Goal: Communication & Community: Answer question/provide support

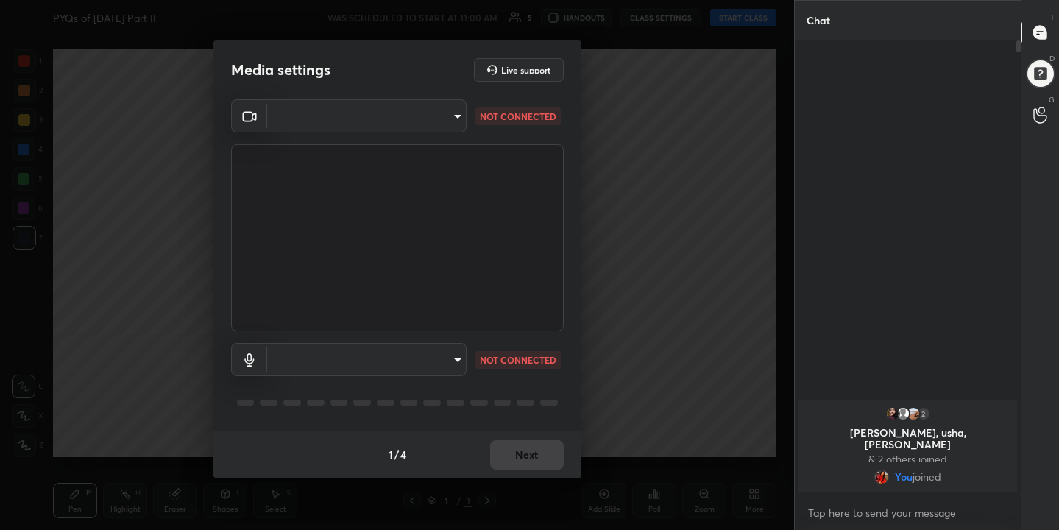
click at [445, 121] on body "1 2 3 4 5 6 7 C X Z C X Z E E Erase all H H PYQs of [DATE] Part II WAS SCHEDULE…" at bounding box center [529, 265] width 1059 height 530
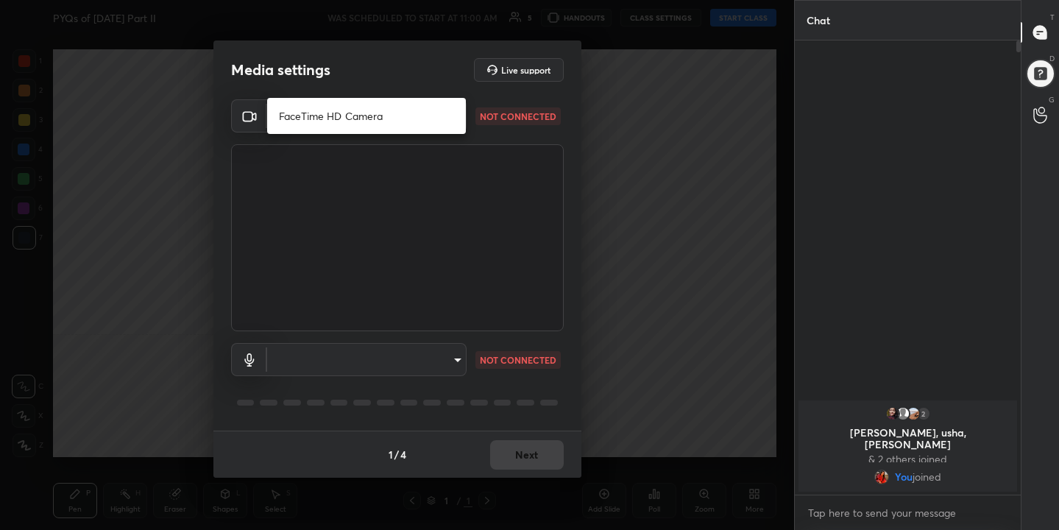
click at [357, 113] on li "FaceTime HD Camera" at bounding box center [366, 116] width 199 height 24
type input "b9db87d6d3c6ecd178cd2db040303b79de2388b02d5ce7be7419982ff75ed1f5"
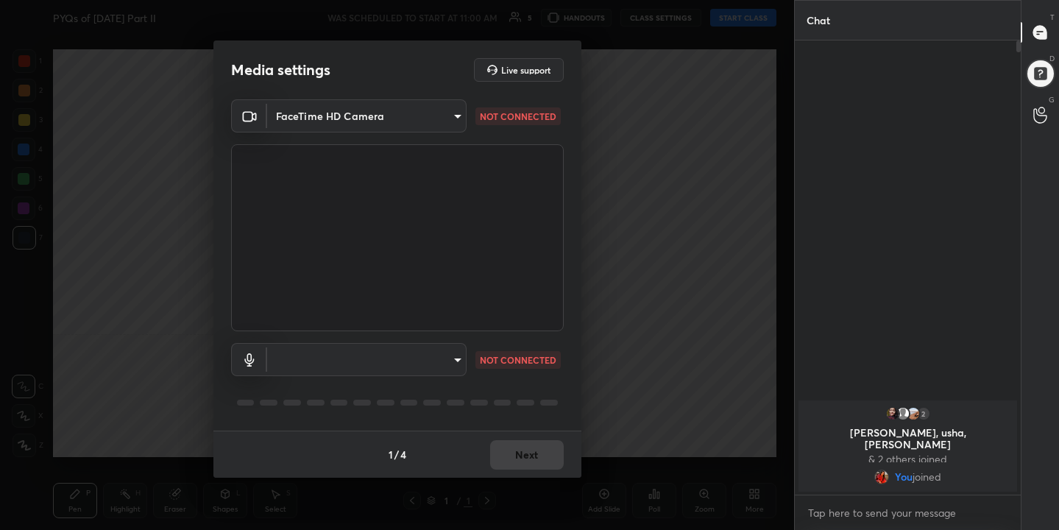
click at [449, 357] on body "1 2 3 4 5 6 7 C X Z C X Z E E Erase all H H PYQs of [DATE] Part II WAS SCHEDULE…" at bounding box center [529, 265] width 1059 height 530
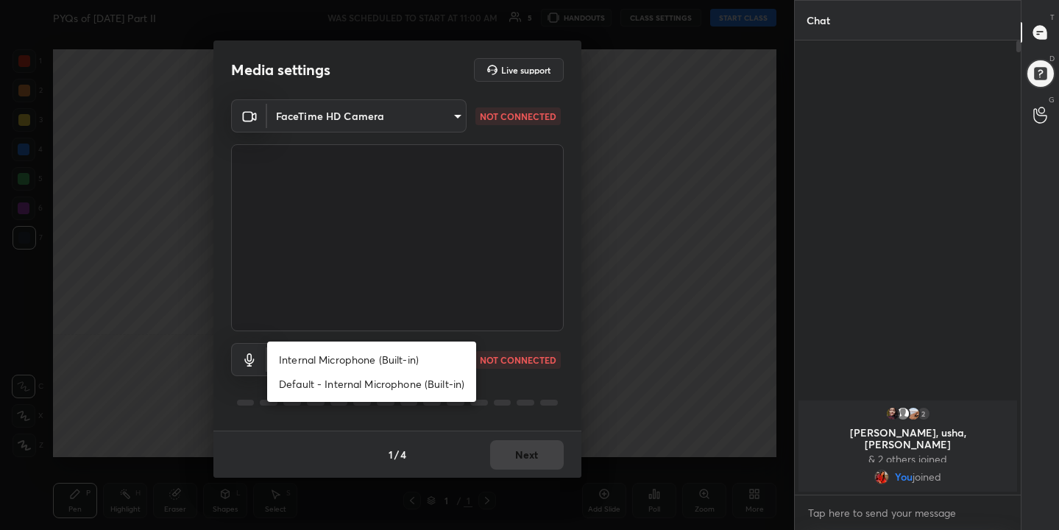
click at [403, 361] on li "Internal Microphone (Built-in)" at bounding box center [371, 359] width 209 height 24
type input "850f5454373ee2fb146cce5648f41405d7a7f93014b78fce6c567b482c51abb2"
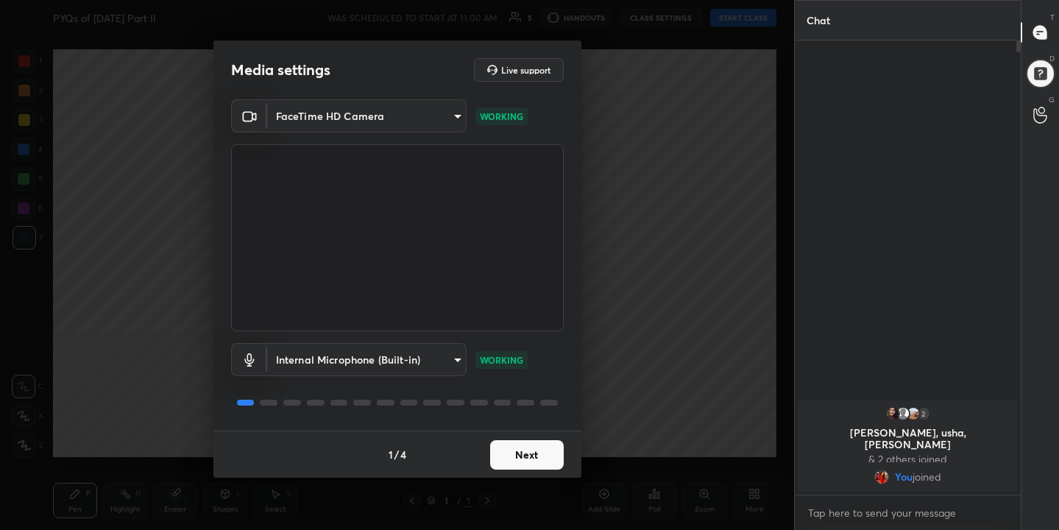
click at [530, 441] on button "Next" at bounding box center [527, 454] width 74 height 29
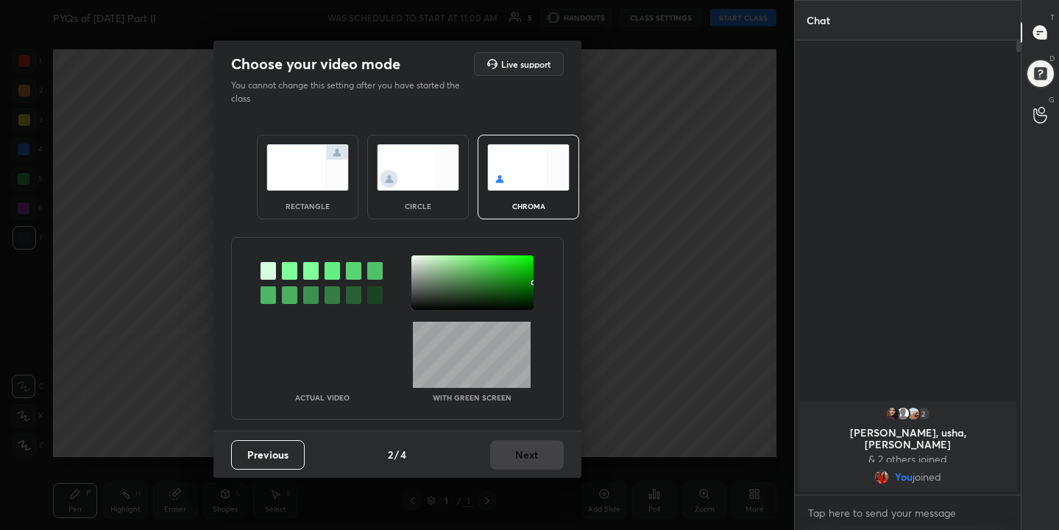
click at [520, 166] on img at bounding box center [528, 167] width 82 height 46
click at [291, 272] on div at bounding box center [289, 271] width 15 height 18
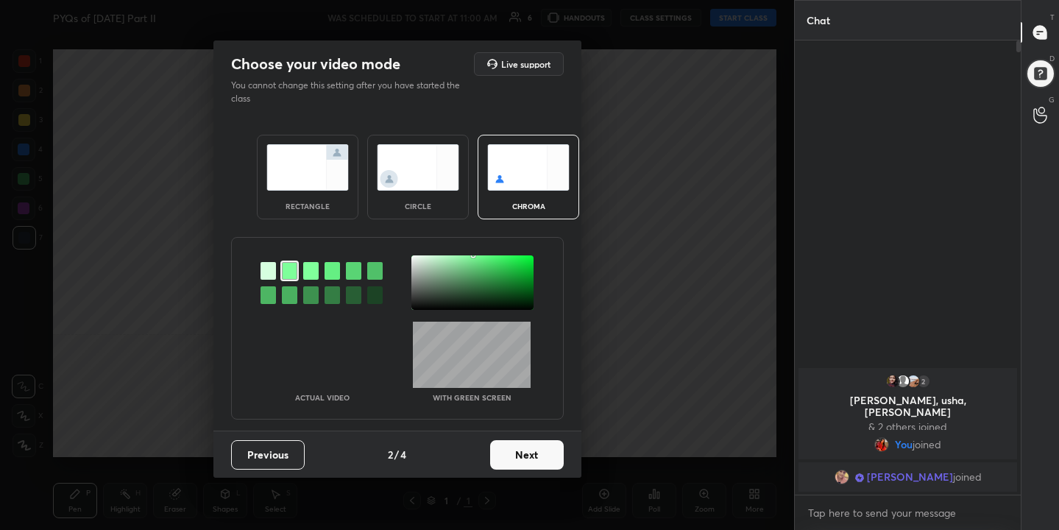
click at [416, 259] on div at bounding box center [472, 282] width 122 height 54
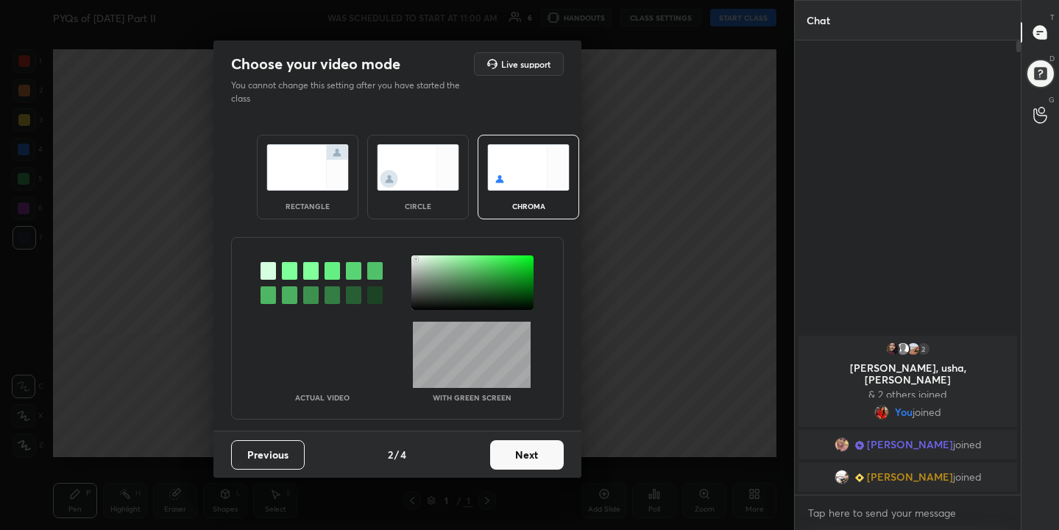
click at [542, 457] on button "Next" at bounding box center [527, 454] width 74 height 29
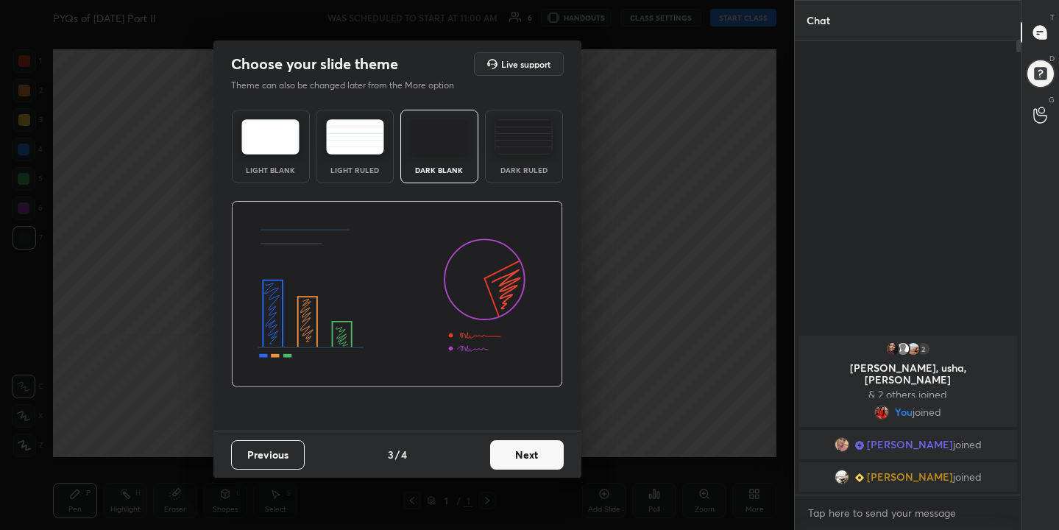
click at [287, 157] on div "Light Blank" at bounding box center [271, 147] width 78 height 74
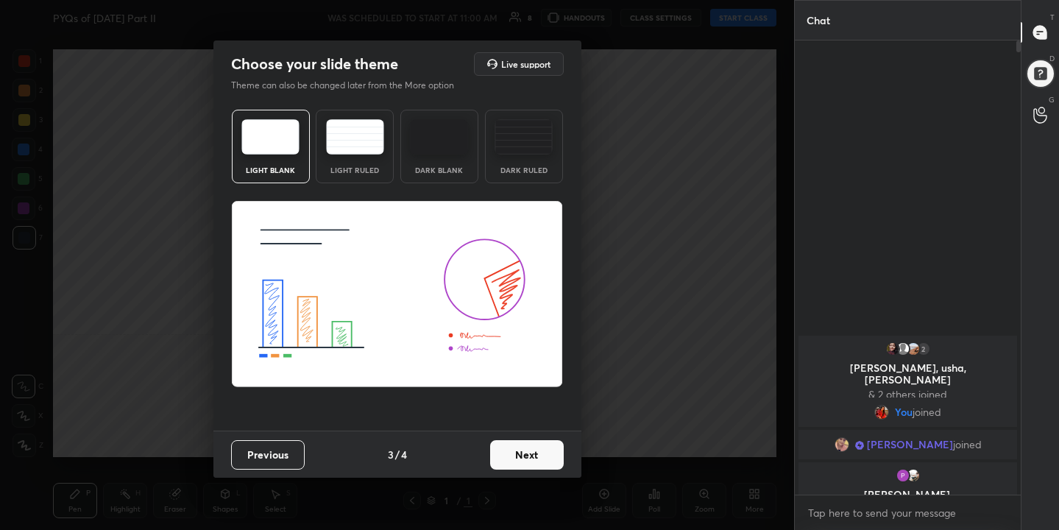
click at [528, 456] on button "Next" at bounding box center [527, 454] width 74 height 29
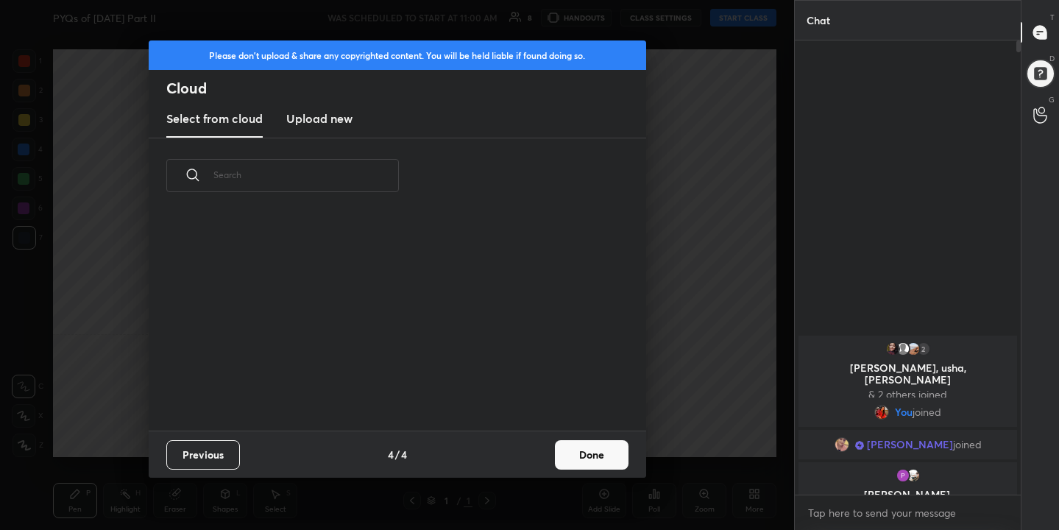
scroll to position [217, 472]
click at [316, 121] on h3 "Upload new" at bounding box center [319, 119] width 66 height 18
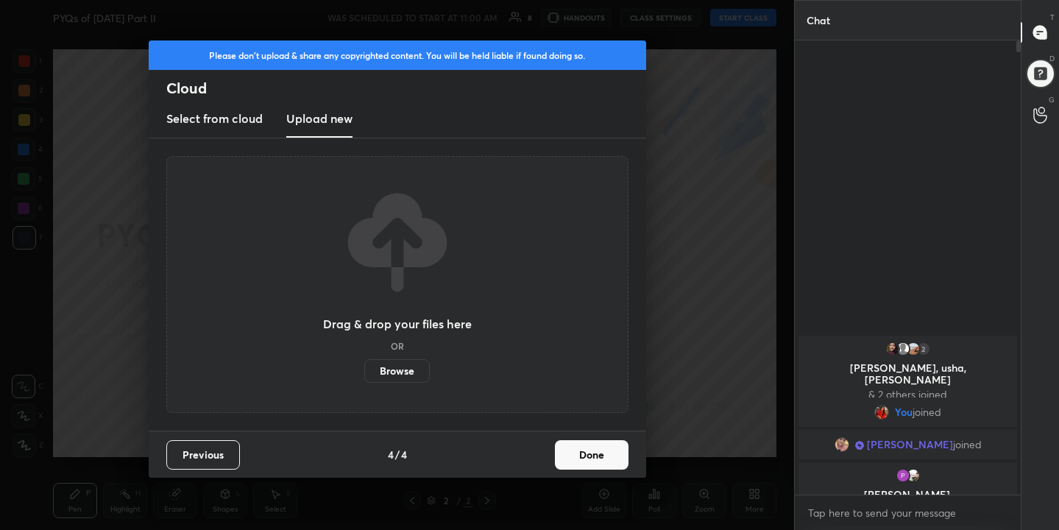
click at [402, 369] on label "Browse" at bounding box center [396, 371] width 65 height 24
click at [364, 369] on input "Browse" at bounding box center [364, 371] width 0 height 24
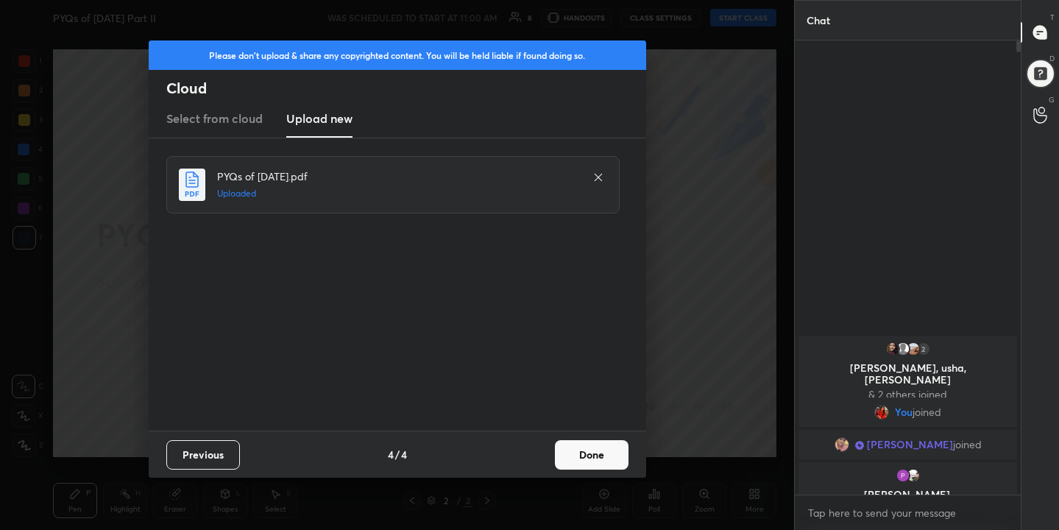
click at [595, 460] on button "Done" at bounding box center [592, 454] width 74 height 29
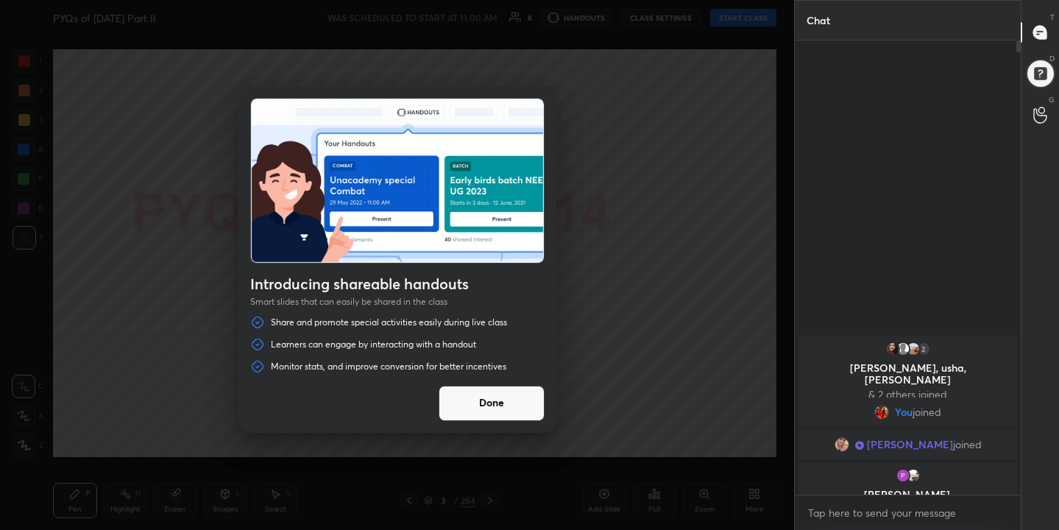
click at [499, 397] on button "Done" at bounding box center [492, 403] width 106 height 35
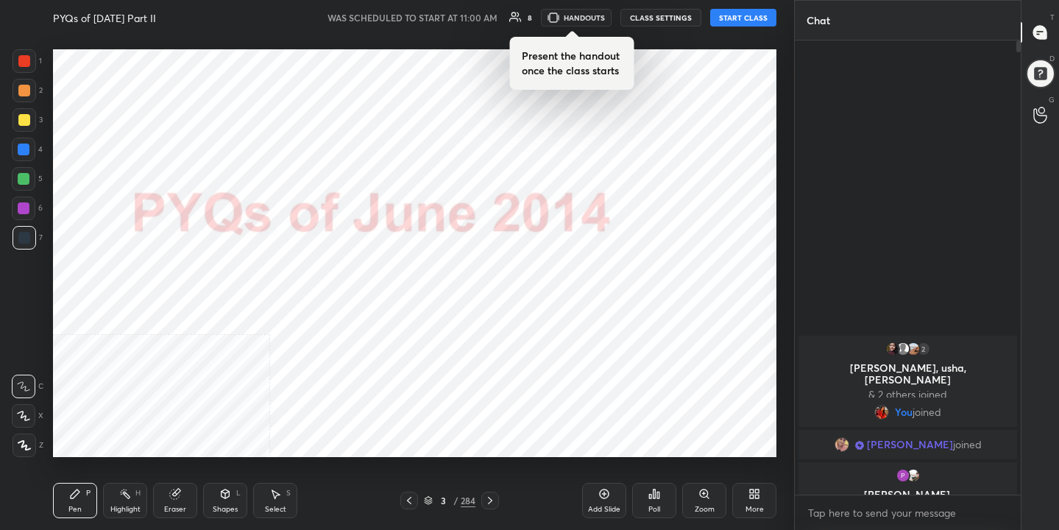
click at [744, 24] on button "START CLASS" at bounding box center [743, 18] width 66 height 18
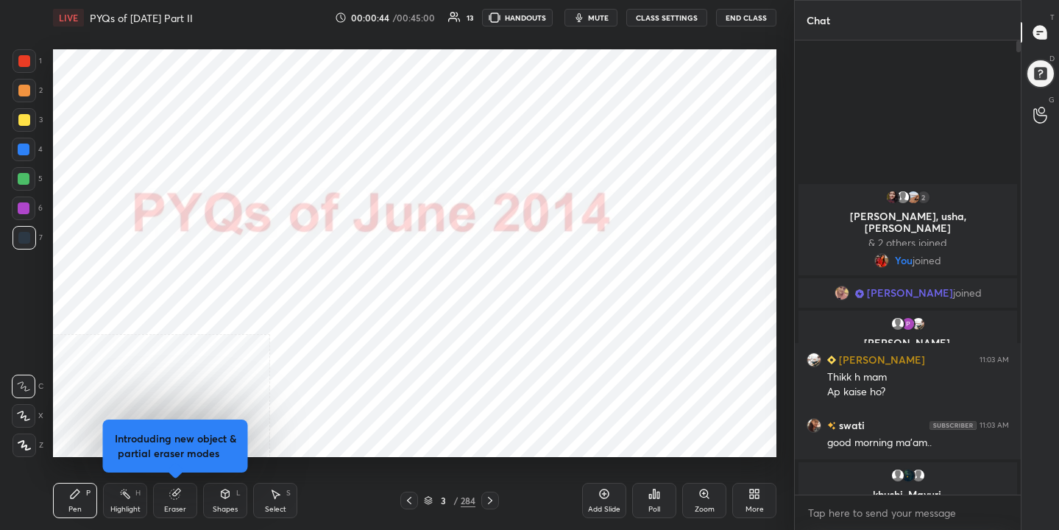
click at [492, 500] on icon at bounding box center [490, 500] width 4 height 7
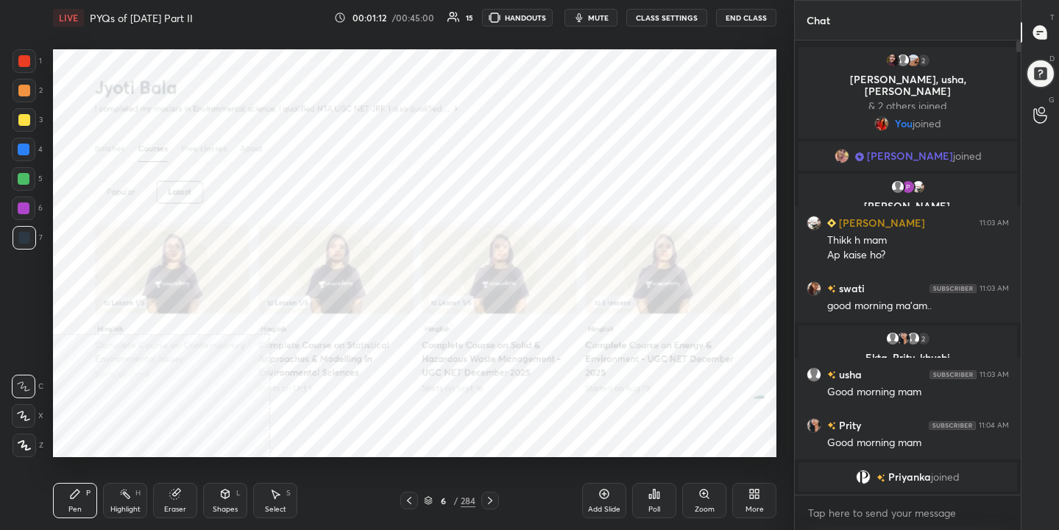
click at [427, 501] on icon at bounding box center [428, 501] width 7 height 2
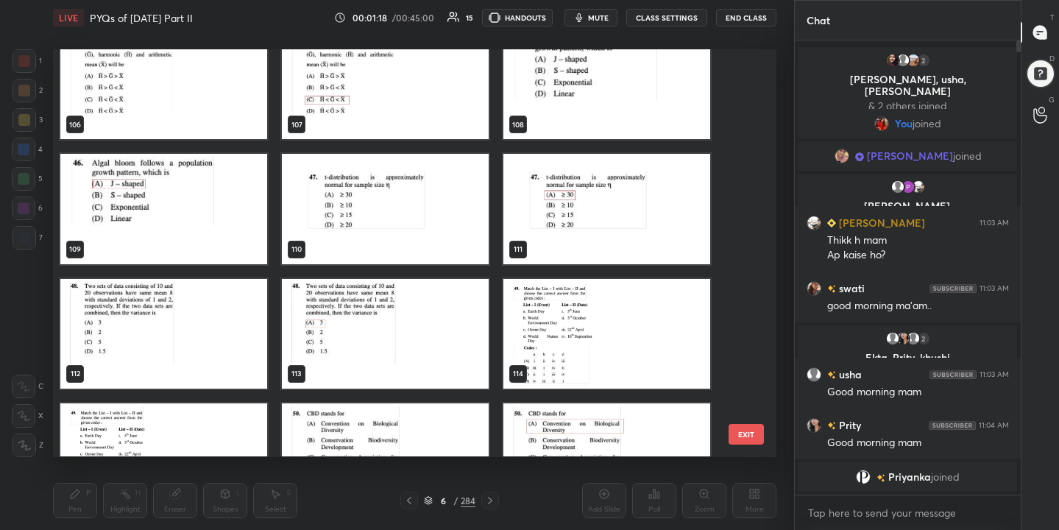
scroll to position [4386, 0]
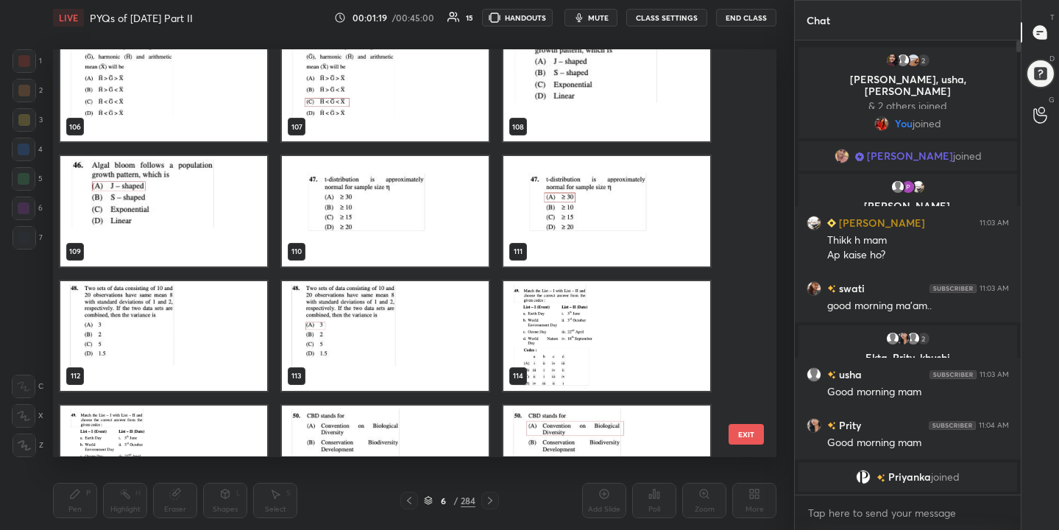
click at [417, 188] on img "grid" at bounding box center [385, 212] width 207 height 110
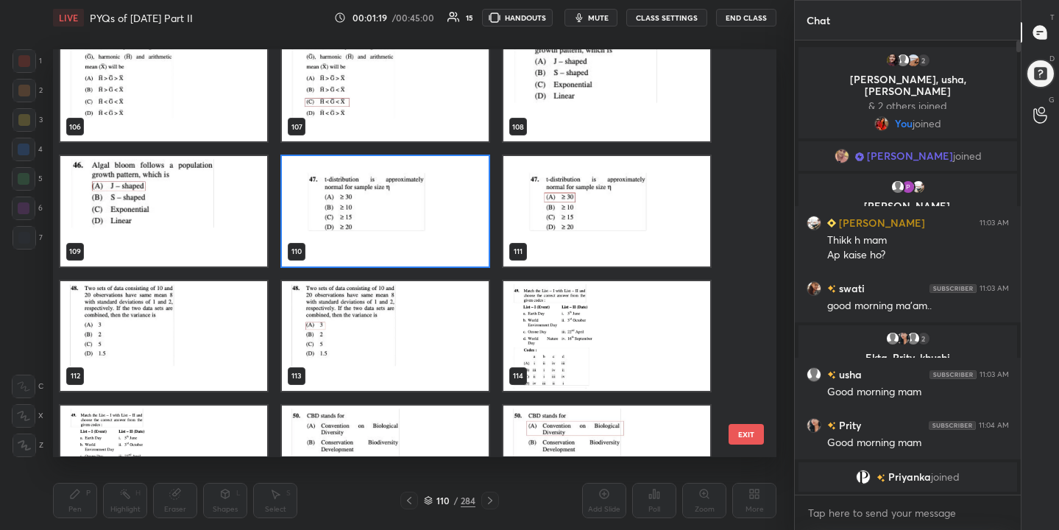
click at [417, 188] on img "grid" at bounding box center [385, 212] width 207 height 110
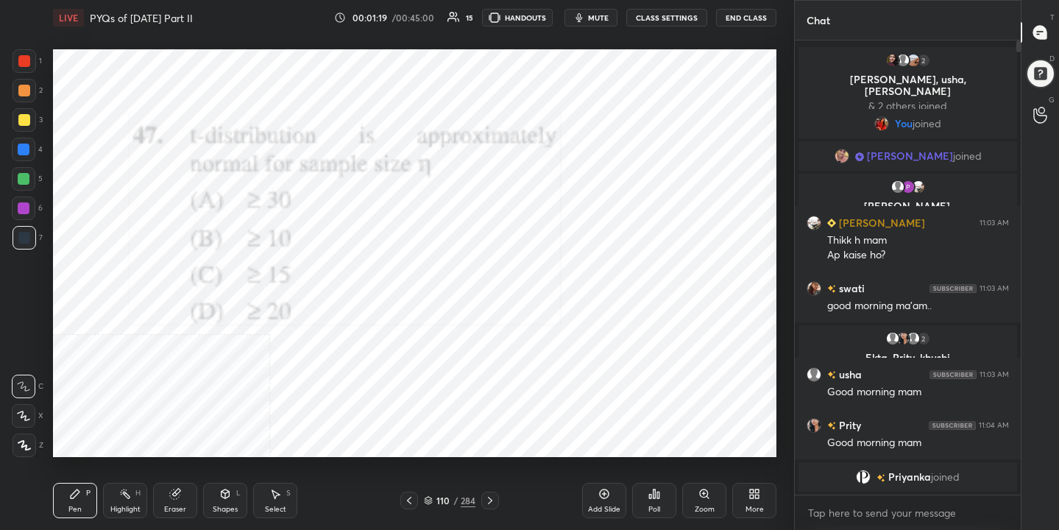
click at [417, 188] on img "grid" at bounding box center [385, 212] width 207 height 110
click at [583, 17] on icon "button" at bounding box center [579, 17] width 7 height 9
click at [584, 17] on span "unmute" at bounding box center [597, 18] width 32 height 10
click at [583, 17] on icon "button" at bounding box center [579, 17] width 7 height 9
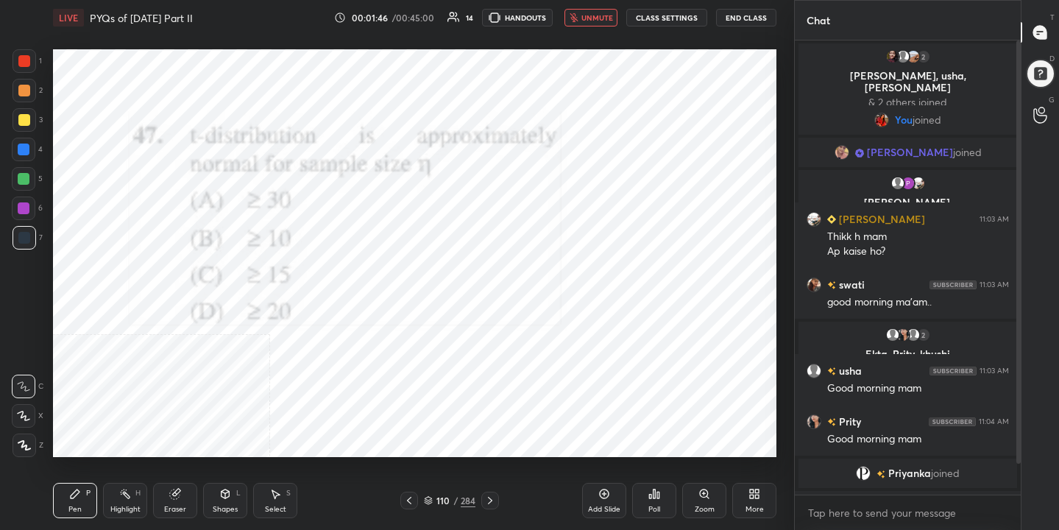
click at [645, 492] on div "Poll" at bounding box center [654, 500] width 44 height 35
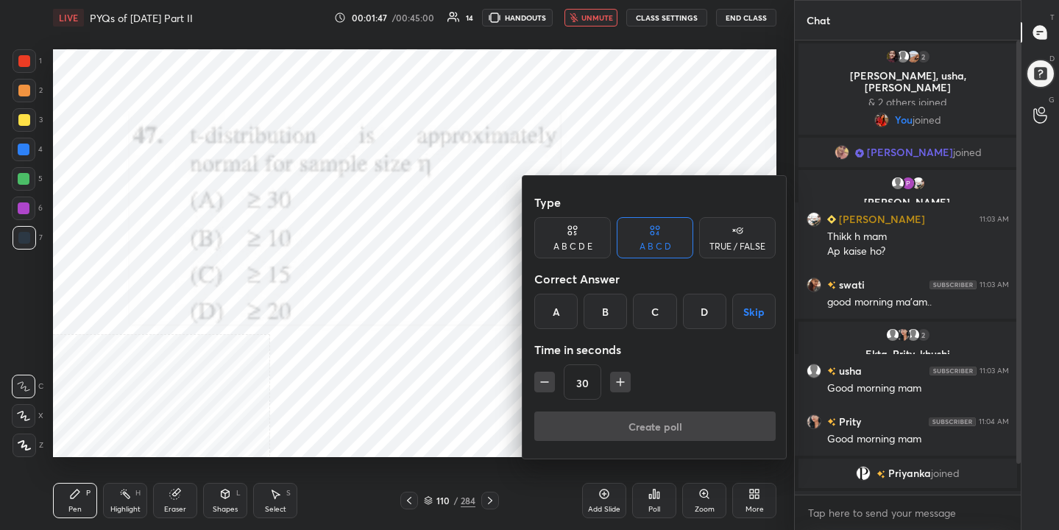
click at [563, 311] on div "A" at bounding box center [555, 311] width 43 height 35
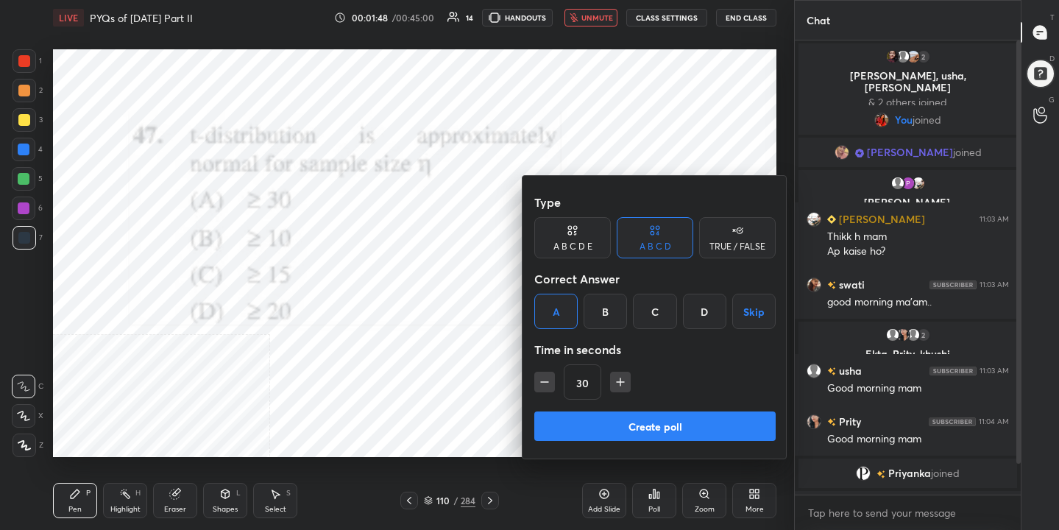
click at [633, 428] on button "Create poll" at bounding box center [654, 425] width 241 height 29
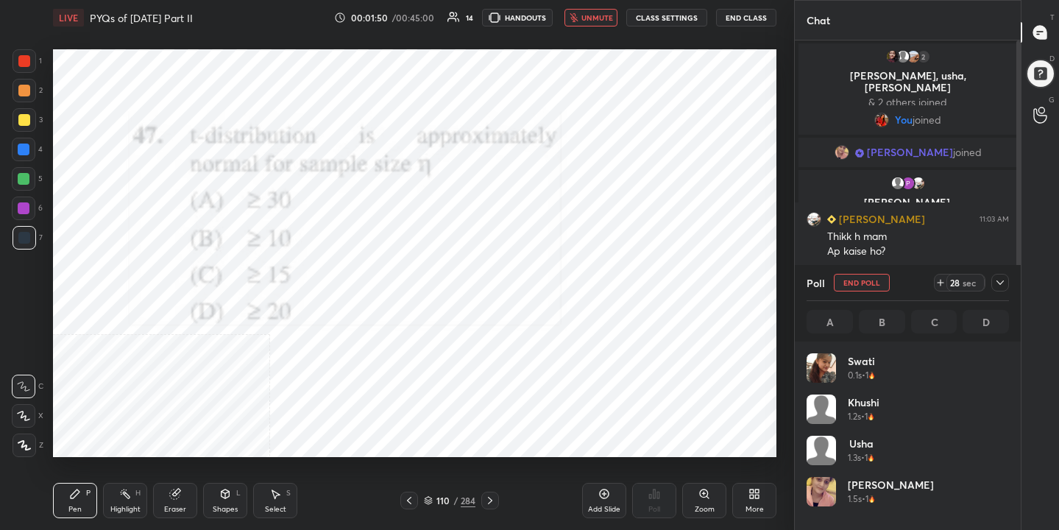
scroll to position [172, 198]
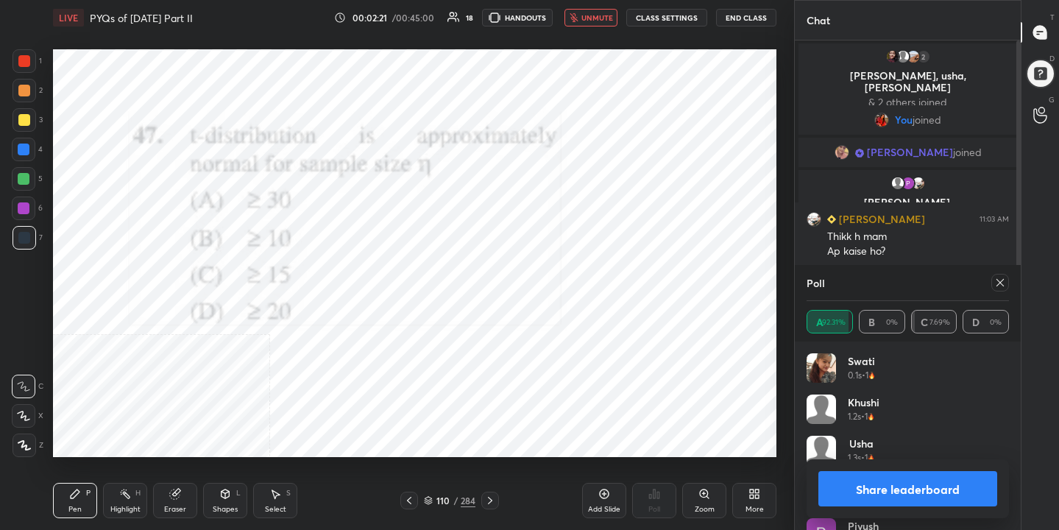
click at [604, 21] on span "unmute" at bounding box center [597, 18] width 32 height 10
click at [1000, 286] on icon at bounding box center [1000, 283] width 12 height 12
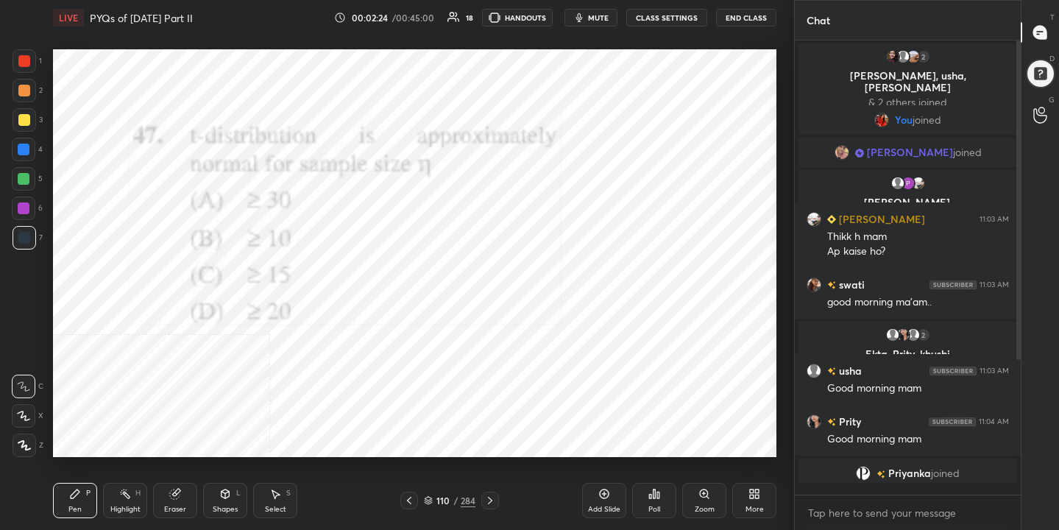
scroll to position [5, 5]
click at [439, 508] on div "110 / 284" at bounding box center [449, 501] width 99 height 18
click at [425, 498] on icon at bounding box center [428, 499] width 7 height 4
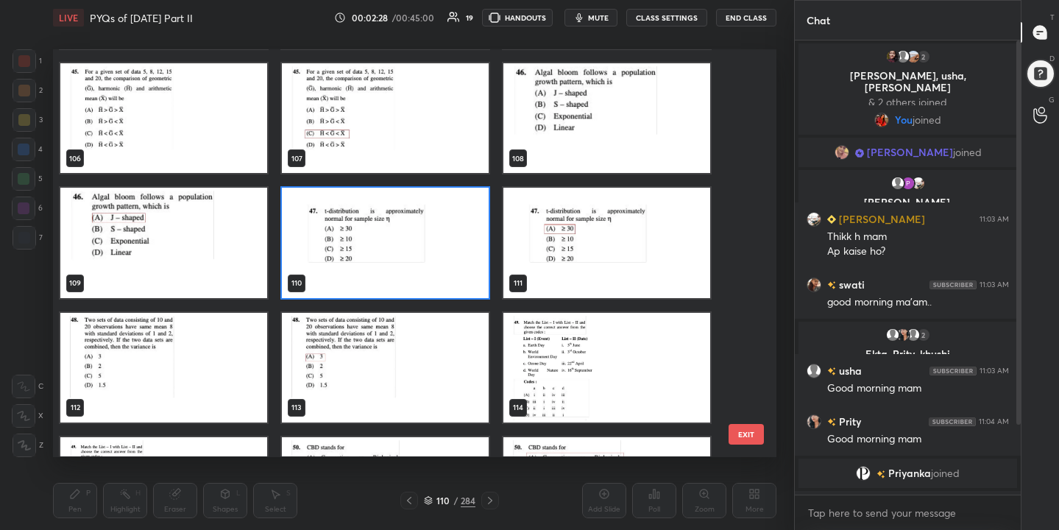
scroll to position [4355, 0]
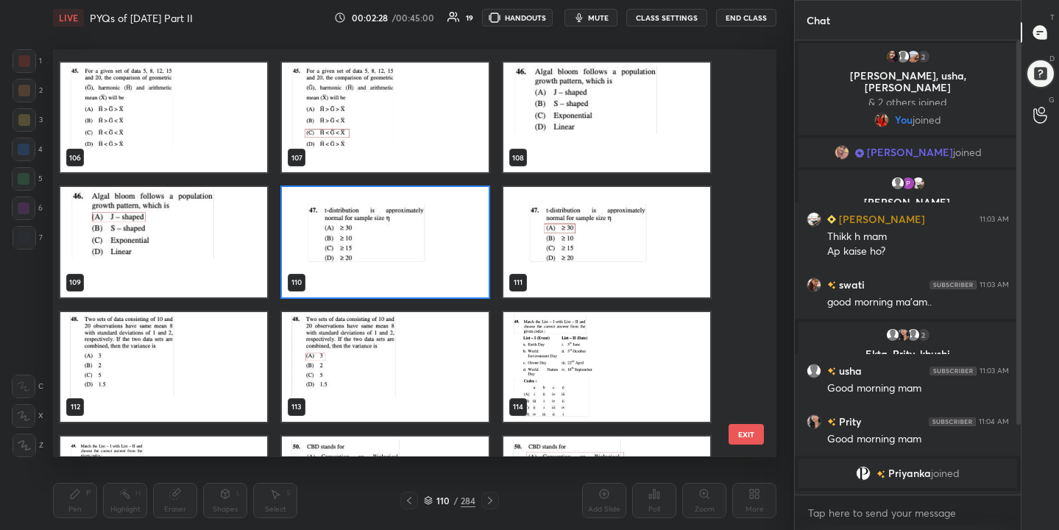
click at [199, 391] on img "grid" at bounding box center [163, 367] width 207 height 110
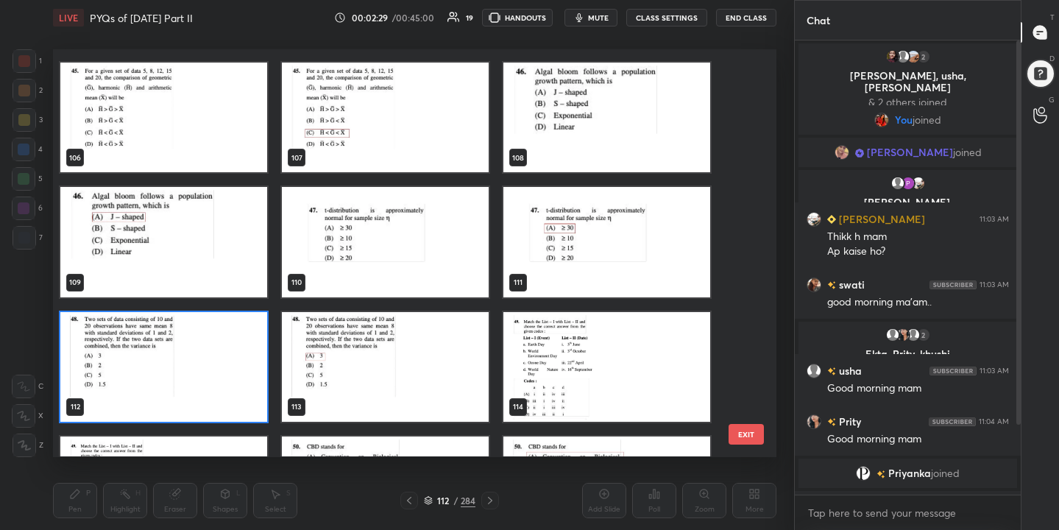
click at [199, 391] on img "grid" at bounding box center [163, 367] width 207 height 110
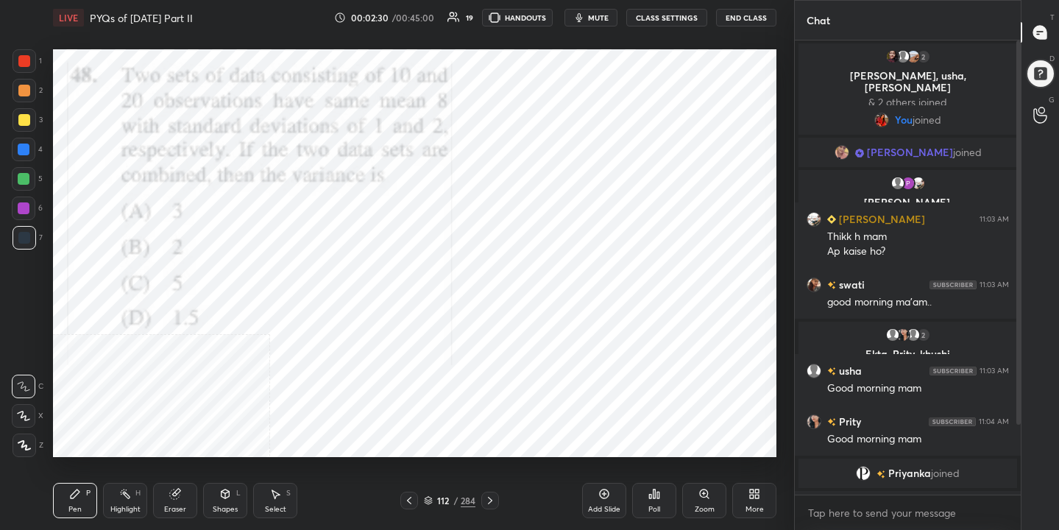
scroll to position [82, 0]
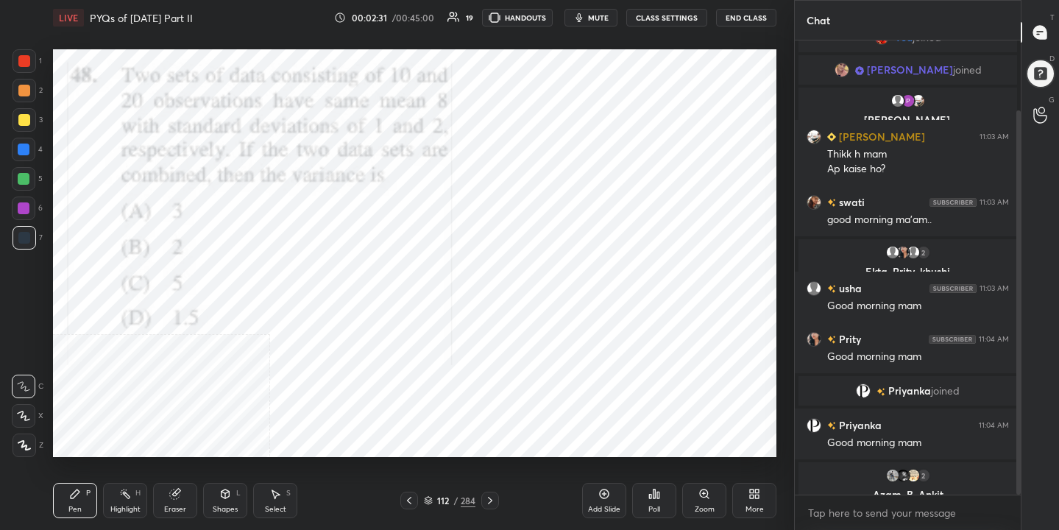
click at [600, 20] on span "mute" at bounding box center [598, 18] width 21 height 10
click at [749, 494] on icon at bounding box center [754, 494] width 12 height 12
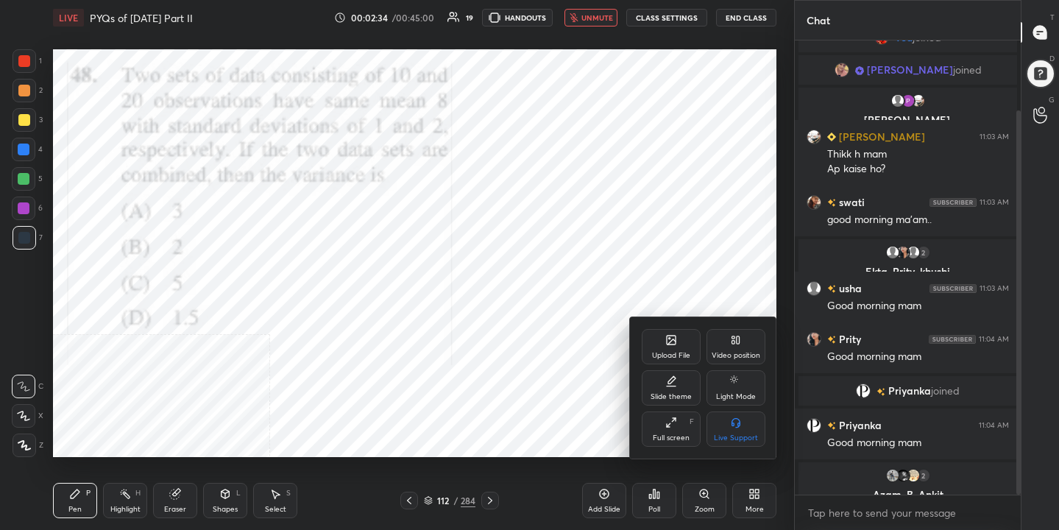
click at [718, 358] on div "Video position" at bounding box center [736, 355] width 49 height 7
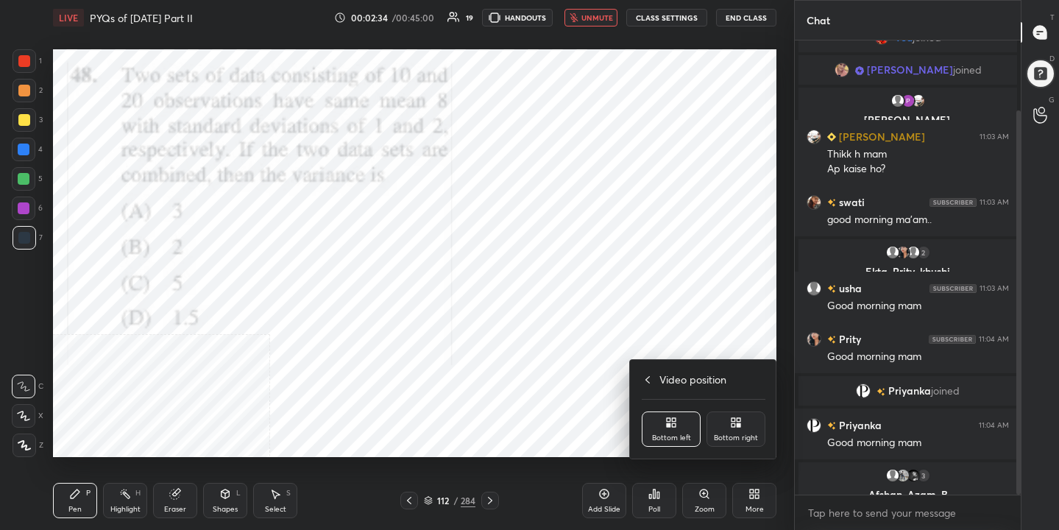
click at [732, 425] on icon at bounding box center [734, 425] width 4 height 4
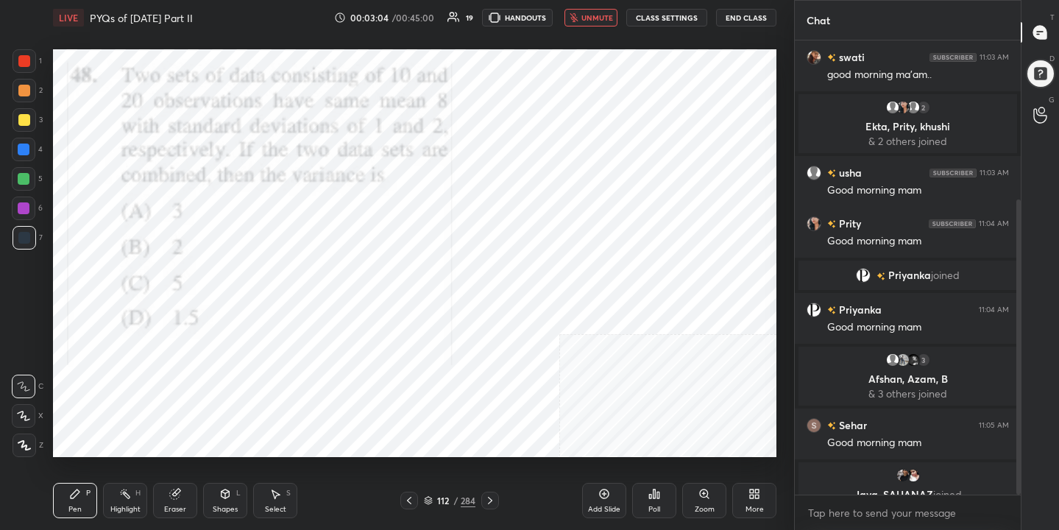
scroll to position [263, 0]
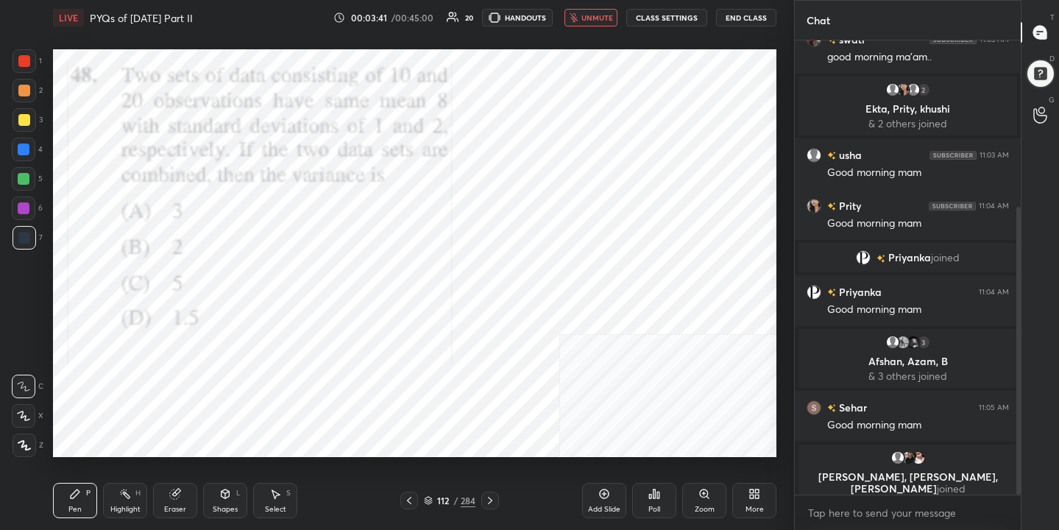
click at [599, 13] on span "unmute" at bounding box center [597, 18] width 32 height 10
click at [436, 501] on div "112" at bounding box center [443, 500] width 15 height 9
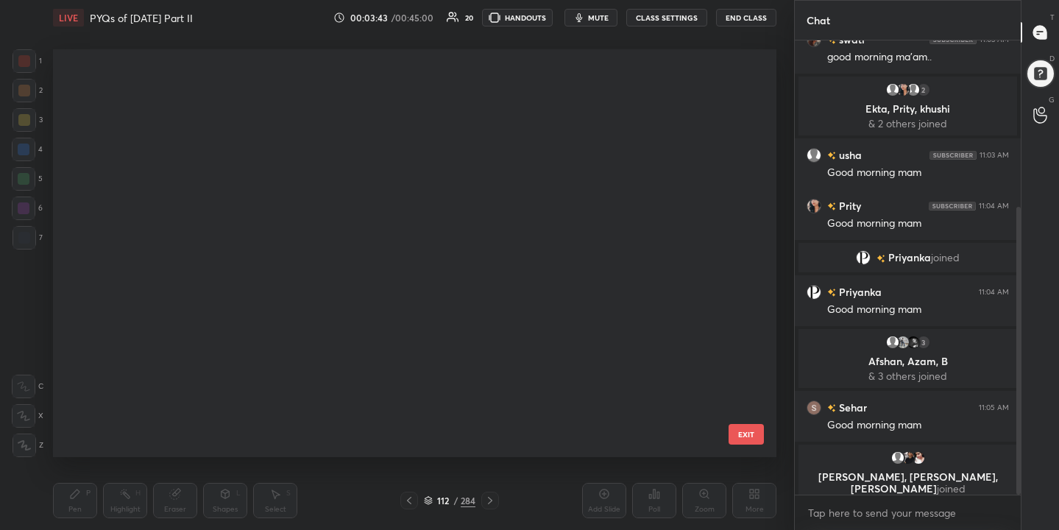
scroll to position [403, 717]
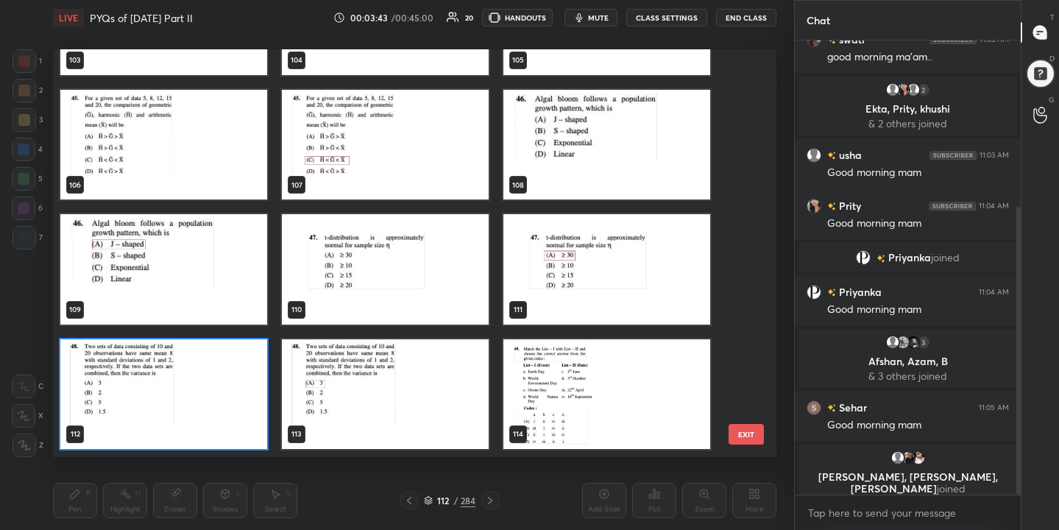
click at [224, 394] on img "grid" at bounding box center [163, 394] width 207 height 110
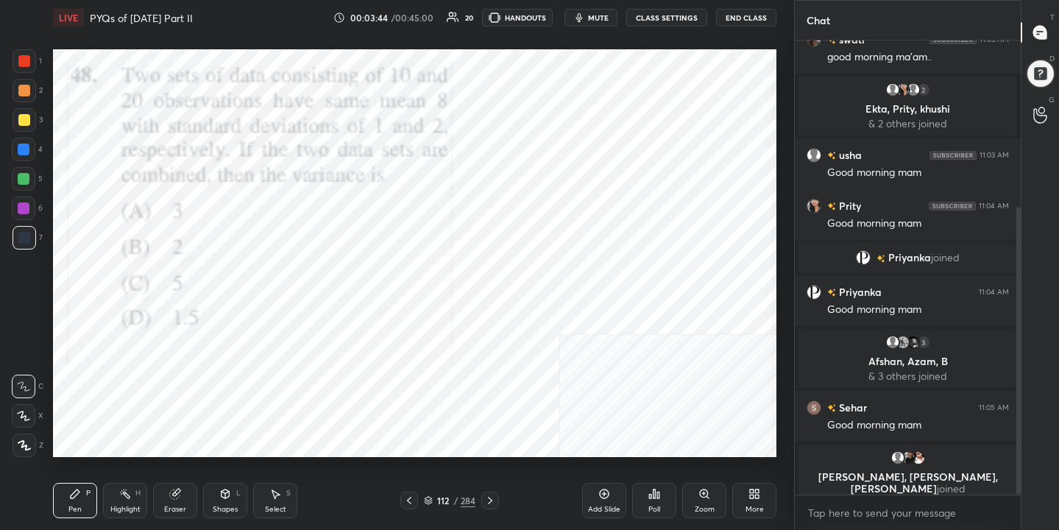
scroll to position [0, 0]
click at [641, 504] on div "Poll" at bounding box center [654, 500] width 44 height 35
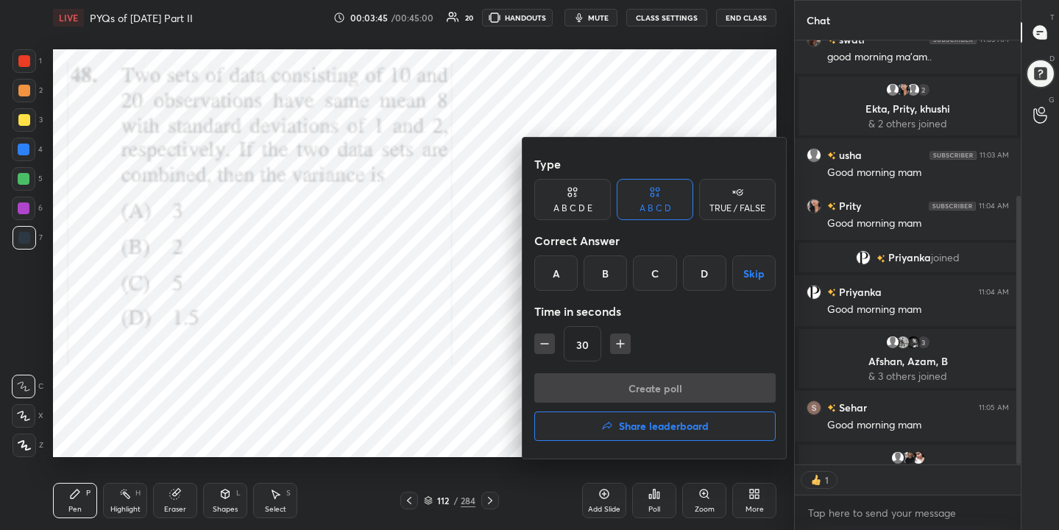
scroll to position [419, 222]
click at [553, 248] on div "Correct Answer" at bounding box center [654, 240] width 241 height 29
click at [554, 264] on div "A" at bounding box center [555, 272] width 43 height 35
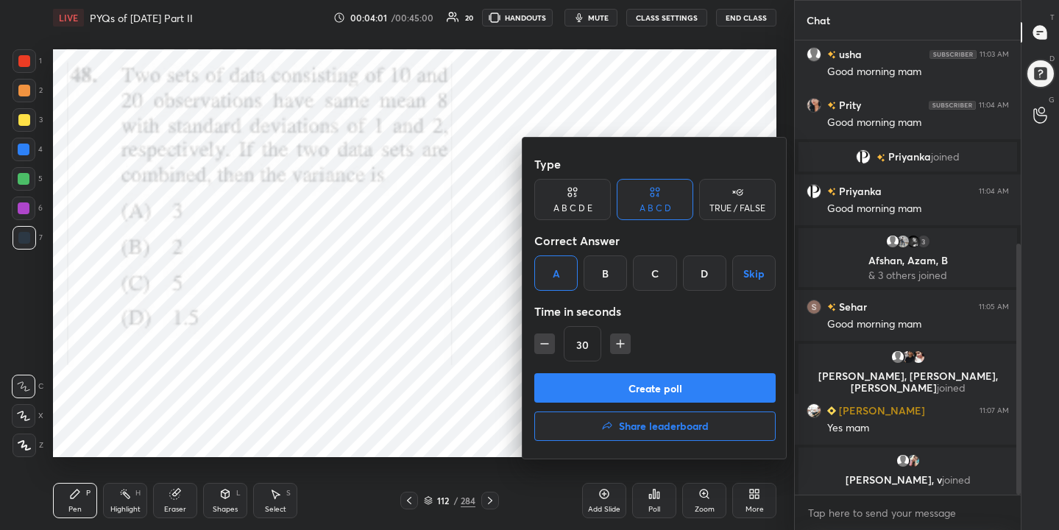
scroll to position [366, 0]
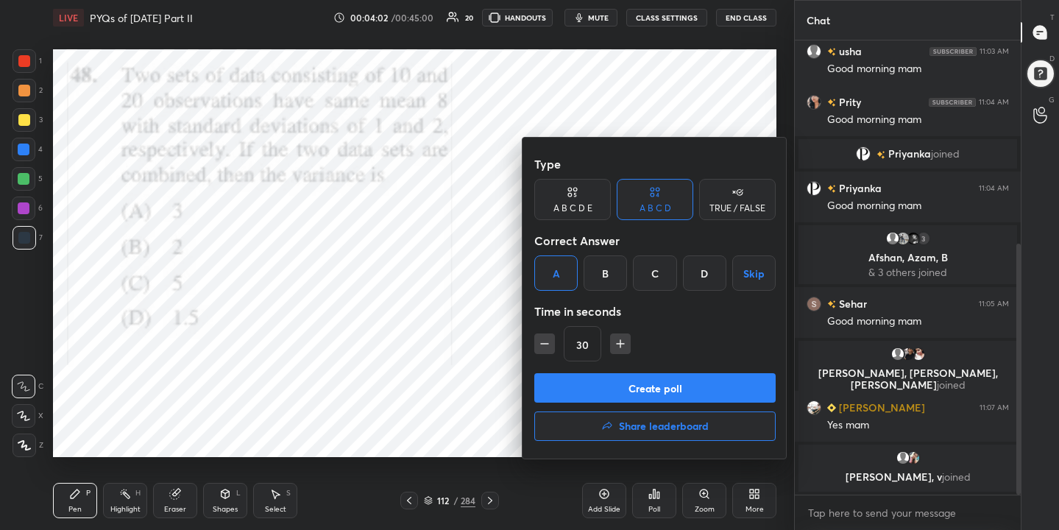
click at [625, 388] on button "Create poll" at bounding box center [654, 387] width 241 height 29
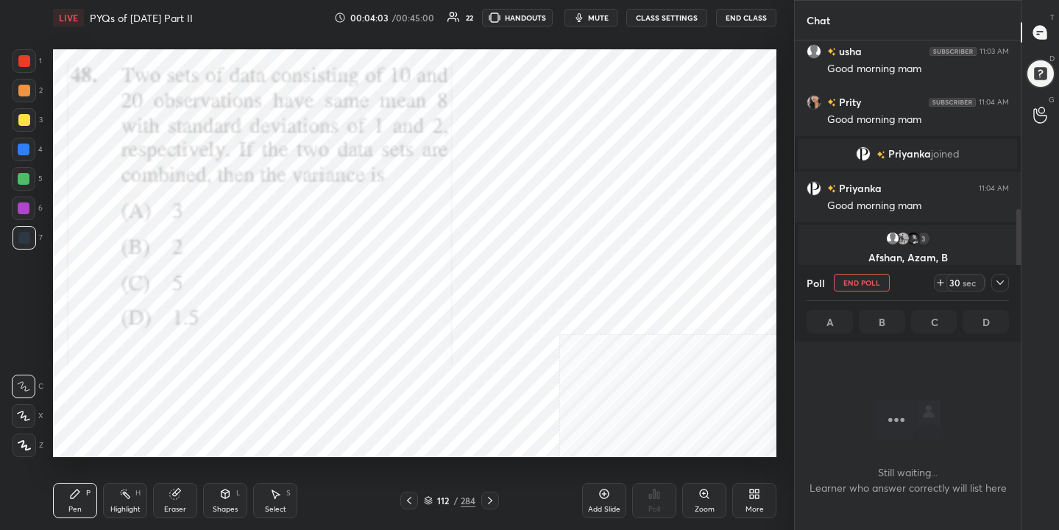
scroll to position [251, 222]
click at [603, 18] on span "mute" at bounding box center [598, 18] width 21 height 10
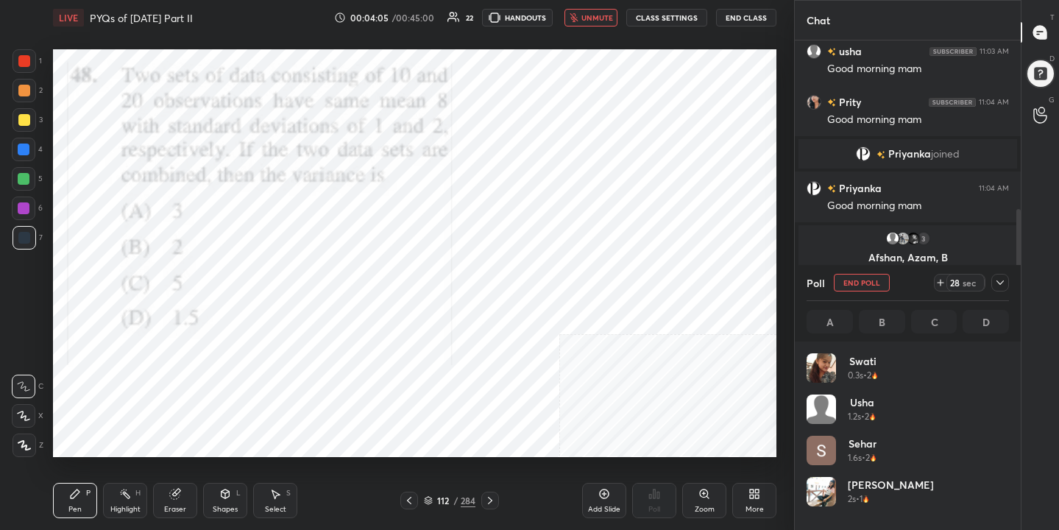
scroll to position [172, 198]
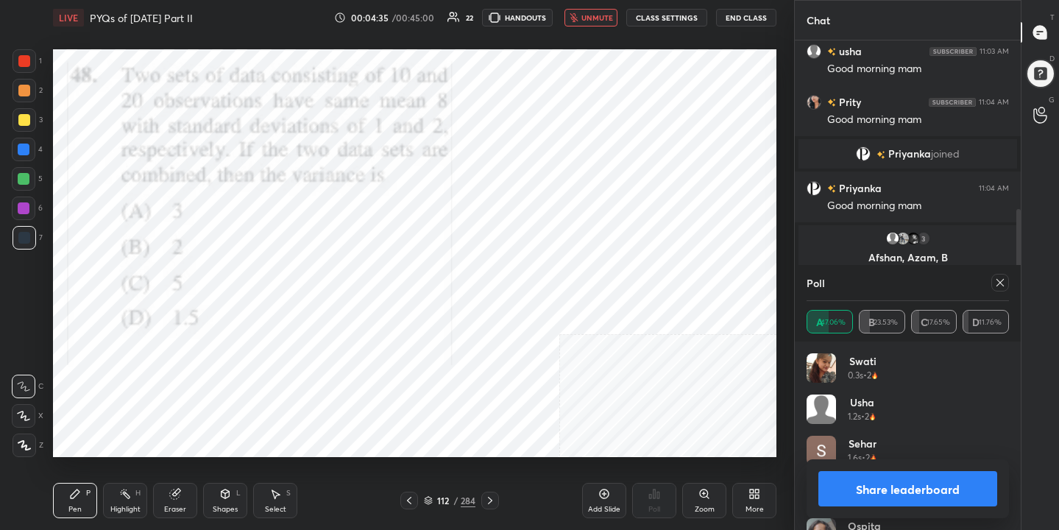
click at [1004, 278] on icon at bounding box center [1000, 283] width 12 height 12
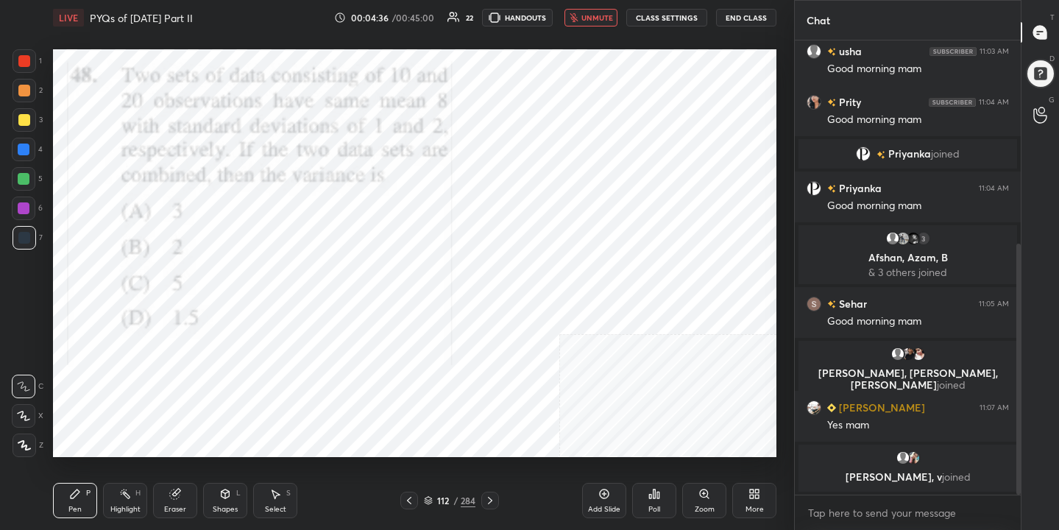
scroll to position [327, 222]
click at [598, 18] on span "unmute" at bounding box center [597, 18] width 32 height 10
click at [429, 500] on icon at bounding box center [428, 500] width 9 height 9
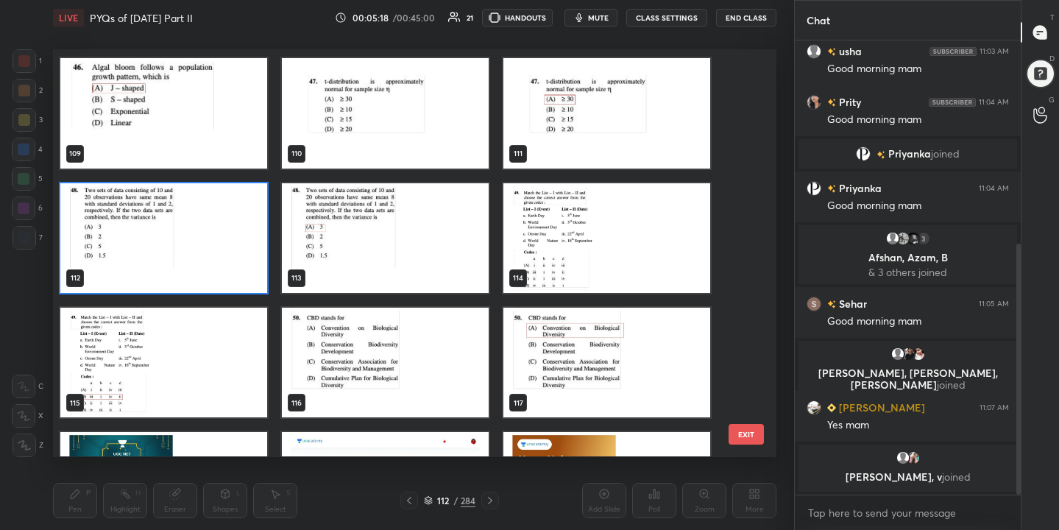
scroll to position [4482, 0]
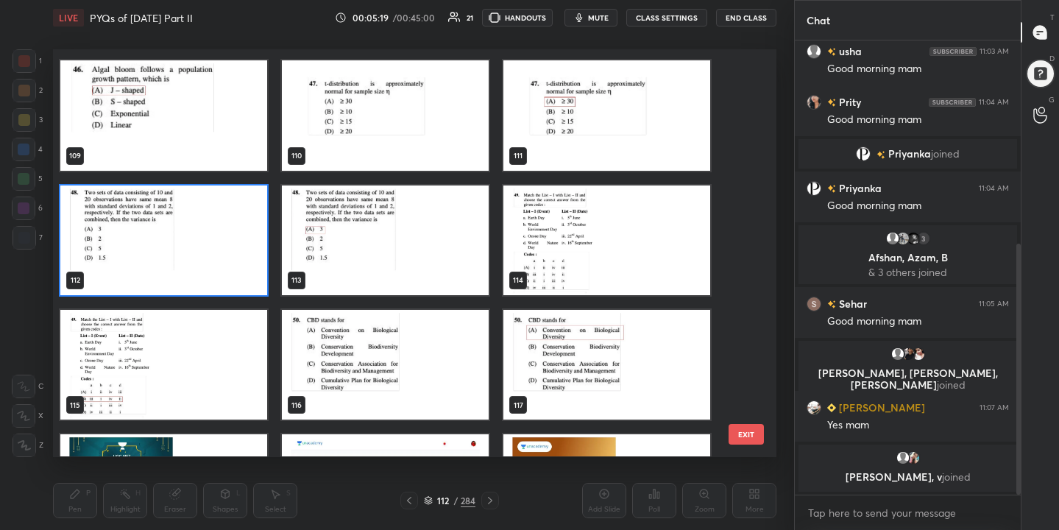
click at [598, 238] on img "grid" at bounding box center [606, 240] width 207 height 110
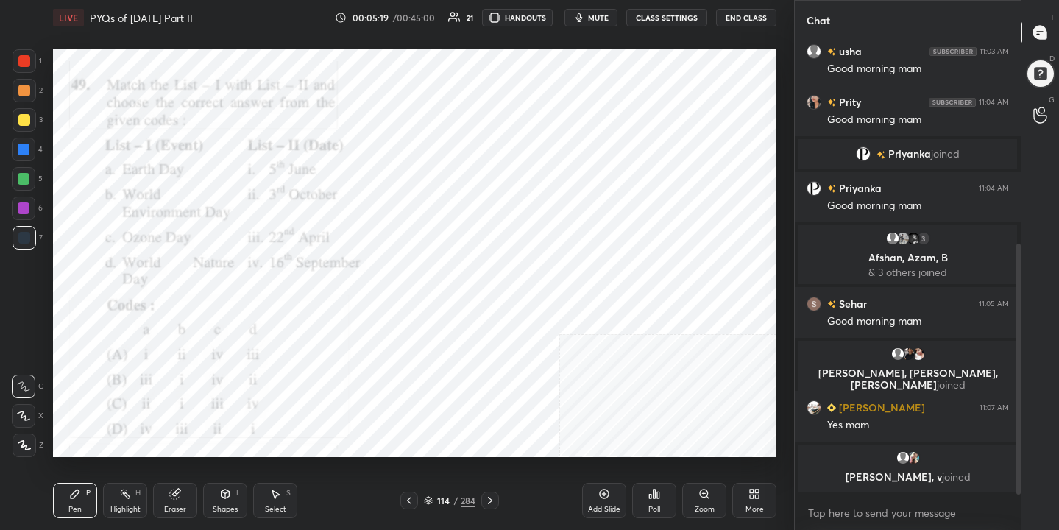
click at [598, 238] on img "grid" at bounding box center [606, 240] width 207 height 110
click at [603, 19] on span "mute" at bounding box center [598, 18] width 21 height 10
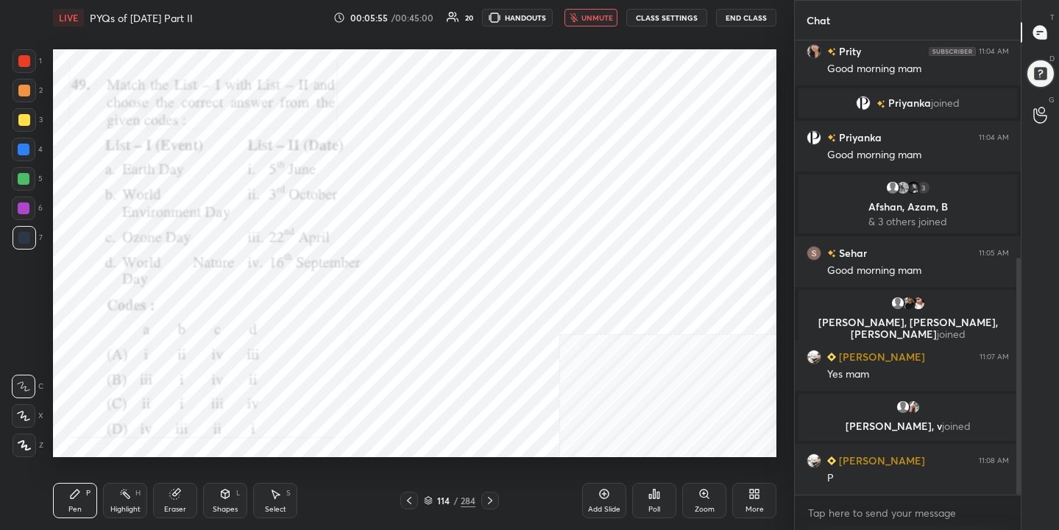
click at [433, 498] on icon at bounding box center [428, 500] width 9 height 9
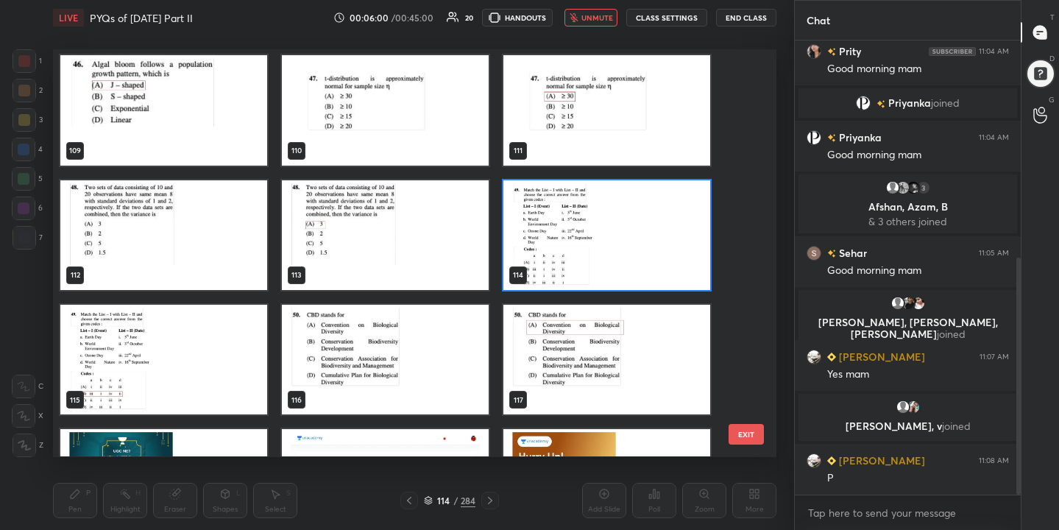
scroll to position [4486, 0]
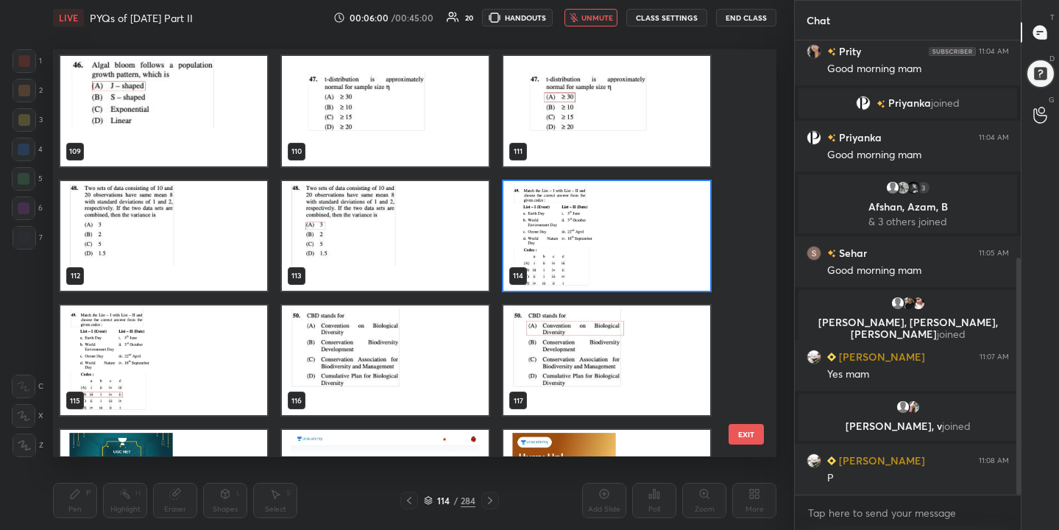
click at [594, 262] on img "grid" at bounding box center [606, 236] width 207 height 110
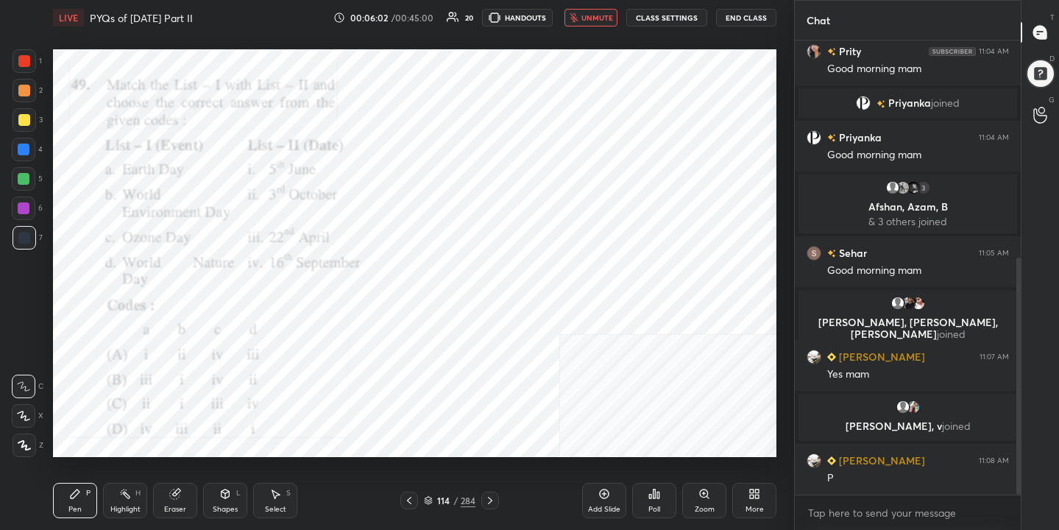
click at [650, 490] on icon at bounding box center [654, 494] width 12 height 12
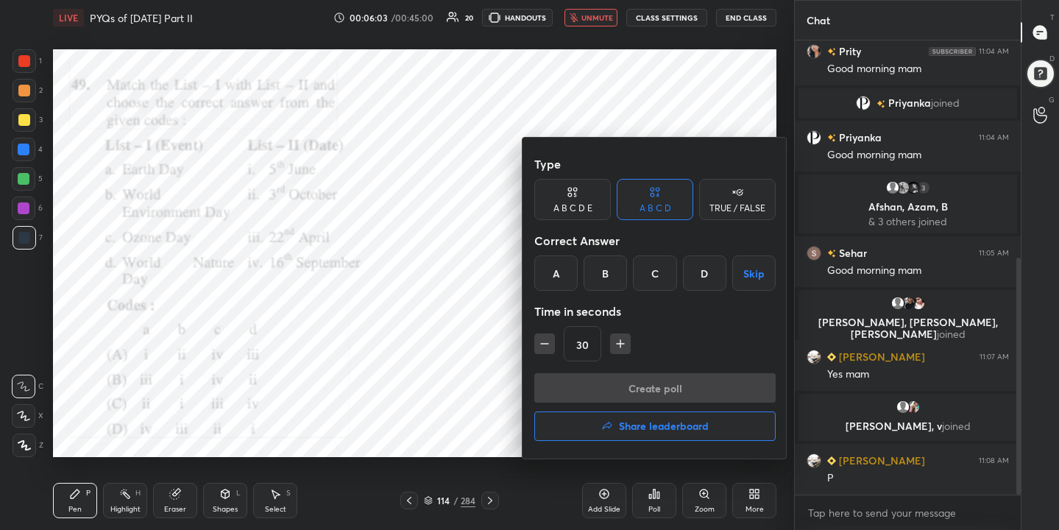
click at [609, 270] on div "B" at bounding box center [605, 272] width 43 height 35
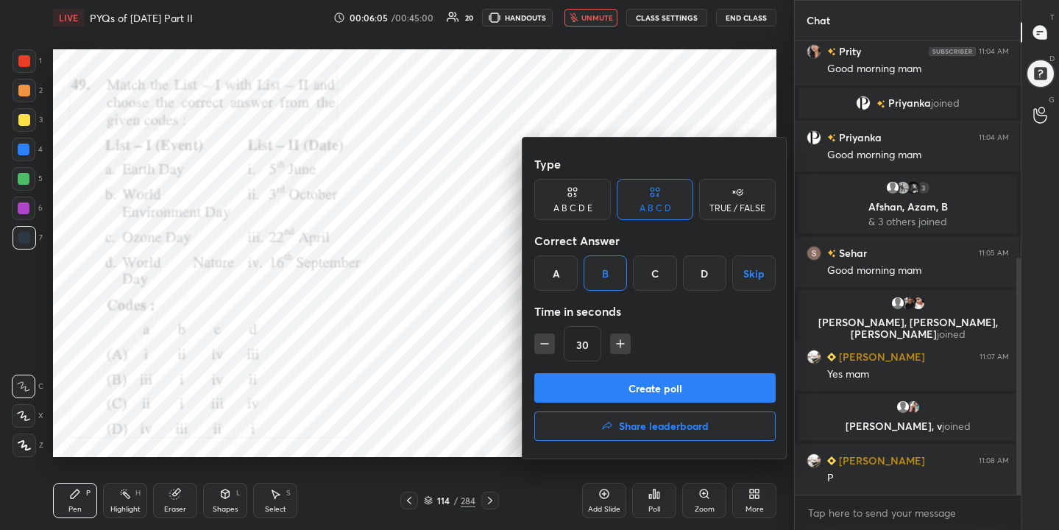
click at [638, 390] on button "Create poll" at bounding box center [654, 387] width 241 height 29
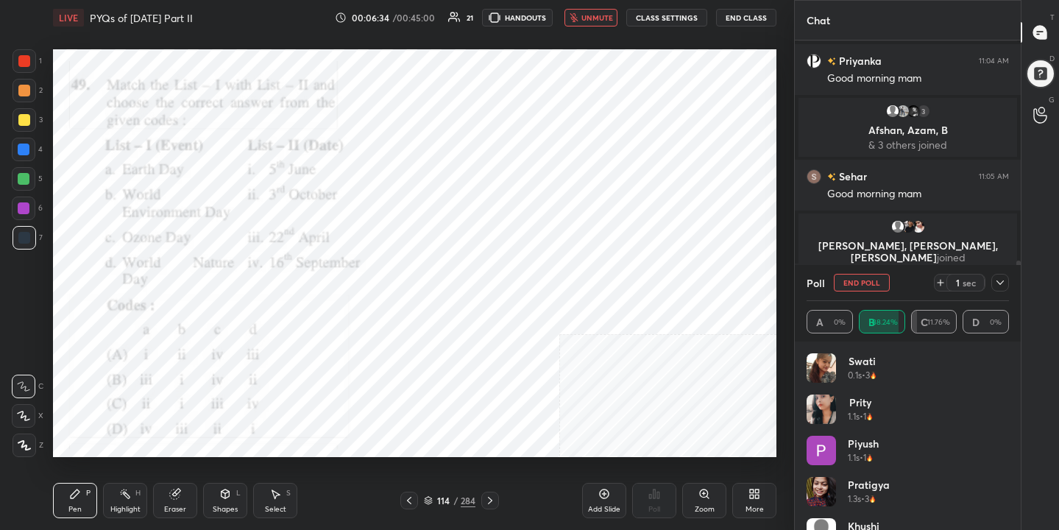
scroll to position [529, 0]
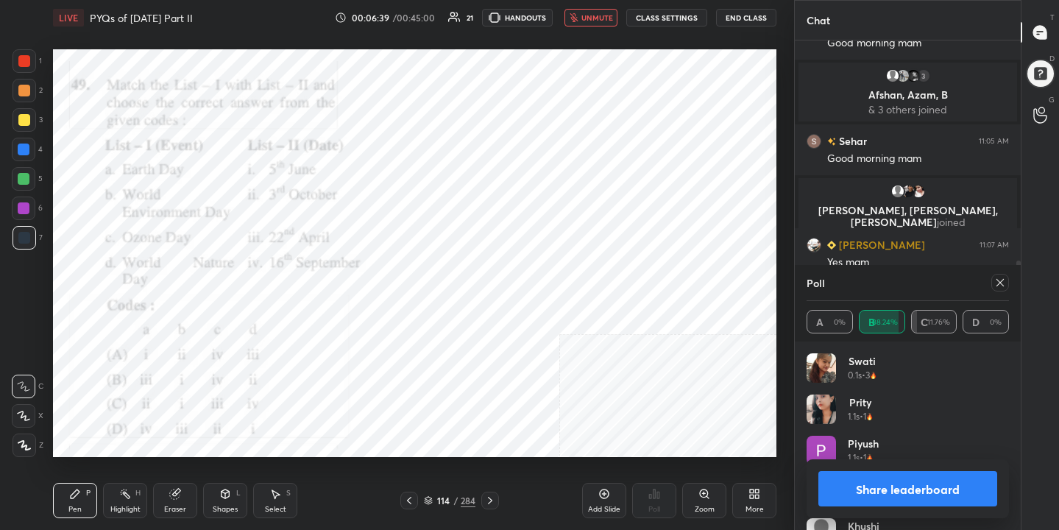
click at [1004, 284] on icon at bounding box center [1000, 283] width 12 height 12
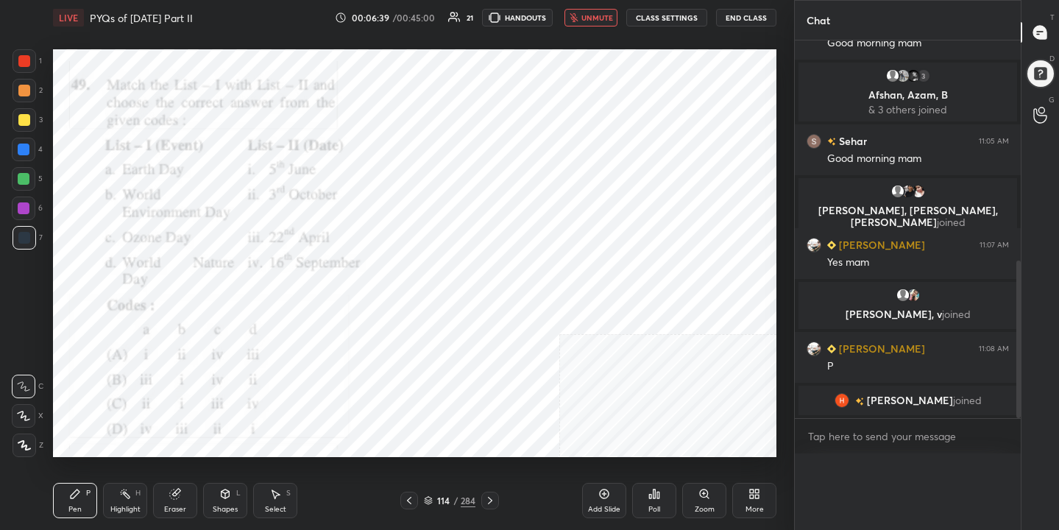
type textarea "x"
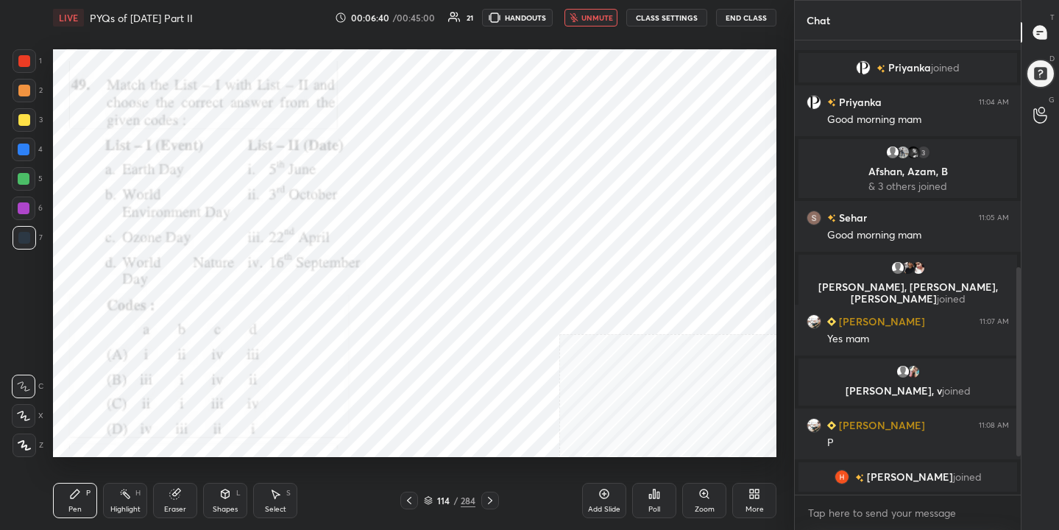
scroll to position [453, 0]
click at [588, 15] on span "unmute" at bounding box center [597, 18] width 32 height 10
click at [428, 503] on icon at bounding box center [428, 503] width 7 height 2
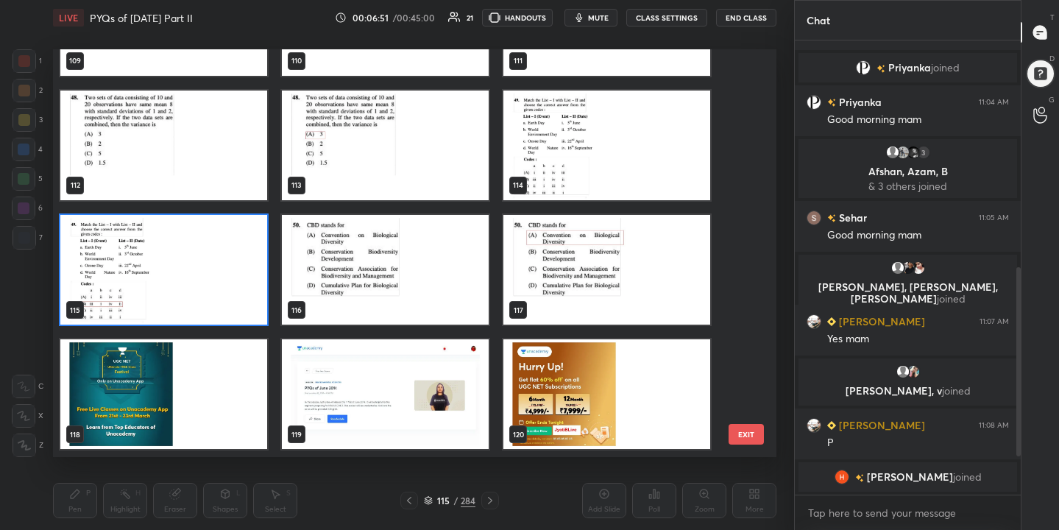
scroll to position [4576, 0]
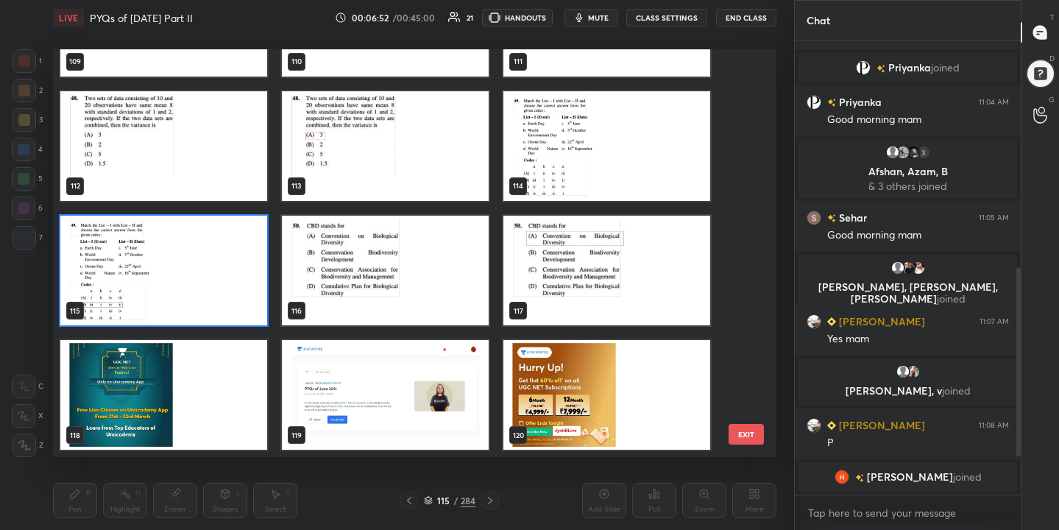
click at [456, 277] on img "grid" at bounding box center [385, 271] width 207 height 110
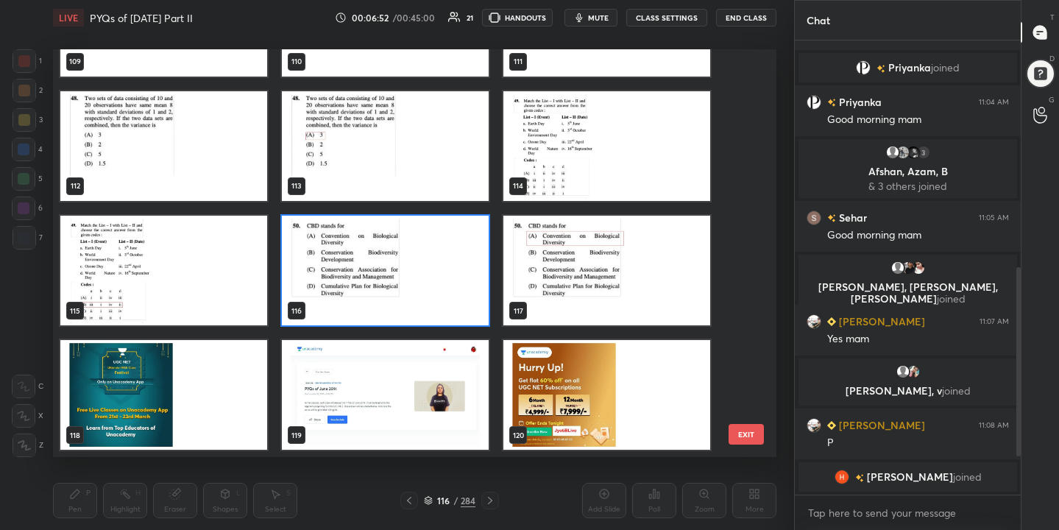
click at [456, 277] on img "grid" at bounding box center [385, 271] width 207 height 110
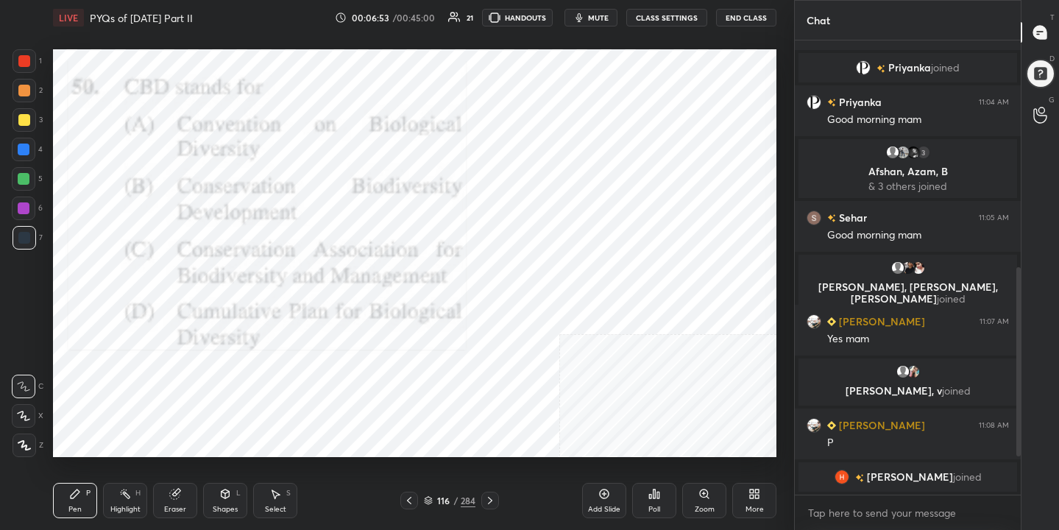
click at [644, 492] on div "Poll" at bounding box center [654, 500] width 44 height 35
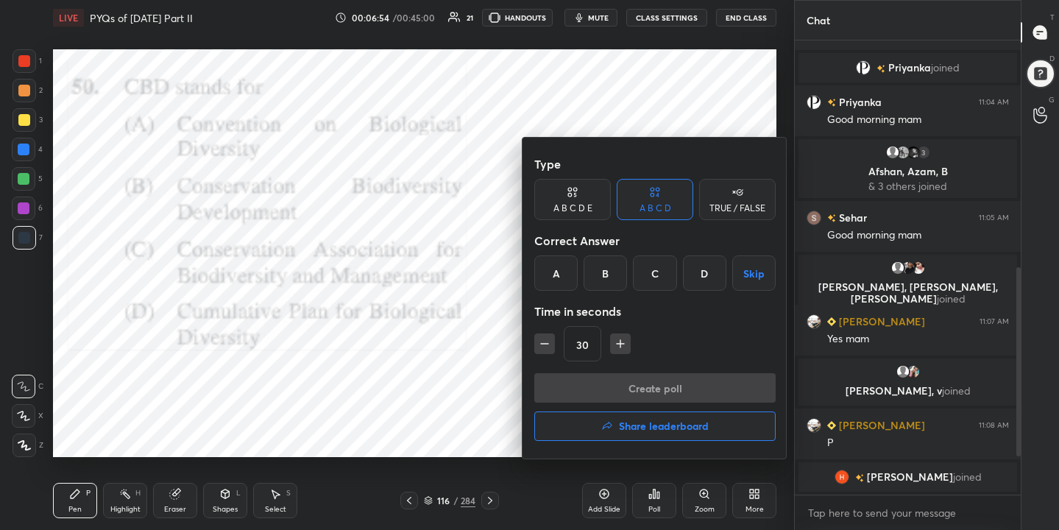
click at [560, 275] on div "A" at bounding box center [555, 272] width 43 height 35
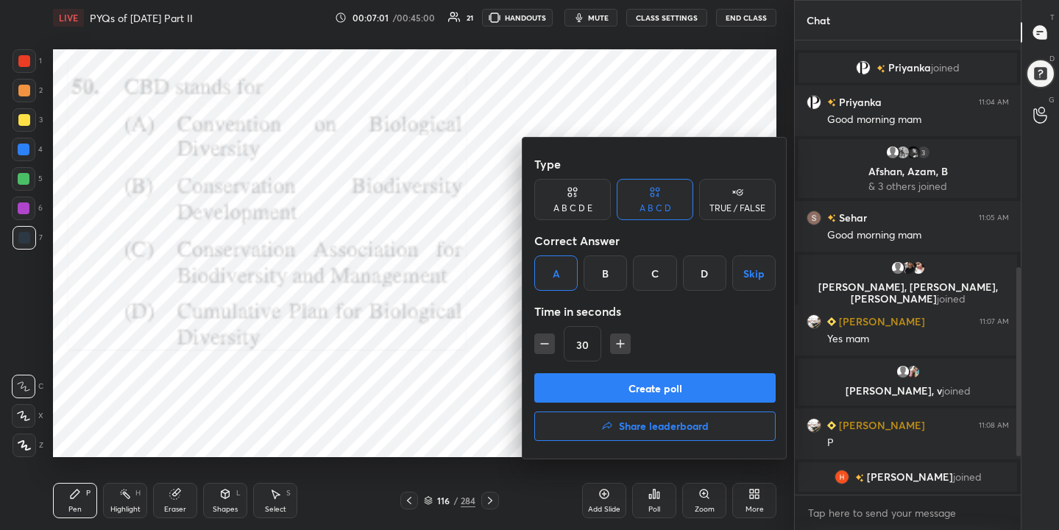
click at [623, 388] on button "Create poll" at bounding box center [654, 387] width 241 height 29
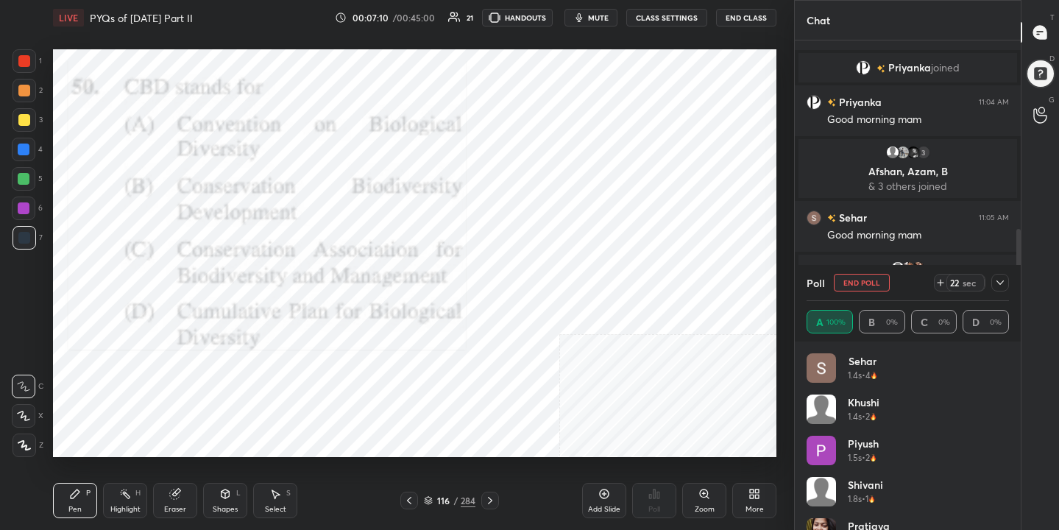
scroll to position [547, 0]
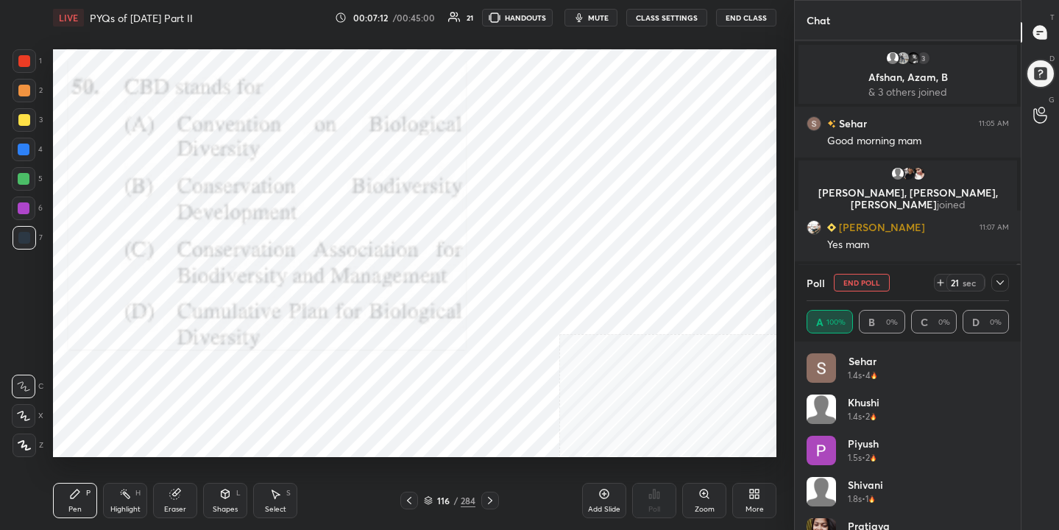
click at [609, 15] on span "mute" at bounding box center [598, 18] width 21 height 10
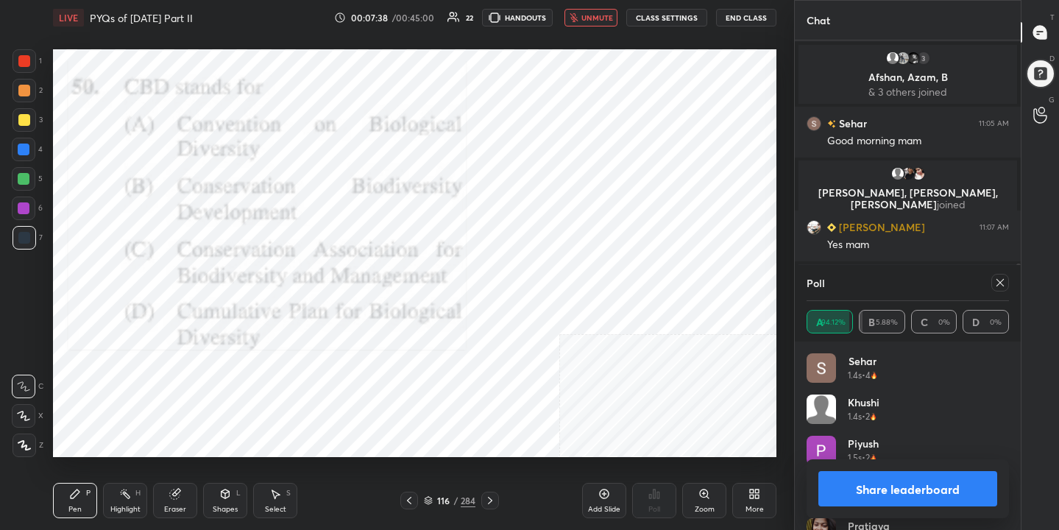
click at [997, 285] on icon at bounding box center [999, 282] width 7 height 7
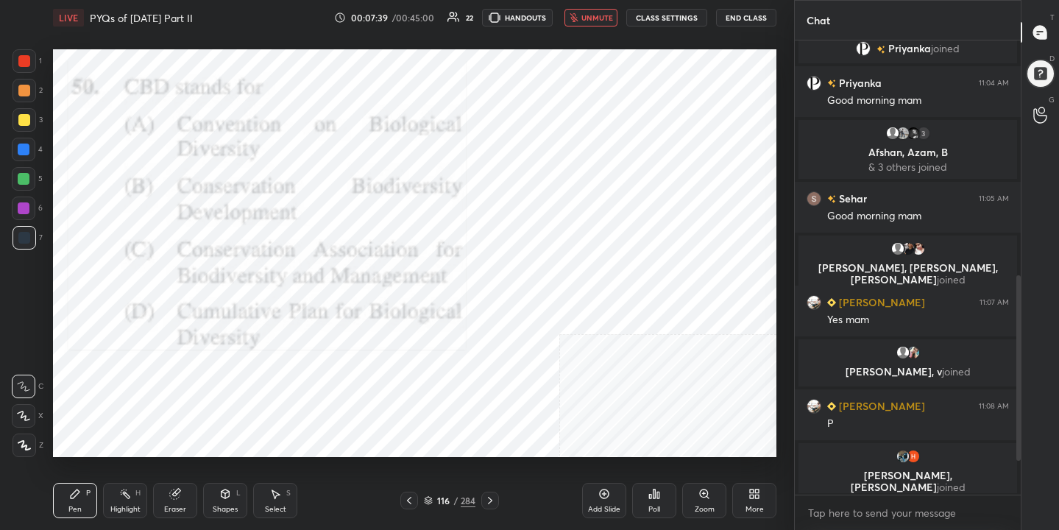
scroll to position [5, 5]
click at [587, 15] on span "unmute" at bounding box center [597, 18] width 32 height 10
click at [430, 503] on icon at bounding box center [428, 503] width 7 height 2
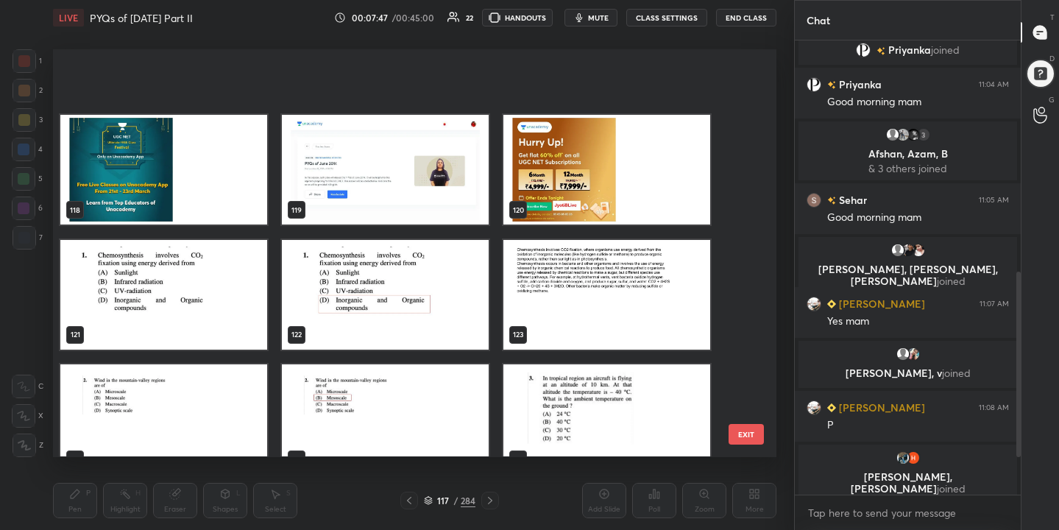
scroll to position [4934, 0]
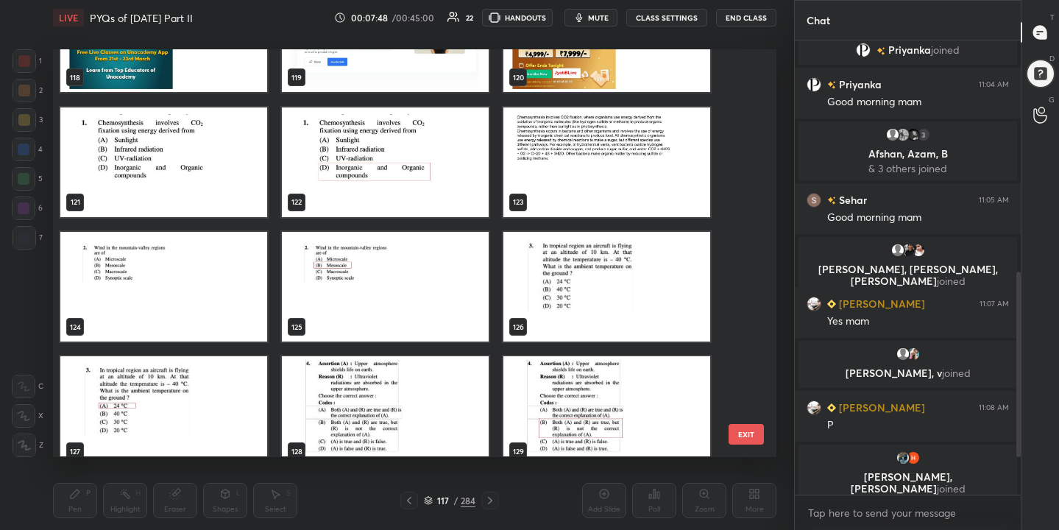
click at [216, 134] on img "grid" at bounding box center [163, 162] width 207 height 110
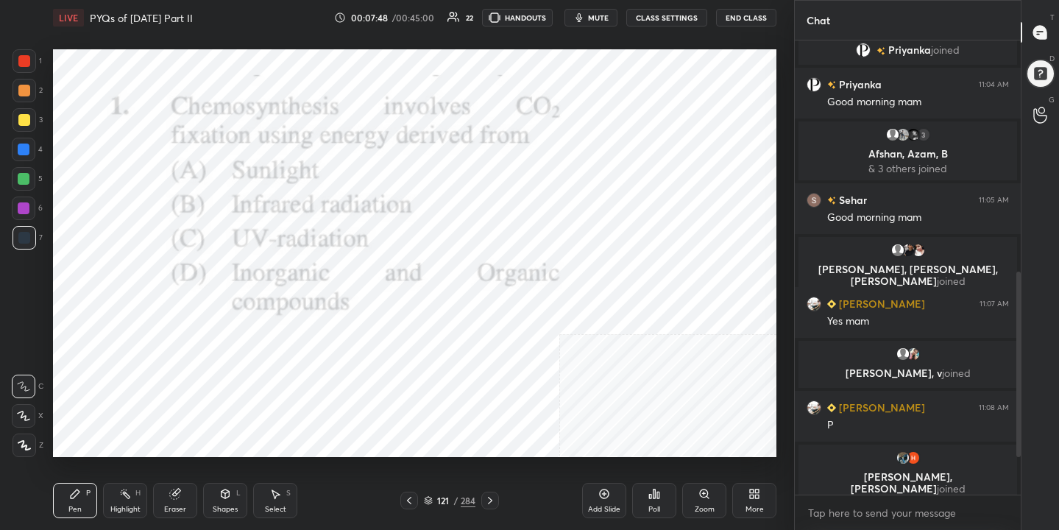
click at [216, 134] on img "grid" at bounding box center [163, 162] width 207 height 110
click at [429, 497] on icon at bounding box center [428, 499] width 7 height 4
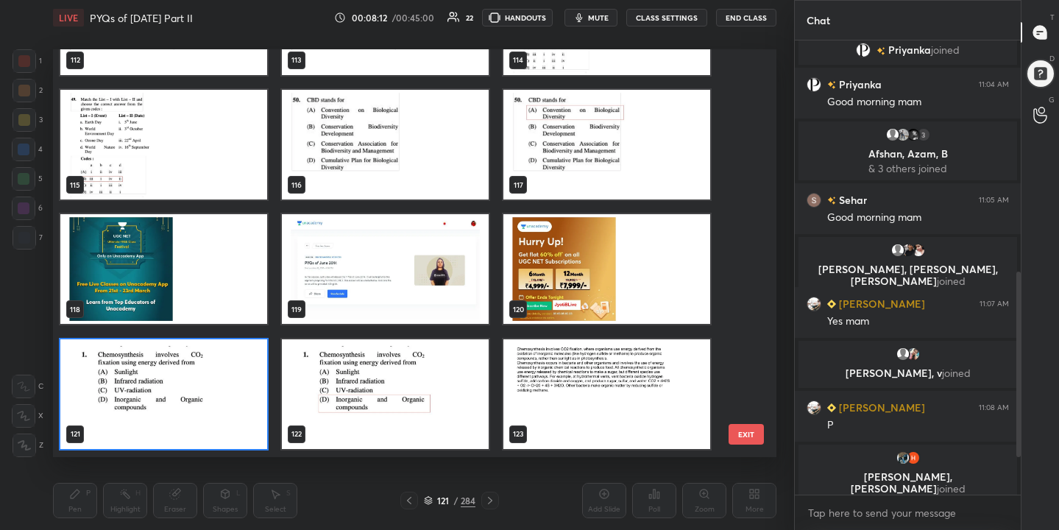
scroll to position [403, 717]
click at [223, 419] on img "grid" at bounding box center [163, 394] width 207 height 110
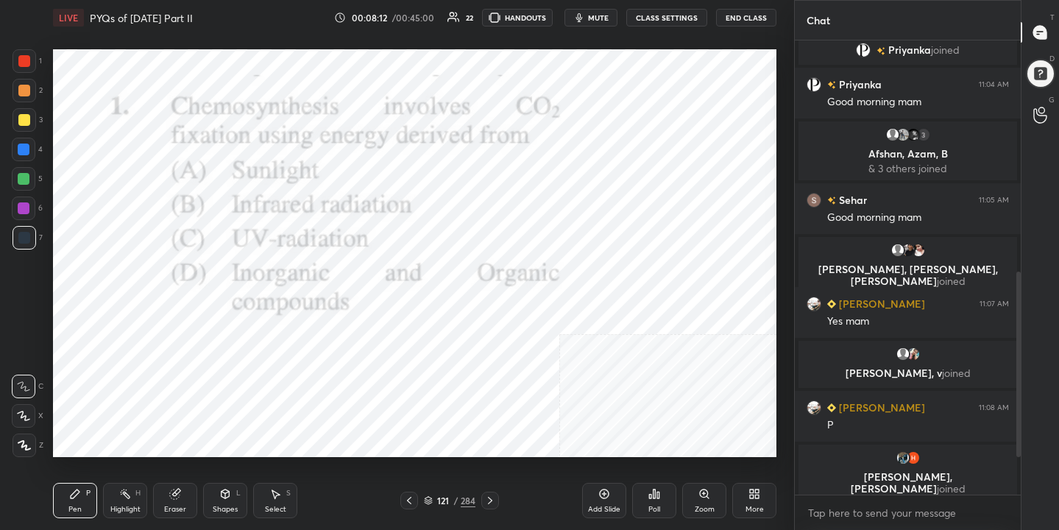
click at [223, 419] on img "grid" at bounding box center [163, 394] width 207 height 110
click at [660, 491] on div "Poll" at bounding box center [654, 500] width 44 height 35
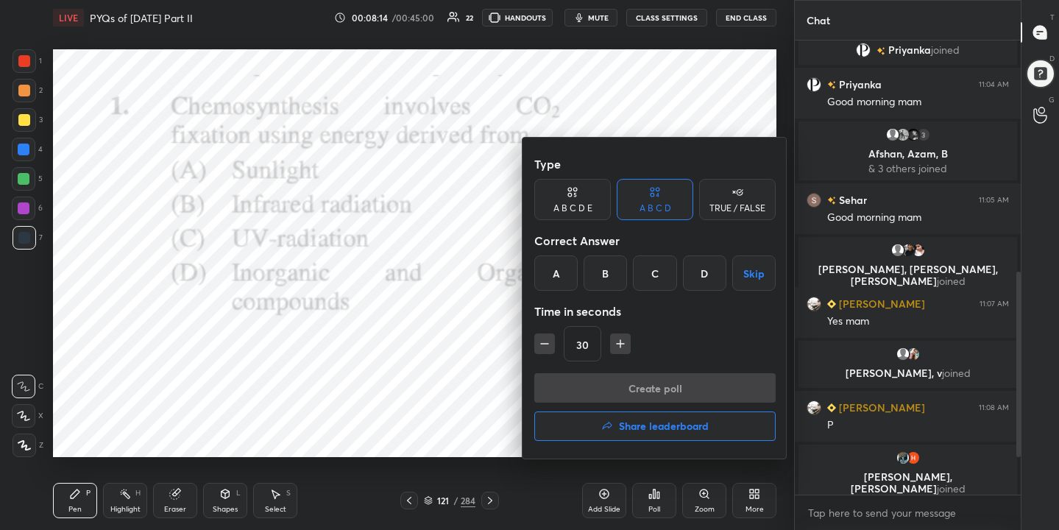
click at [700, 297] on div "Time in seconds" at bounding box center [654, 311] width 241 height 29
click at [700, 281] on div "D" at bounding box center [704, 272] width 43 height 35
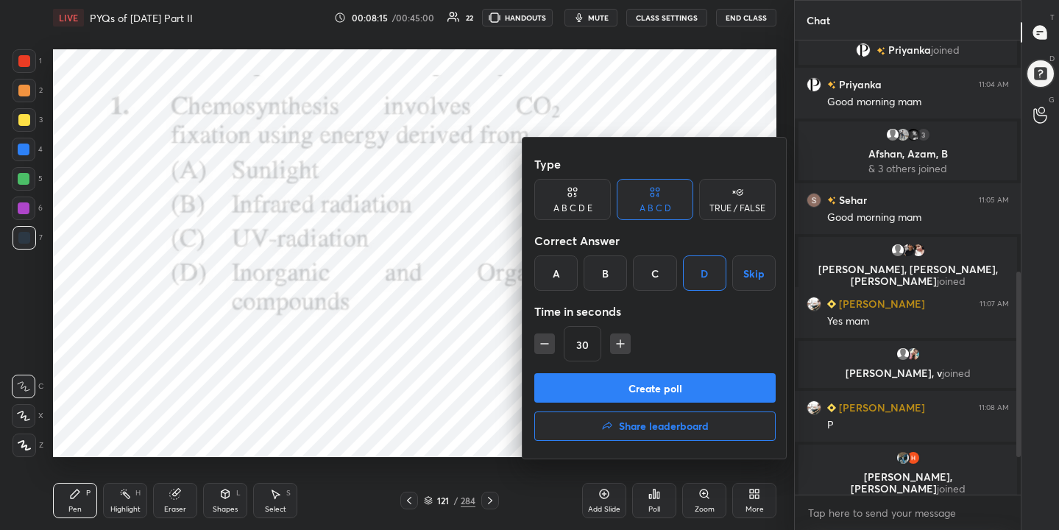
click at [704, 390] on button "Create poll" at bounding box center [654, 387] width 241 height 29
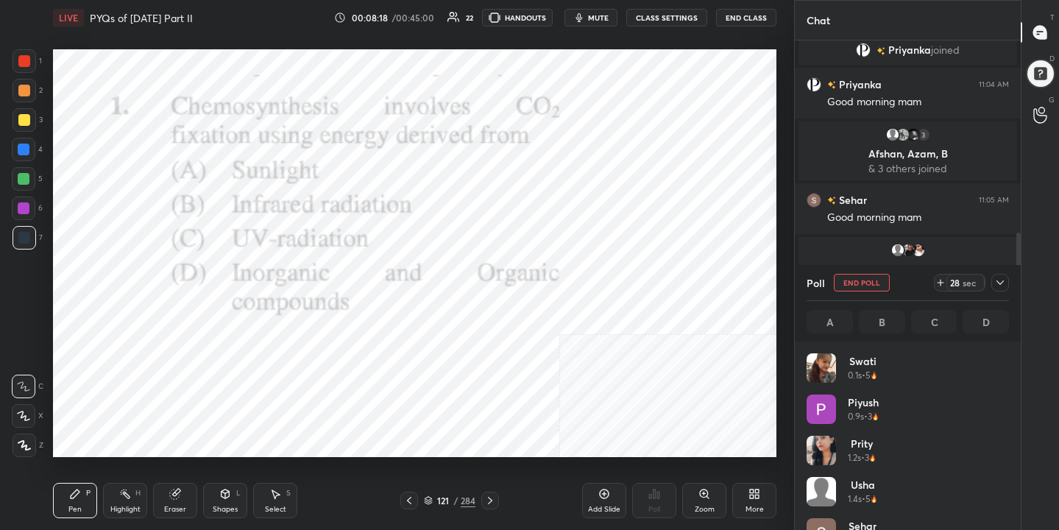
scroll to position [172, 198]
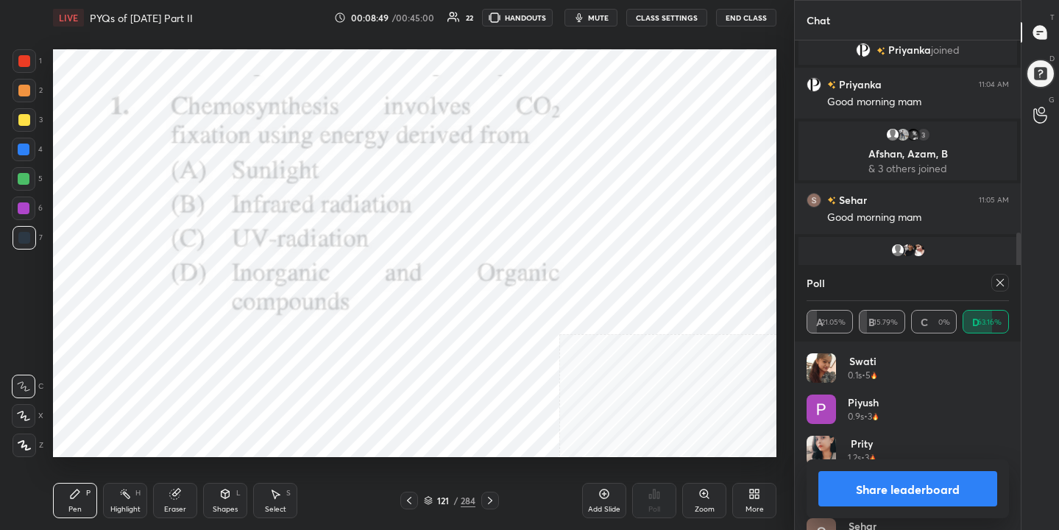
click at [999, 281] on icon at bounding box center [999, 282] width 7 height 7
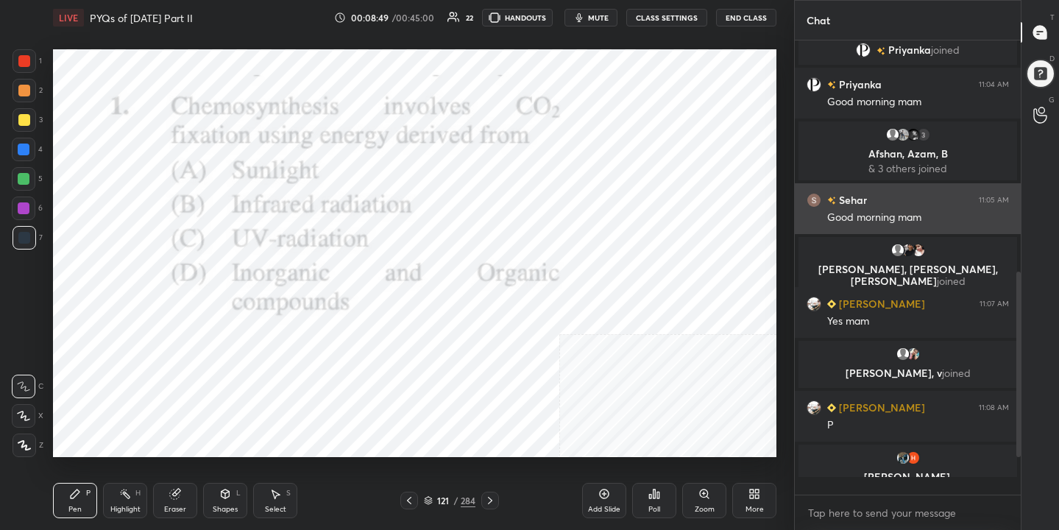
scroll to position [5, 5]
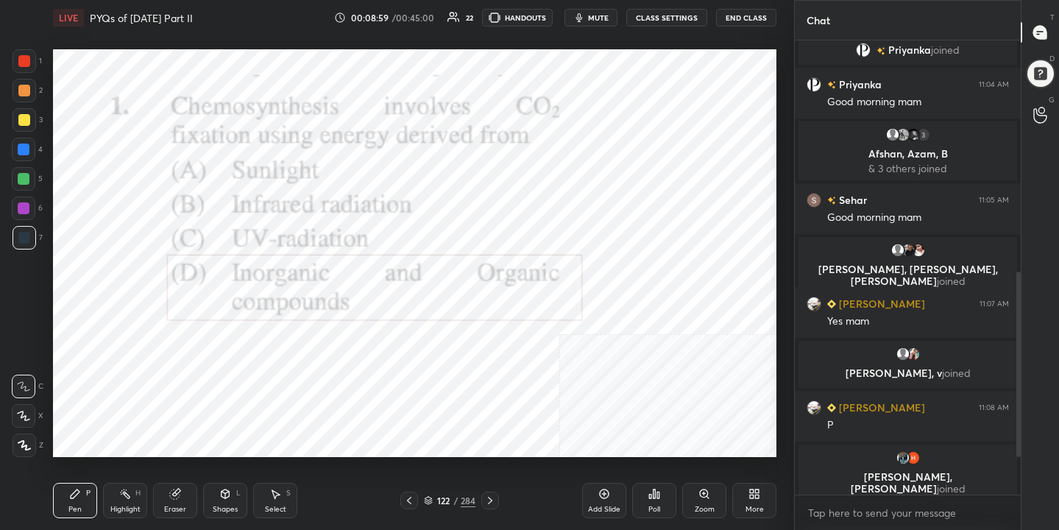
click at [426, 500] on icon at bounding box center [428, 500] width 9 height 9
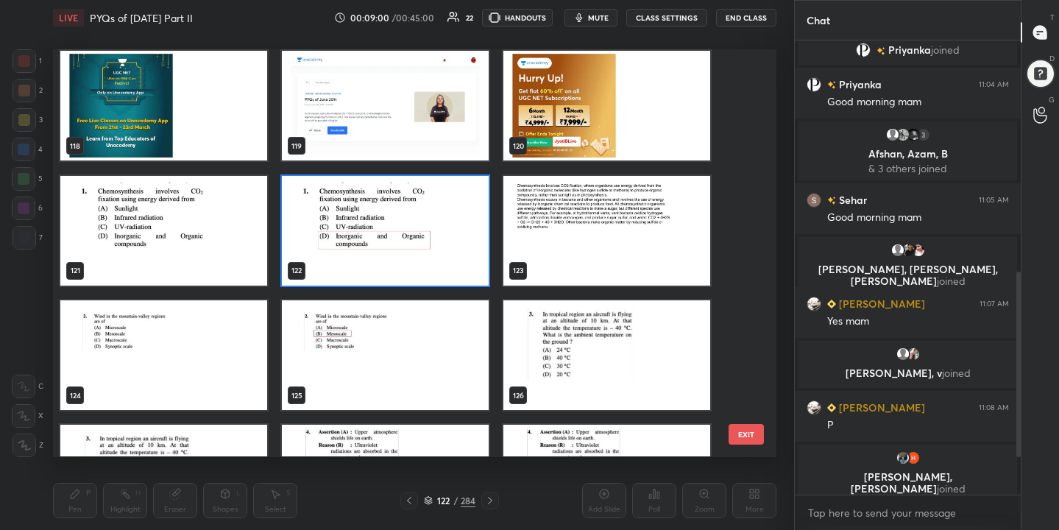
scroll to position [4865, 0]
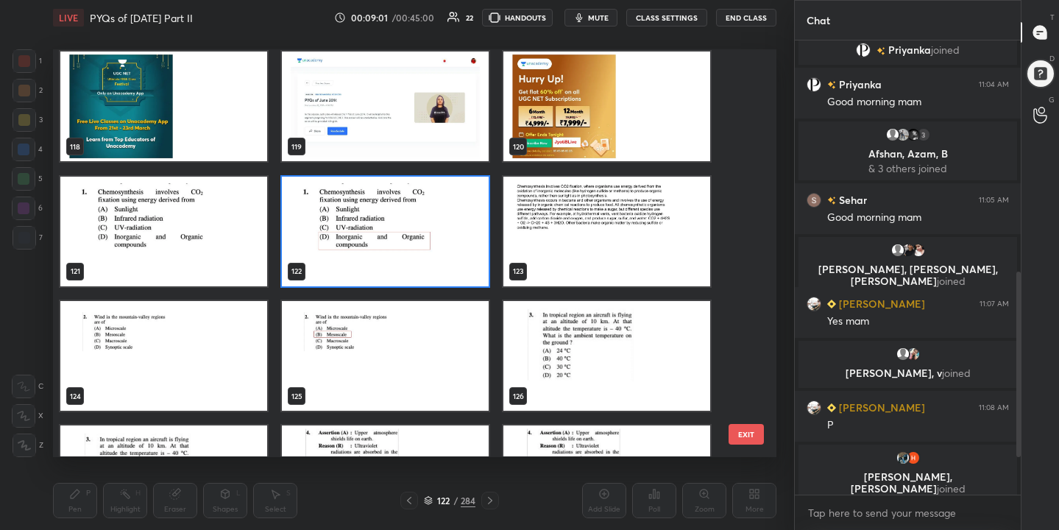
click at [238, 314] on img "grid" at bounding box center [163, 356] width 207 height 110
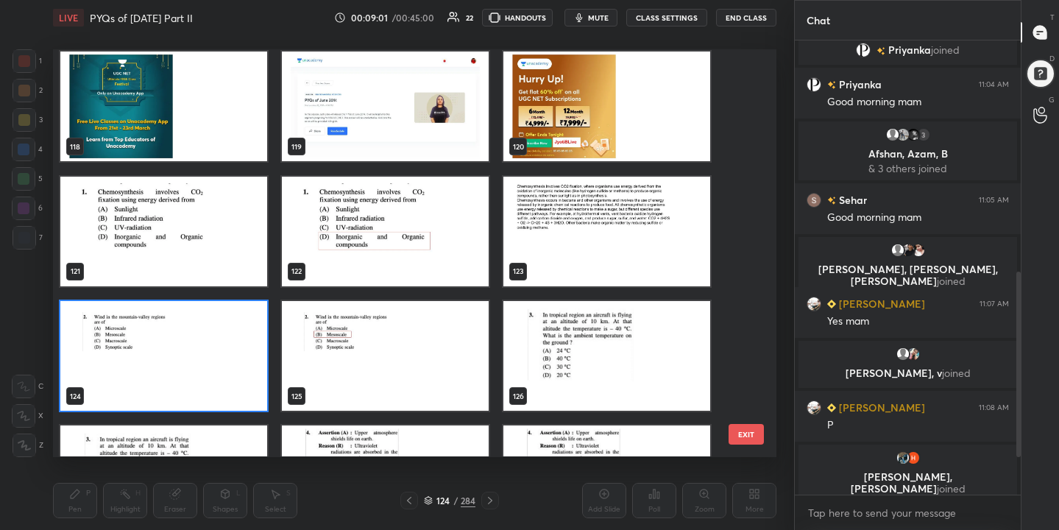
click at [238, 314] on img "grid" at bounding box center [163, 356] width 207 height 110
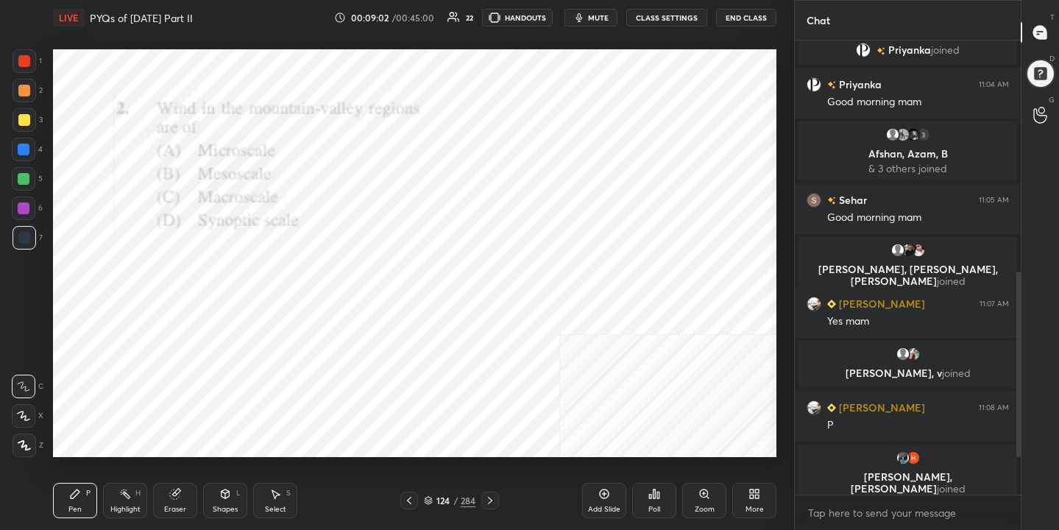
click at [589, 14] on button "mute" at bounding box center [590, 18] width 53 height 18
click at [654, 494] on icon at bounding box center [655, 493] width 2 height 9
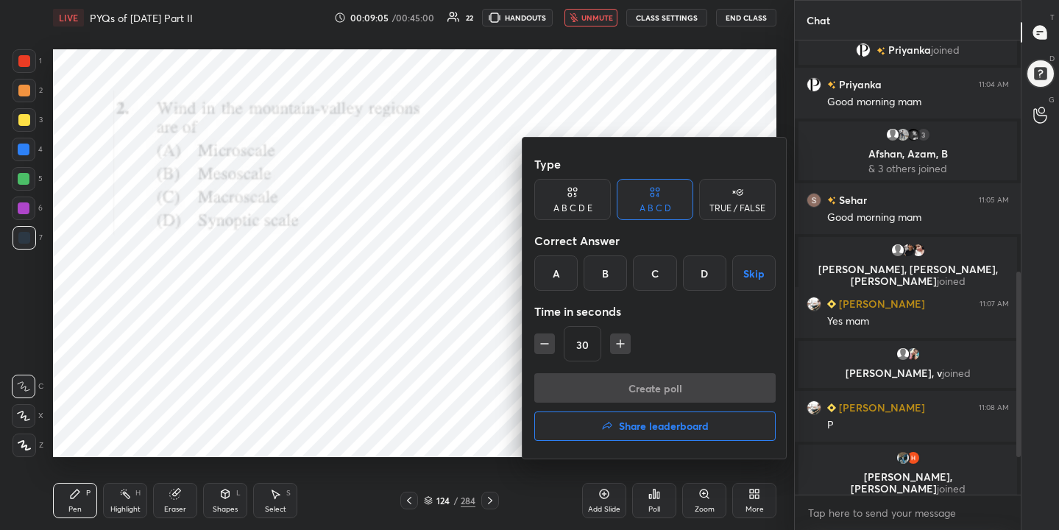
click at [593, 269] on div "B" at bounding box center [605, 272] width 43 height 35
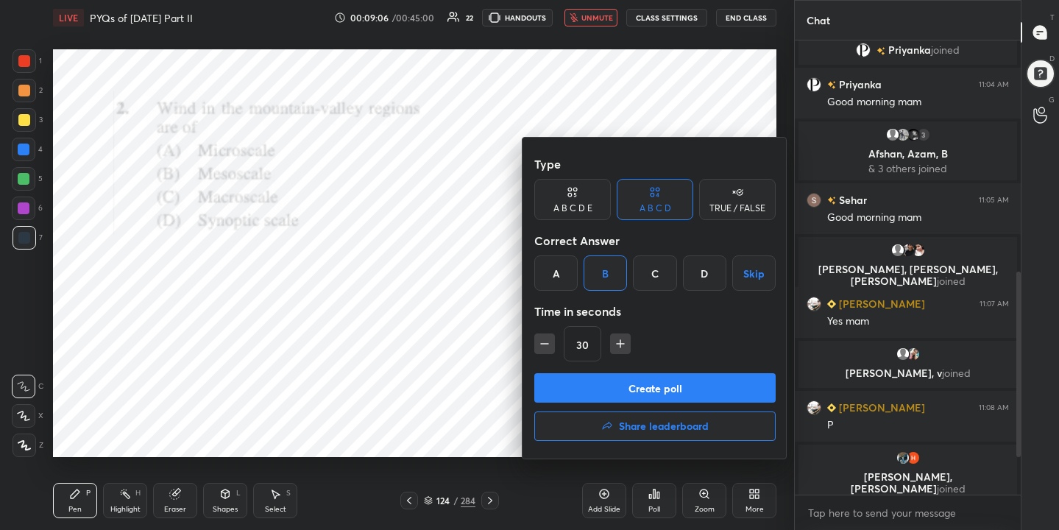
click at [636, 384] on button "Create poll" at bounding box center [654, 387] width 241 height 29
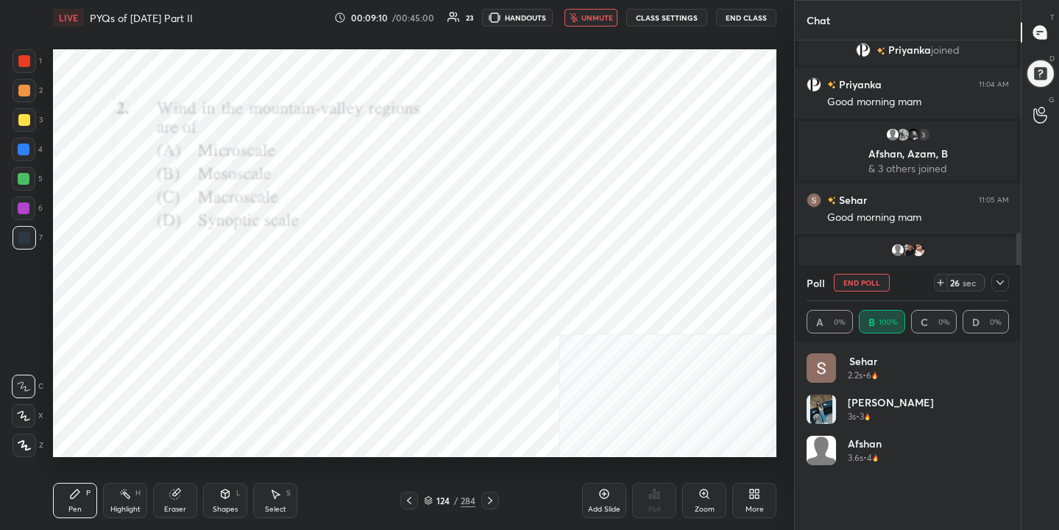
scroll to position [172, 198]
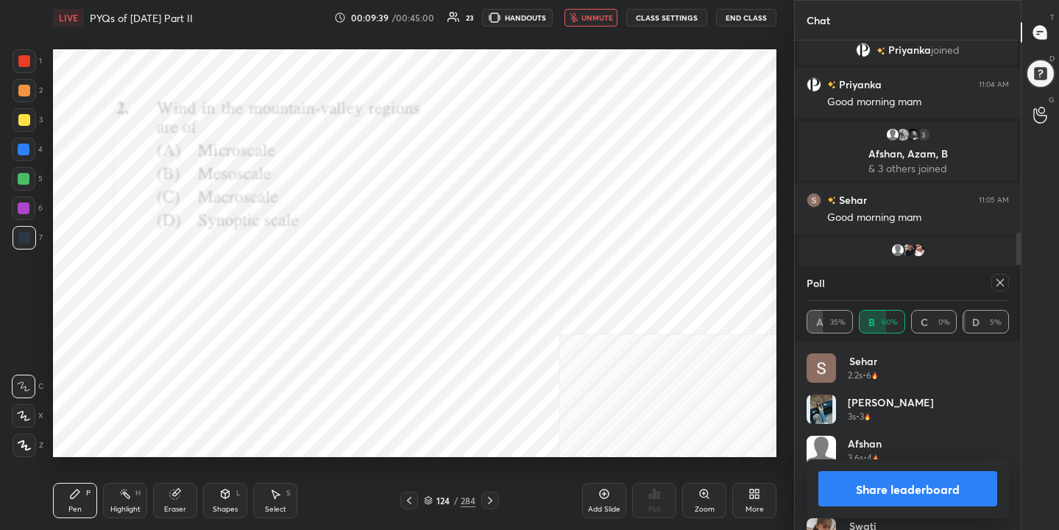
click at [993, 279] on div at bounding box center [1000, 283] width 18 height 18
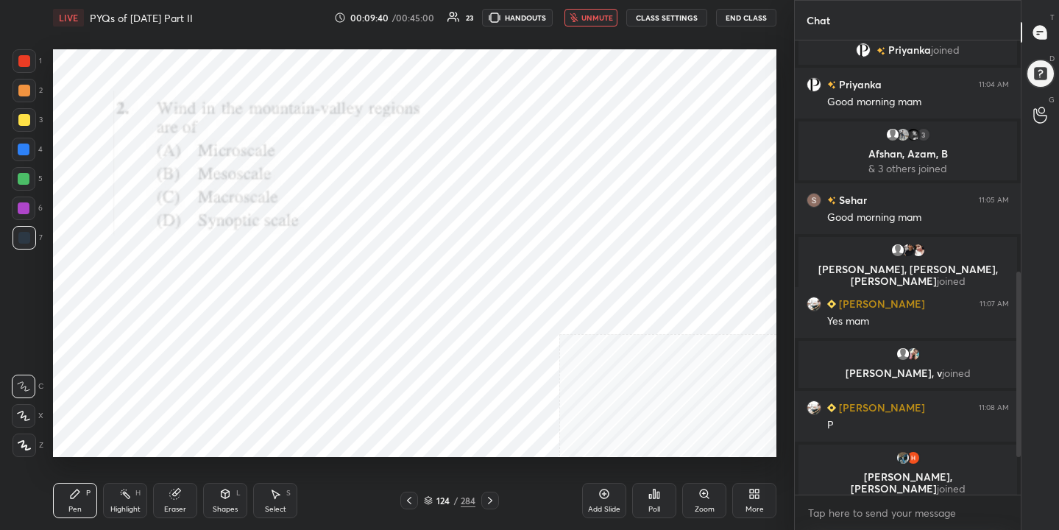
scroll to position [5, 5]
click at [592, 20] on span "unmute" at bounding box center [597, 18] width 32 height 10
click at [431, 503] on icon at bounding box center [428, 503] width 7 height 2
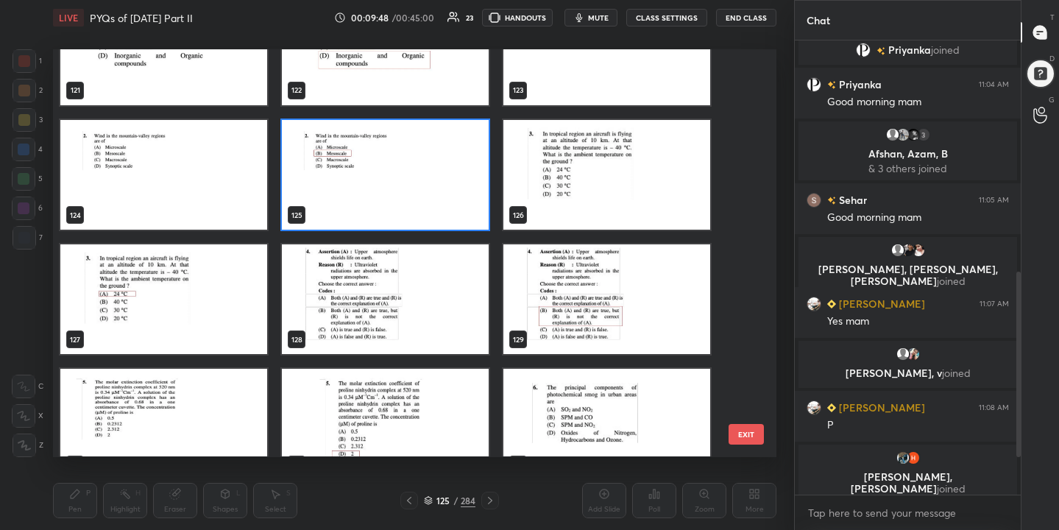
click at [573, 169] on img "grid" at bounding box center [606, 175] width 207 height 110
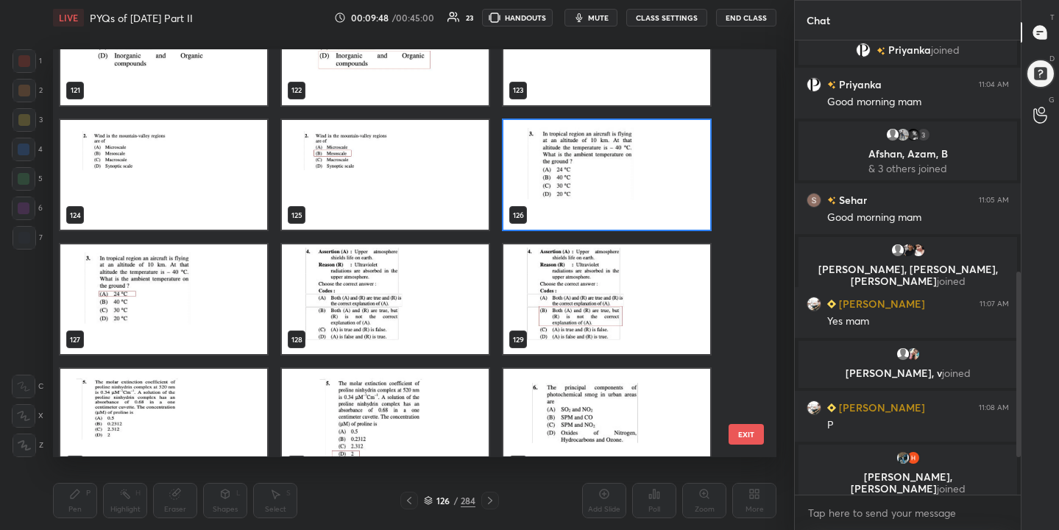
click at [573, 169] on img "grid" at bounding box center [606, 175] width 207 height 110
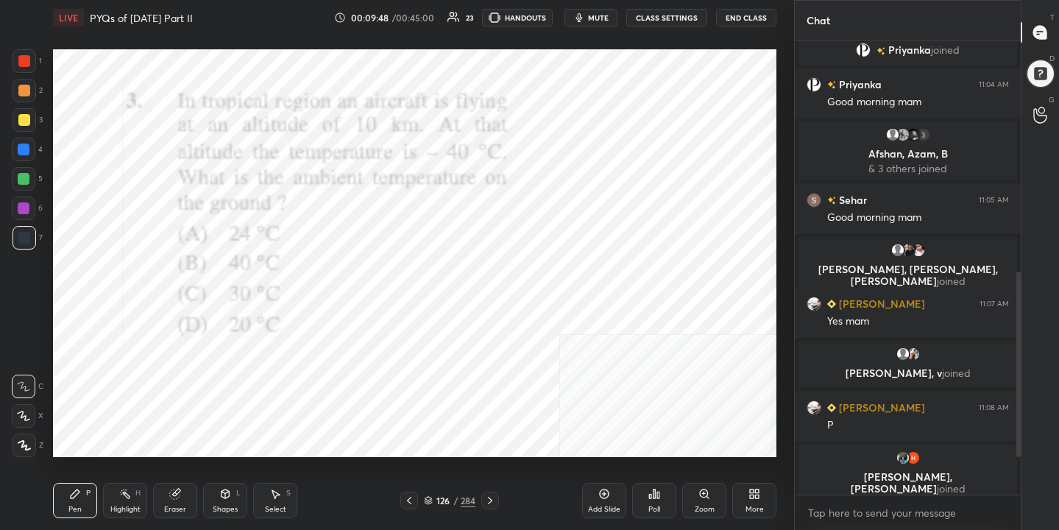
click at [573, 169] on img "grid" at bounding box center [606, 175] width 207 height 110
click at [599, 18] on span "mute" at bounding box center [598, 18] width 21 height 10
click at [431, 500] on icon at bounding box center [428, 500] width 9 height 9
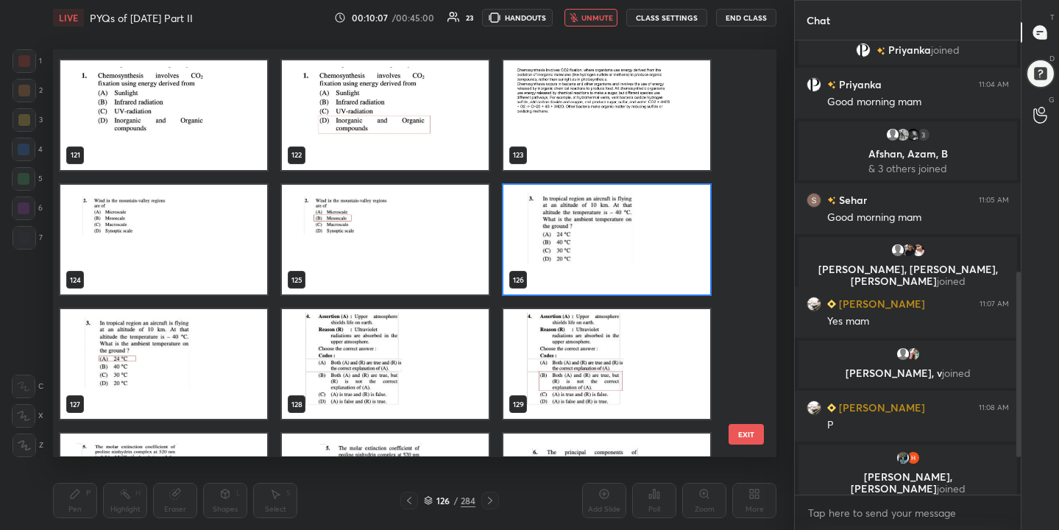
scroll to position [4986, 0]
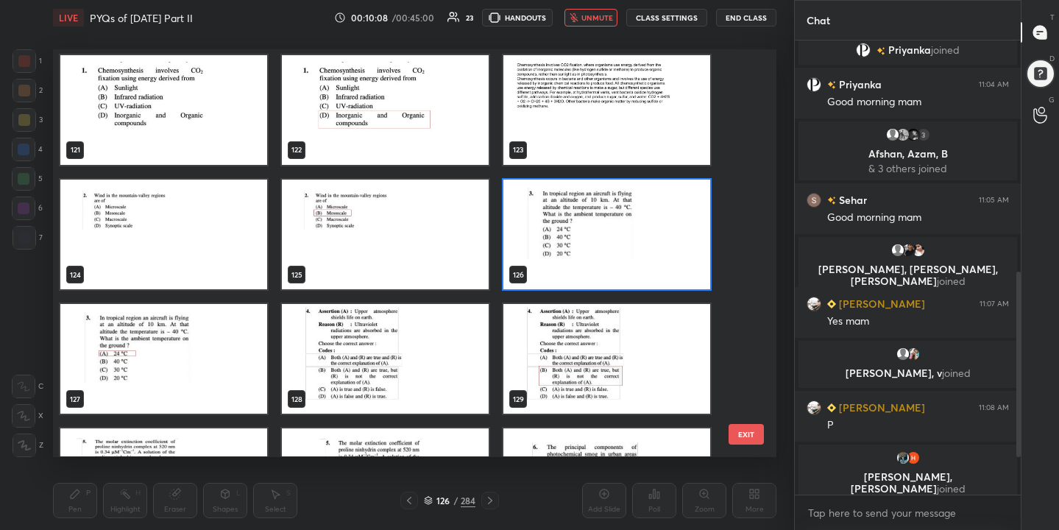
click at [591, 224] on img "grid" at bounding box center [606, 235] width 207 height 110
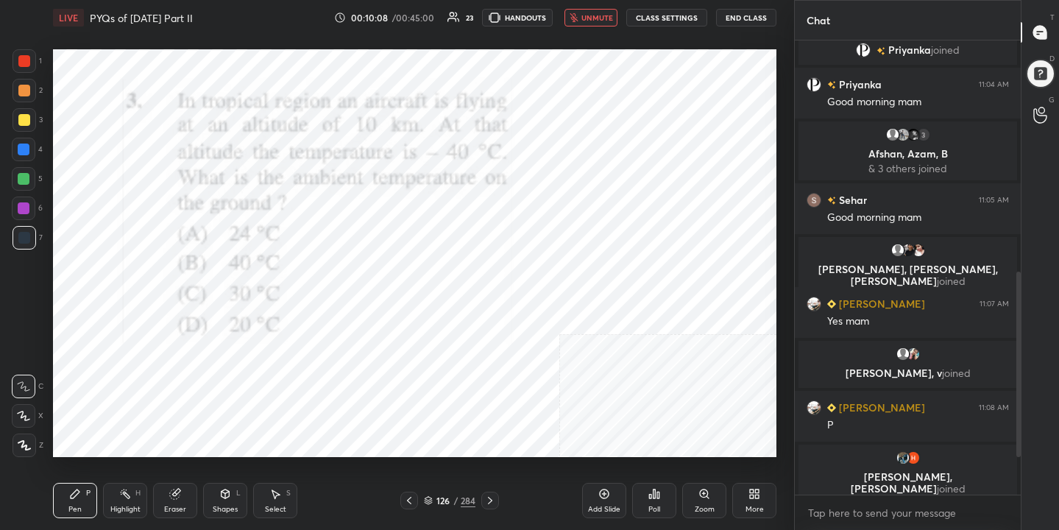
click at [591, 224] on img "grid" at bounding box center [606, 235] width 207 height 110
click at [654, 498] on icon at bounding box center [655, 493] width 2 height 9
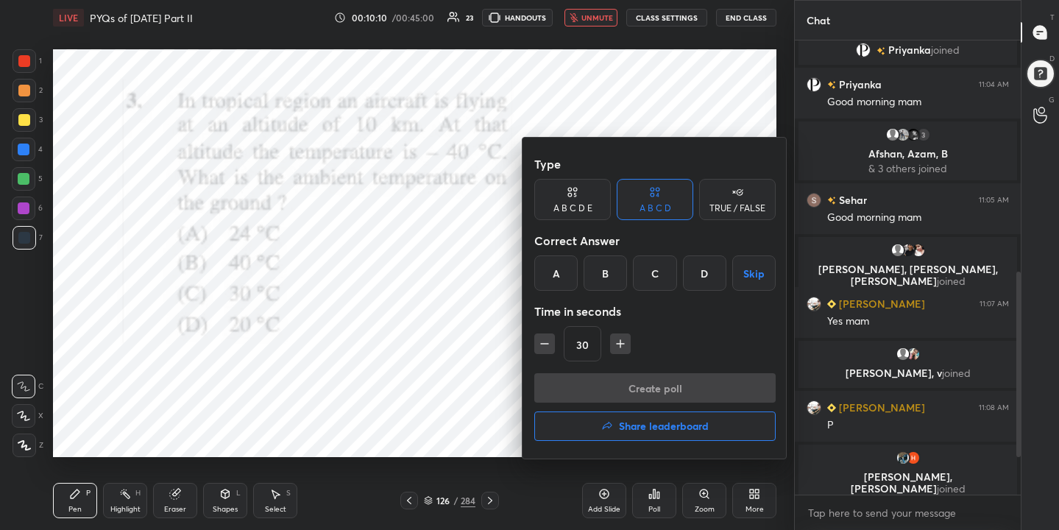
click at [569, 259] on div "A" at bounding box center [555, 272] width 43 height 35
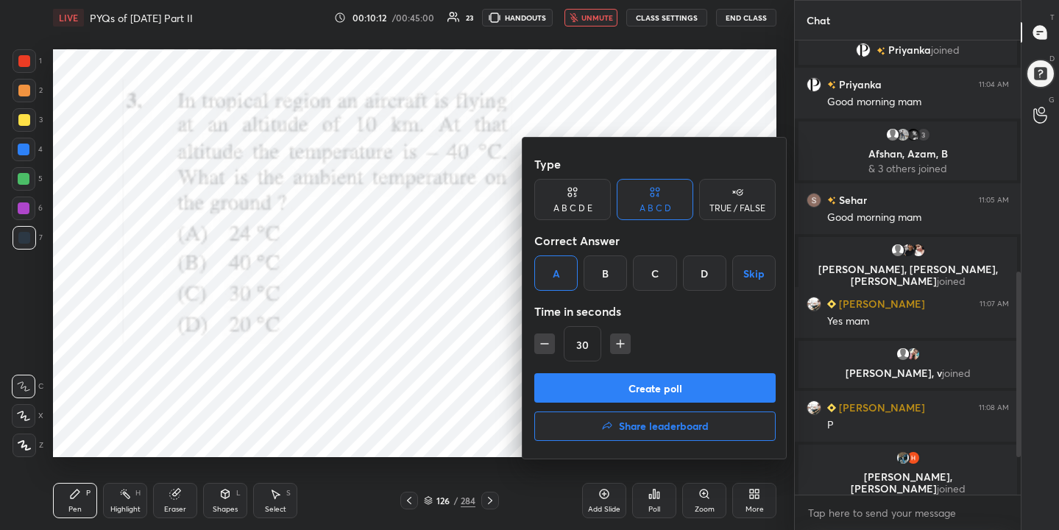
click at [667, 385] on button "Create poll" at bounding box center [654, 387] width 241 height 29
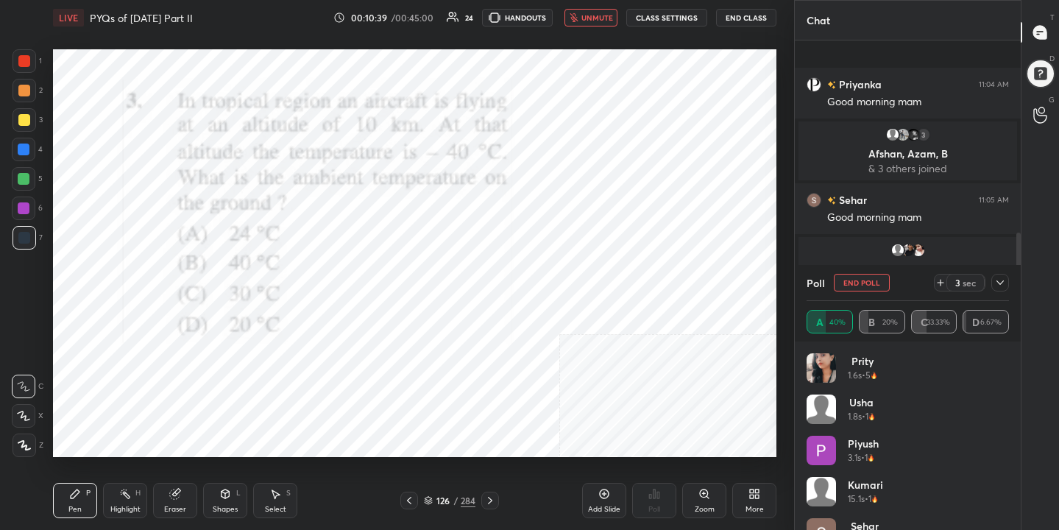
scroll to position [598, 0]
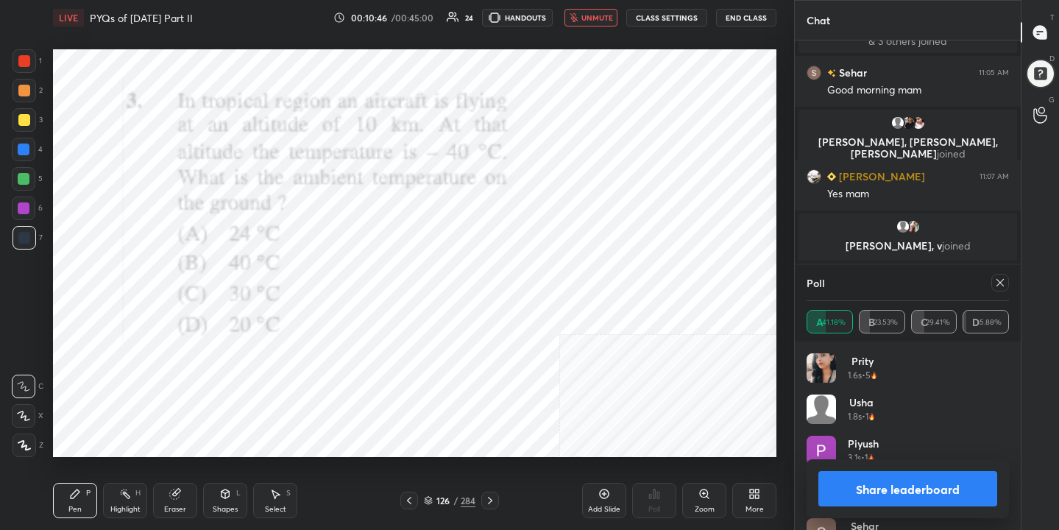
click at [1002, 280] on icon at bounding box center [1000, 283] width 12 height 12
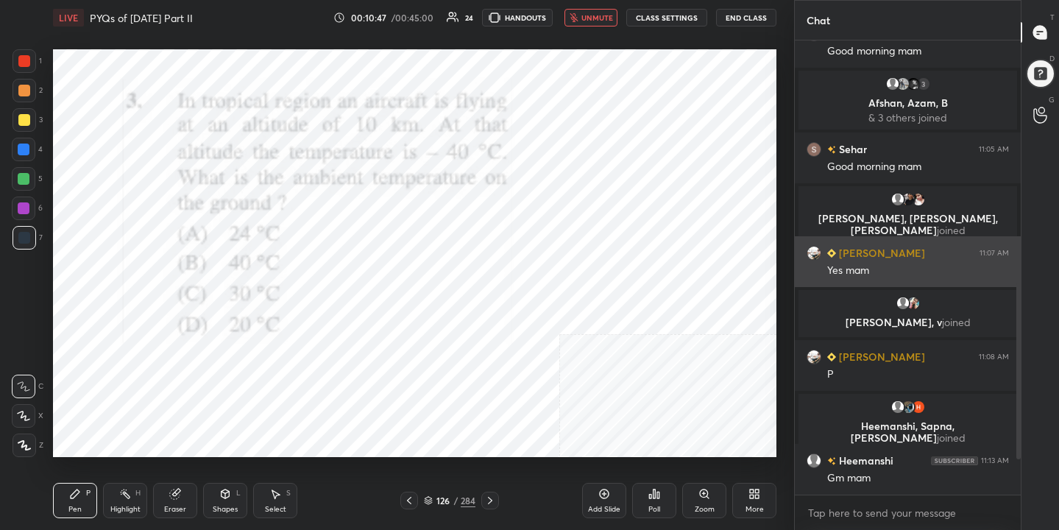
scroll to position [521, 0]
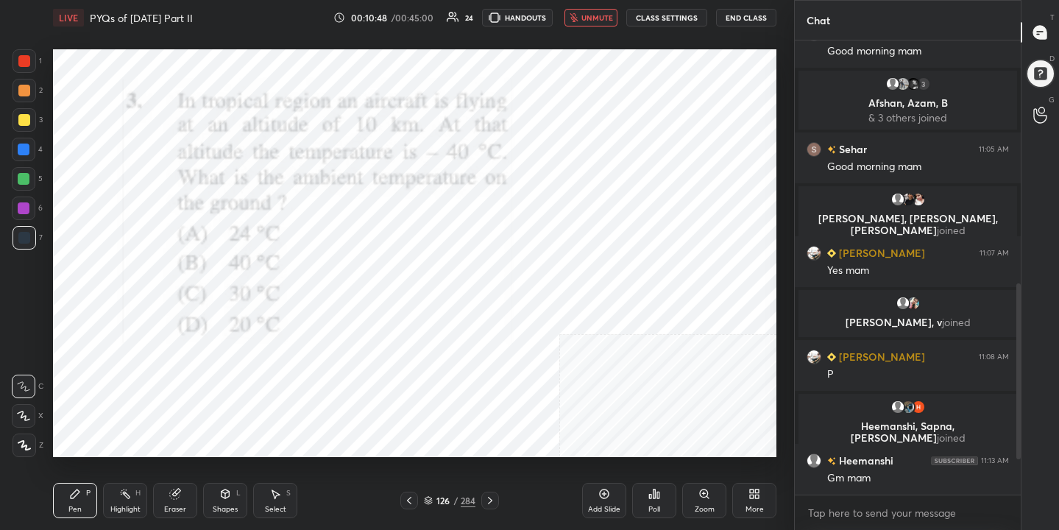
click at [591, 23] on button "unmute" at bounding box center [590, 18] width 53 height 18
click at [436, 497] on div "126" at bounding box center [443, 500] width 15 height 9
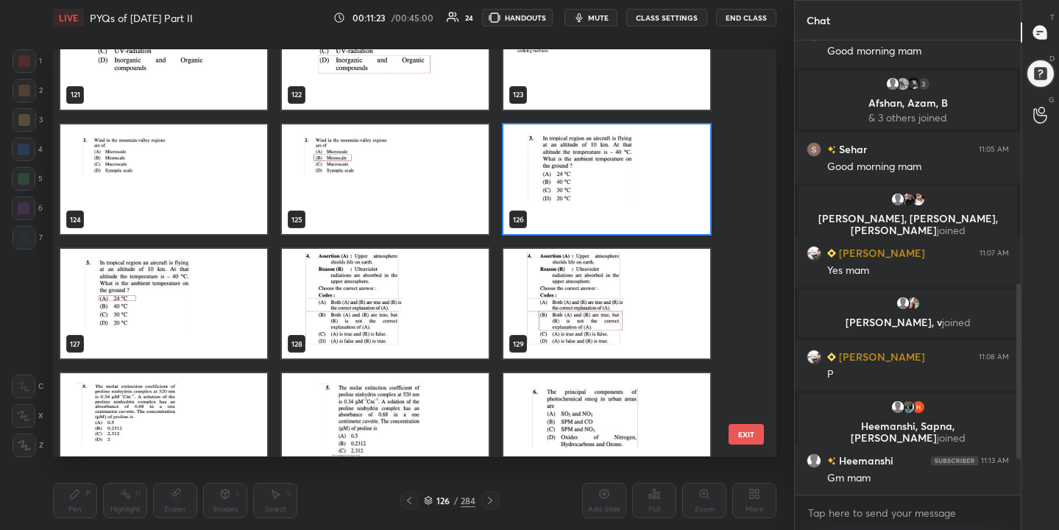
scroll to position [5040, 0]
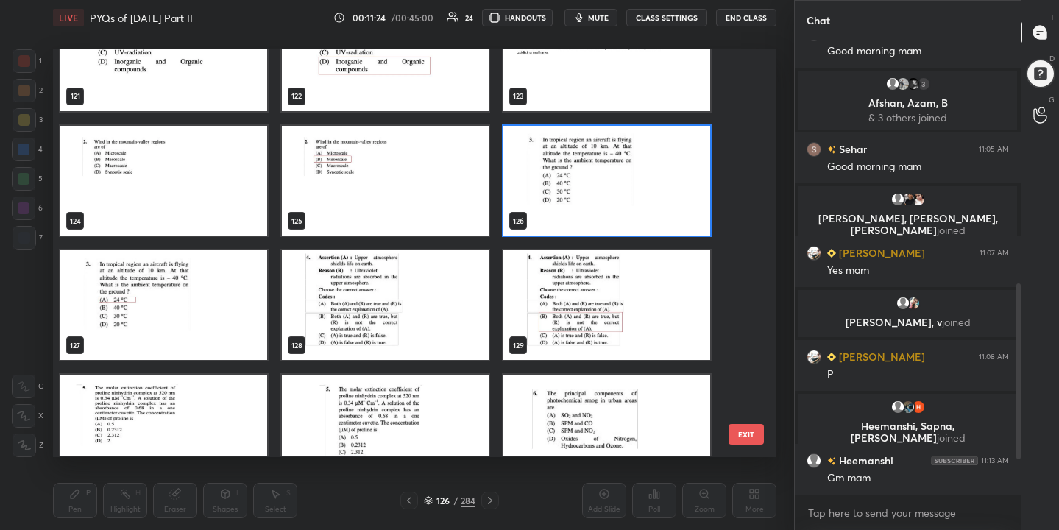
click at [399, 289] on img "grid" at bounding box center [385, 306] width 207 height 110
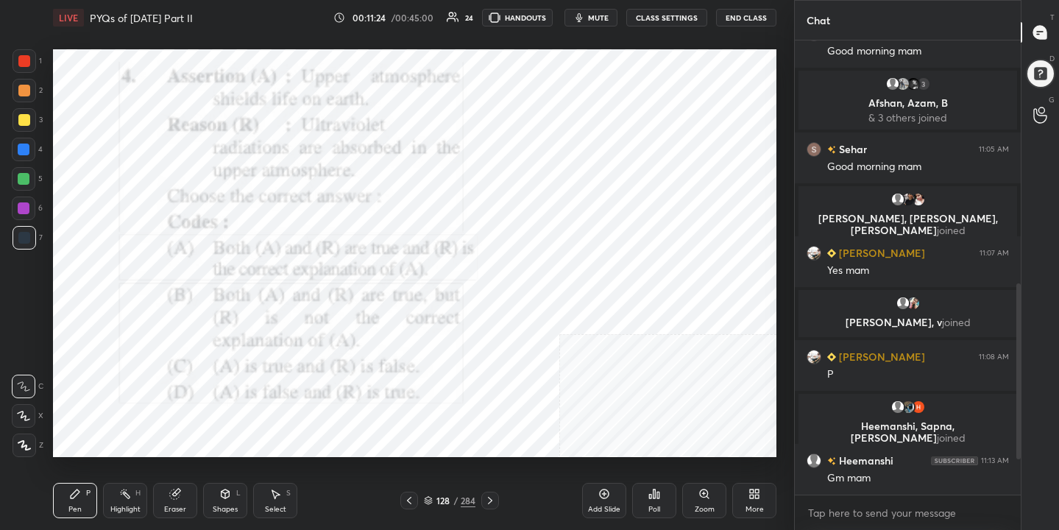
click at [399, 289] on img "grid" at bounding box center [385, 306] width 207 height 110
click at [589, 18] on button "mute" at bounding box center [590, 18] width 53 height 18
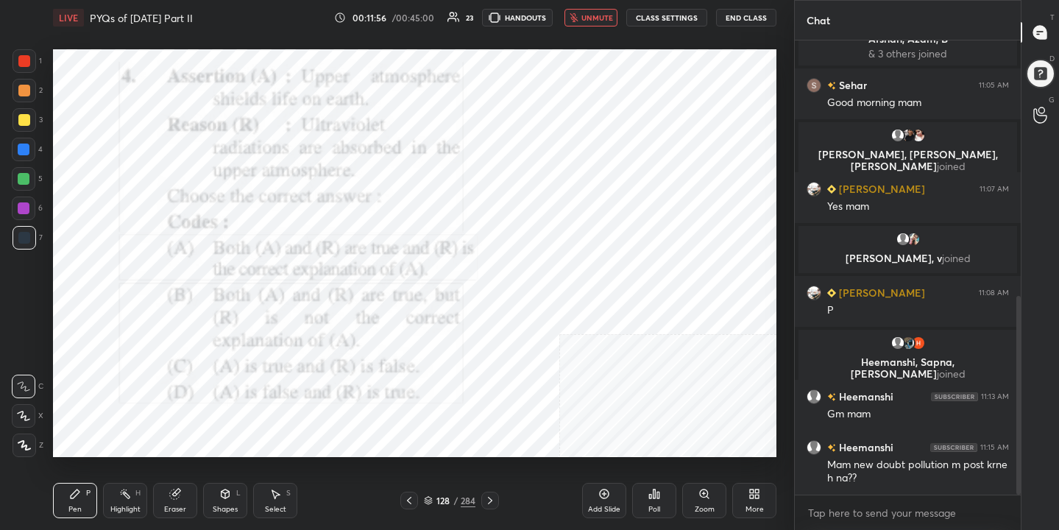
click at [429, 503] on icon at bounding box center [428, 500] width 9 height 9
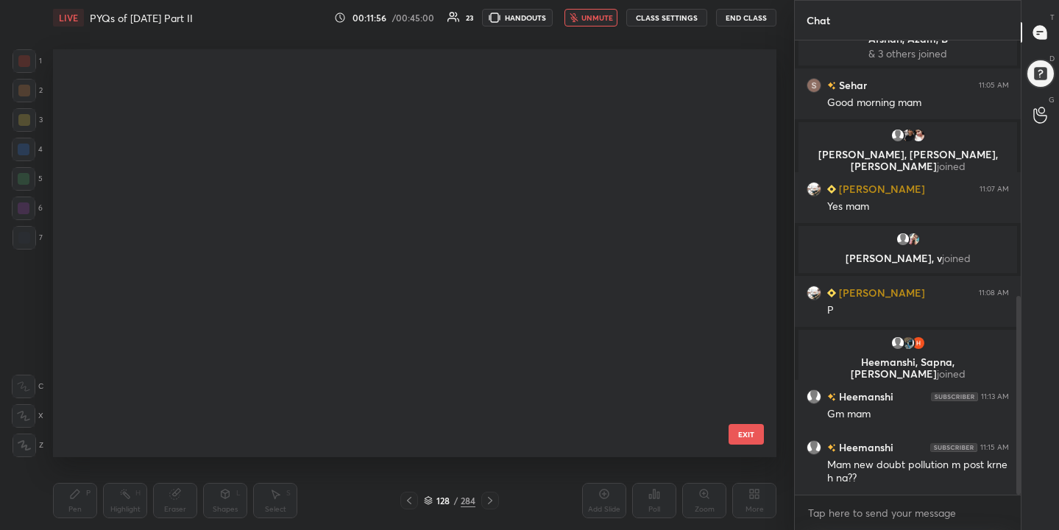
scroll to position [403, 717]
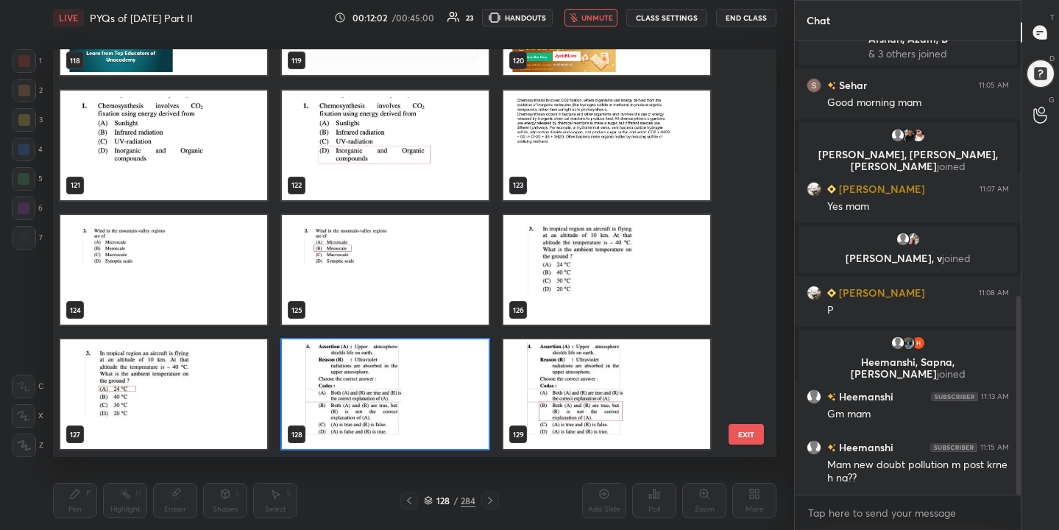
click at [397, 372] on img "grid" at bounding box center [385, 395] width 207 height 110
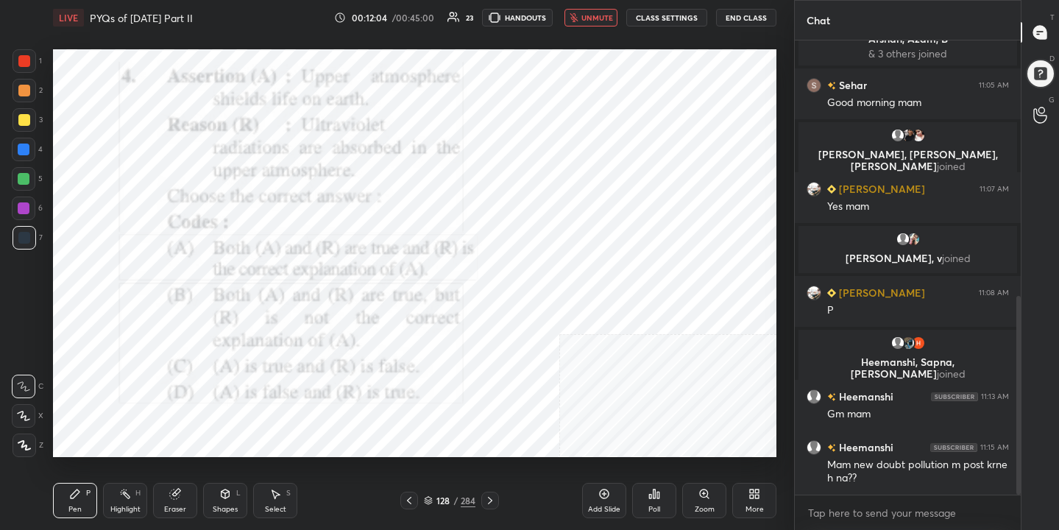
click at [648, 497] on icon at bounding box center [654, 494] width 12 height 12
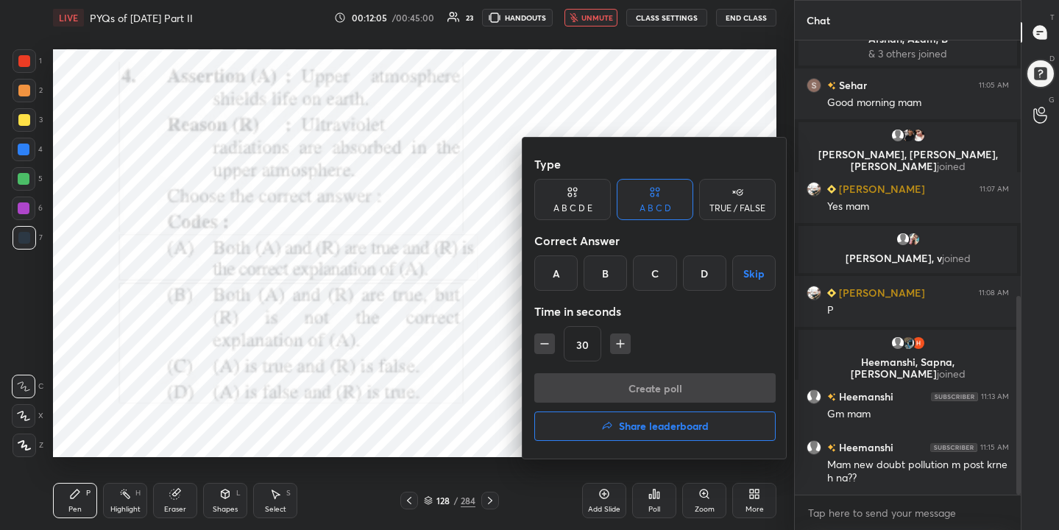
click at [615, 261] on div "B" at bounding box center [605, 272] width 43 height 35
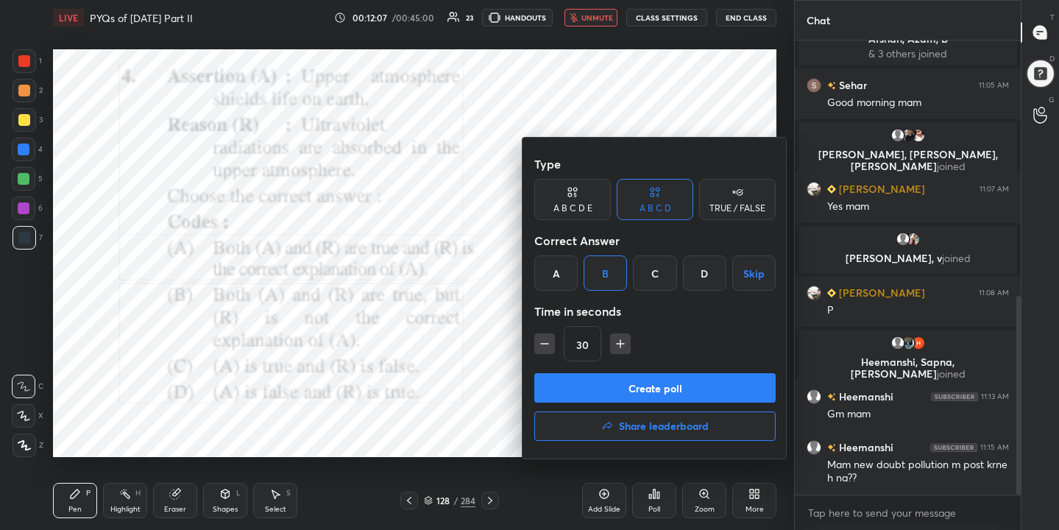
click at [657, 389] on button "Create poll" at bounding box center [654, 387] width 241 height 29
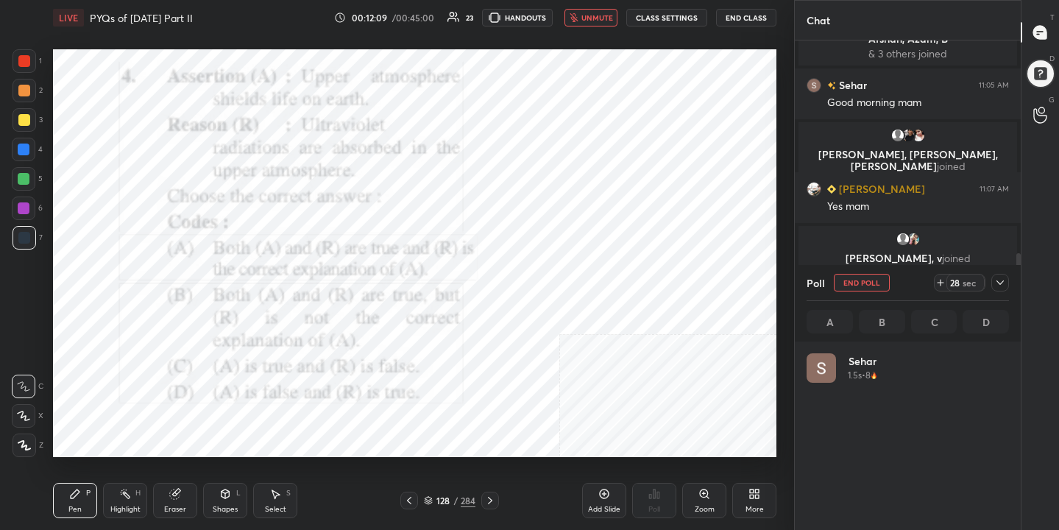
scroll to position [172, 198]
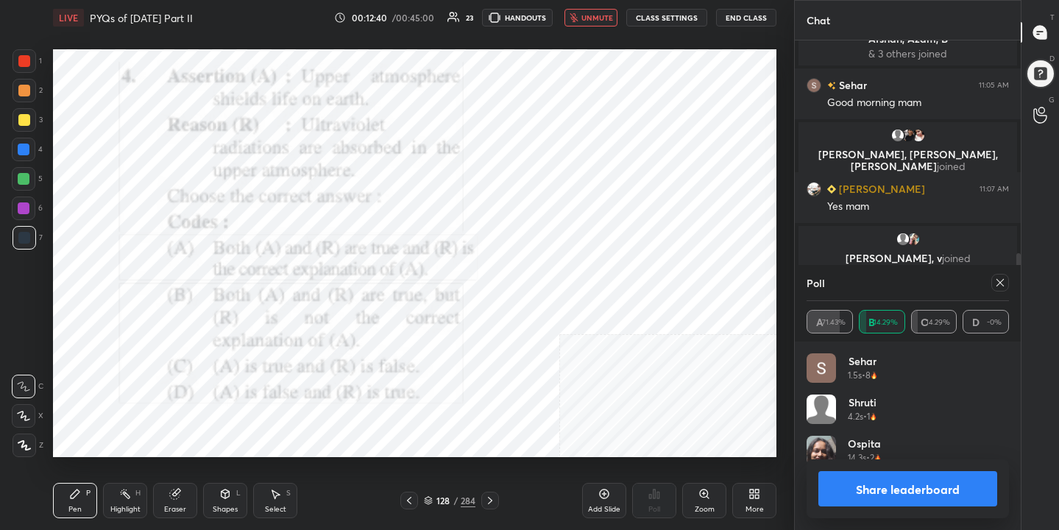
click at [999, 277] on icon at bounding box center [1000, 283] width 12 height 12
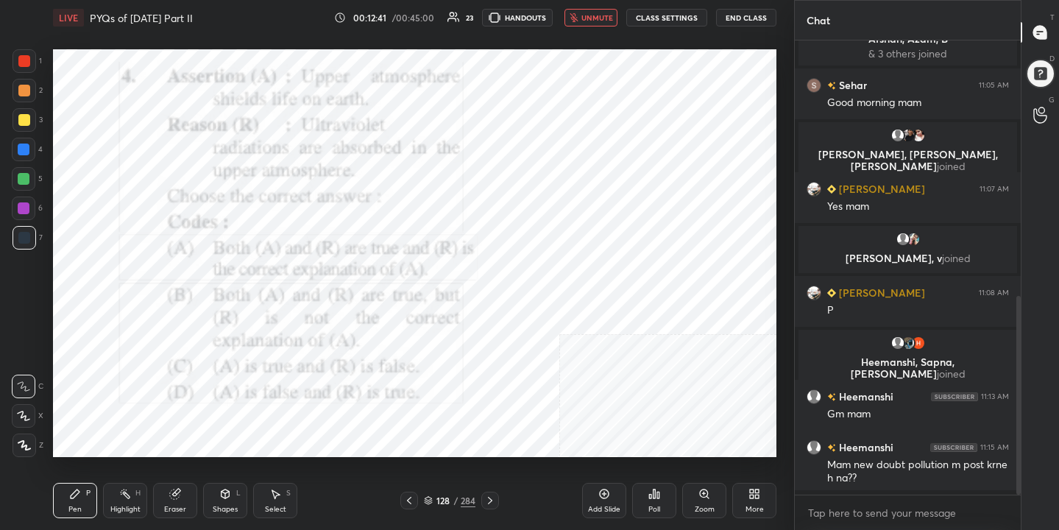
scroll to position [5, 5]
click at [598, 21] on span "unmute" at bounding box center [597, 18] width 32 height 10
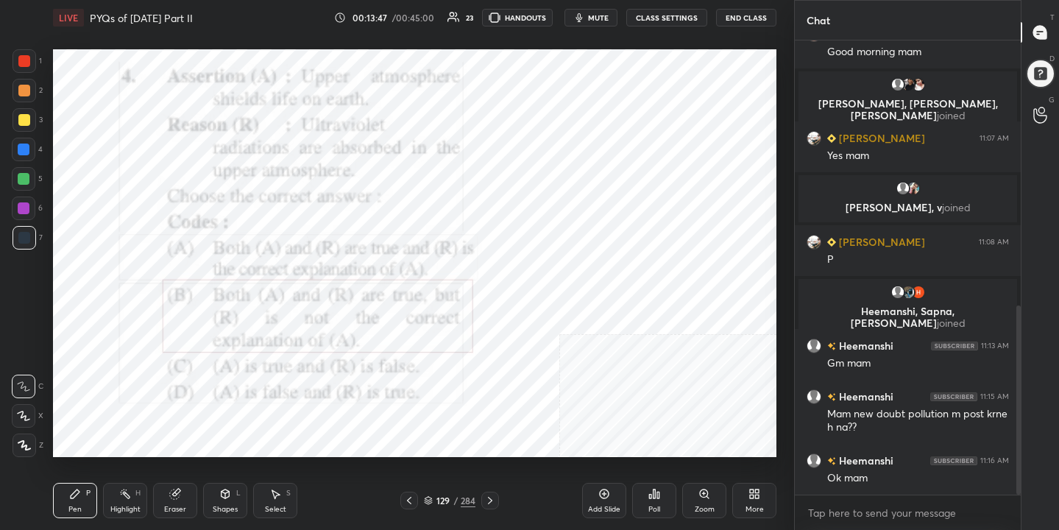
scroll to position [671, 0]
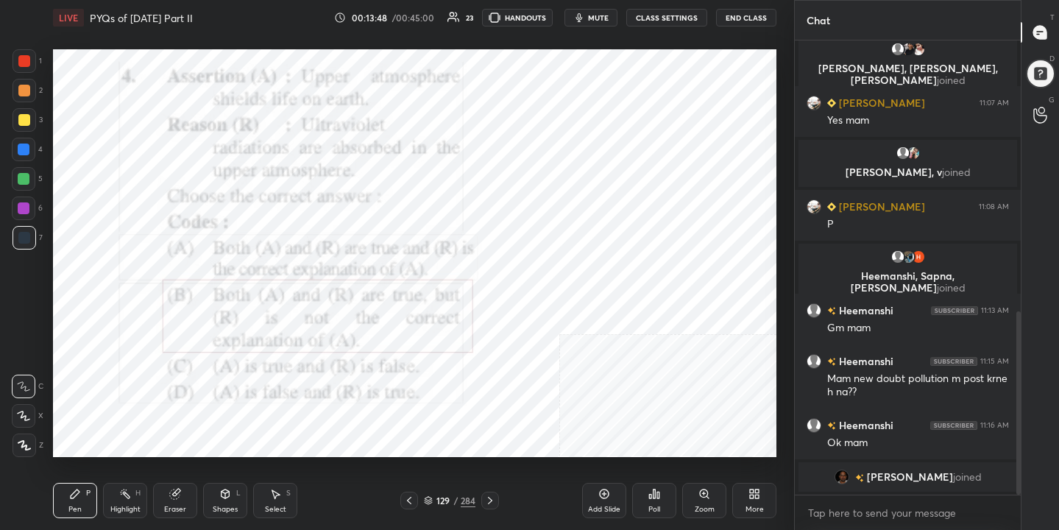
click at [431, 500] on icon at bounding box center [428, 500] width 9 height 9
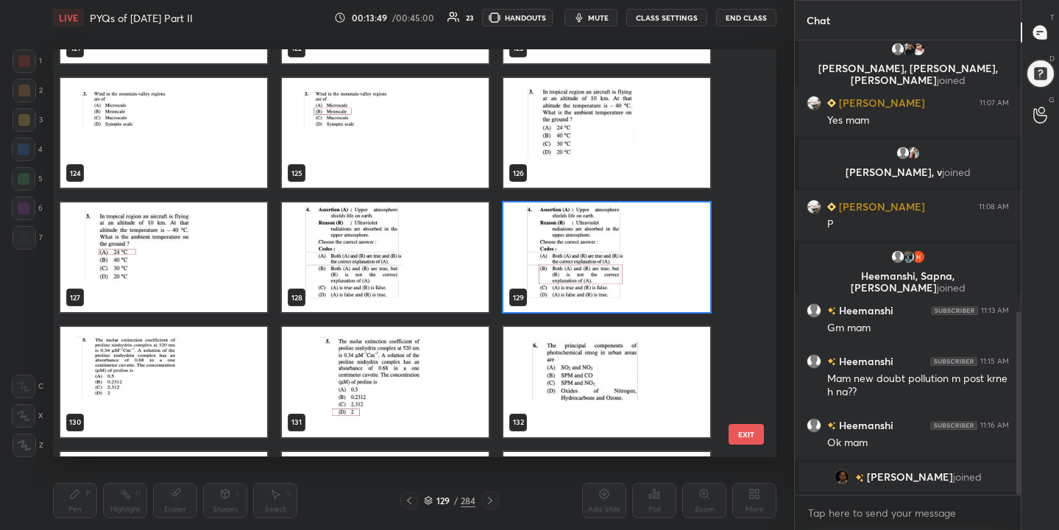
scroll to position [5131, 0]
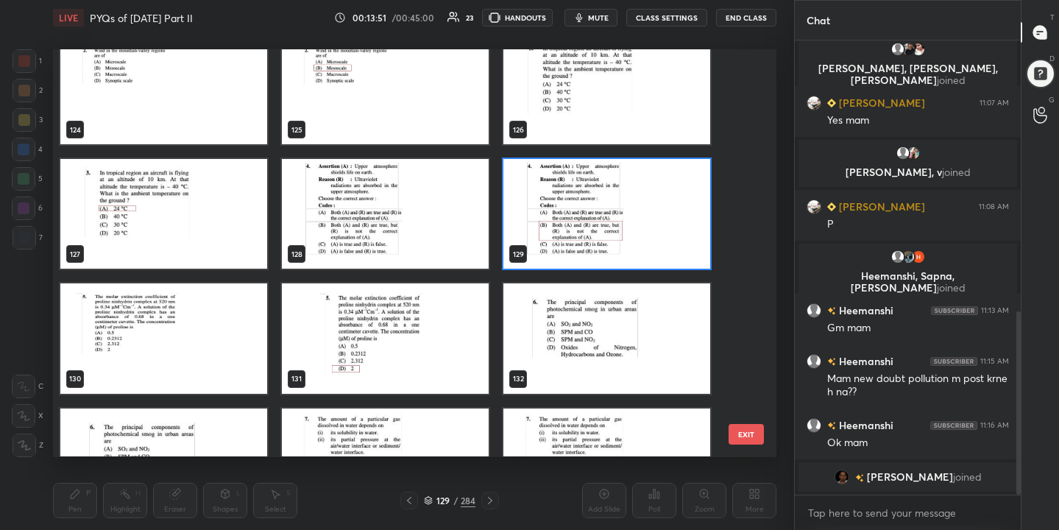
click at [231, 319] on img "grid" at bounding box center [163, 339] width 207 height 110
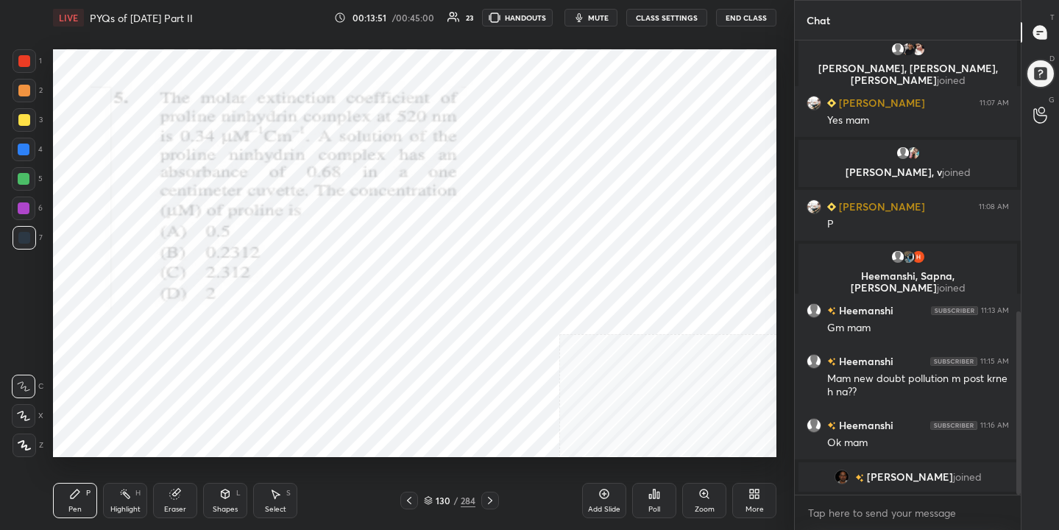
click at [231, 319] on img "grid" at bounding box center [163, 339] width 207 height 110
click at [598, 15] on span "mute" at bounding box center [598, 18] width 21 height 10
click at [430, 503] on icon at bounding box center [428, 500] width 9 height 9
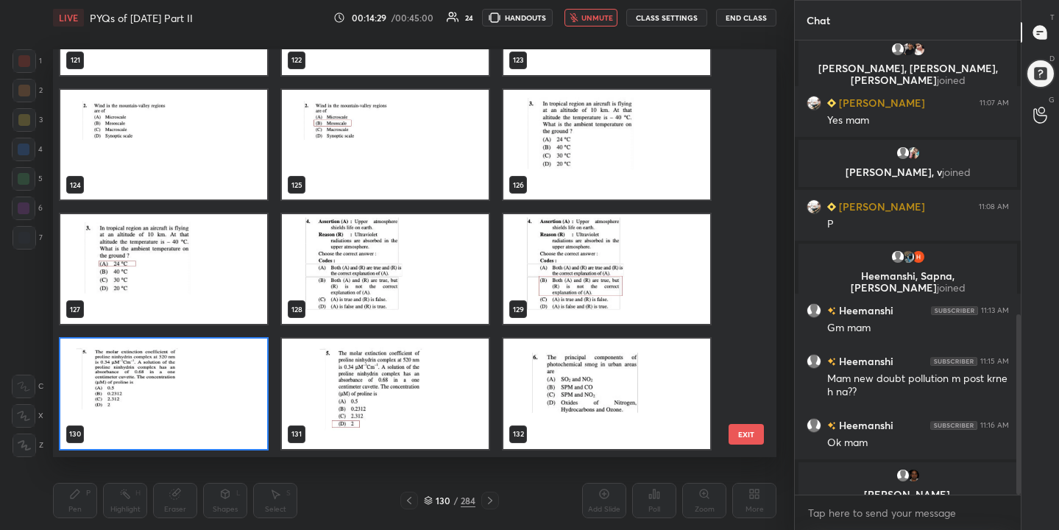
scroll to position [689, 0]
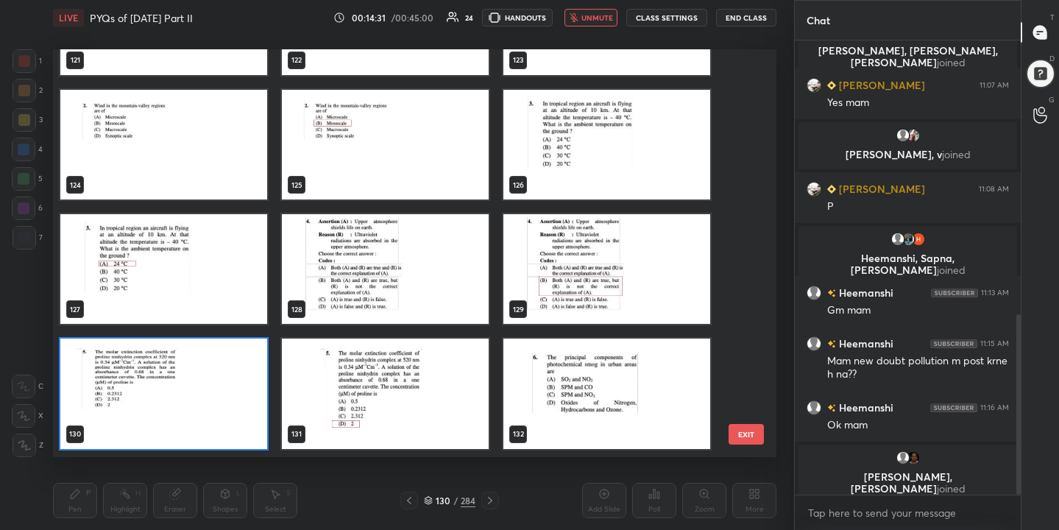
click at [230, 392] on img "grid" at bounding box center [163, 394] width 207 height 110
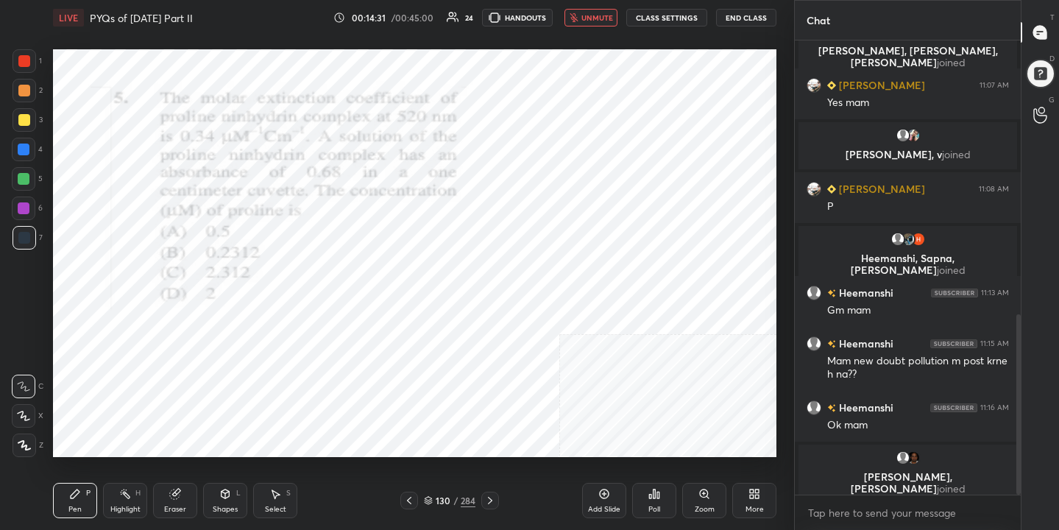
click at [230, 392] on img "grid" at bounding box center [163, 394] width 207 height 110
click at [651, 496] on icon at bounding box center [651, 497] width 2 height 4
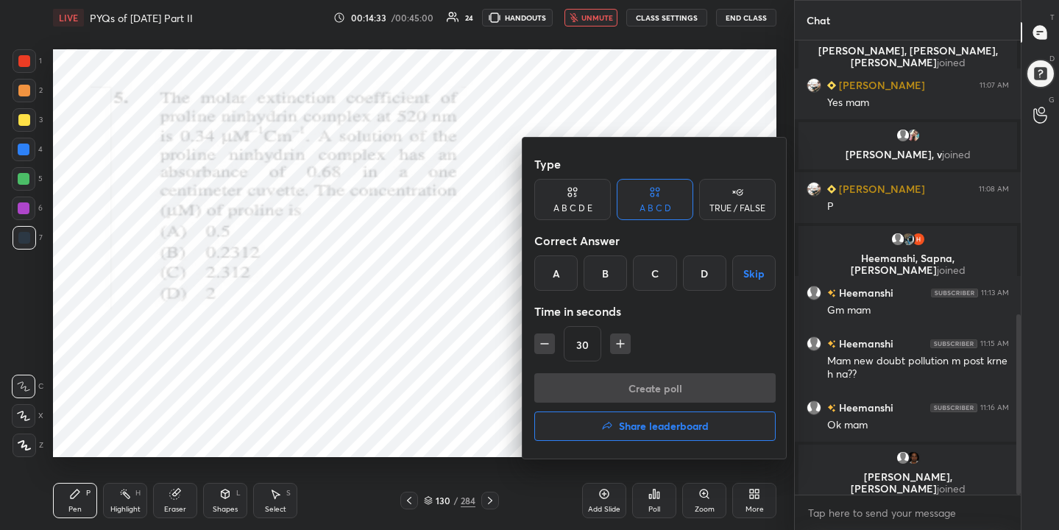
click at [702, 261] on div "D" at bounding box center [704, 272] width 43 height 35
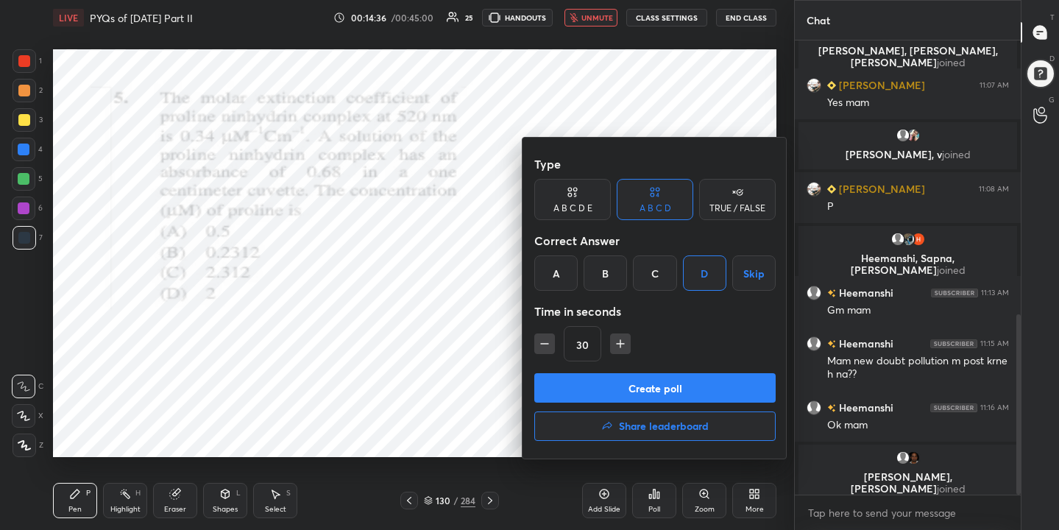
click at [651, 387] on button "Create poll" at bounding box center [654, 387] width 241 height 29
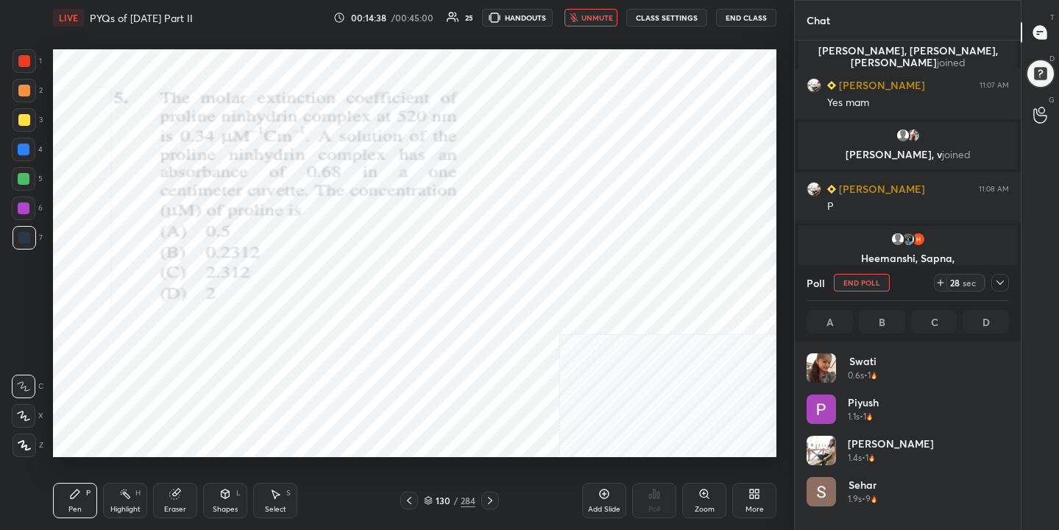
scroll to position [172, 198]
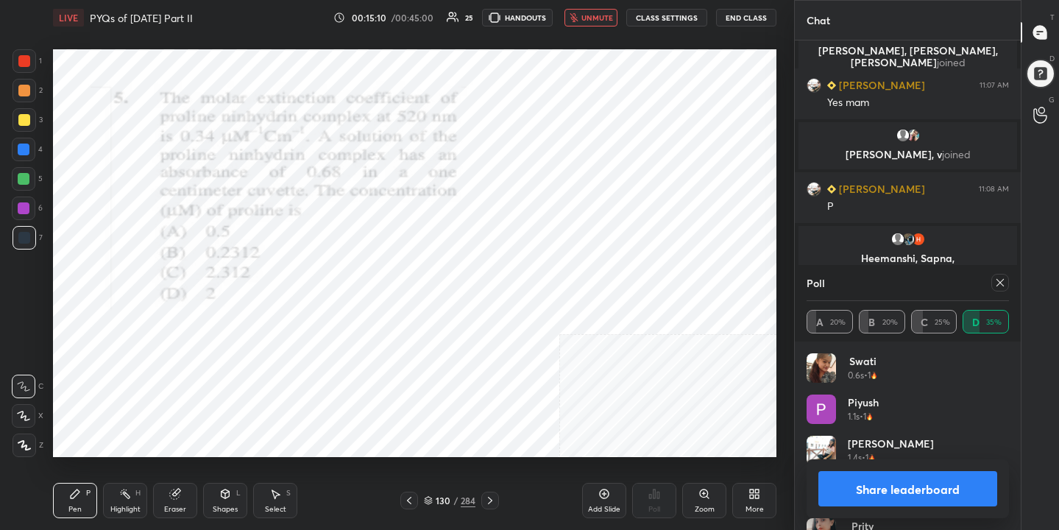
click at [998, 286] on icon at bounding box center [1000, 283] width 12 height 12
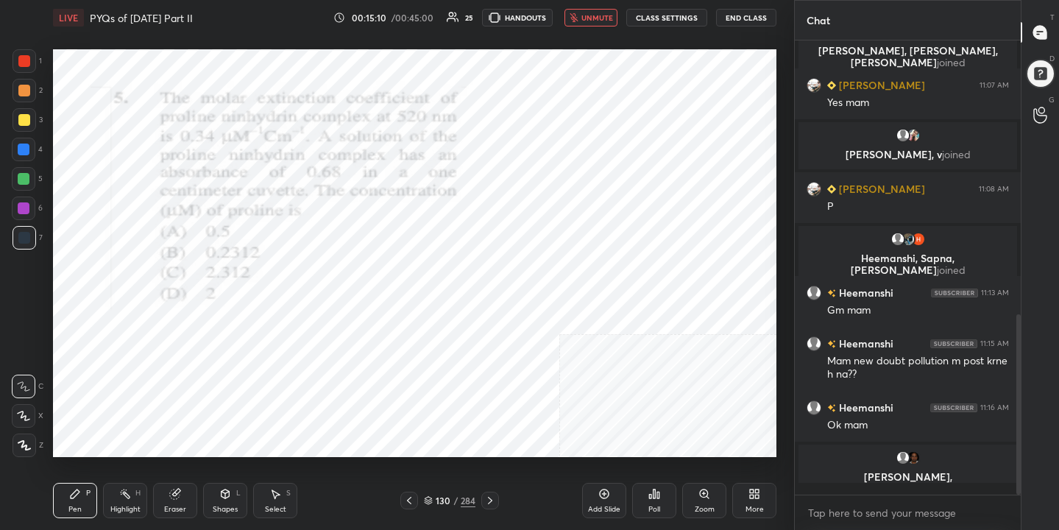
scroll to position [327, 222]
click at [591, 20] on span "unmute" at bounding box center [597, 18] width 32 height 10
click at [431, 500] on icon at bounding box center [428, 500] width 9 height 9
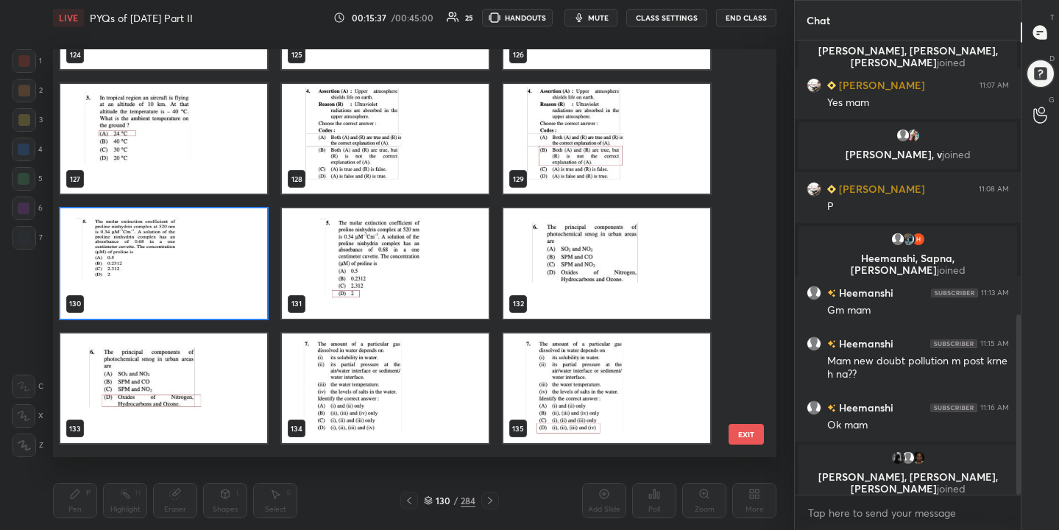
scroll to position [5205, 0]
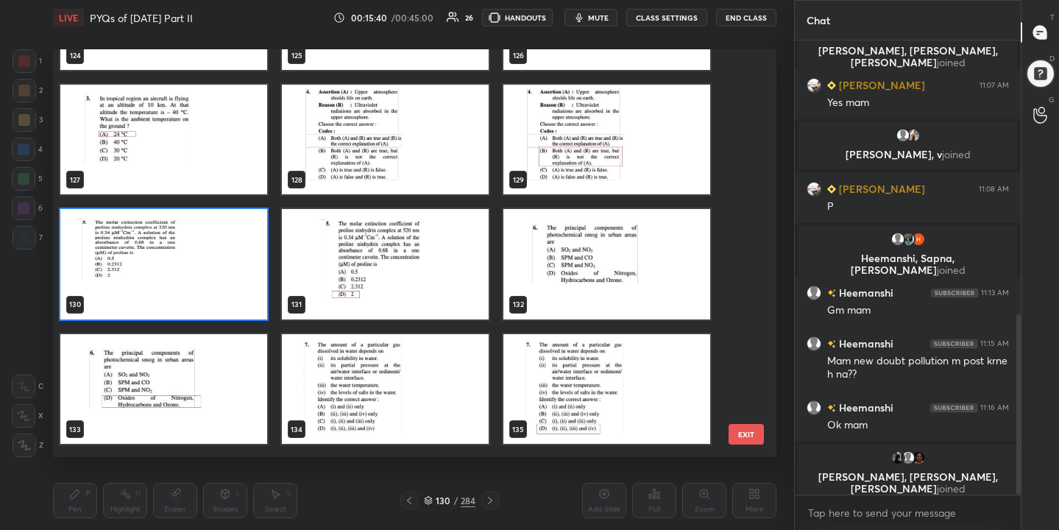
click at [628, 233] on img "grid" at bounding box center [606, 265] width 207 height 110
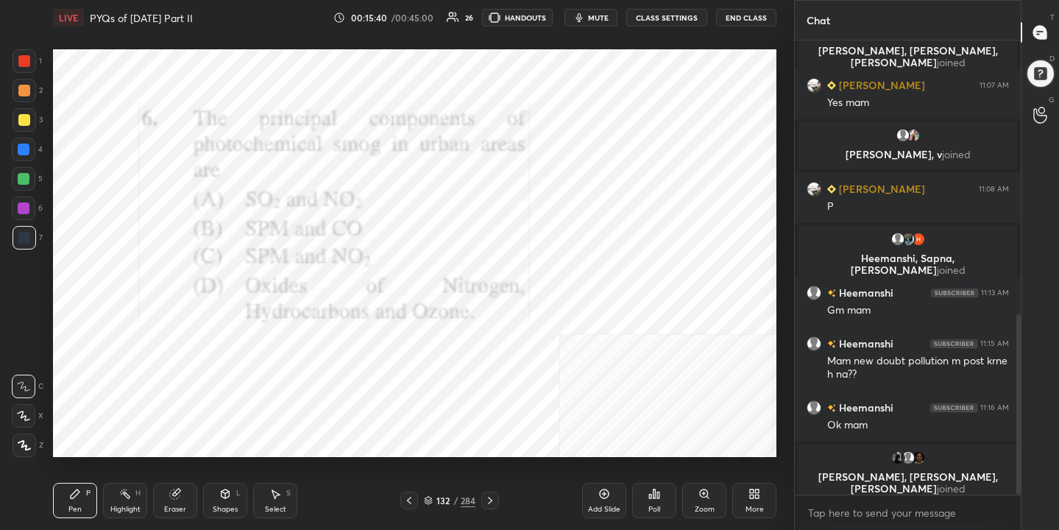
click at [628, 233] on img "grid" at bounding box center [606, 265] width 207 height 110
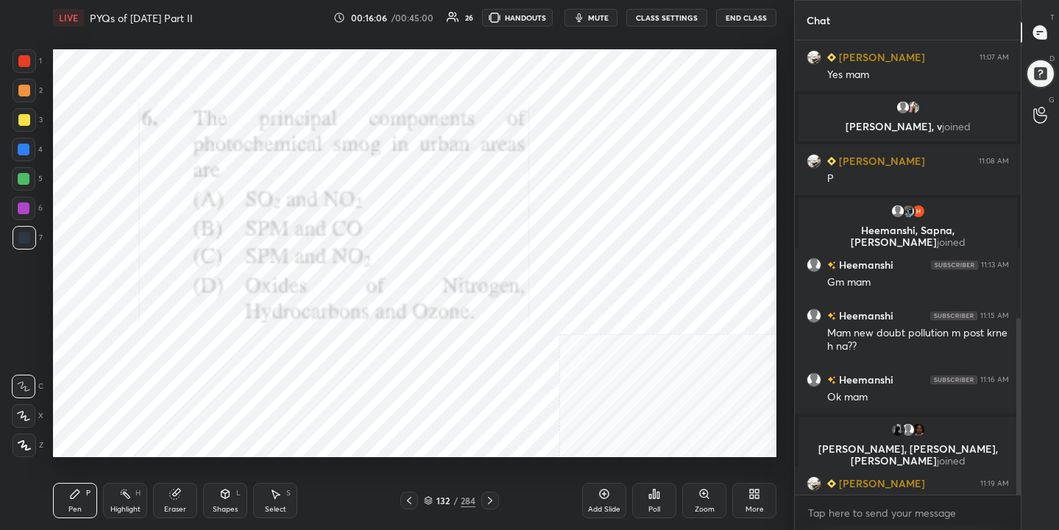
scroll to position [712, 0]
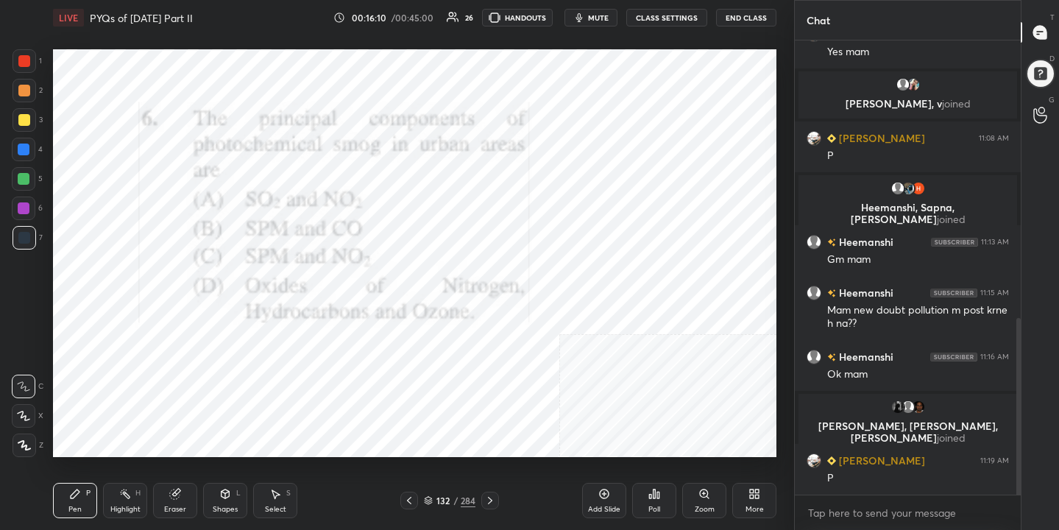
click at [431, 499] on icon at bounding box center [428, 499] width 7 height 4
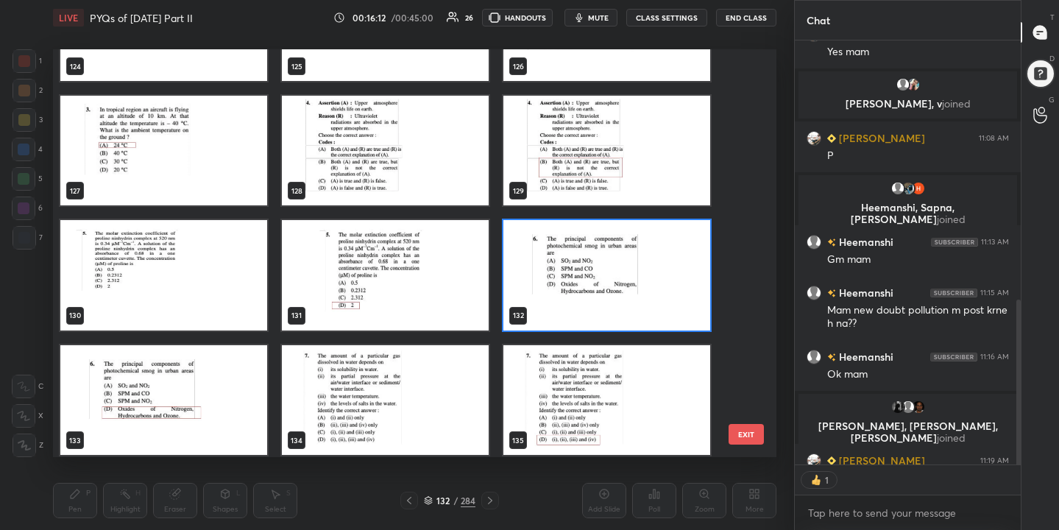
scroll to position [5223, 0]
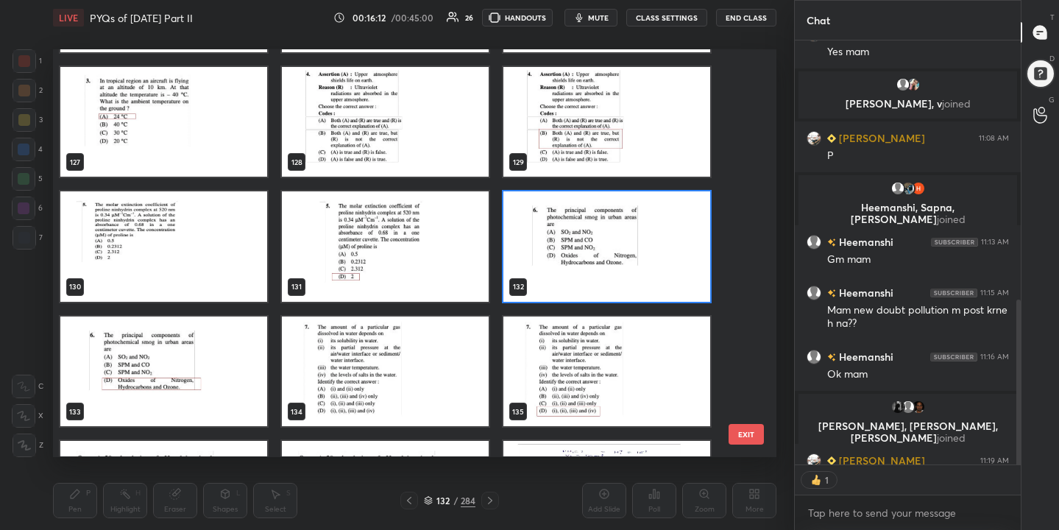
click at [624, 220] on img "grid" at bounding box center [606, 247] width 207 height 110
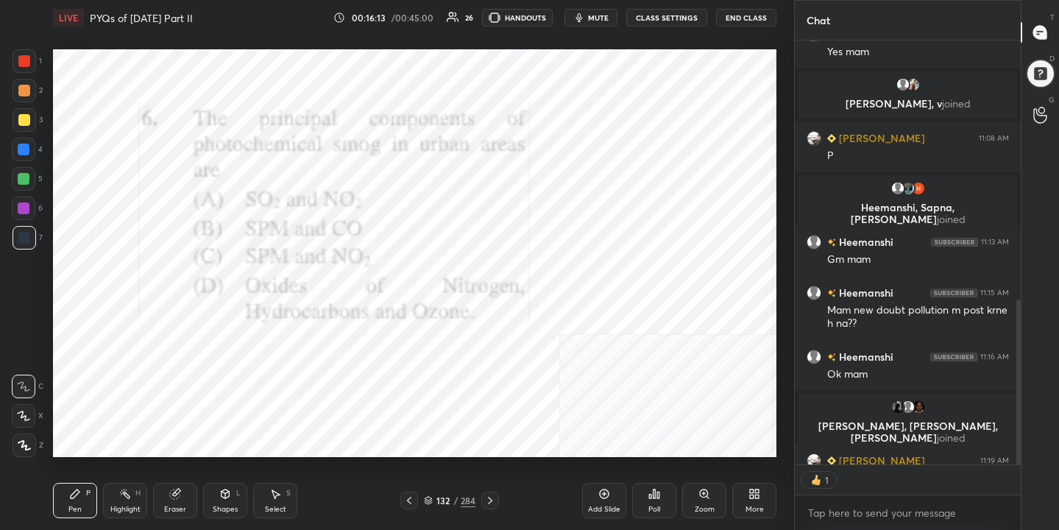
click at [624, 220] on img "grid" at bounding box center [606, 247] width 207 height 110
click at [651, 497] on icon at bounding box center [651, 497] width 2 height 4
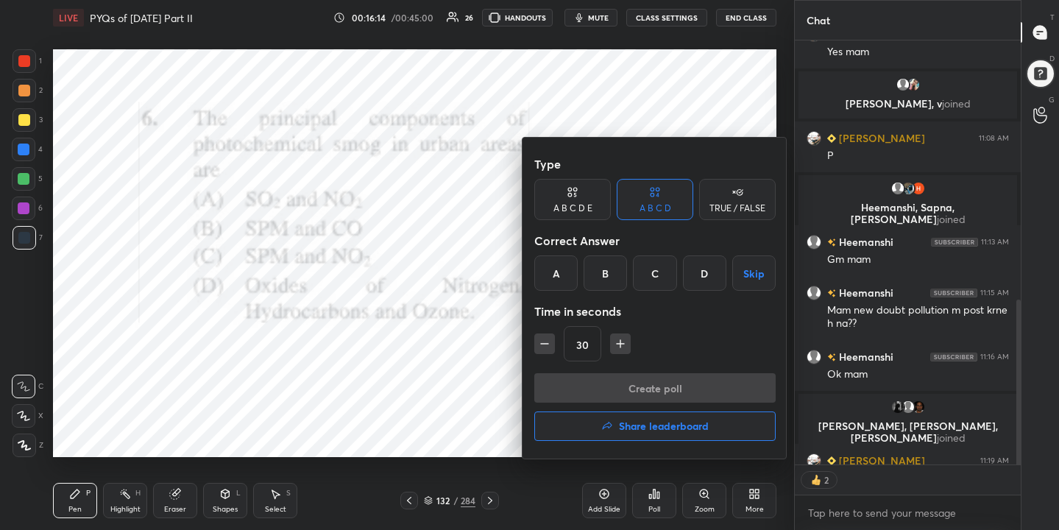
click at [713, 277] on div "D" at bounding box center [704, 272] width 43 height 35
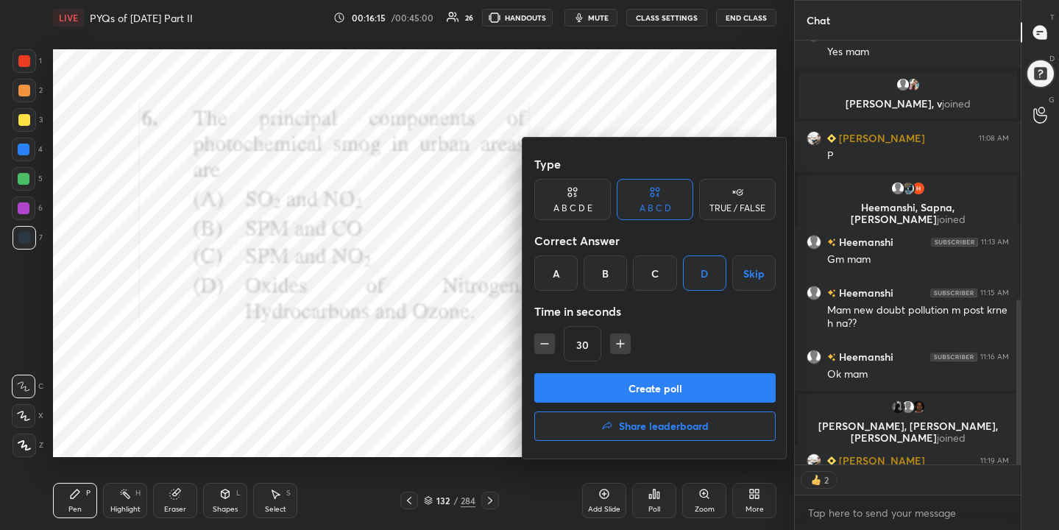
click at [716, 383] on button "Create poll" at bounding box center [654, 387] width 241 height 29
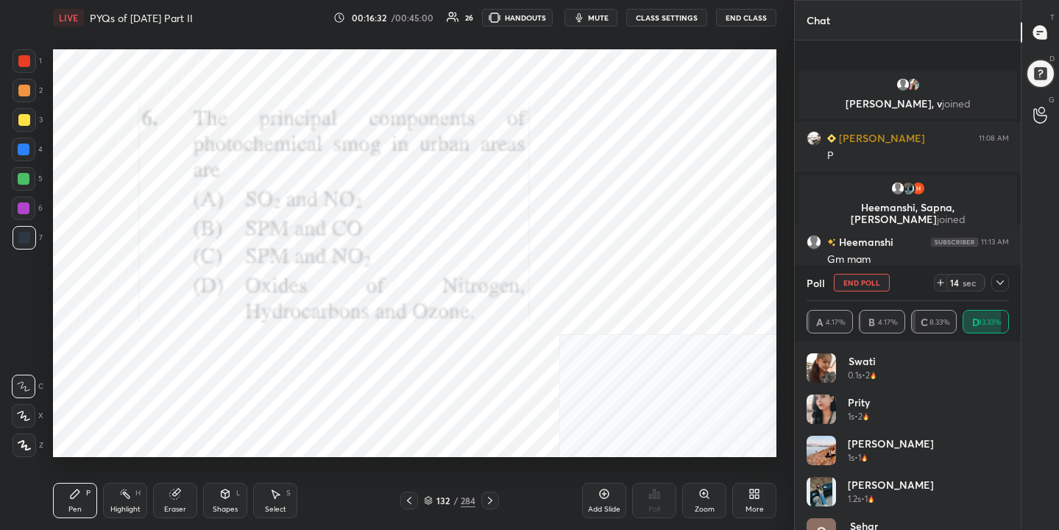
scroll to position [788, 0]
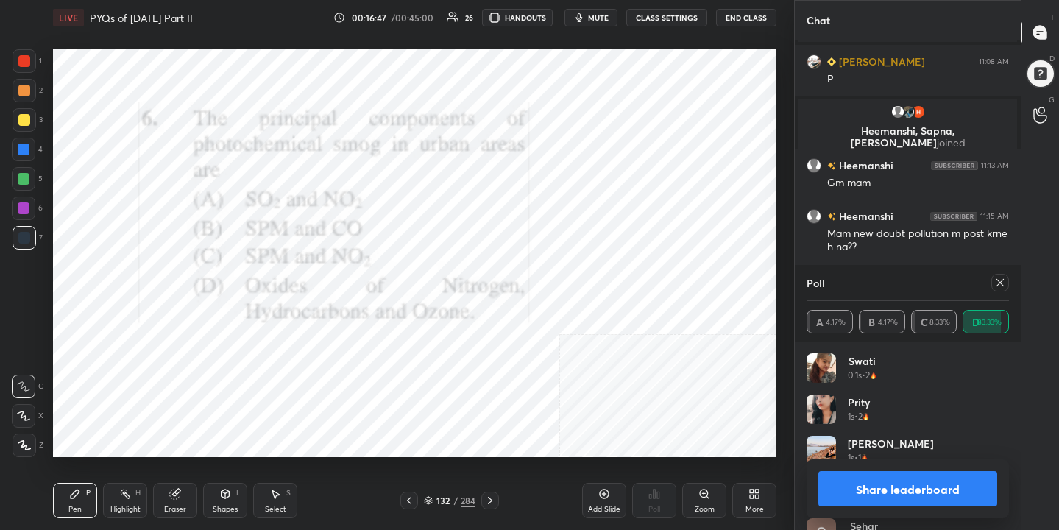
click at [995, 283] on icon at bounding box center [1000, 283] width 12 height 12
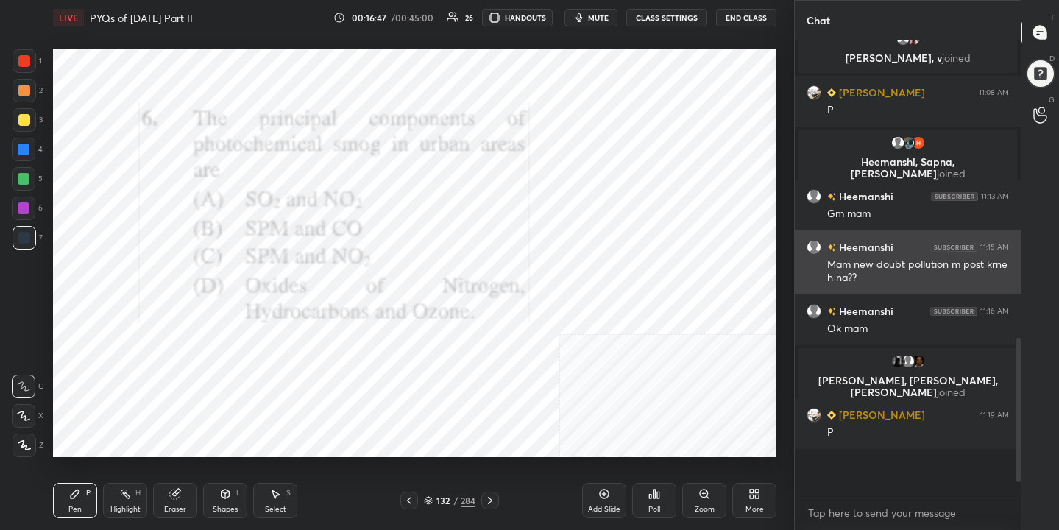
scroll to position [712, 0]
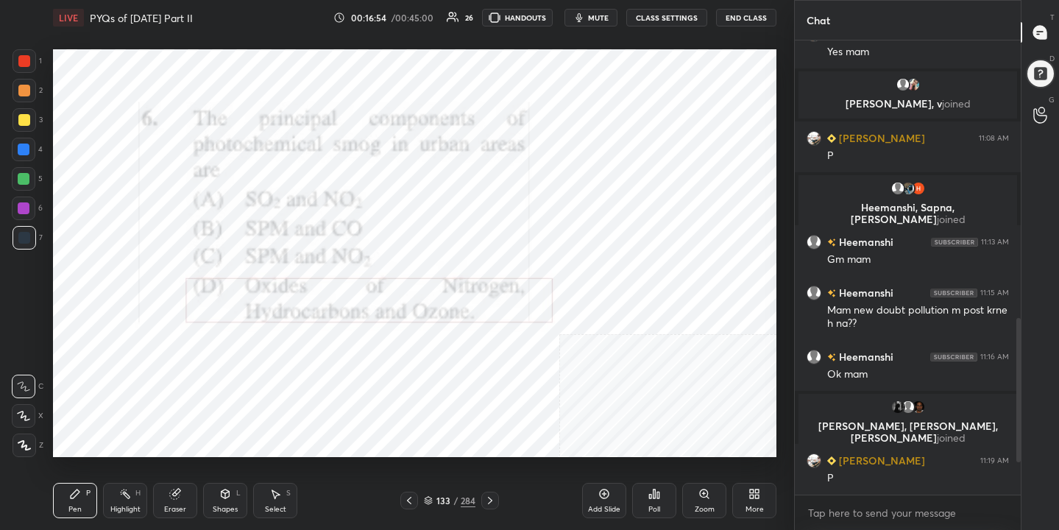
click at [436, 499] on div "133" at bounding box center [443, 500] width 15 height 9
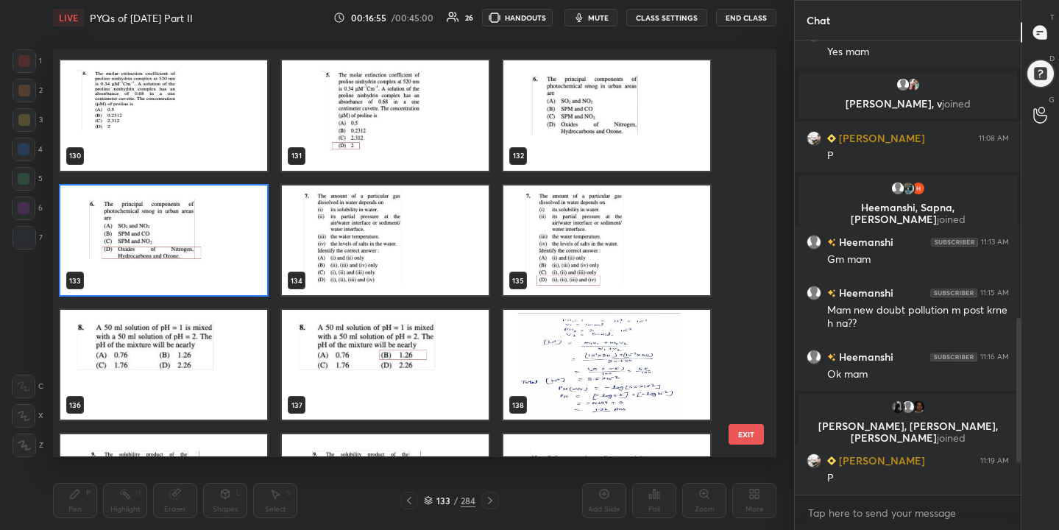
scroll to position [5354, 0]
click at [411, 261] on img "grid" at bounding box center [385, 240] width 207 height 110
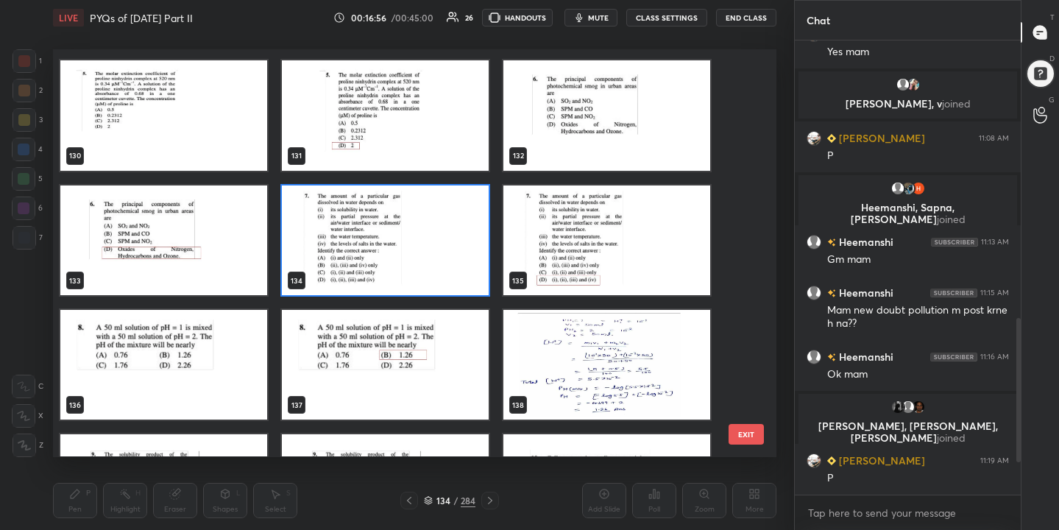
click at [411, 261] on img "grid" at bounding box center [385, 240] width 207 height 110
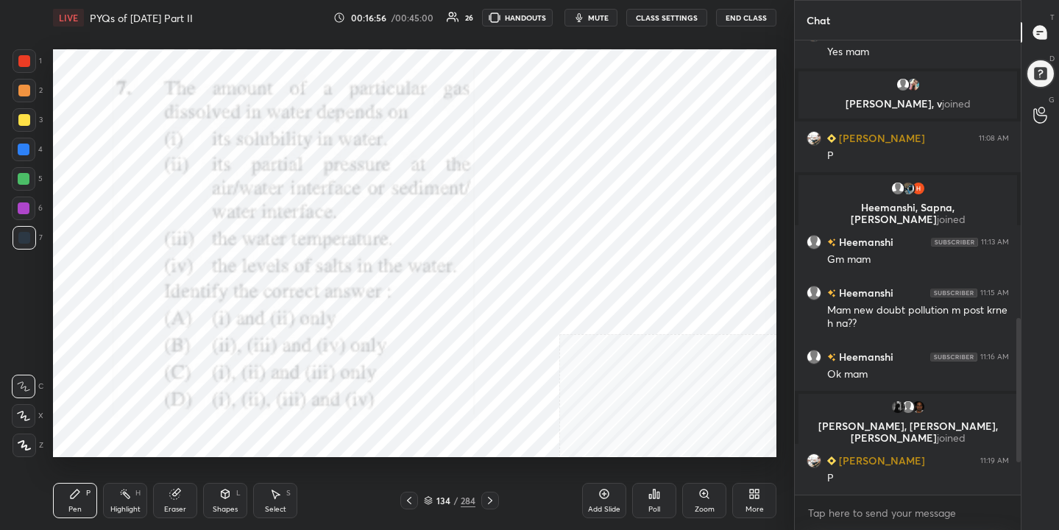
click at [411, 261] on img "grid" at bounding box center [385, 240] width 207 height 110
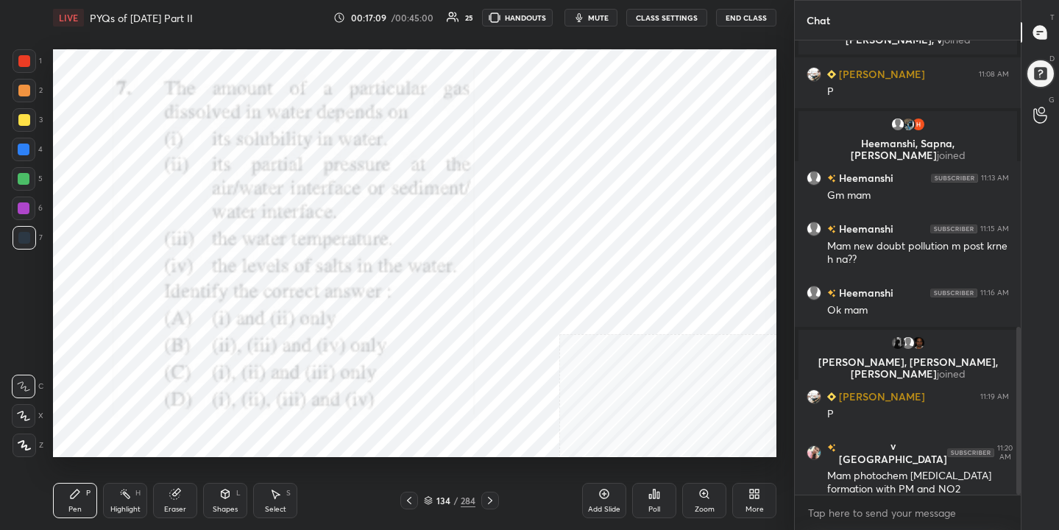
click at [409, 503] on icon at bounding box center [409, 501] width 12 height 12
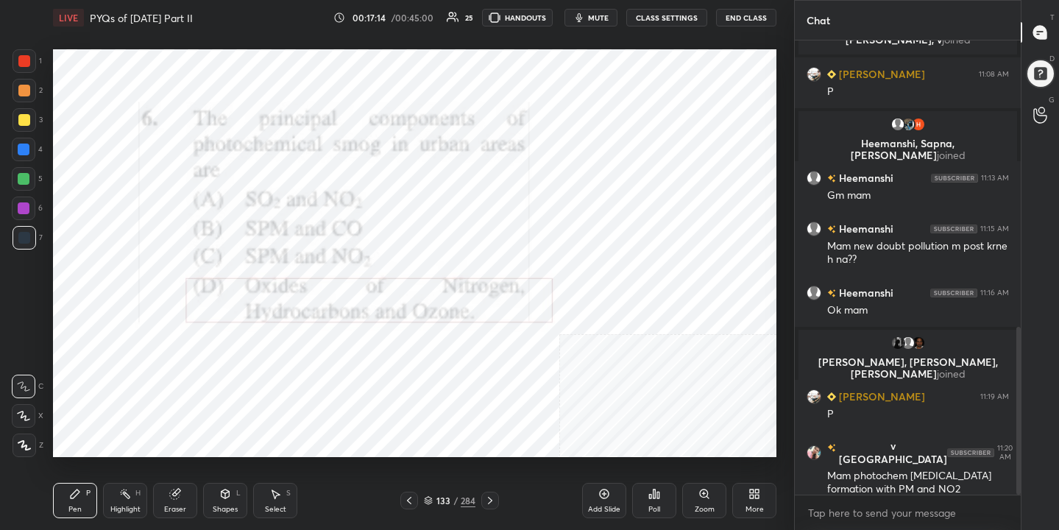
click at [443, 498] on div "133" at bounding box center [443, 500] width 15 height 9
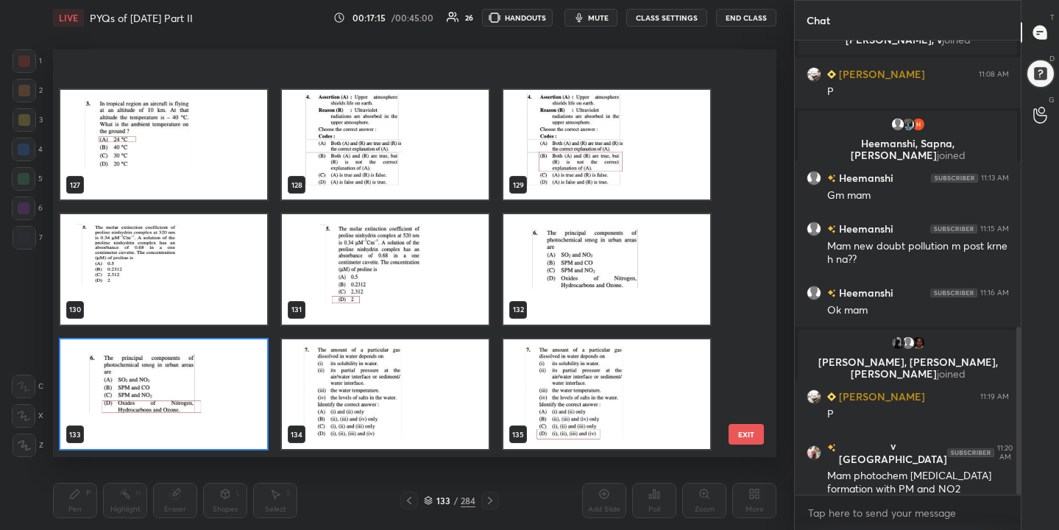
scroll to position [5334, 0]
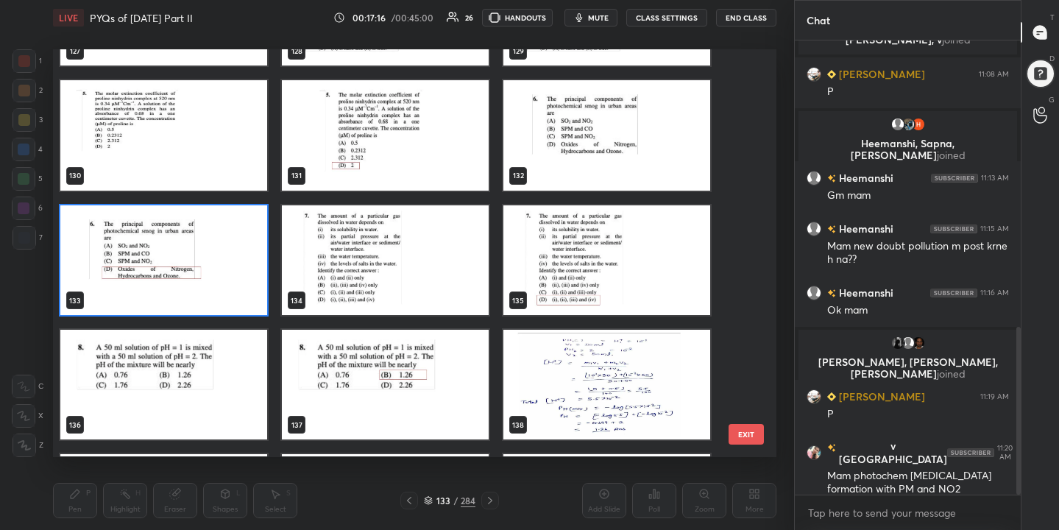
click at [431, 276] on img "grid" at bounding box center [385, 260] width 207 height 110
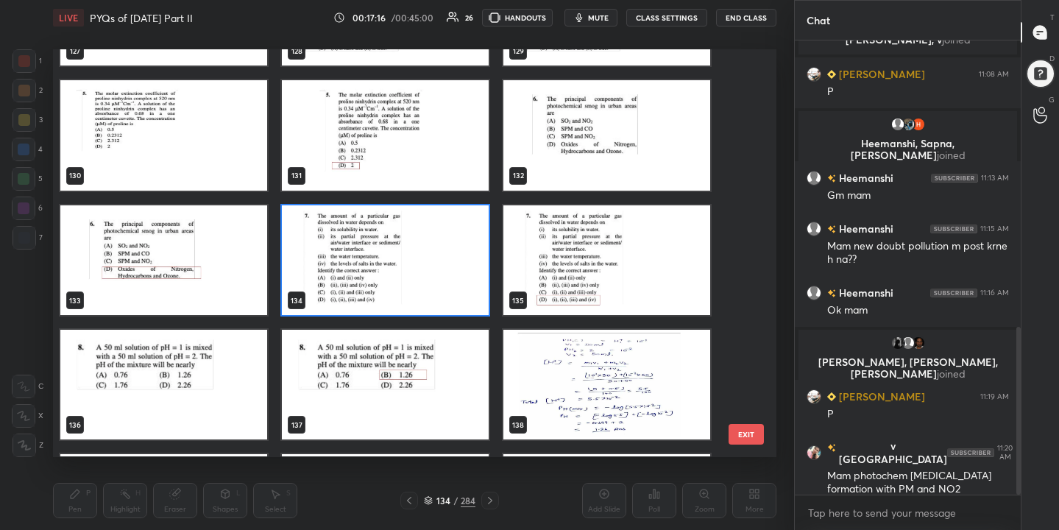
click at [431, 276] on img "grid" at bounding box center [385, 260] width 207 height 110
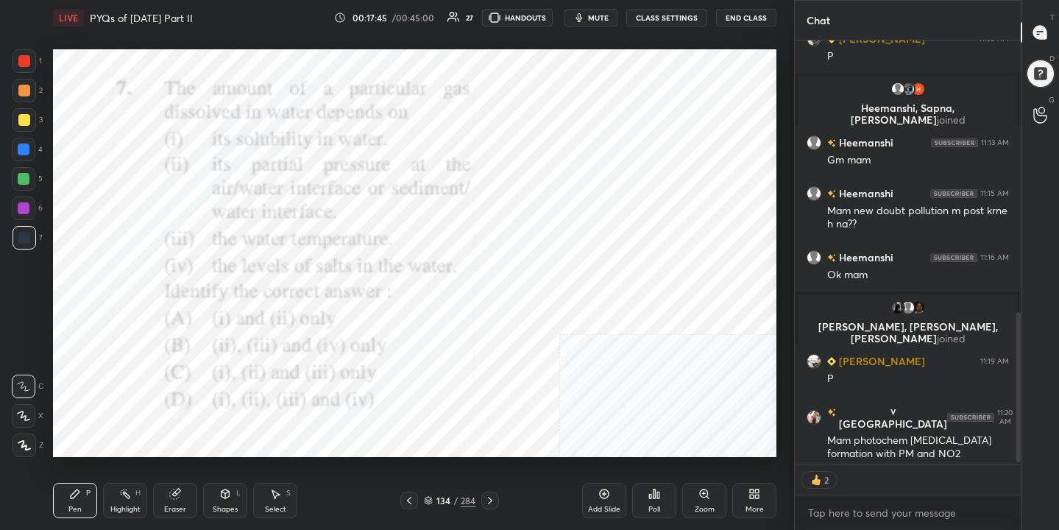
scroll to position [845, 0]
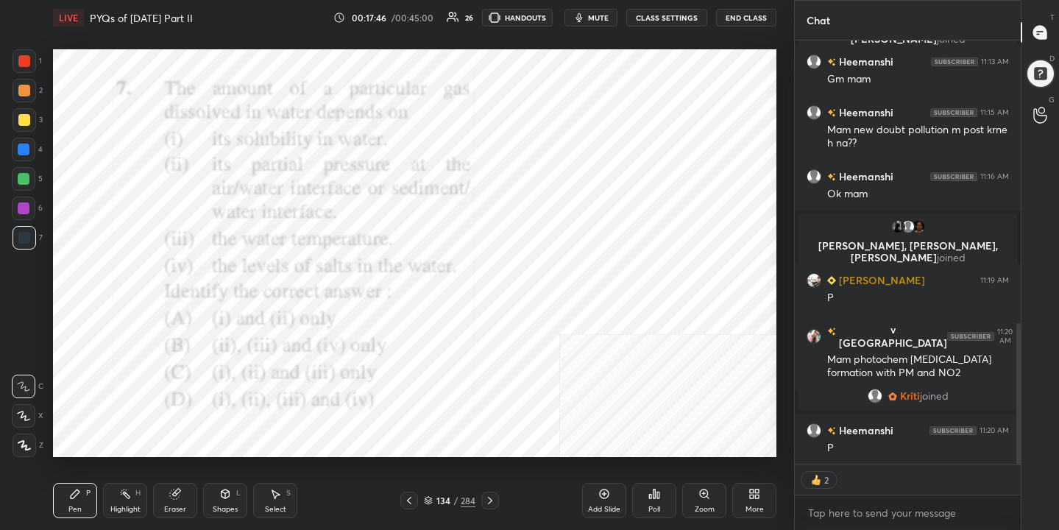
click at [430, 503] on icon at bounding box center [428, 500] width 9 height 9
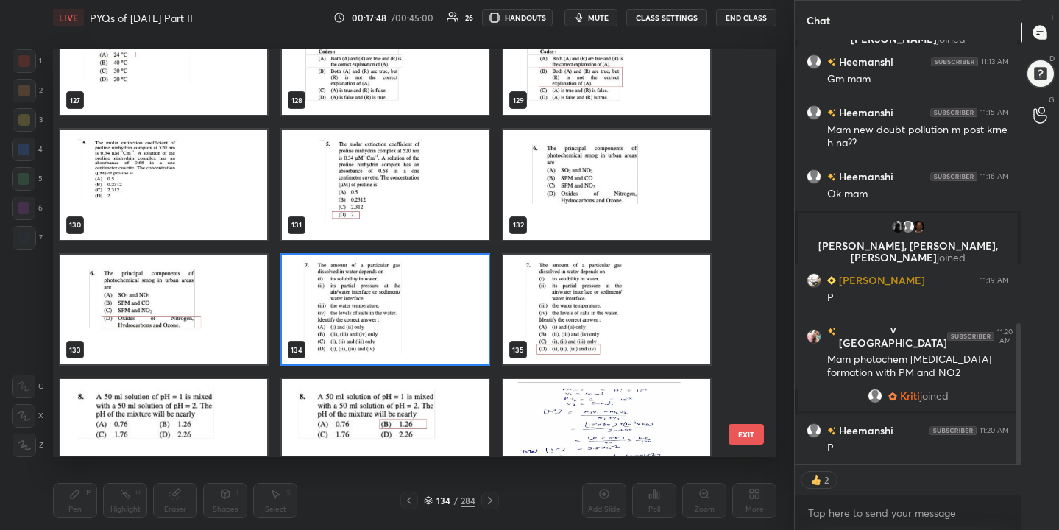
scroll to position [5284, 0]
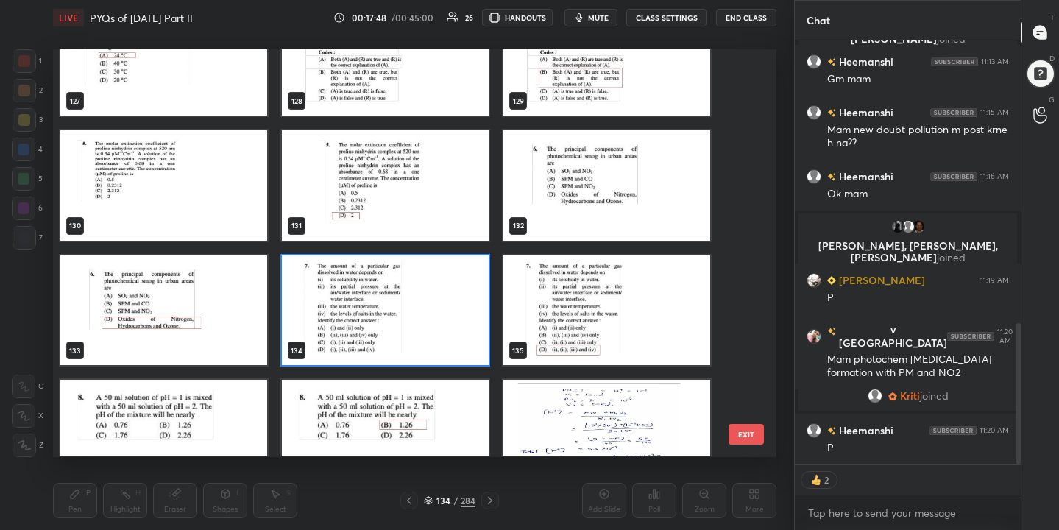
click at [414, 323] on img "grid" at bounding box center [385, 310] width 207 height 110
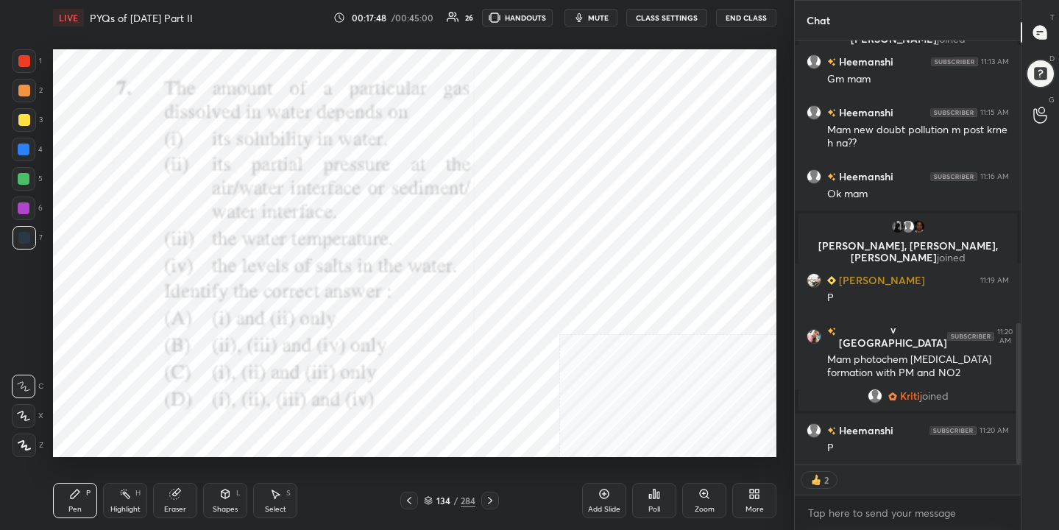
click at [414, 323] on img "grid" at bounding box center [385, 310] width 207 height 110
click at [646, 501] on div "Poll" at bounding box center [654, 500] width 44 height 35
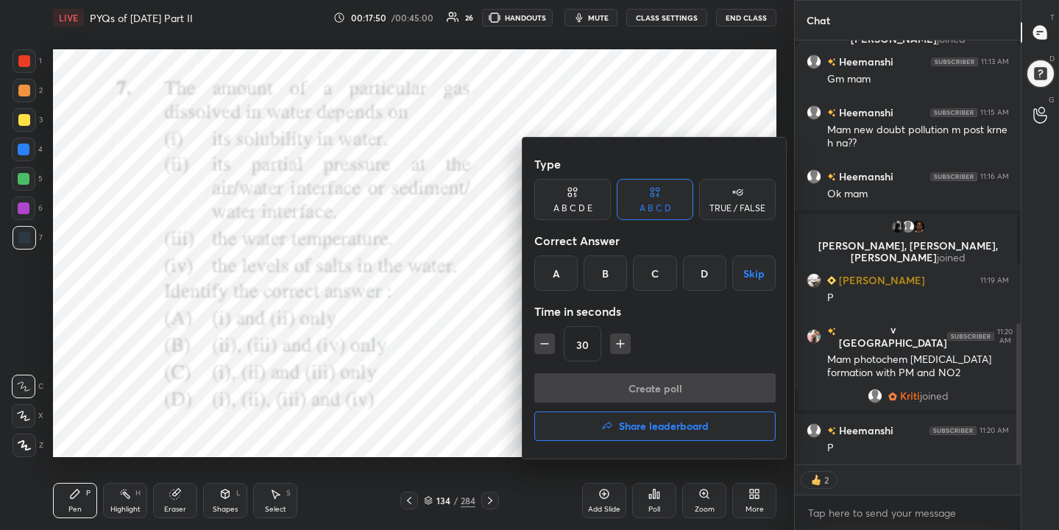
click at [687, 288] on div "D" at bounding box center [704, 272] width 43 height 35
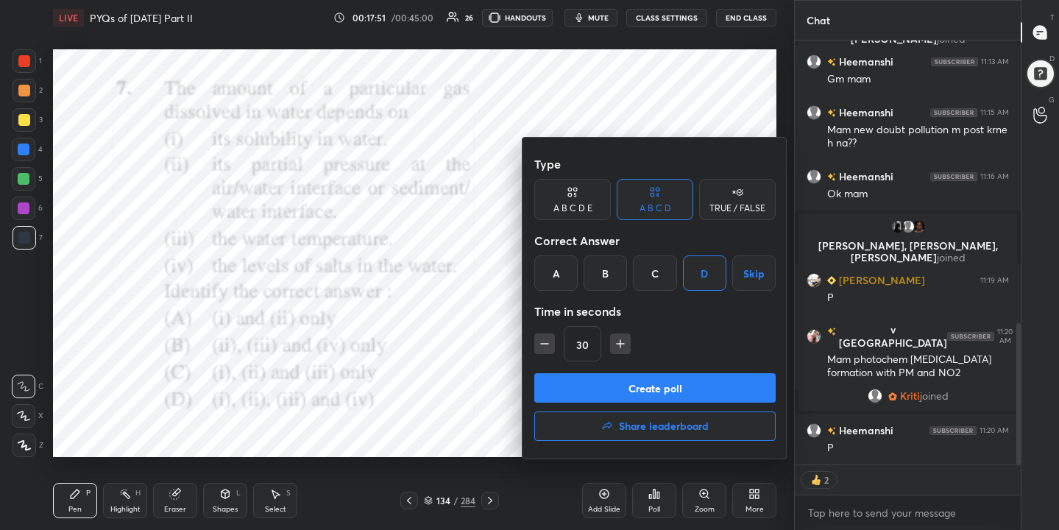
click at [693, 385] on button "Create poll" at bounding box center [654, 387] width 241 height 29
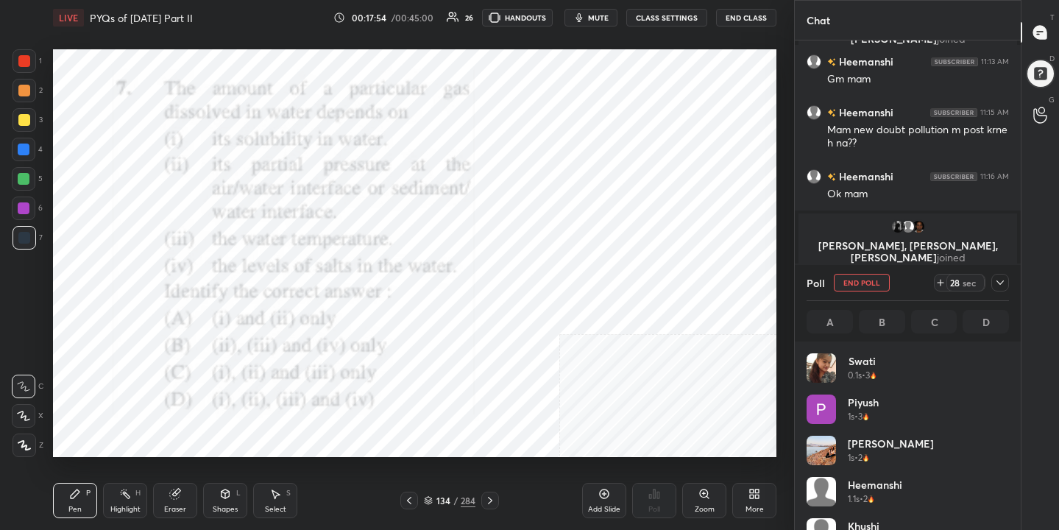
scroll to position [891, 0]
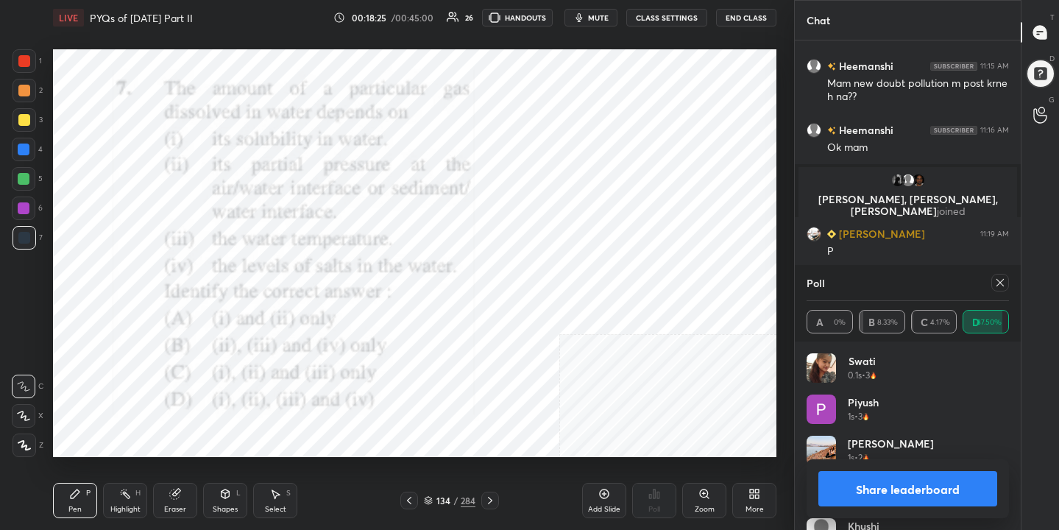
click at [999, 281] on icon at bounding box center [999, 282] width 7 height 7
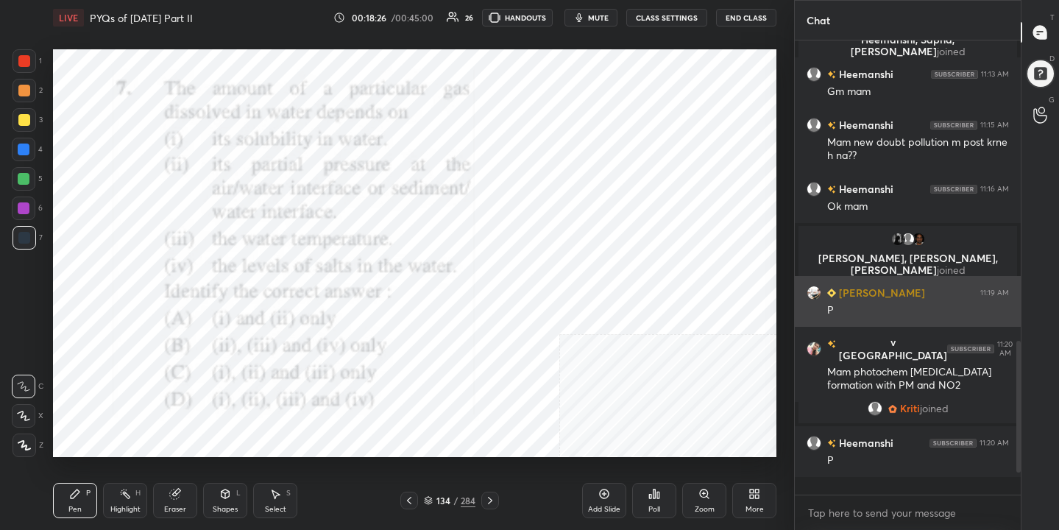
scroll to position [816, 0]
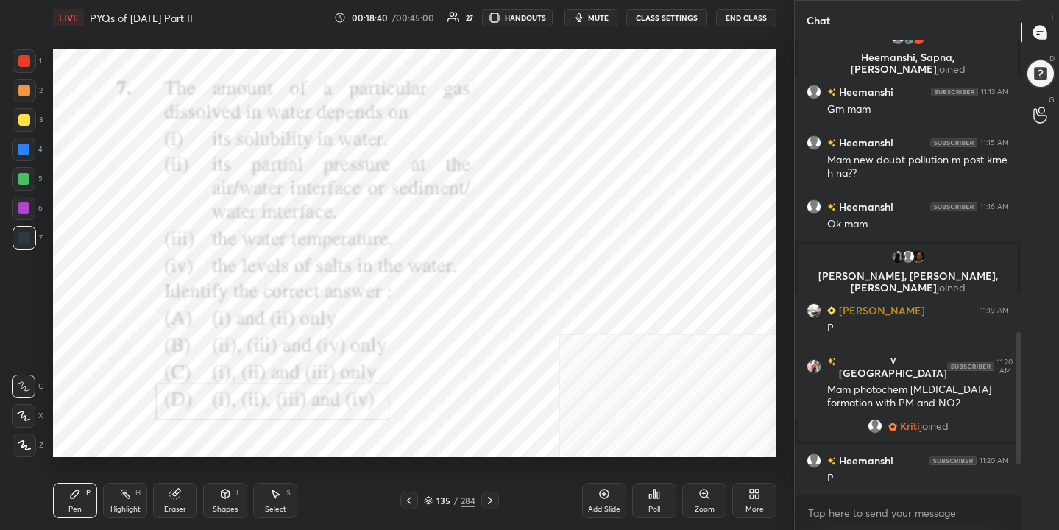
click at [445, 509] on div "Pen P Highlight H Eraser Shapes L Select S 135 / 284 Add Slide Poll Zoom More" at bounding box center [414, 500] width 723 height 59
click at [428, 494] on div "135 / 284" at bounding box center [450, 500] width 52 height 13
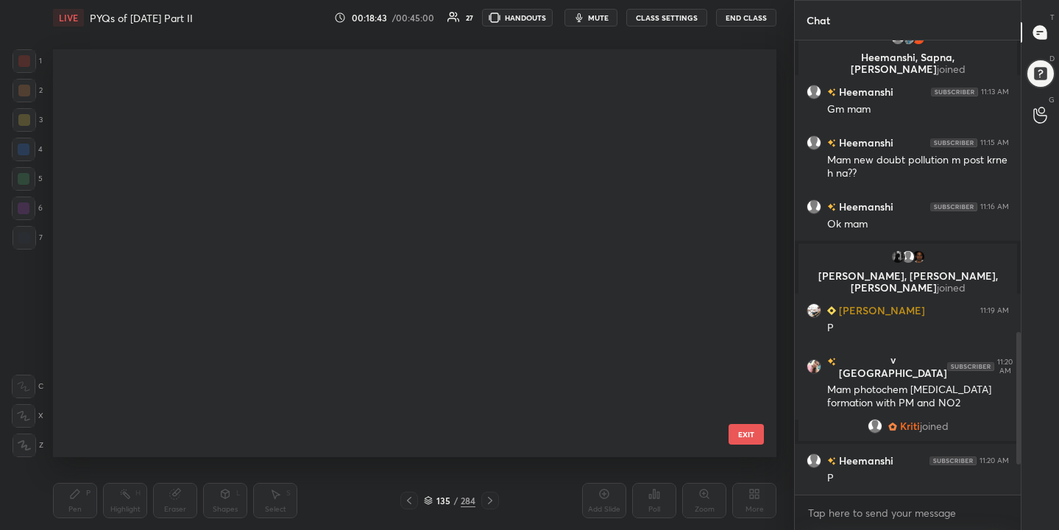
scroll to position [5200, 0]
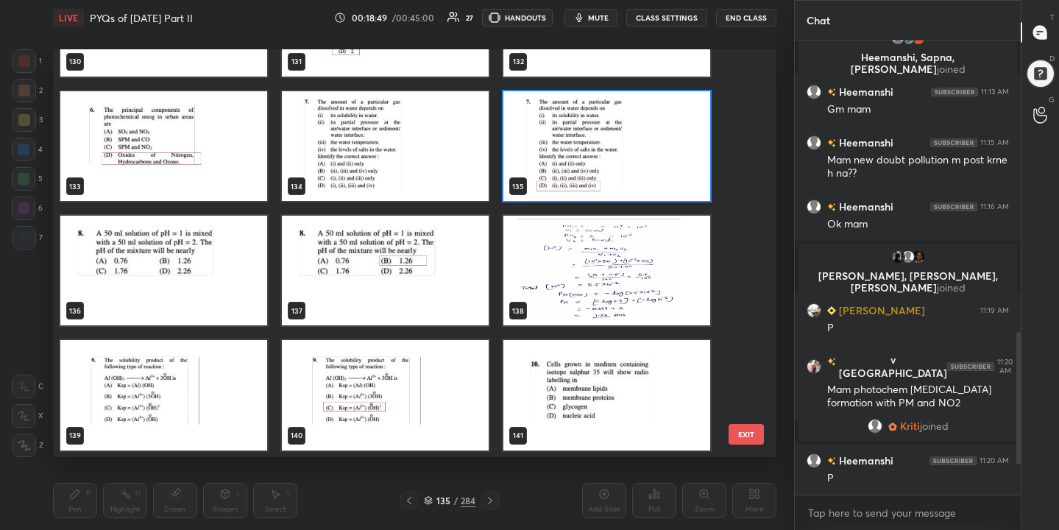
click at [201, 390] on img "grid" at bounding box center [163, 396] width 207 height 110
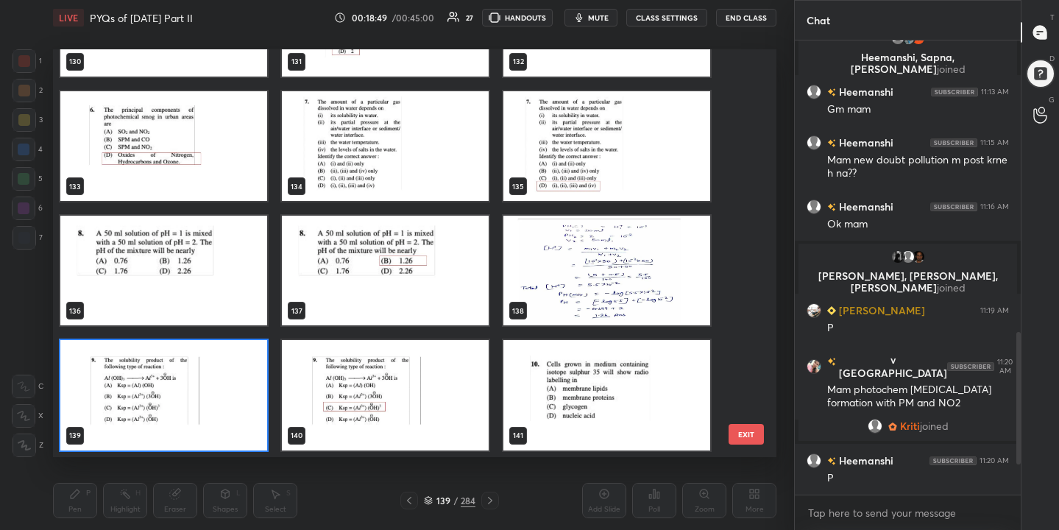
scroll to position [5450, 0]
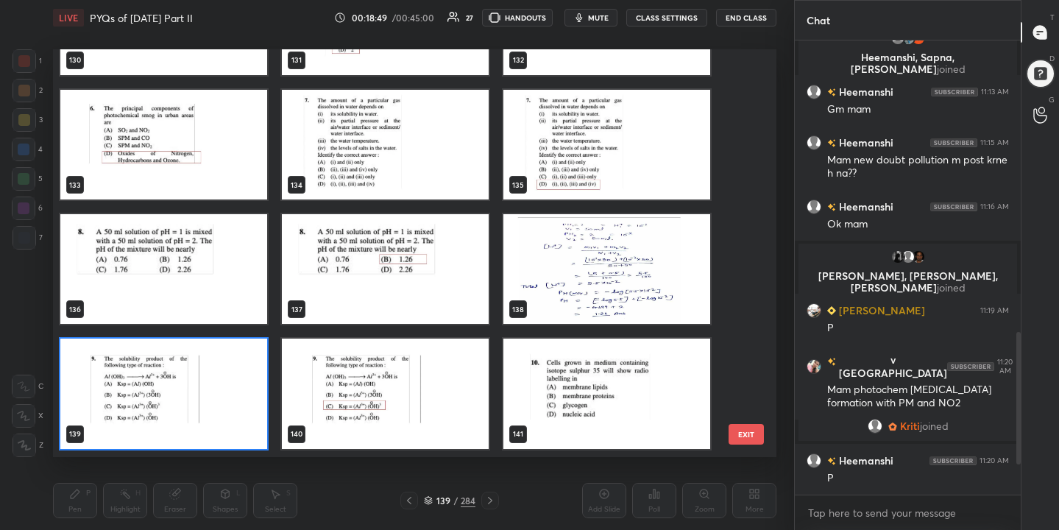
click at [201, 390] on img "grid" at bounding box center [163, 394] width 207 height 110
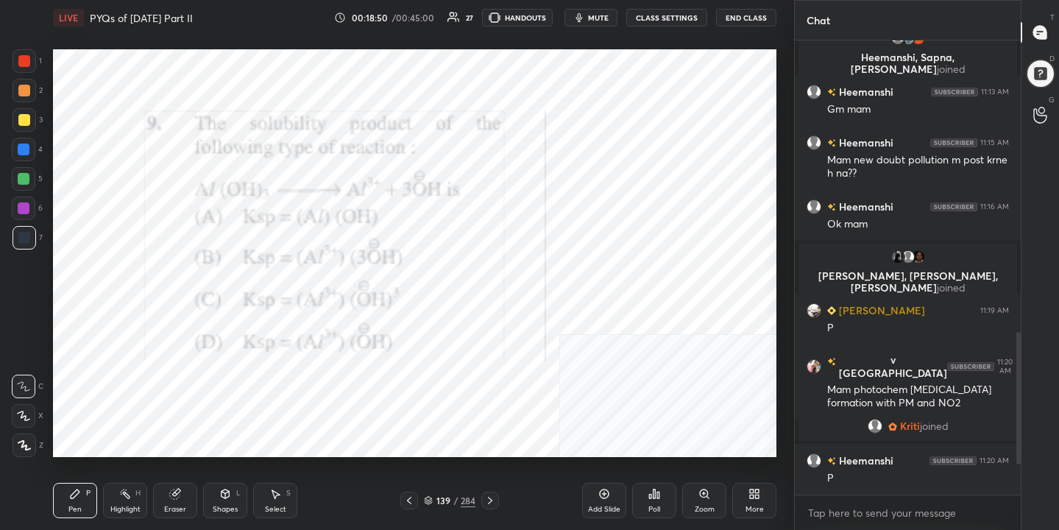
click at [201, 390] on img "grid" at bounding box center [163, 394] width 207 height 110
click at [591, 21] on span "mute" at bounding box center [598, 18] width 21 height 10
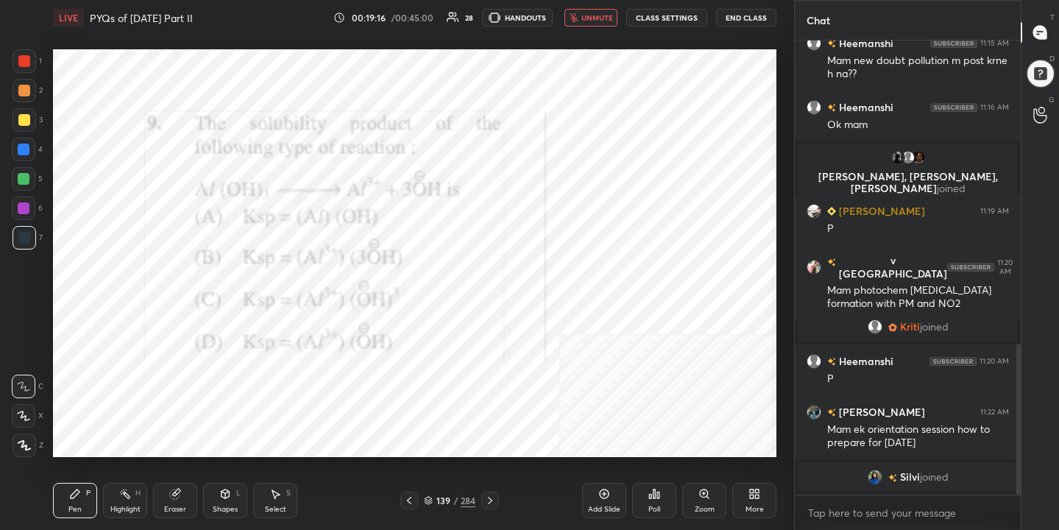
scroll to position [937, 0]
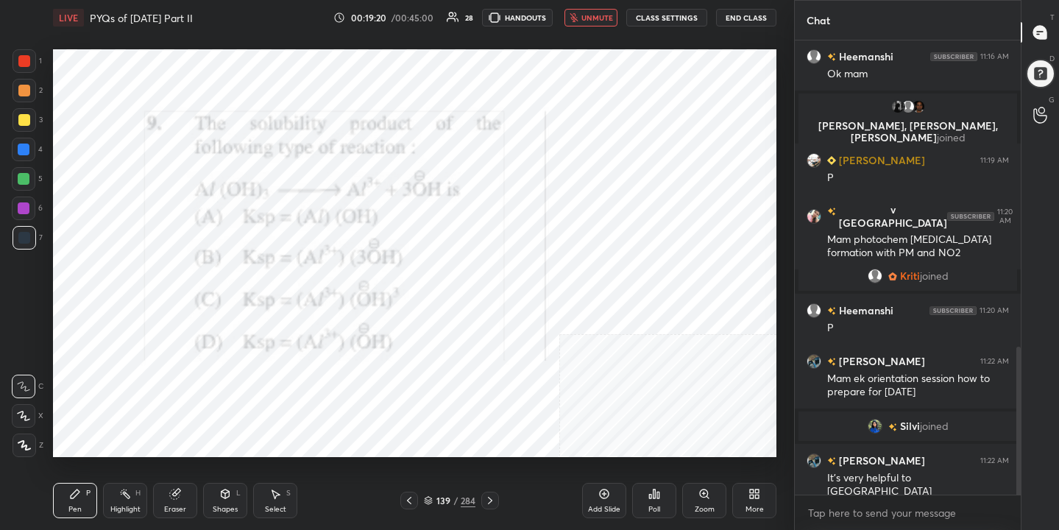
click at [436, 492] on div "139 / 284" at bounding box center [449, 501] width 99 height 18
click at [427, 499] on icon at bounding box center [428, 499] width 7 height 4
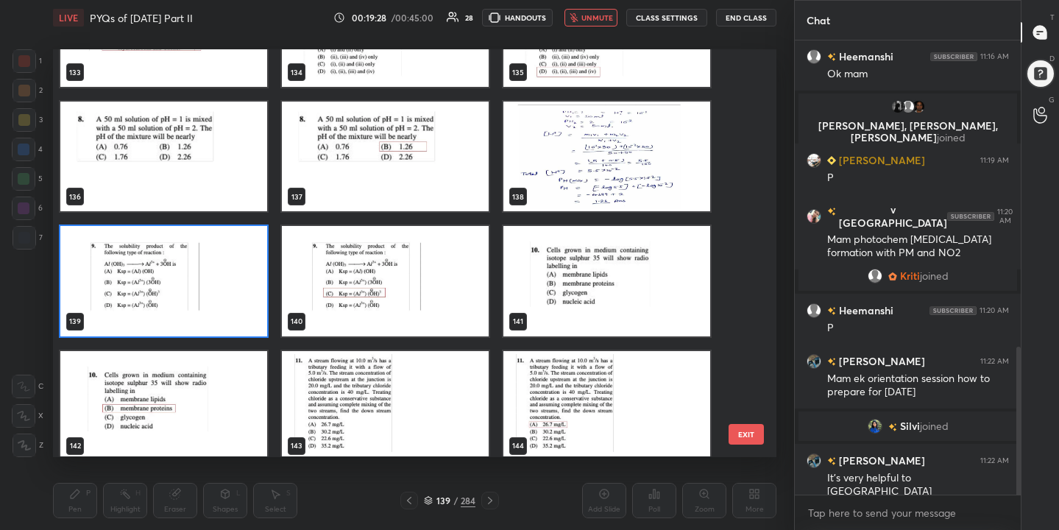
scroll to position [5564, 0]
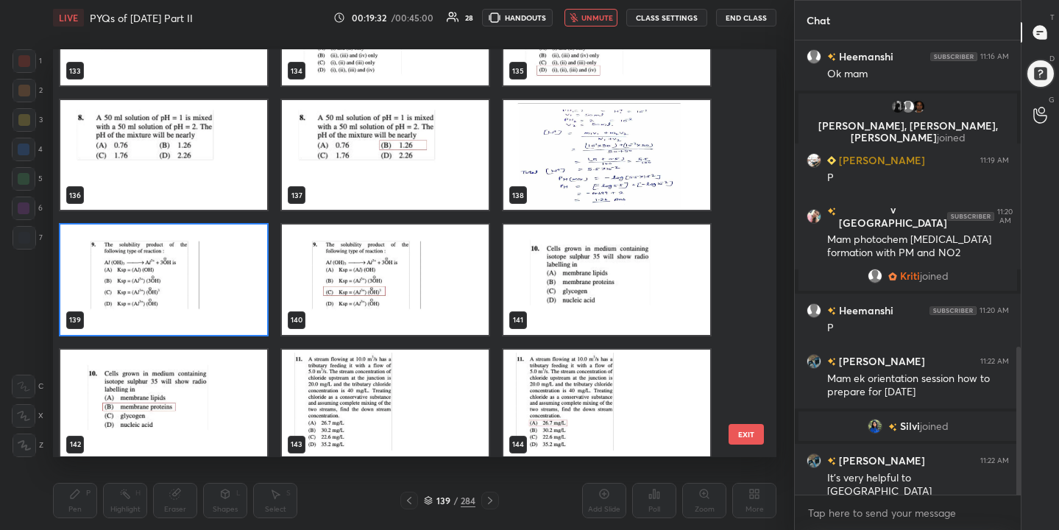
click at [586, 16] on span "unmute" at bounding box center [597, 18] width 32 height 10
click at [585, 16] on icon "button" at bounding box center [579, 18] width 12 height 12
click at [195, 322] on img "grid" at bounding box center [163, 280] width 207 height 110
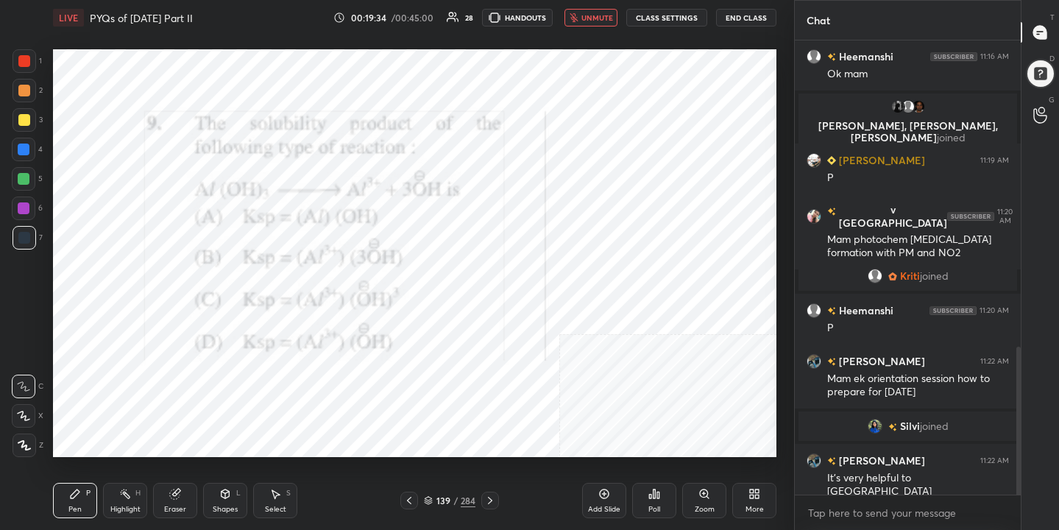
click at [195, 322] on img "grid" at bounding box center [163, 280] width 207 height 110
click at [654, 495] on icon at bounding box center [655, 493] width 2 height 9
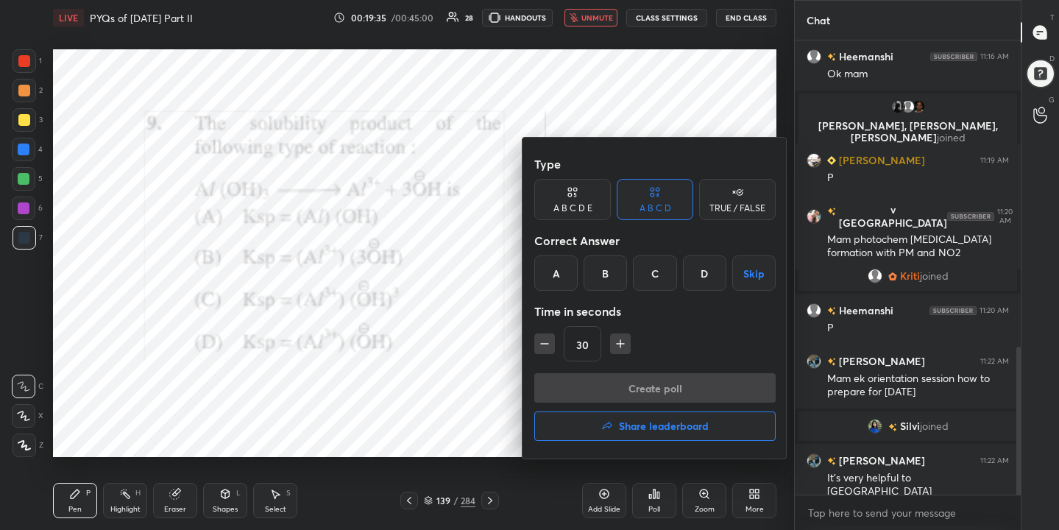
click at [662, 272] on div "C" at bounding box center [654, 272] width 43 height 35
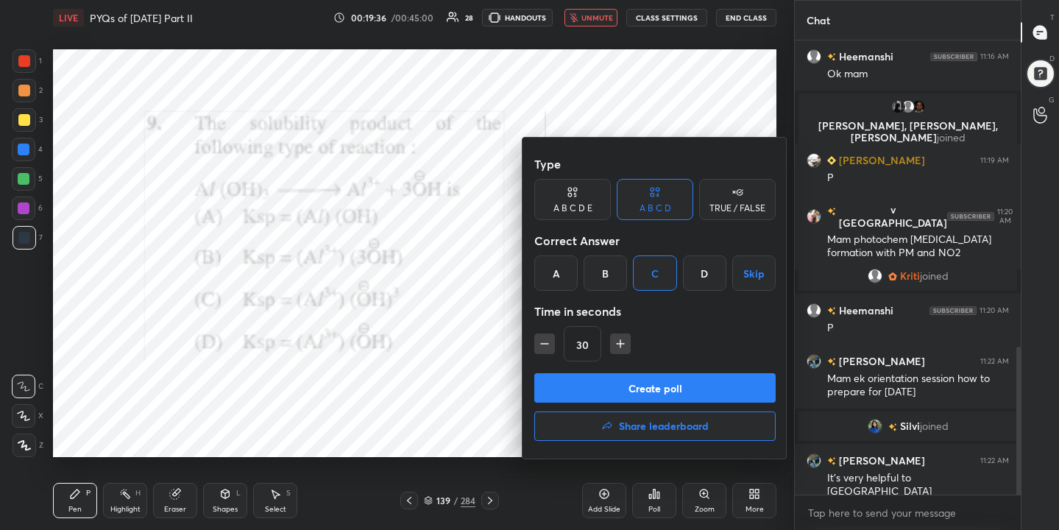
click at [674, 383] on button "Create poll" at bounding box center [654, 387] width 241 height 29
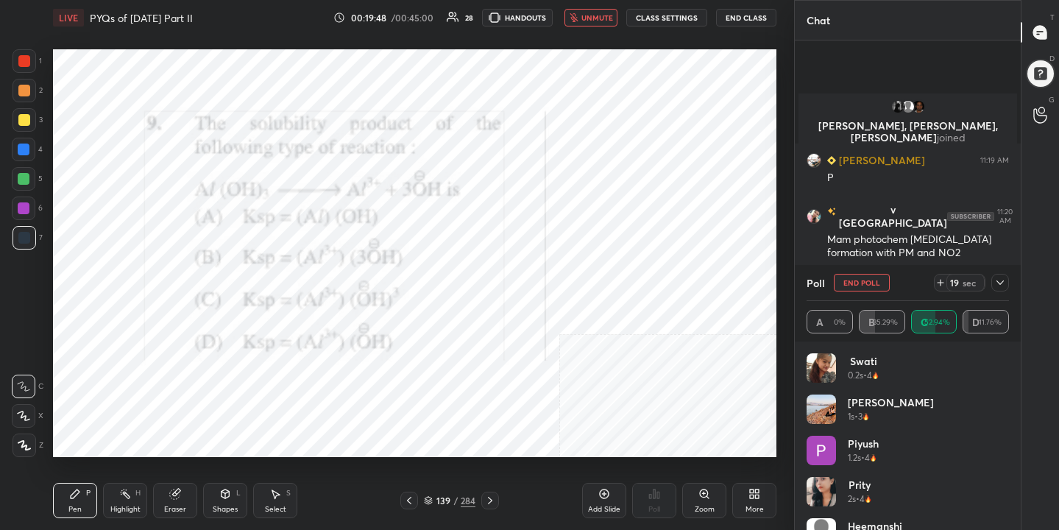
scroll to position [1064, 0]
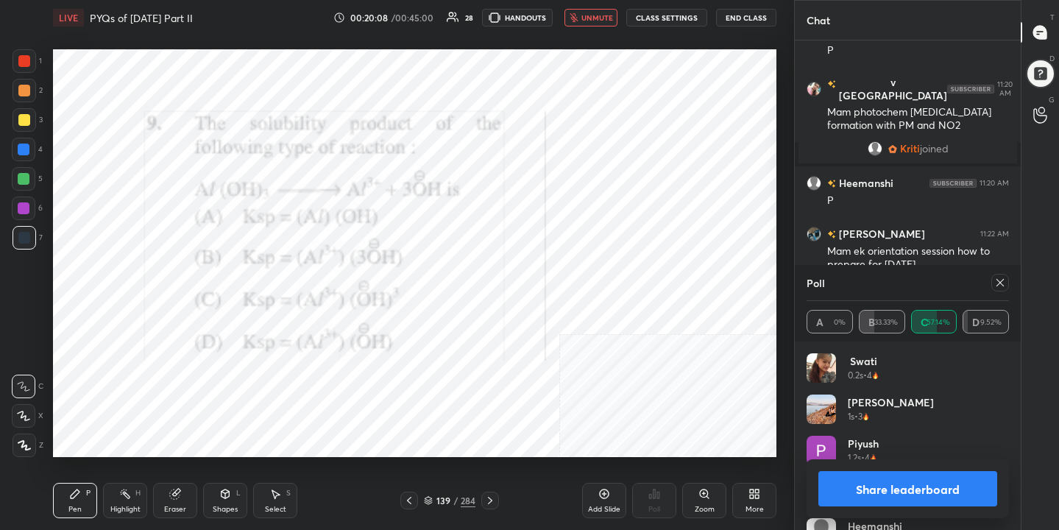
click at [997, 281] on icon at bounding box center [1000, 283] width 12 height 12
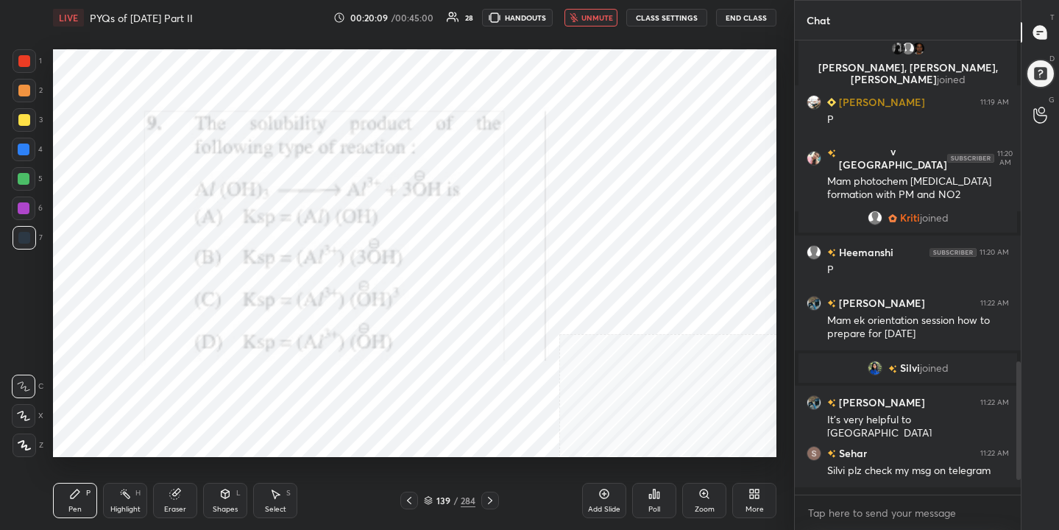
scroll to position [5, 5]
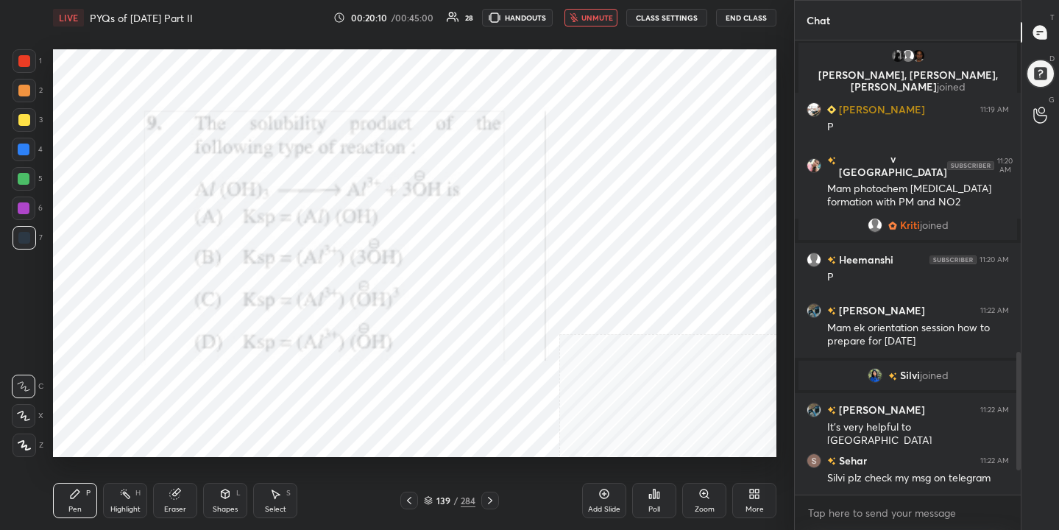
click at [612, 22] on span "unmute" at bounding box center [597, 18] width 32 height 10
click at [432, 506] on div "140 / 284" at bounding box center [450, 500] width 52 height 13
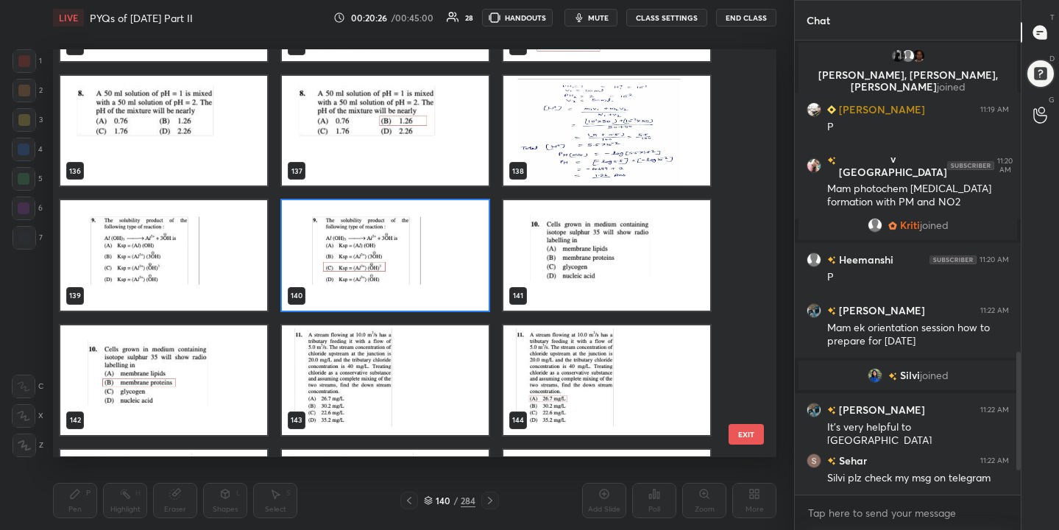
scroll to position [5587, 0]
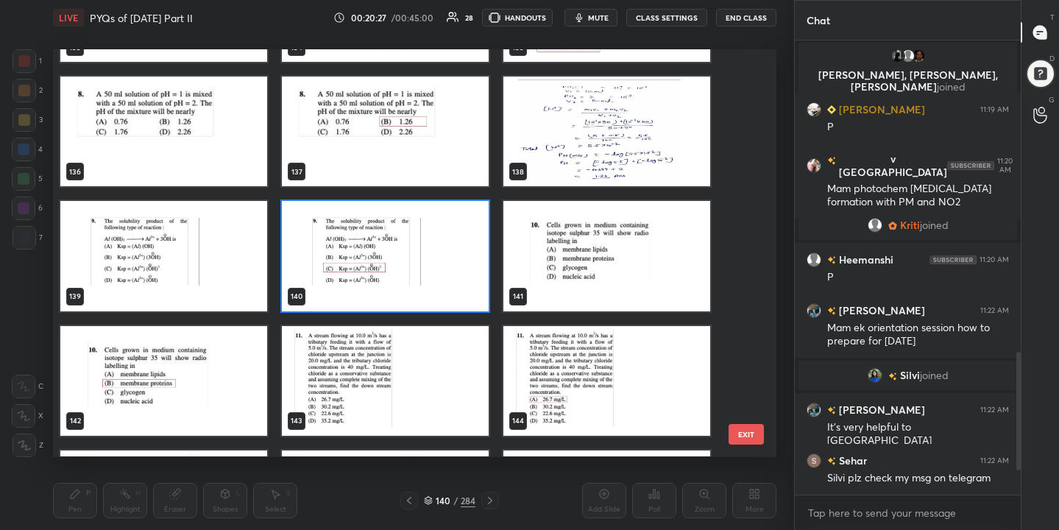
click at [558, 272] on img "grid" at bounding box center [606, 257] width 207 height 110
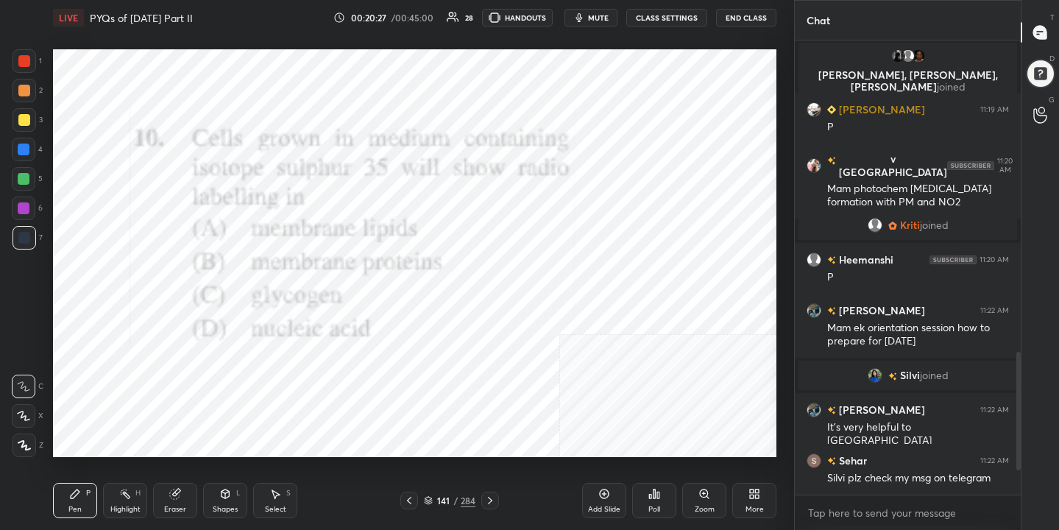
click at [558, 272] on img "grid" at bounding box center [606, 257] width 207 height 110
click at [603, 21] on span "mute" at bounding box center [598, 18] width 21 height 10
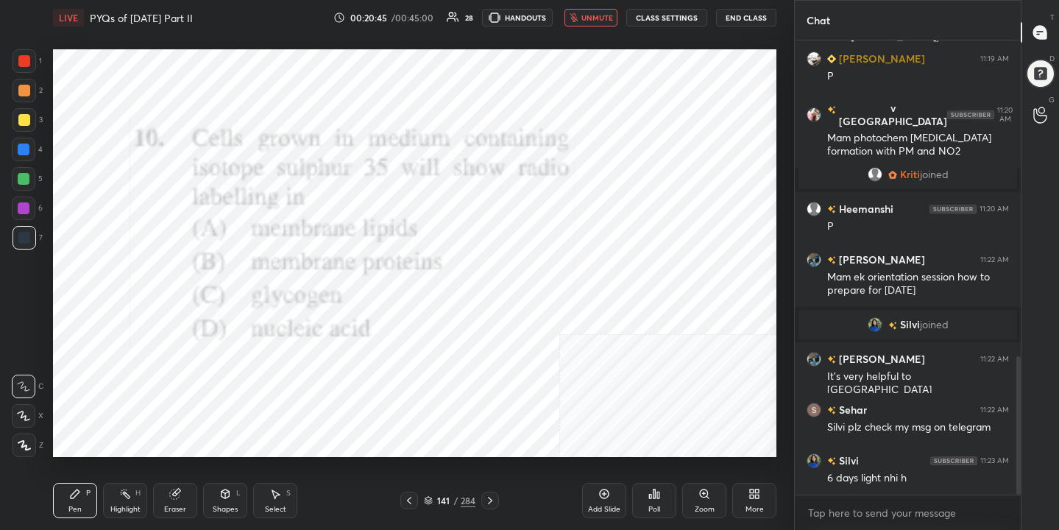
click at [431, 500] on icon at bounding box center [428, 500] width 9 height 9
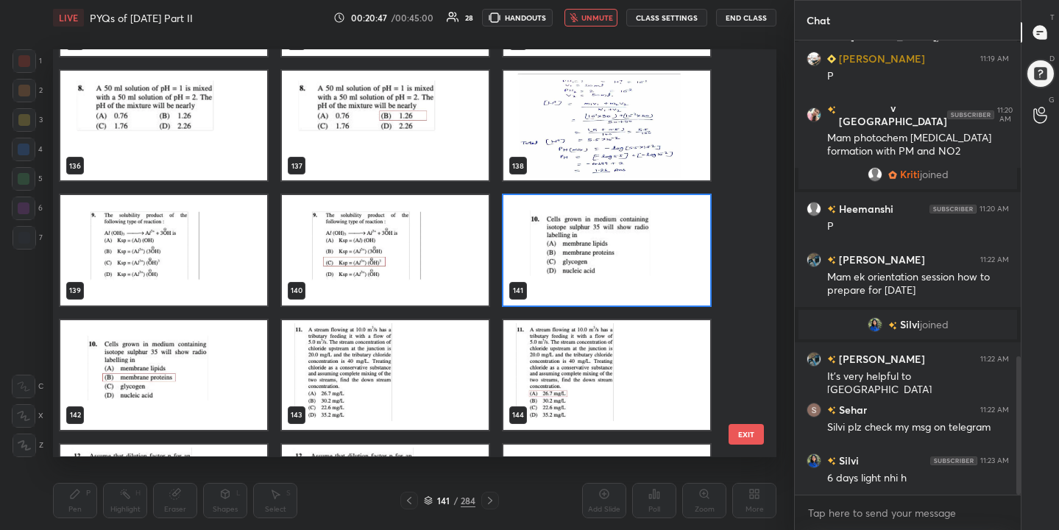
scroll to position [5592, 0]
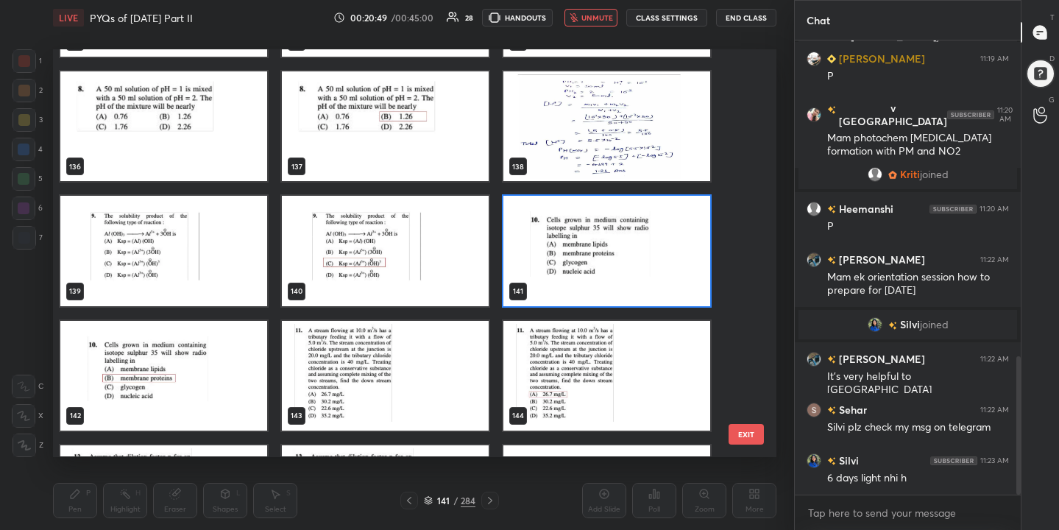
click at [587, 273] on img "grid" at bounding box center [606, 251] width 207 height 110
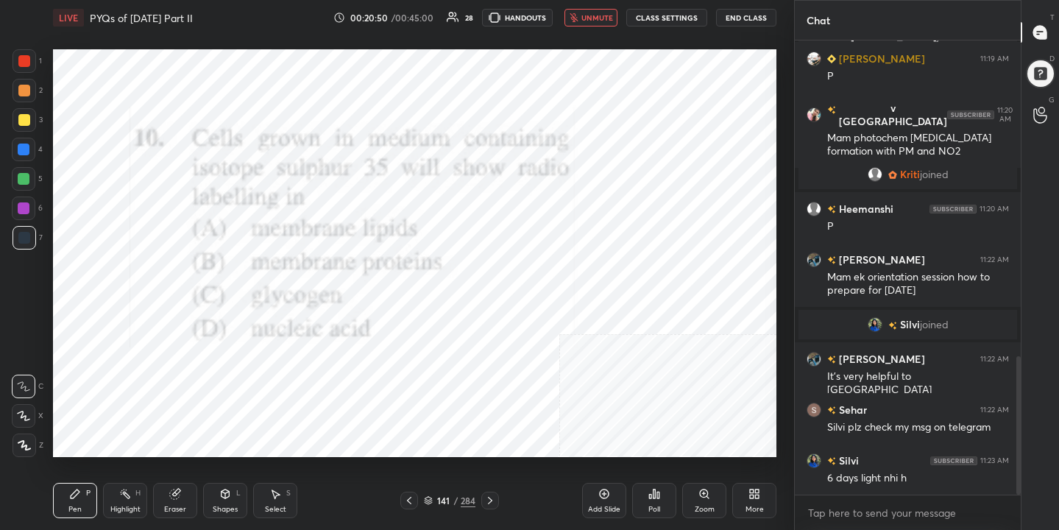
click at [587, 273] on img "grid" at bounding box center [606, 251] width 207 height 110
click at [652, 495] on icon at bounding box center [654, 494] width 12 height 12
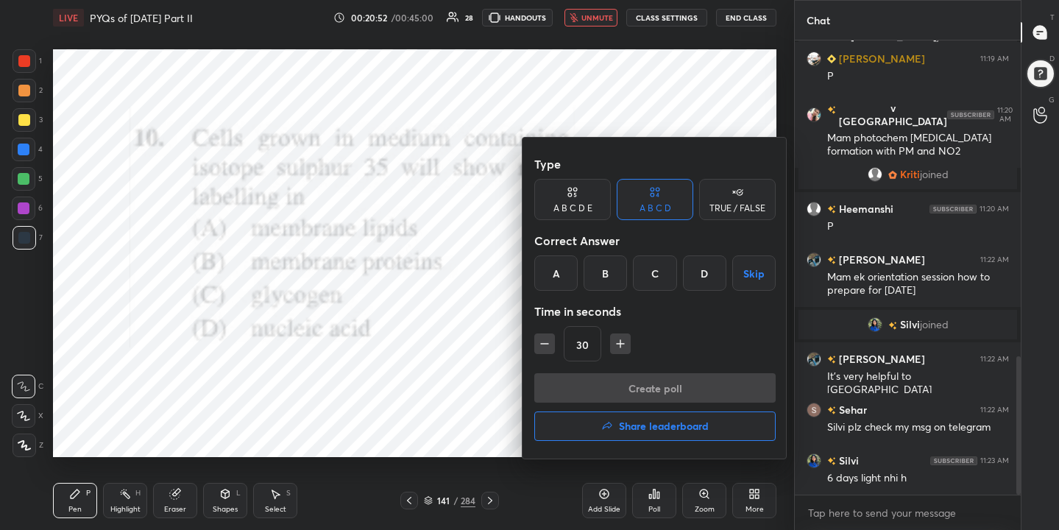
click at [609, 270] on div "B" at bounding box center [605, 272] width 43 height 35
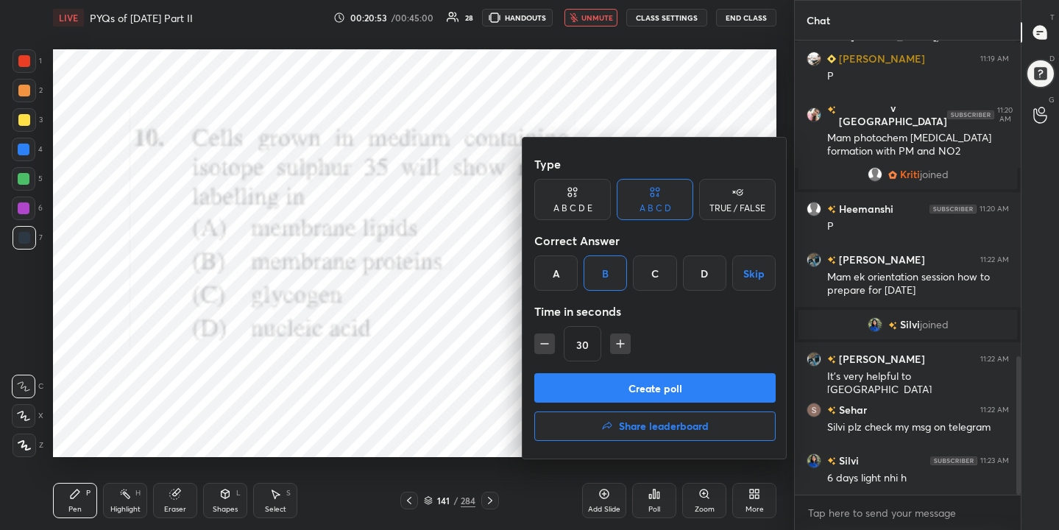
click at [642, 389] on button "Create poll" at bounding box center [654, 387] width 241 height 29
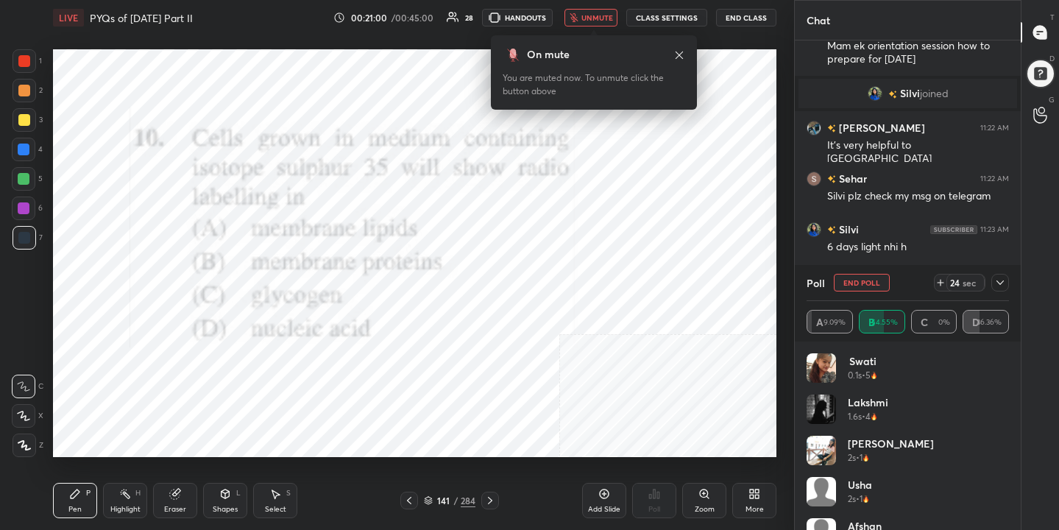
scroll to position [1320, 0]
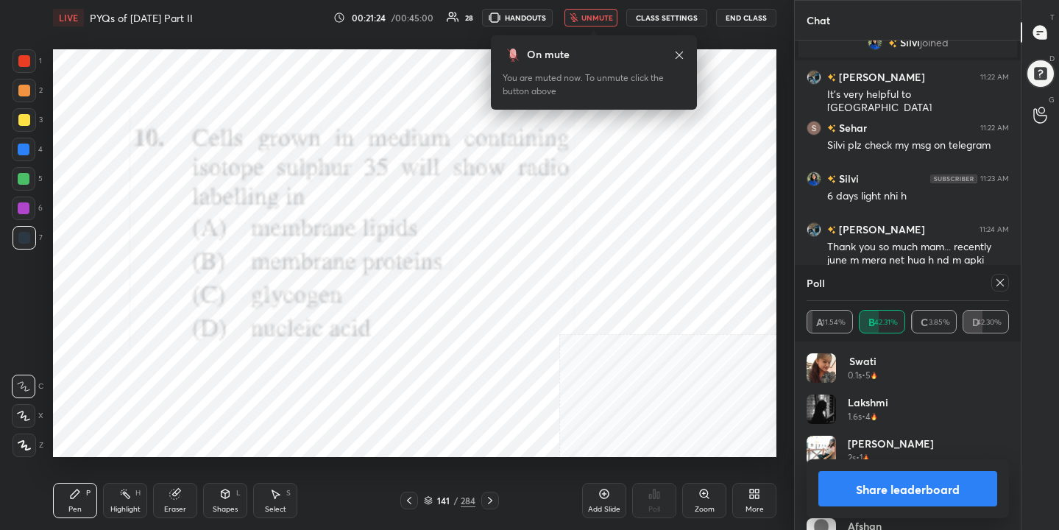
click at [987, 280] on div at bounding box center [997, 283] width 24 height 18
click at [999, 277] on icon at bounding box center [1000, 283] width 12 height 12
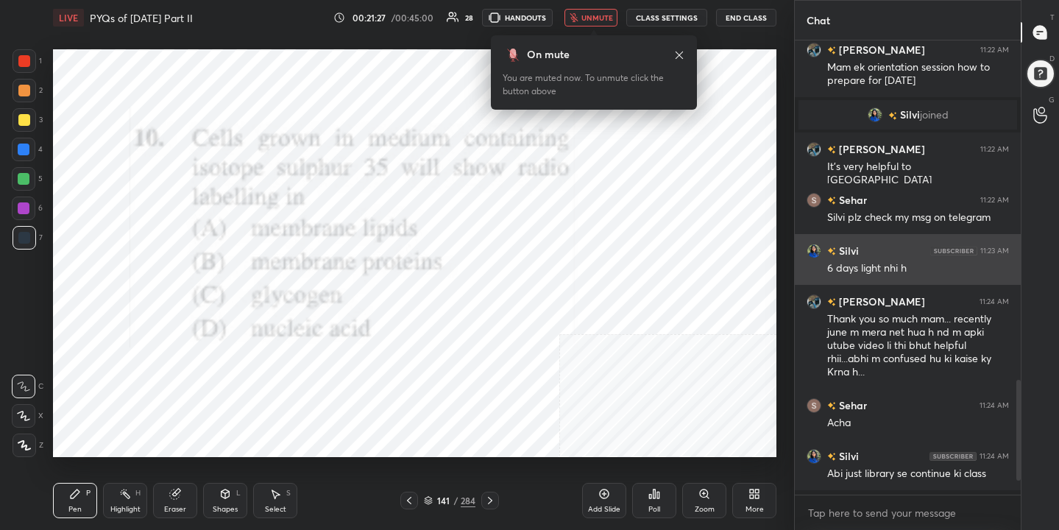
scroll to position [5, 5]
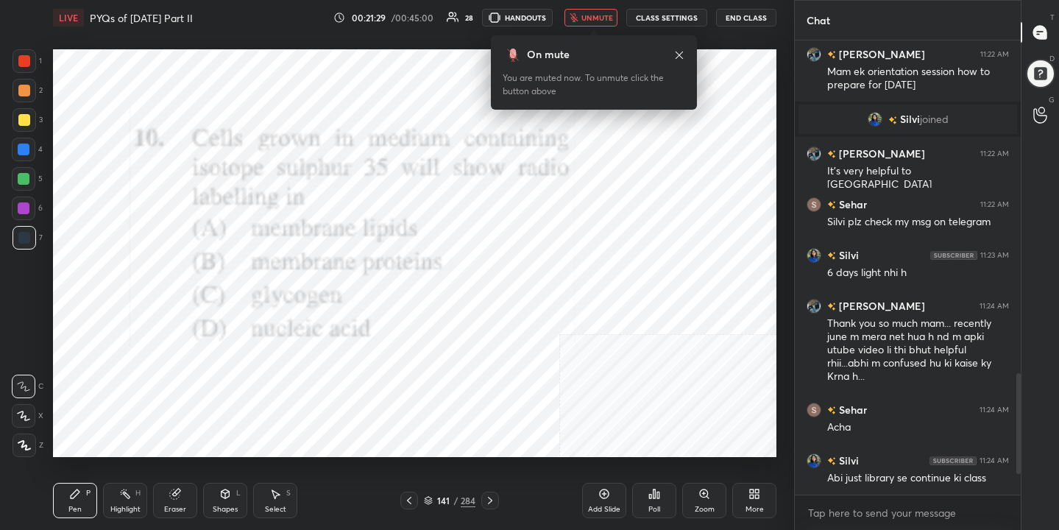
click at [591, 17] on span "unmute" at bounding box center [597, 18] width 32 height 10
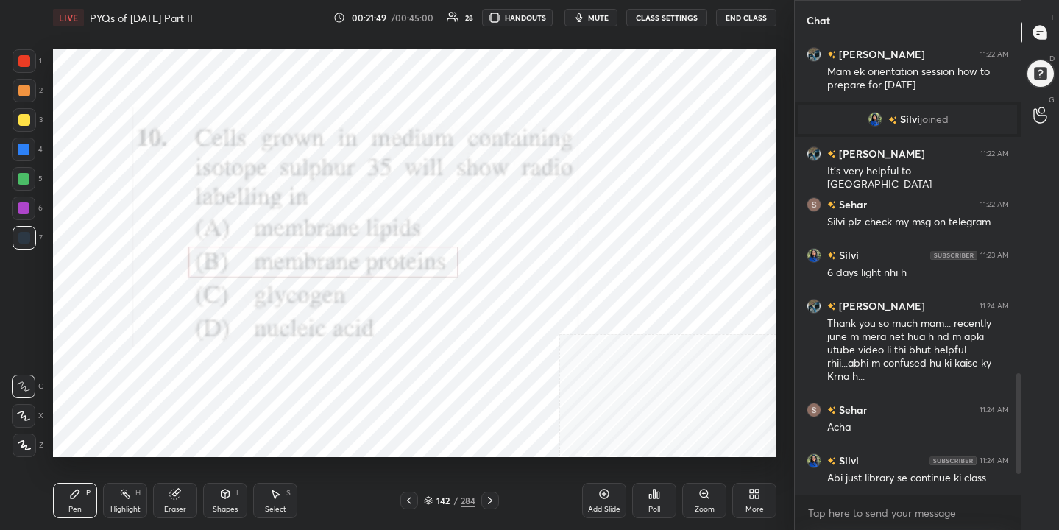
click at [428, 500] on icon at bounding box center [428, 499] width 7 height 4
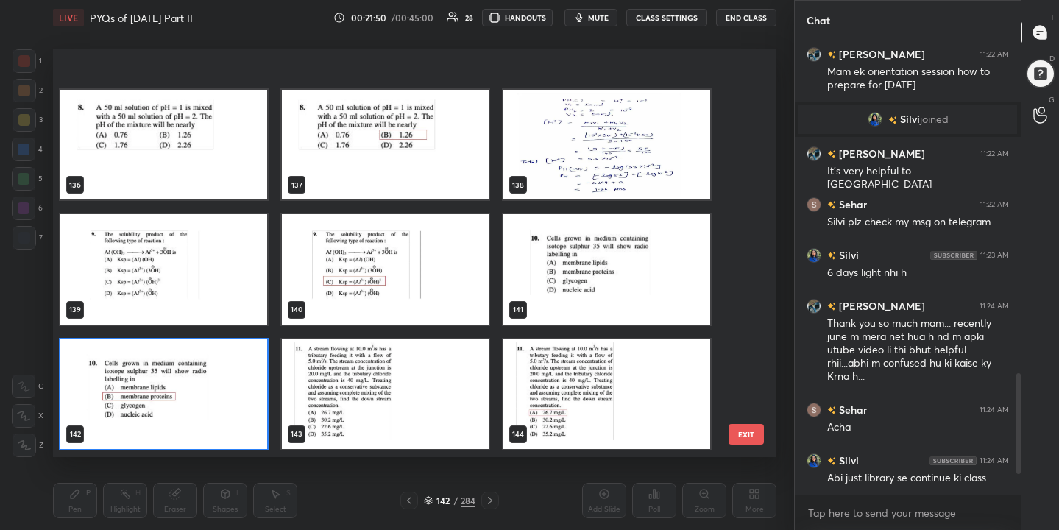
scroll to position [5723, 0]
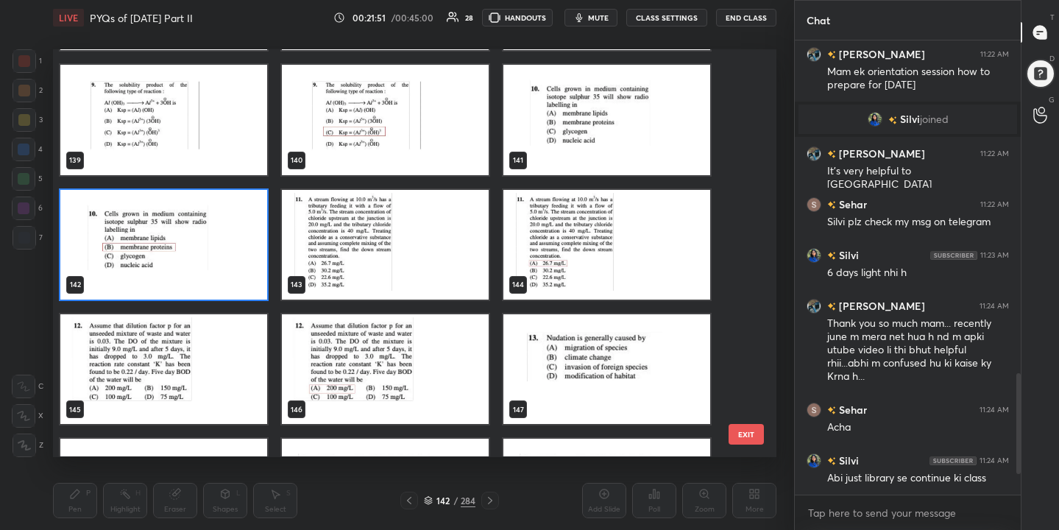
click at [423, 229] on img "grid" at bounding box center [385, 245] width 207 height 110
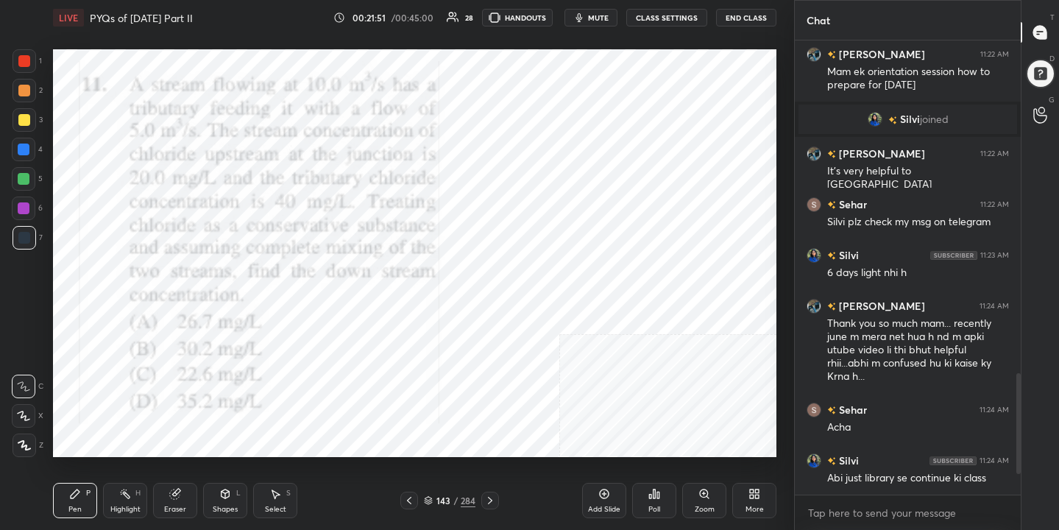
click at [423, 229] on img "grid" at bounding box center [385, 245] width 207 height 110
click at [600, 20] on span "mute" at bounding box center [598, 18] width 21 height 10
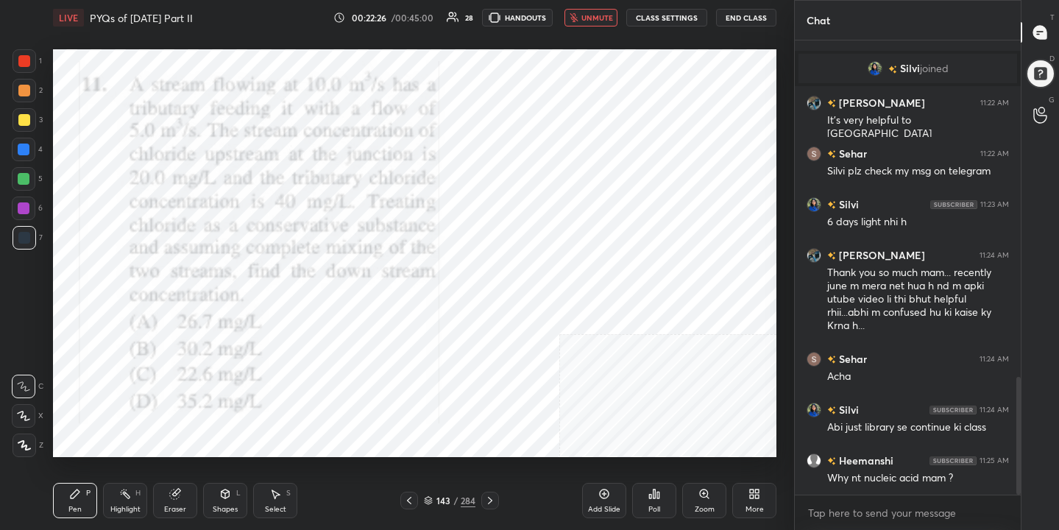
click at [597, 9] on button "unmute" at bounding box center [590, 18] width 53 height 18
click at [431, 500] on icon at bounding box center [428, 501] width 7 height 2
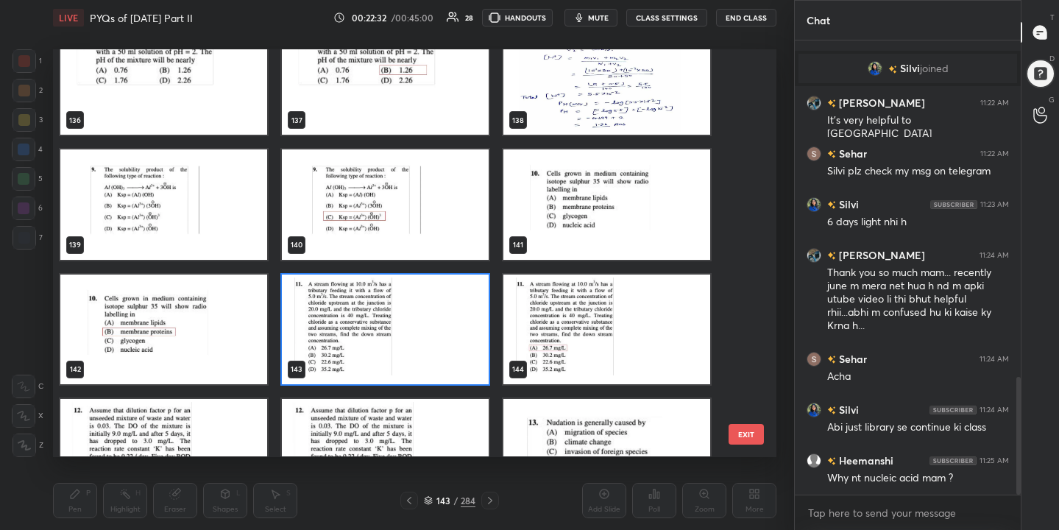
scroll to position [5638, 0]
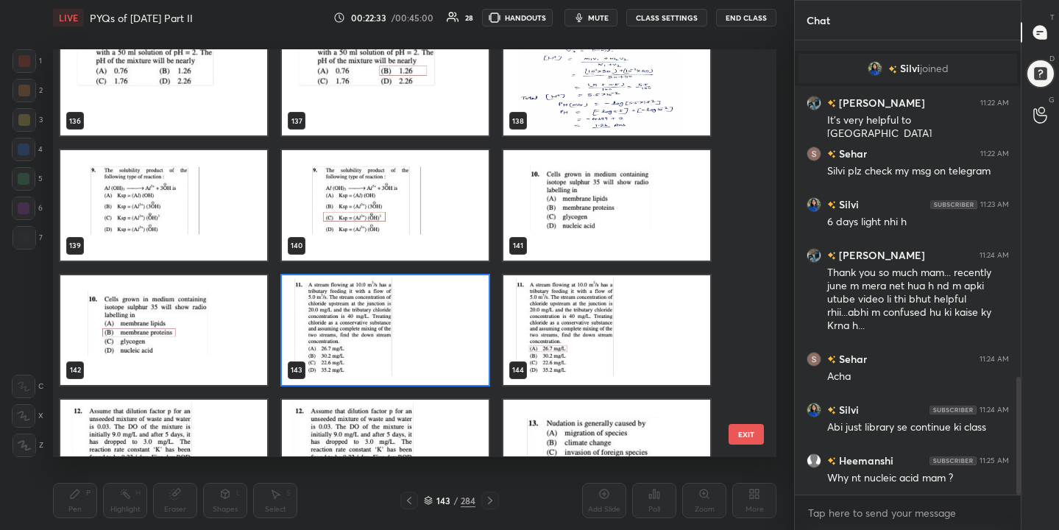
click at [479, 293] on img "grid" at bounding box center [385, 330] width 207 height 110
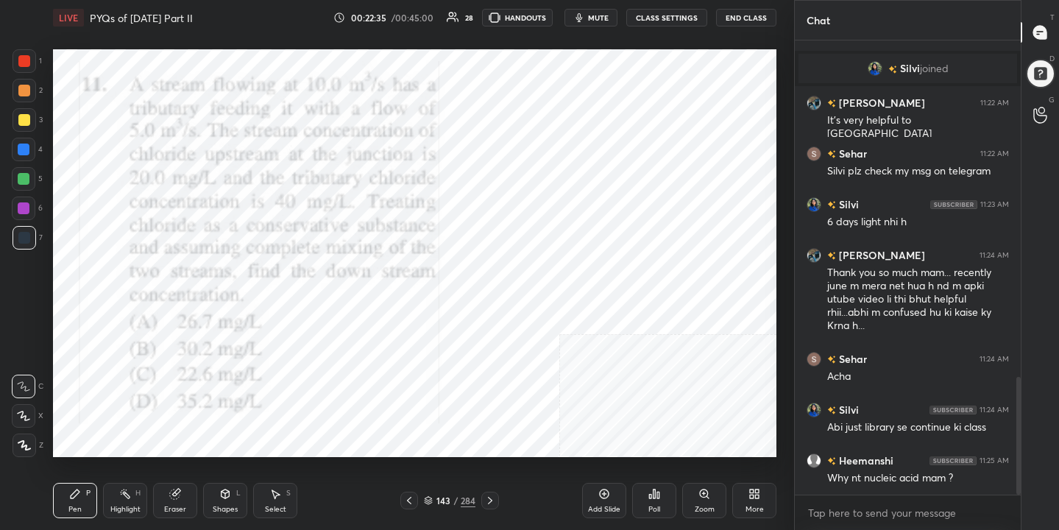
click at [428, 497] on icon at bounding box center [428, 500] width 9 height 9
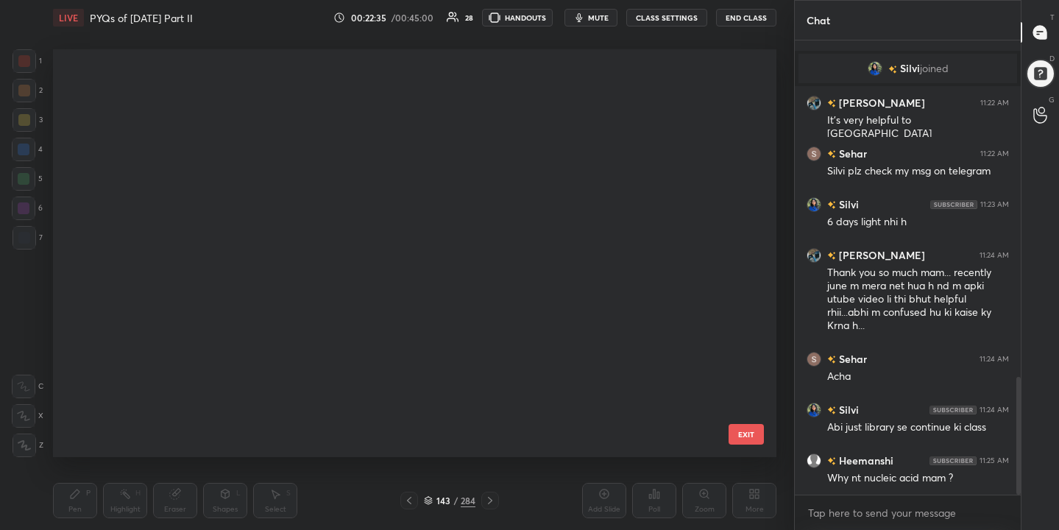
scroll to position [403, 717]
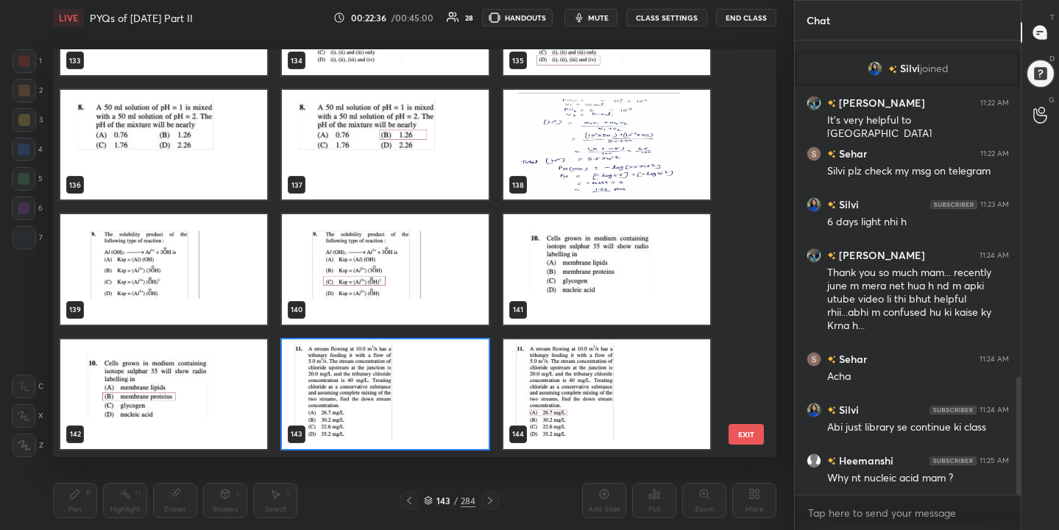
click at [433, 327] on div "140" at bounding box center [386, 270] width 222 height 124
click at [423, 400] on img "grid" at bounding box center [385, 394] width 207 height 110
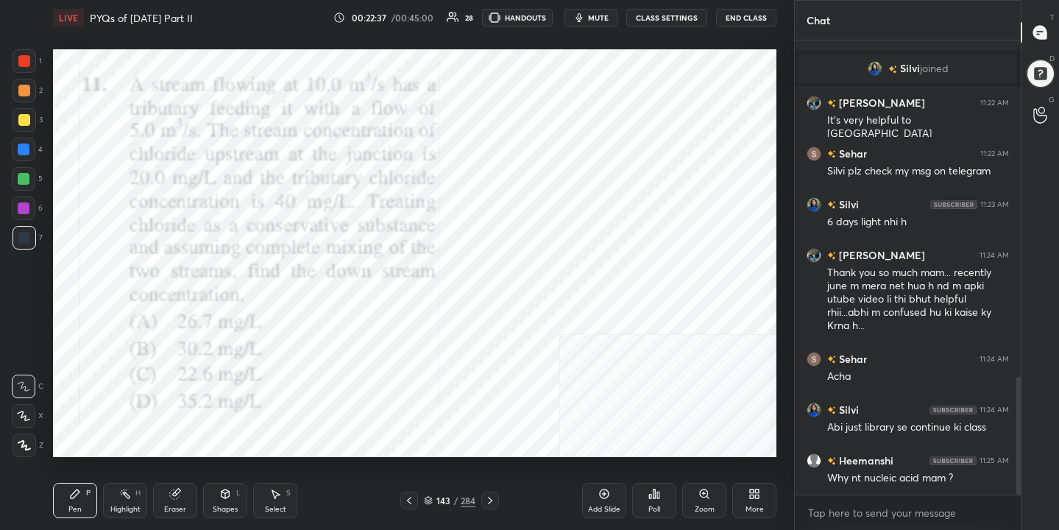
click at [423, 400] on img "grid" at bounding box center [385, 394] width 207 height 110
click at [656, 495] on icon at bounding box center [654, 494] width 12 height 12
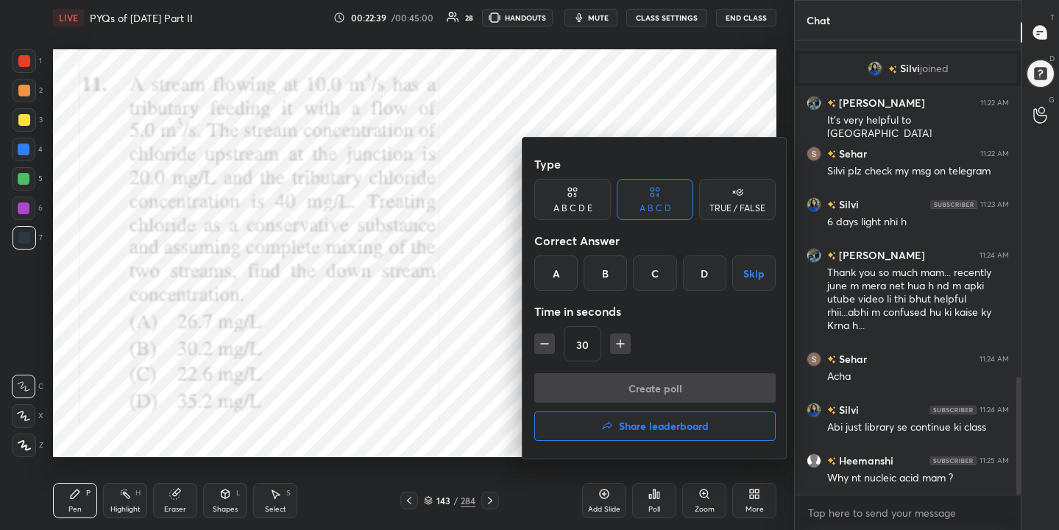
click at [559, 261] on div "A" at bounding box center [555, 272] width 43 height 35
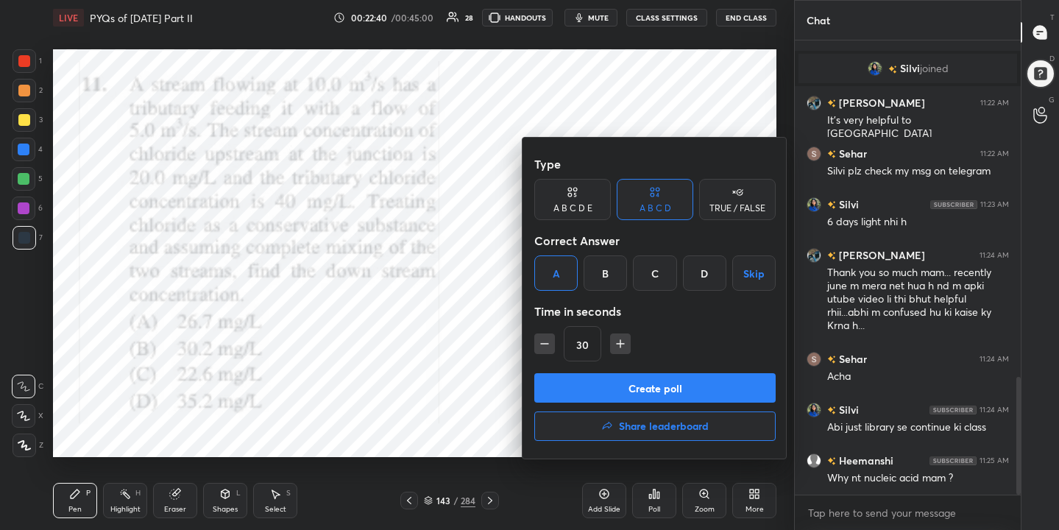
click at [632, 375] on button "Create poll" at bounding box center [654, 387] width 241 height 29
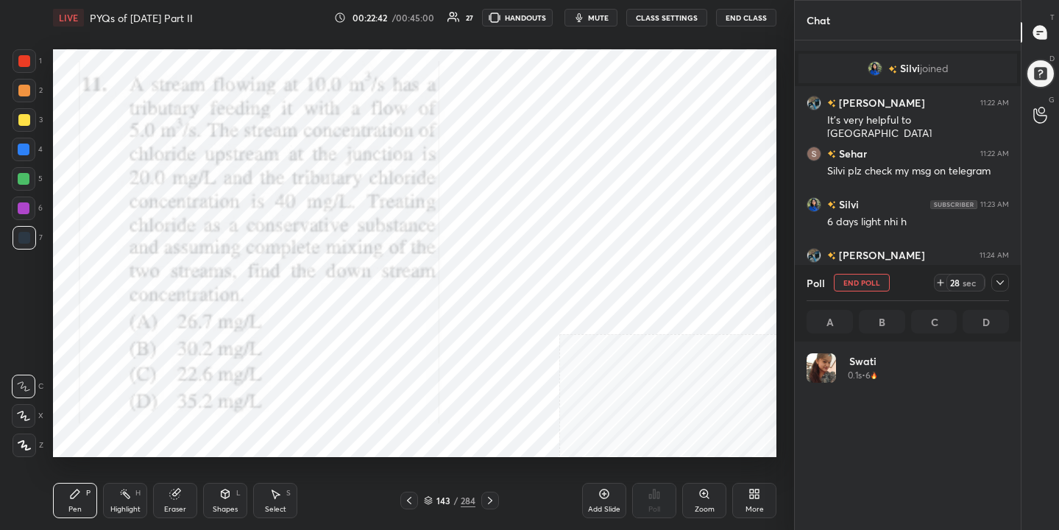
scroll to position [172, 198]
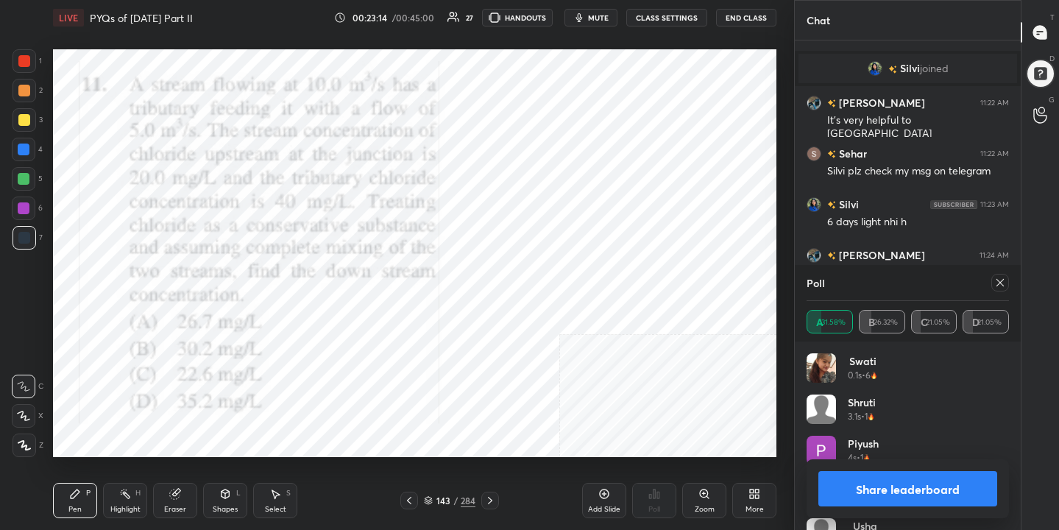
click at [997, 286] on icon at bounding box center [1000, 283] width 12 height 12
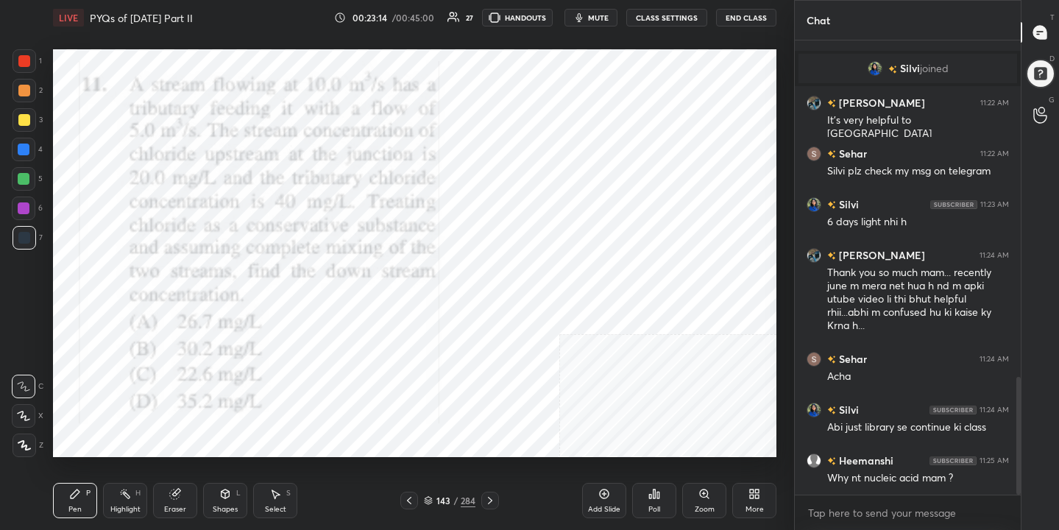
scroll to position [327, 222]
click at [427, 502] on icon at bounding box center [428, 500] width 9 height 9
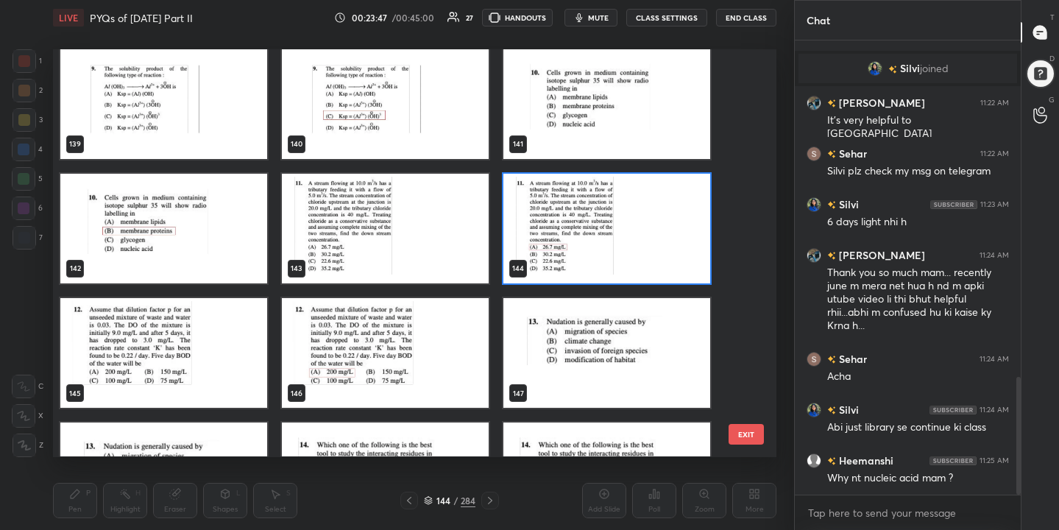
scroll to position [5738, 0]
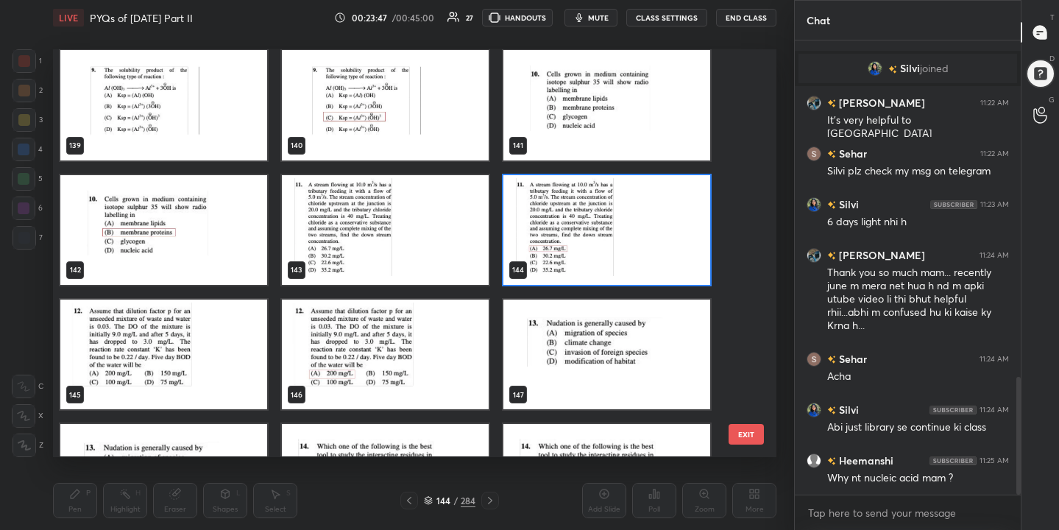
click at [220, 346] on img "grid" at bounding box center [163, 355] width 207 height 110
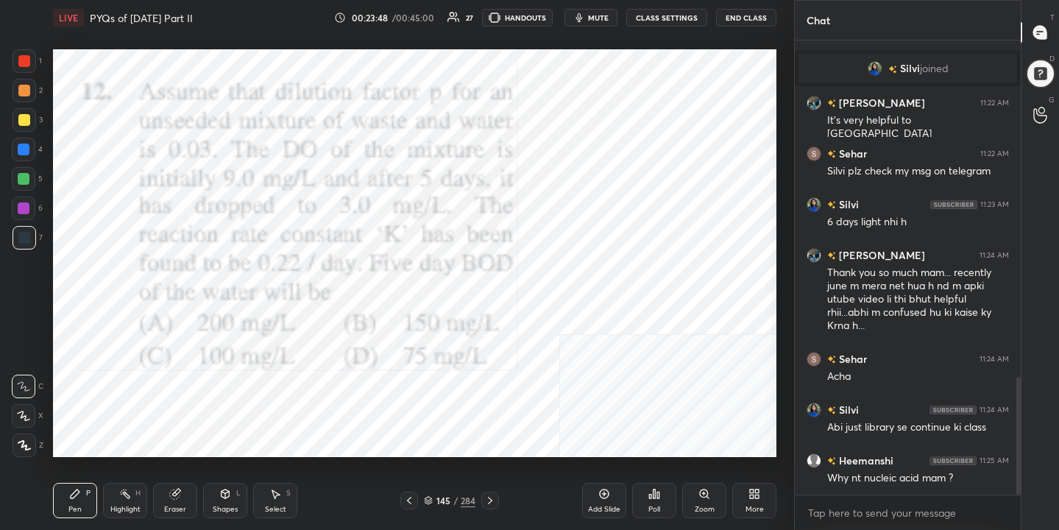
click at [220, 346] on img "grid" at bounding box center [163, 355] width 207 height 110
click at [590, 15] on span "mute" at bounding box center [598, 18] width 21 height 10
click at [428, 499] on icon at bounding box center [428, 500] width 9 height 9
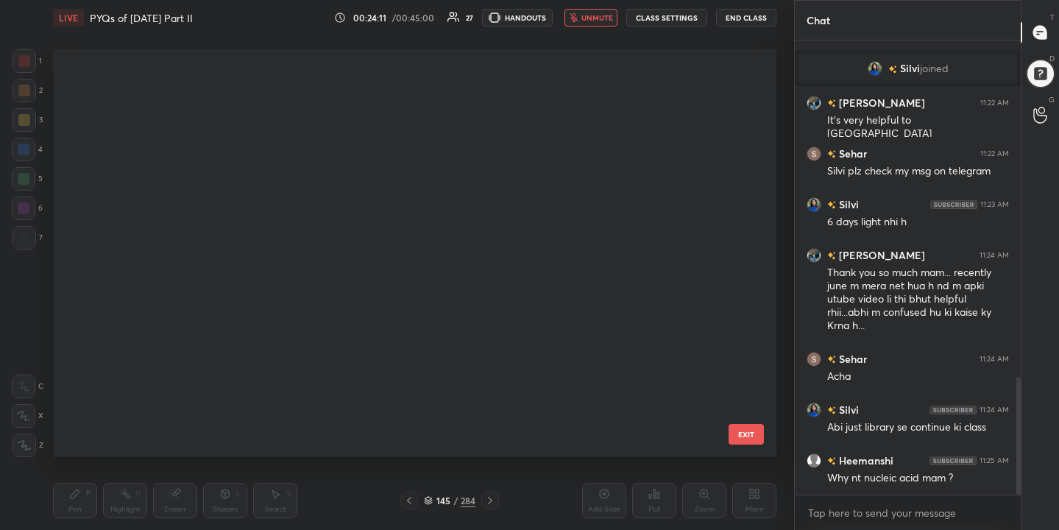
scroll to position [403, 717]
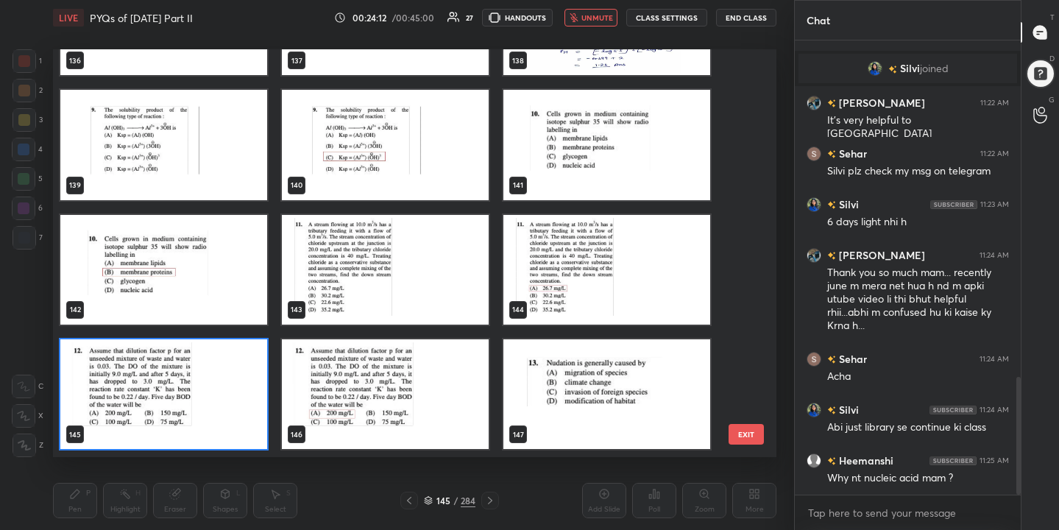
click at [253, 396] on img "grid" at bounding box center [163, 394] width 207 height 110
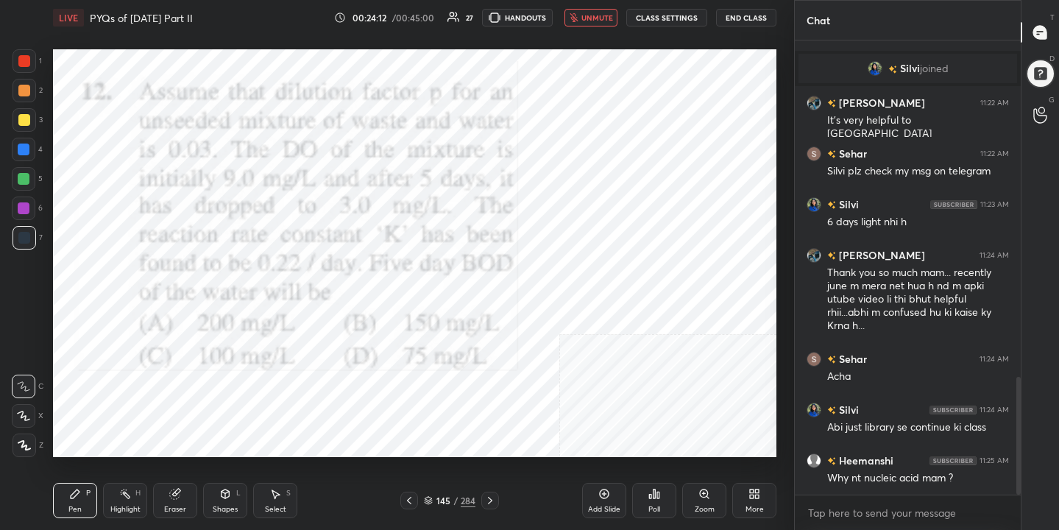
click at [253, 396] on img "grid" at bounding box center [163, 394] width 207 height 110
click at [662, 503] on div "Poll" at bounding box center [654, 500] width 44 height 35
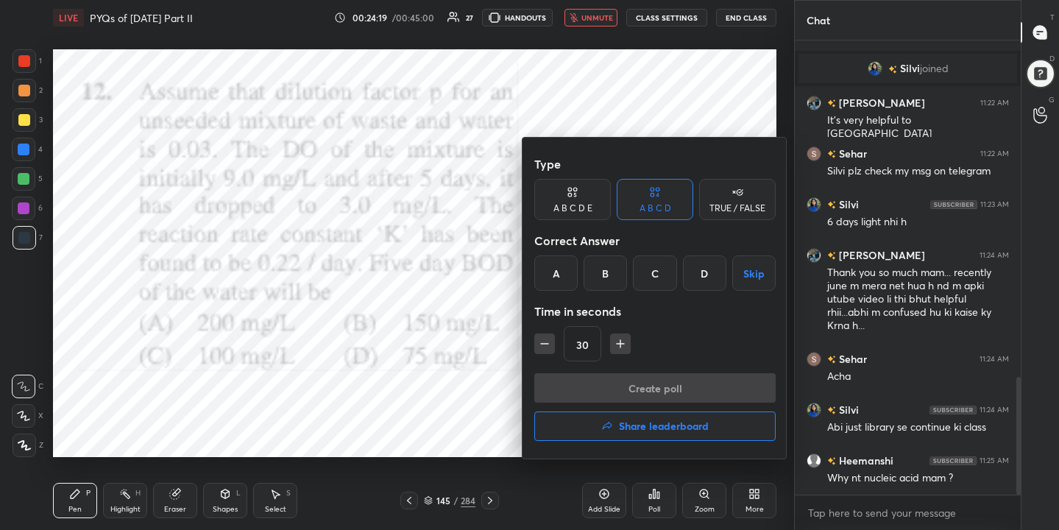
click at [561, 276] on div "A" at bounding box center [555, 272] width 43 height 35
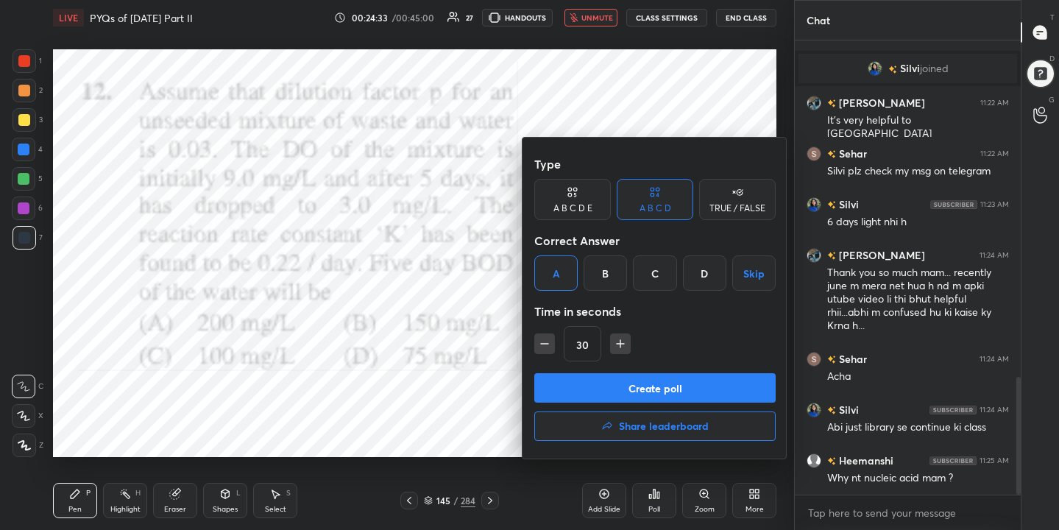
scroll to position [1330, 0]
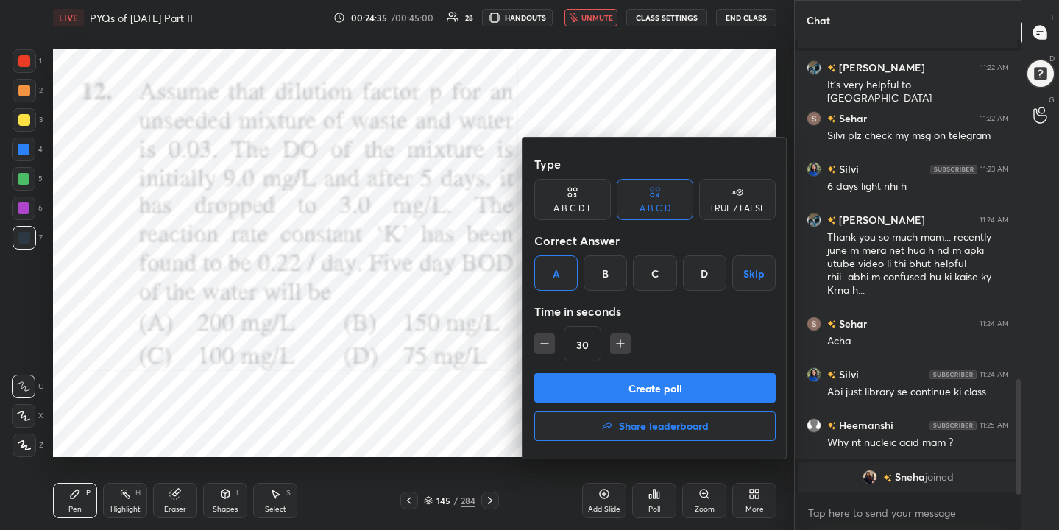
click at [657, 402] on button "Create poll" at bounding box center [654, 387] width 241 height 29
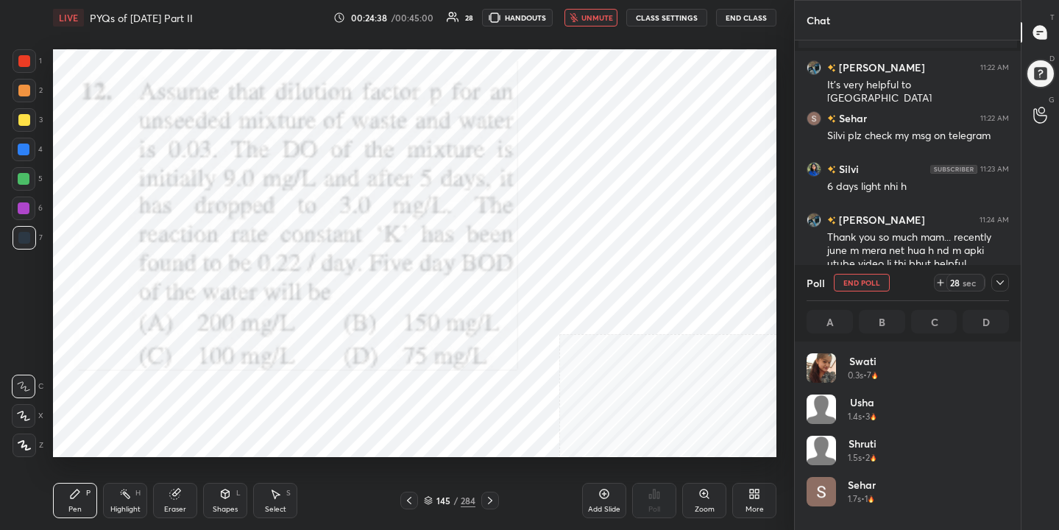
scroll to position [172, 198]
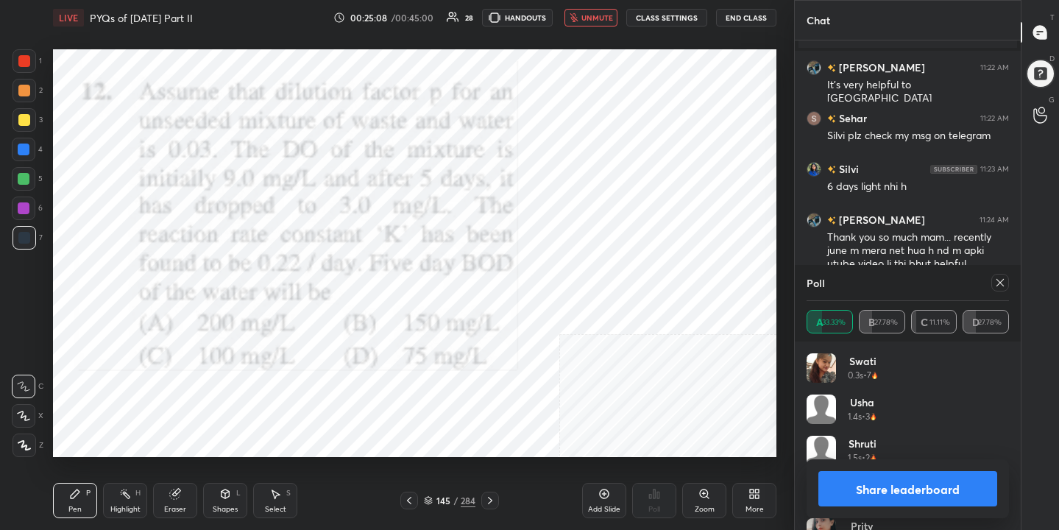
click at [999, 283] on icon at bounding box center [999, 282] width 7 height 7
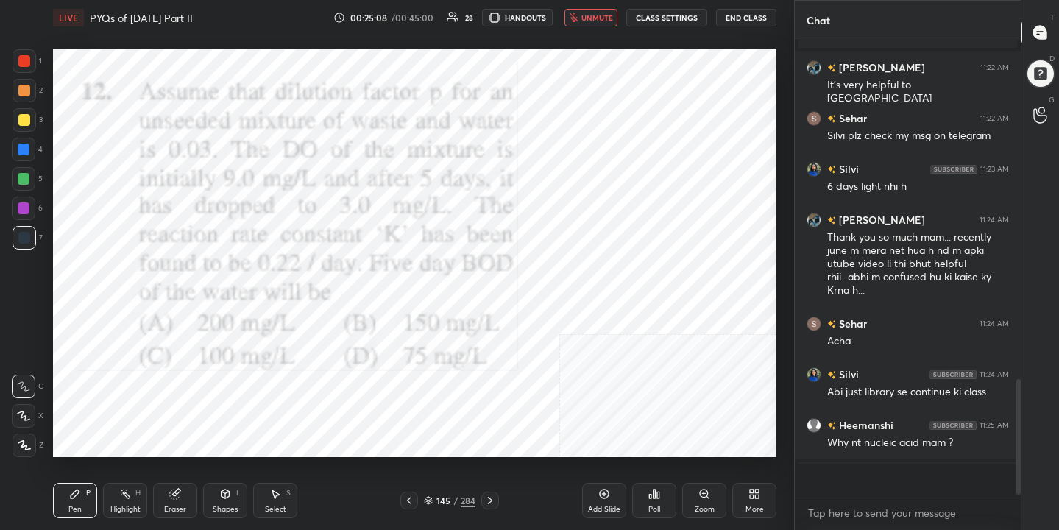
scroll to position [327, 222]
click at [596, 9] on button "unmute" at bounding box center [590, 18] width 53 height 18
click at [433, 498] on div "145 / 284" at bounding box center [450, 500] width 52 height 13
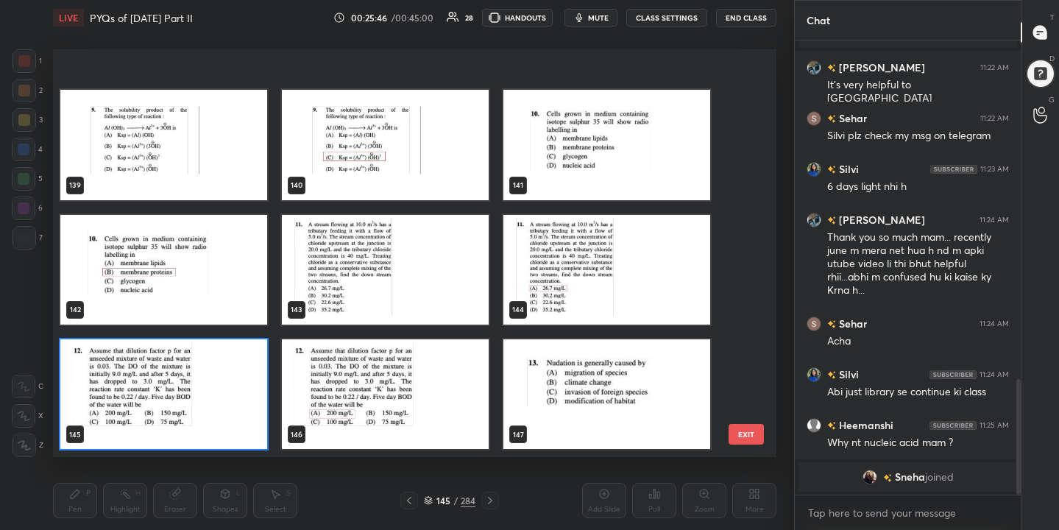
scroll to position [5901, 0]
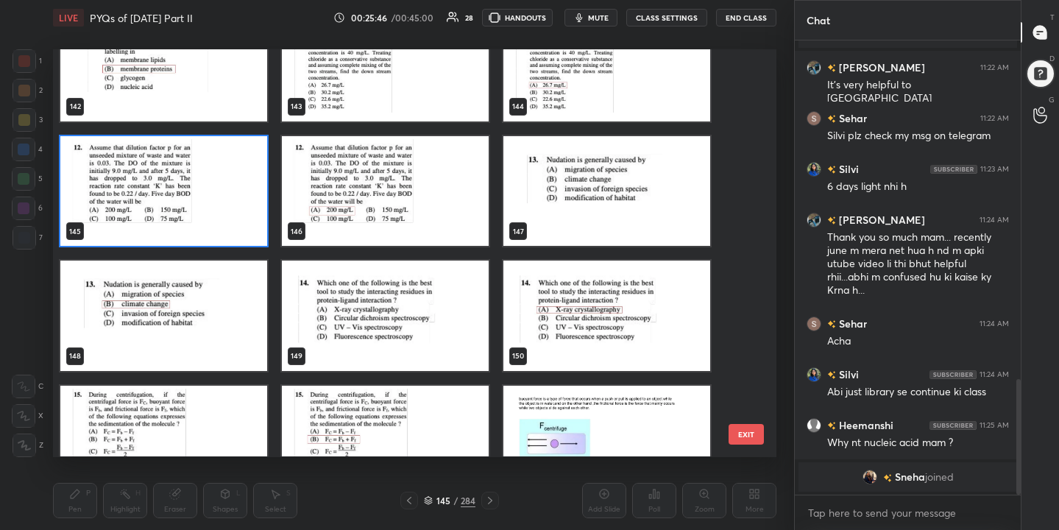
click at [544, 195] on img "grid" at bounding box center [606, 191] width 207 height 110
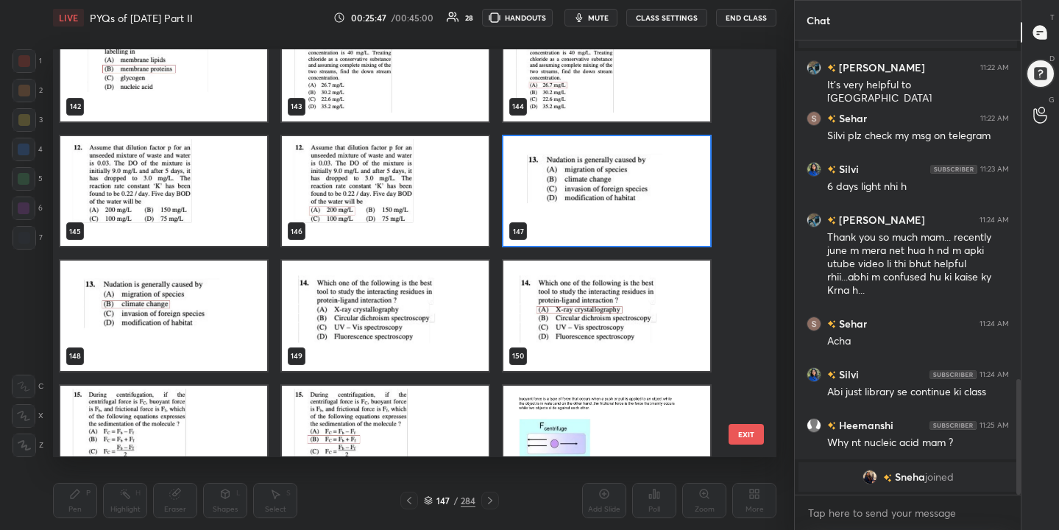
click at [544, 195] on img "grid" at bounding box center [606, 191] width 207 height 110
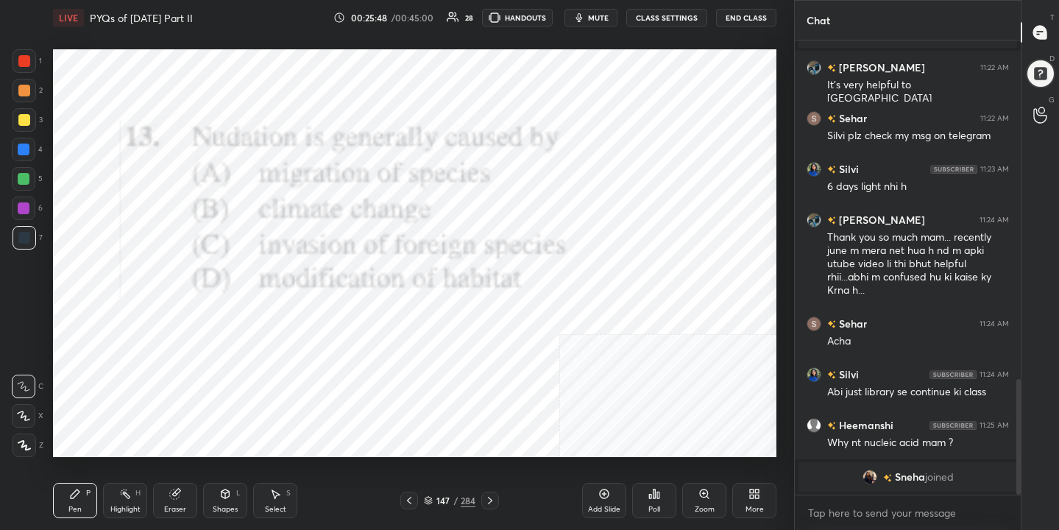
click at [607, 14] on span "mute" at bounding box center [598, 18] width 21 height 10
click at [650, 497] on icon at bounding box center [651, 497] width 2 height 4
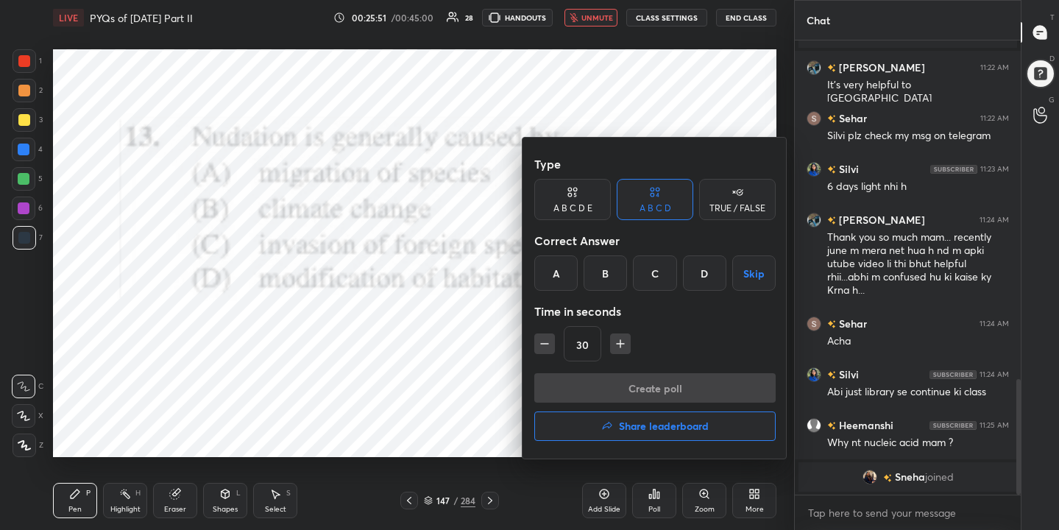
click at [609, 275] on div "B" at bounding box center [605, 272] width 43 height 35
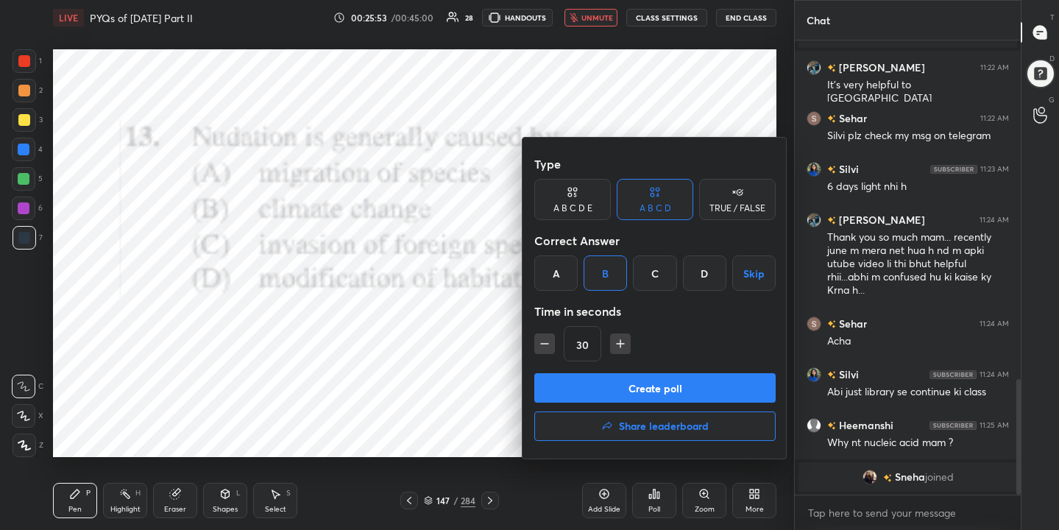
click at [651, 384] on button "Create poll" at bounding box center [654, 387] width 241 height 29
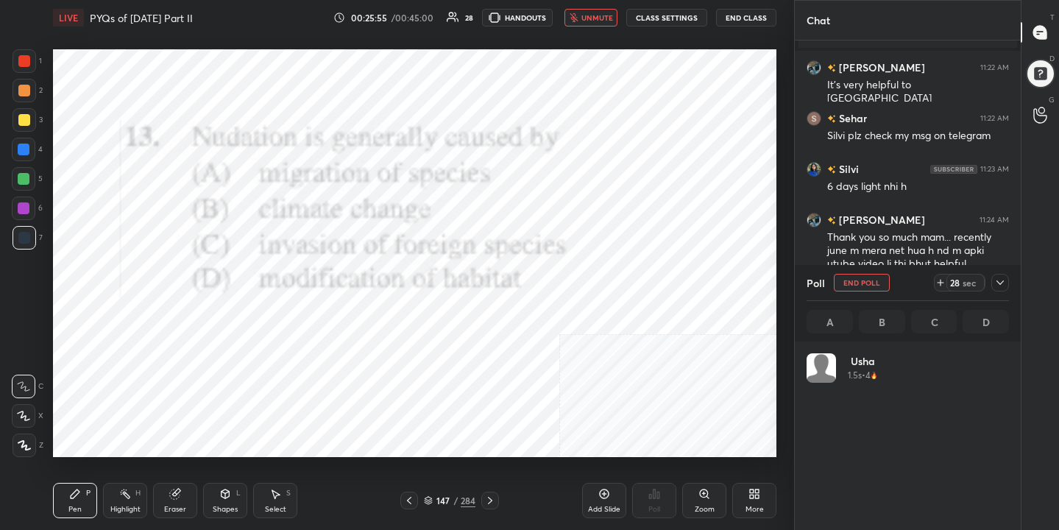
scroll to position [172, 198]
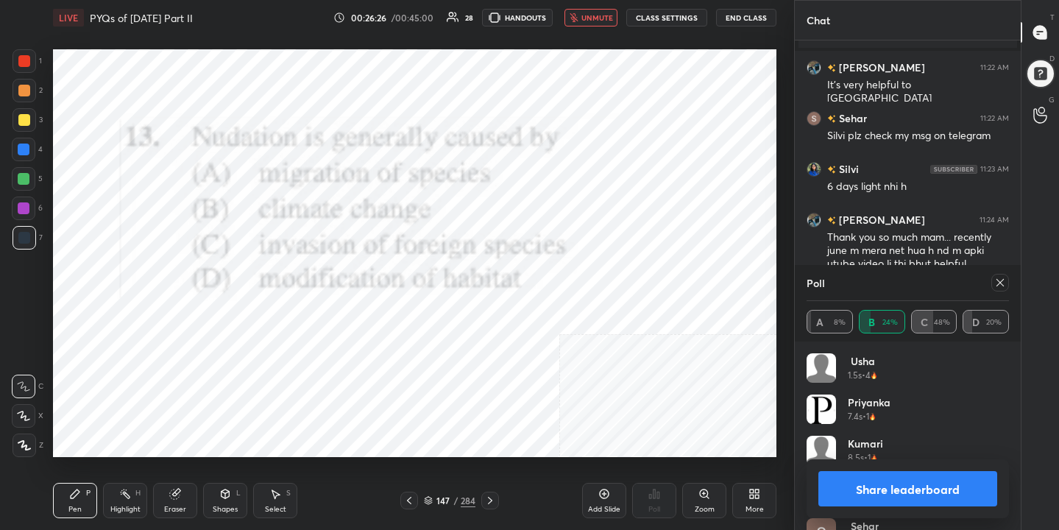
click at [1004, 290] on div at bounding box center [1000, 283] width 18 height 18
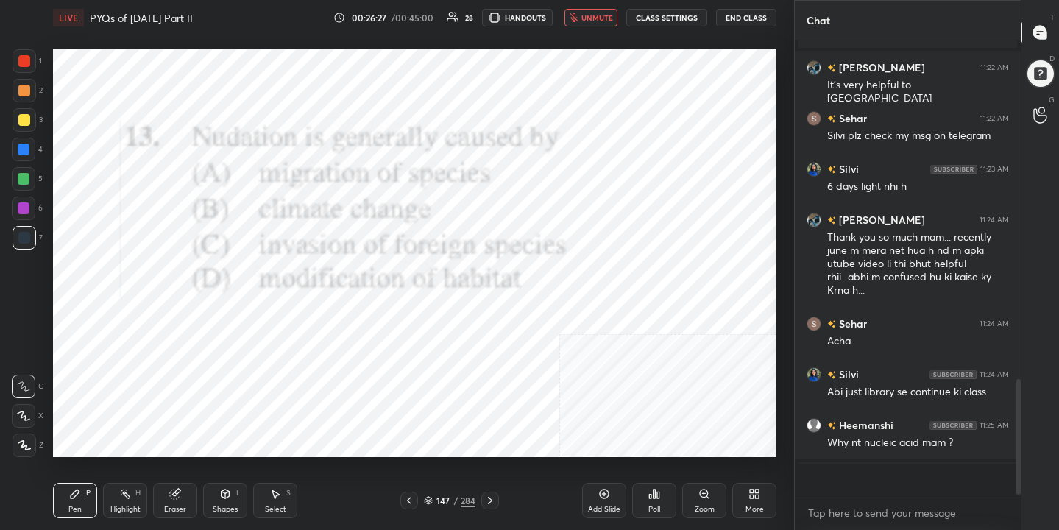
scroll to position [5, 5]
click at [601, 20] on span "unmute" at bounding box center [597, 18] width 32 height 10
click at [433, 496] on icon at bounding box center [428, 500] width 9 height 9
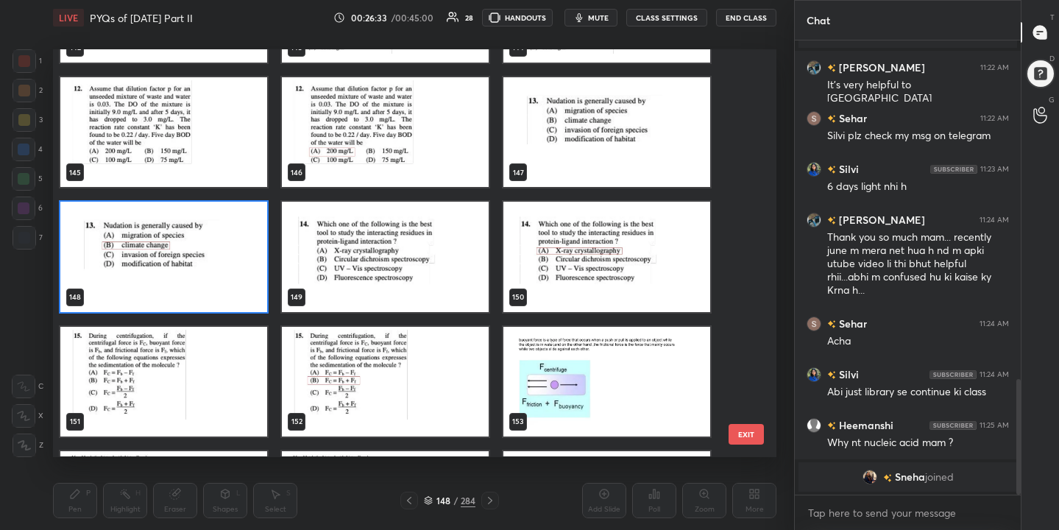
scroll to position [5959, 0]
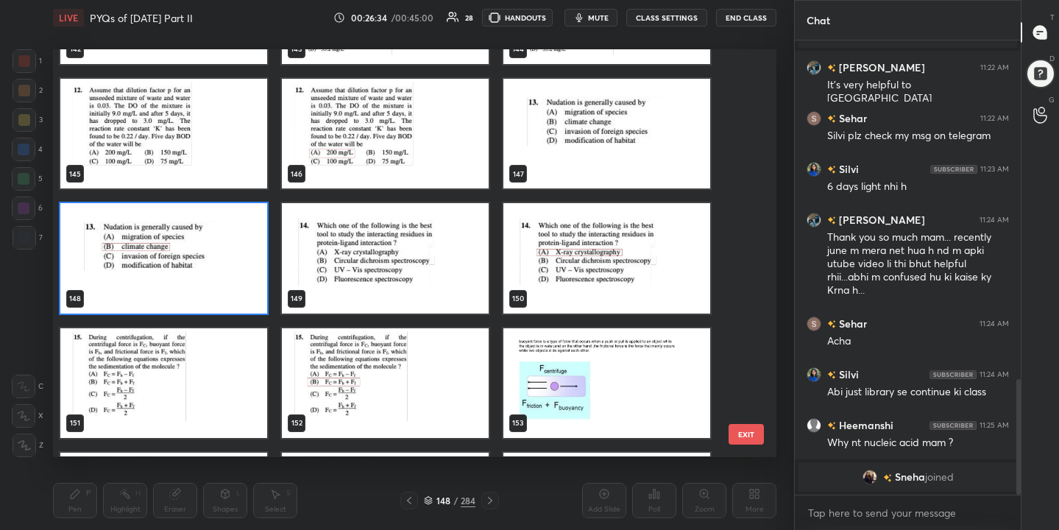
click at [444, 294] on img "grid" at bounding box center [385, 259] width 207 height 110
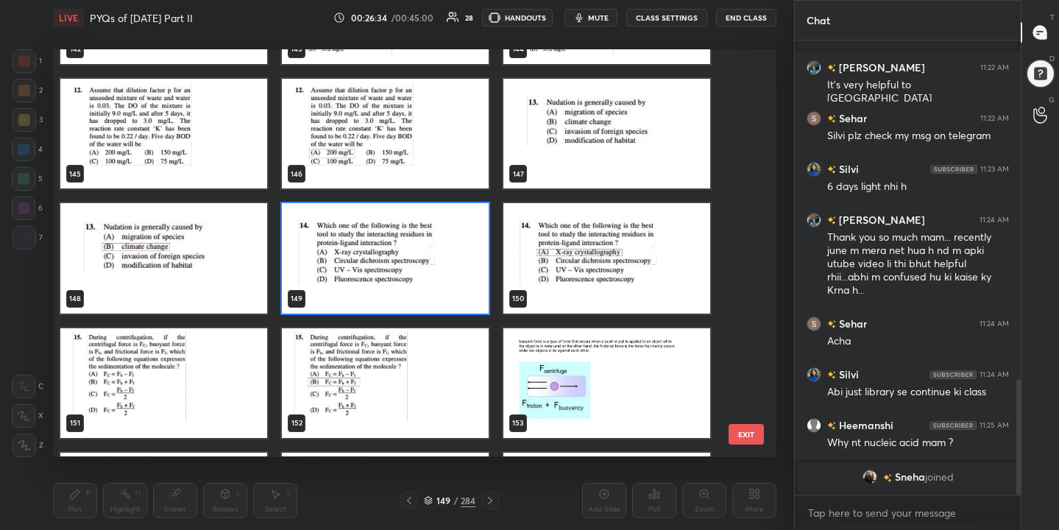
click at [444, 294] on img "grid" at bounding box center [385, 259] width 207 height 110
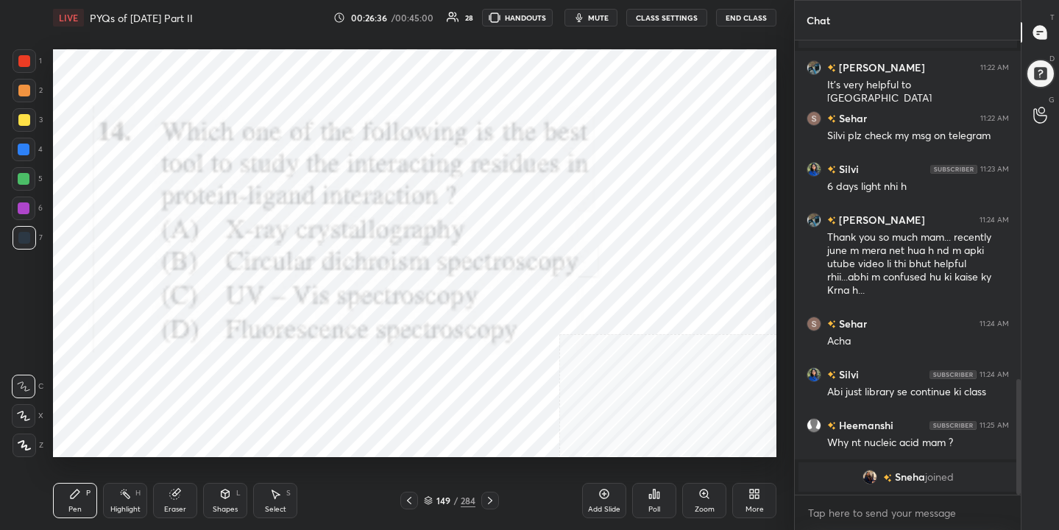
click at [603, 15] on span "mute" at bounding box center [598, 18] width 21 height 10
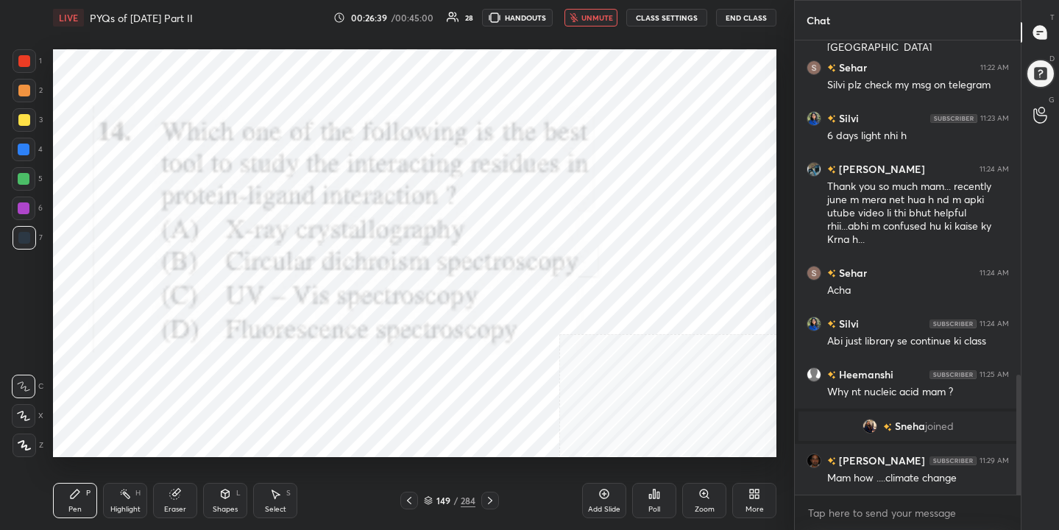
click at [588, 19] on span "unmute" at bounding box center [597, 18] width 32 height 10
click at [585, 16] on icon "button" at bounding box center [579, 18] width 12 height 12
click at [431, 497] on icon at bounding box center [428, 499] width 7 height 4
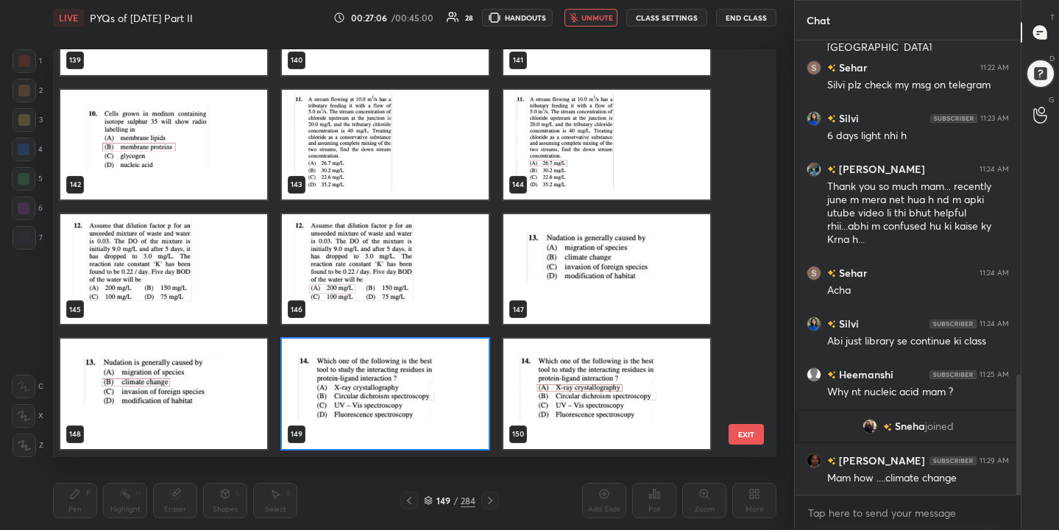
scroll to position [5940, 0]
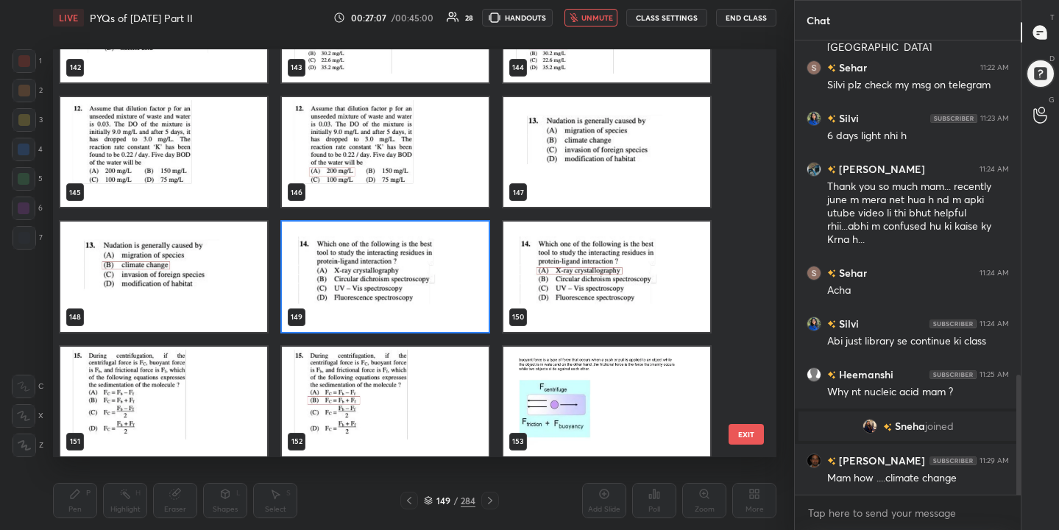
click at [423, 282] on img "grid" at bounding box center [385, 277] width 207 height 110
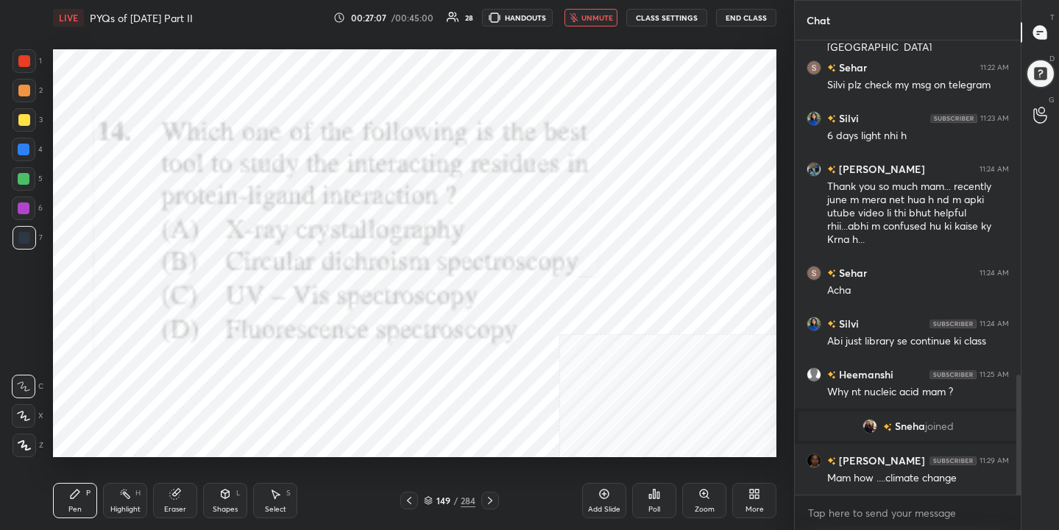
click at [423, 282] on img "grid" at bounding box center [385, 277] width 207 height 110
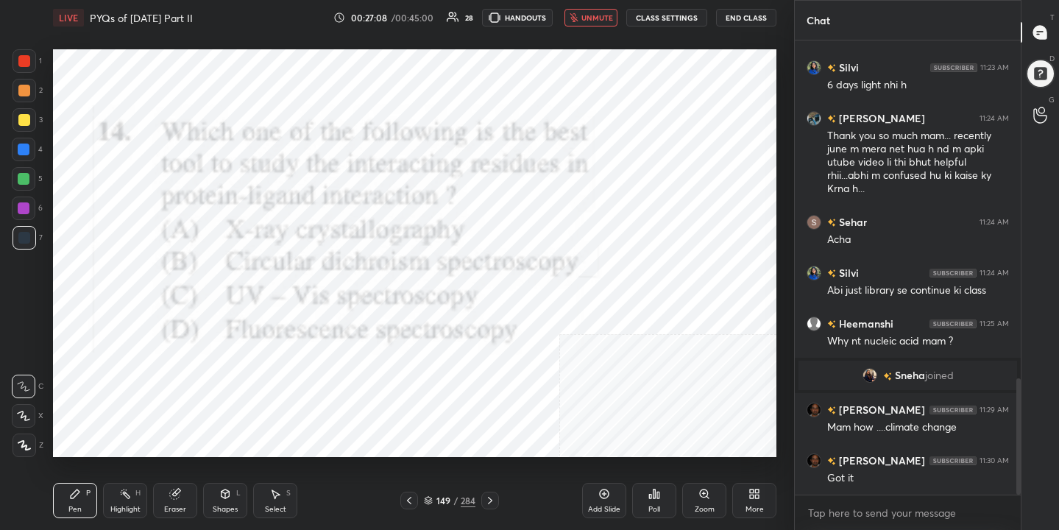
click at [654, 502] on div "Poll" at bounding box center [654, 500] width 44 height 35
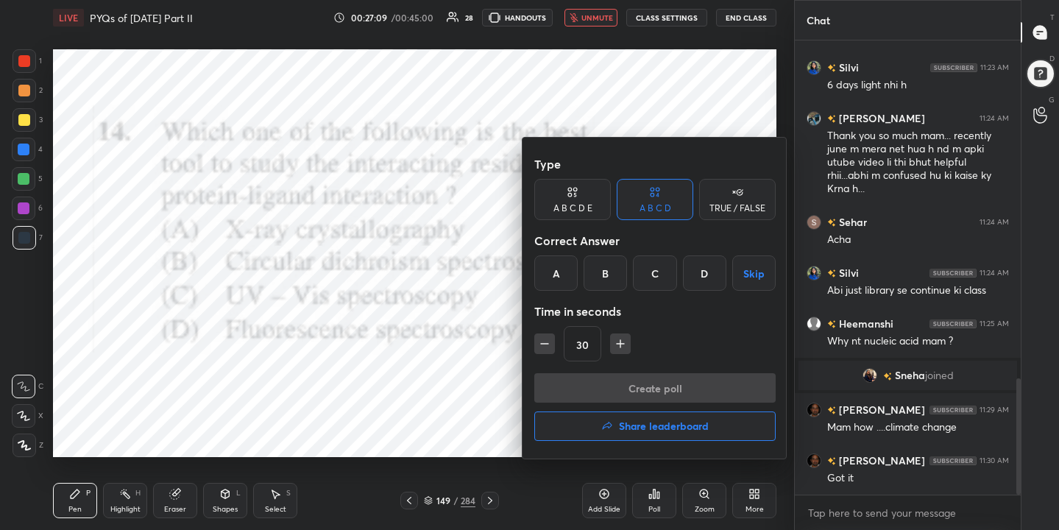
click at [542, 275] on div "A" at bounding box center [555, 272] width 43 height 35
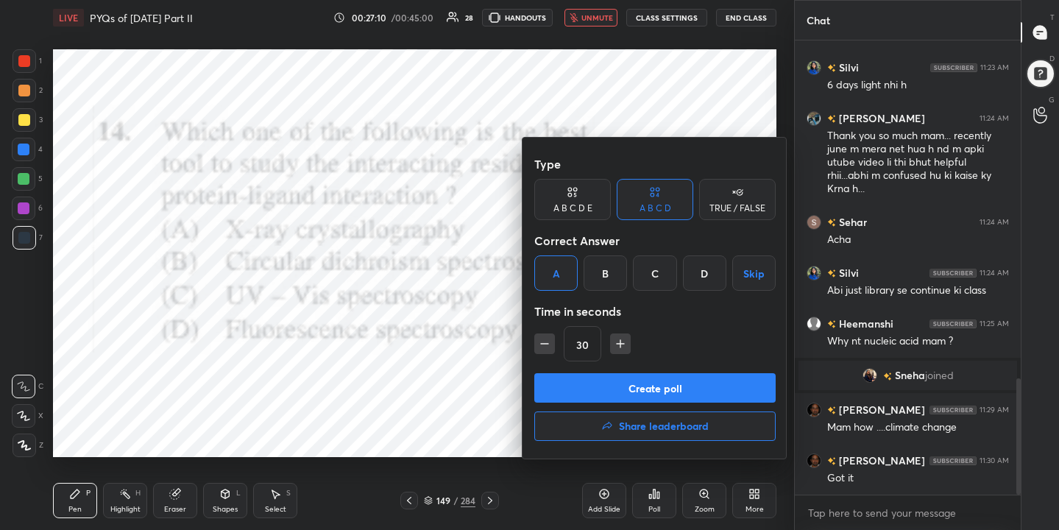
click at [650, 392] on button "Create poll" at bounding box center [654, 387] width 241 height 29
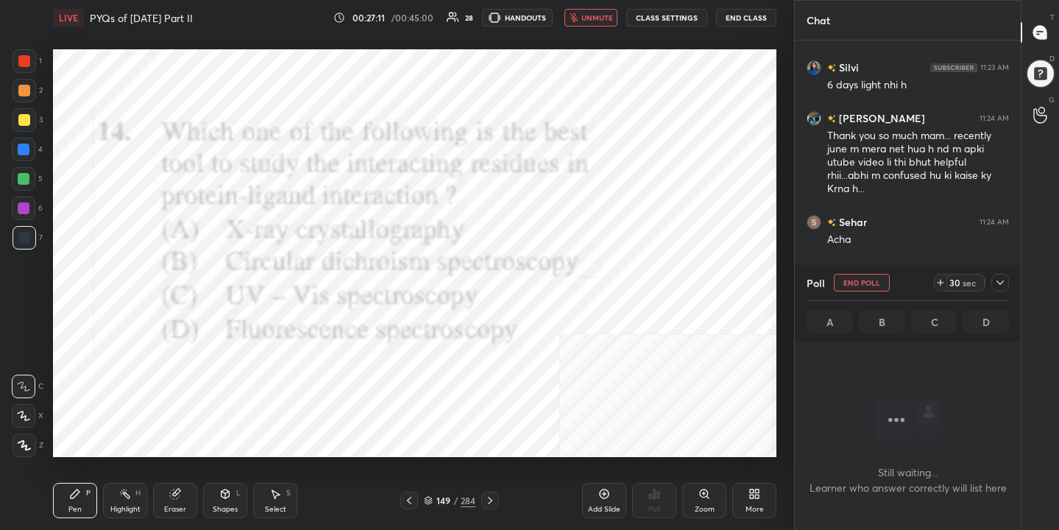
scroll to position [1431, 0]
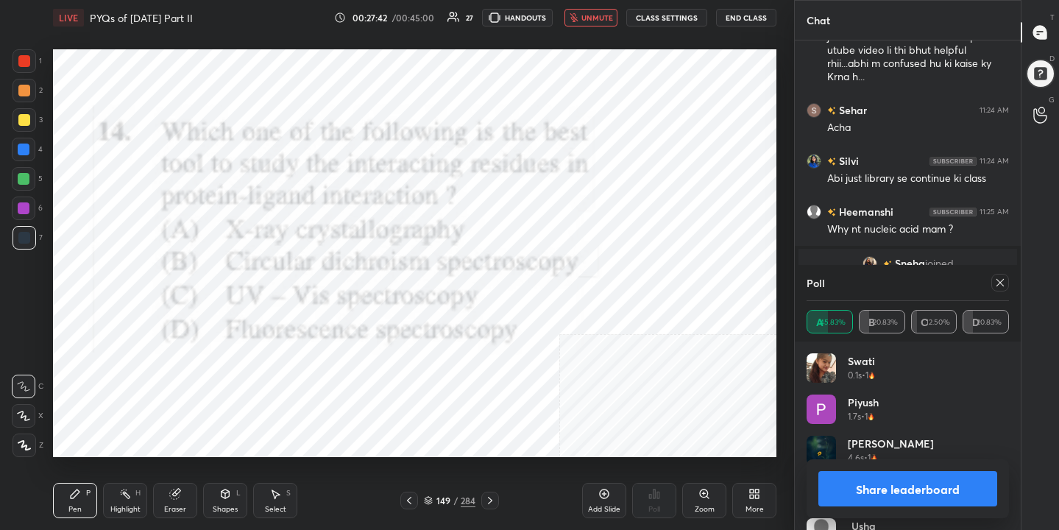
click at [999, 285] on icon at bounding box center [1000, 283] width 12 height 12
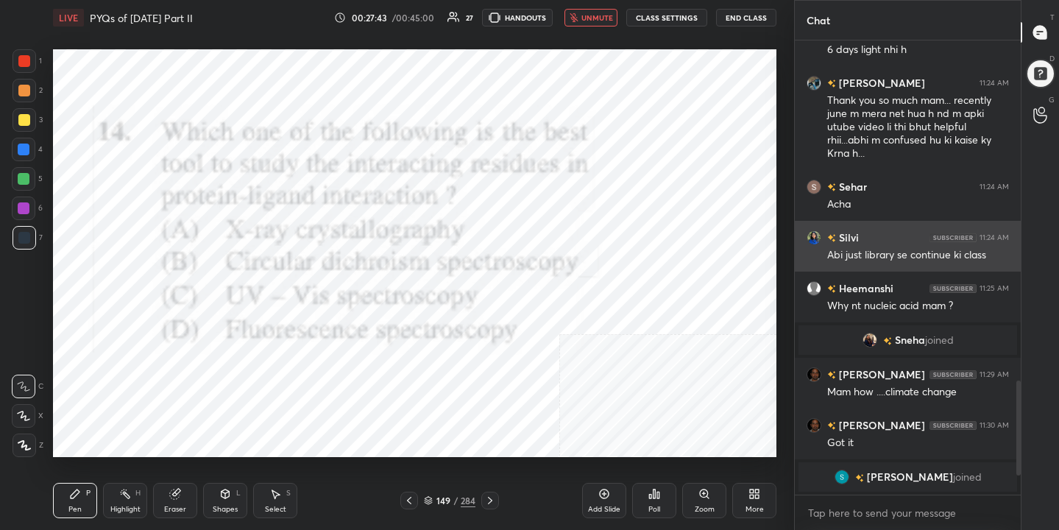
scroll to position [1354, 0]
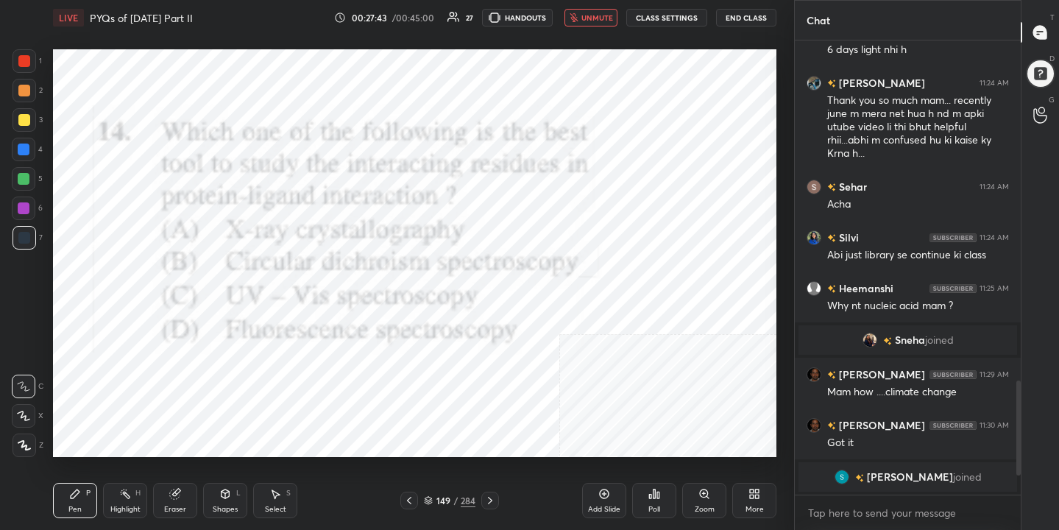
click at [606, 21] on span "unmute" at bounding box center [597, 18] width 32 height 10
click at [436, 500] on div "150" at bounding box center [443, 500] width 15 height 9
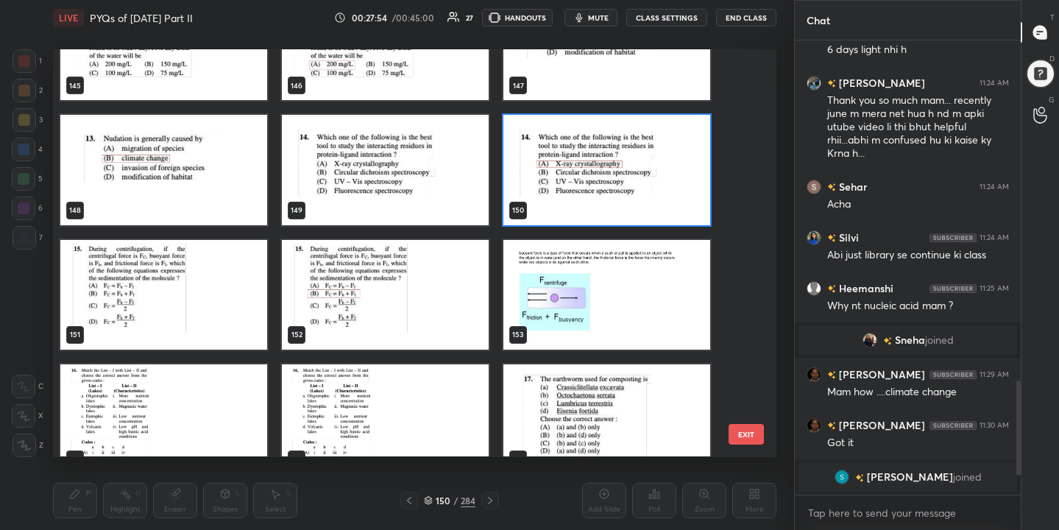
scroll to position [6096, 0]
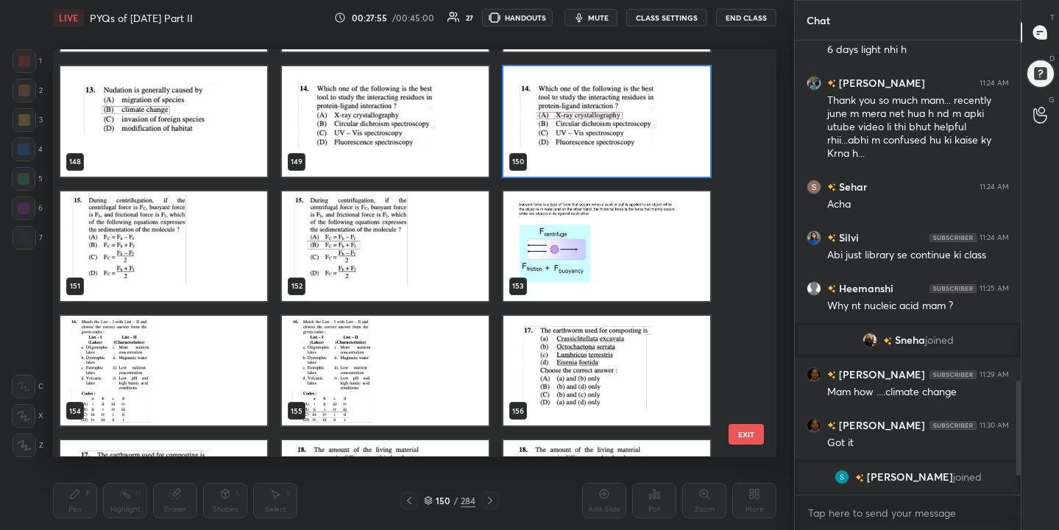
click at [193, 241] on img "grid" at bounding box center [163, 246] width 207 height 110
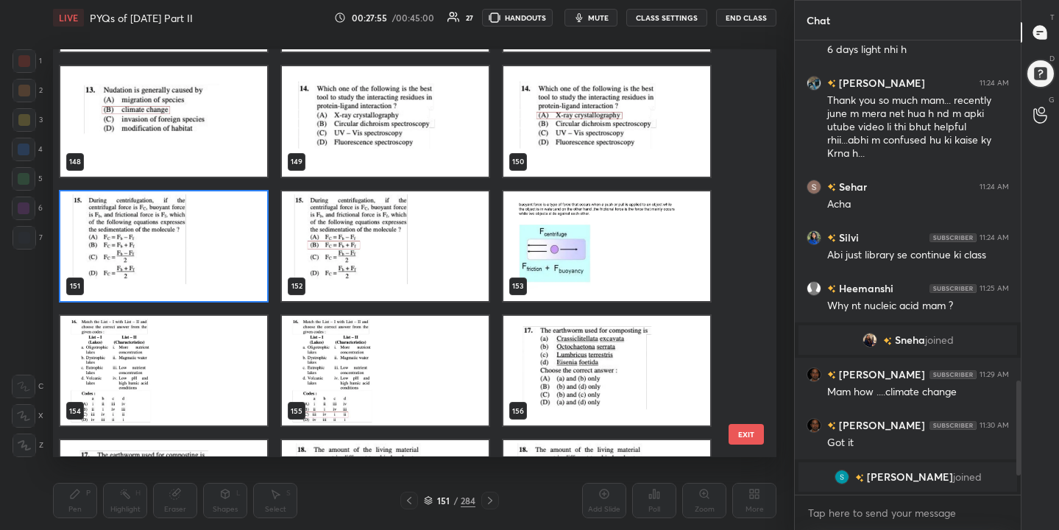
click at [193, 241] on img "grid" at bounding box center [163, 246] width 207 height 110
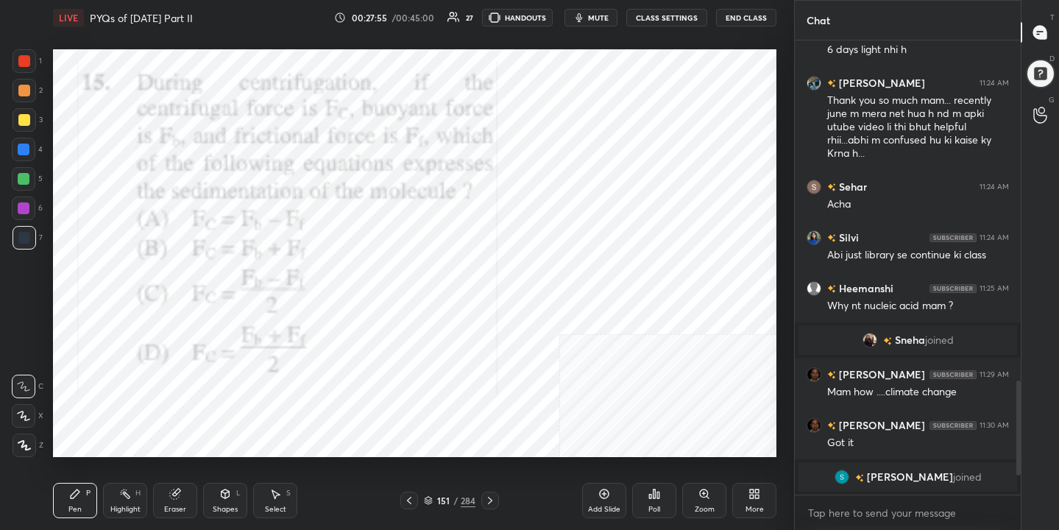
click at [193, 241] on img "grid" at bounding box center [163, 246] width 207 height 110
click at [596, 20] on span "mute" at bounding box center [598, 18] width 21 height 10
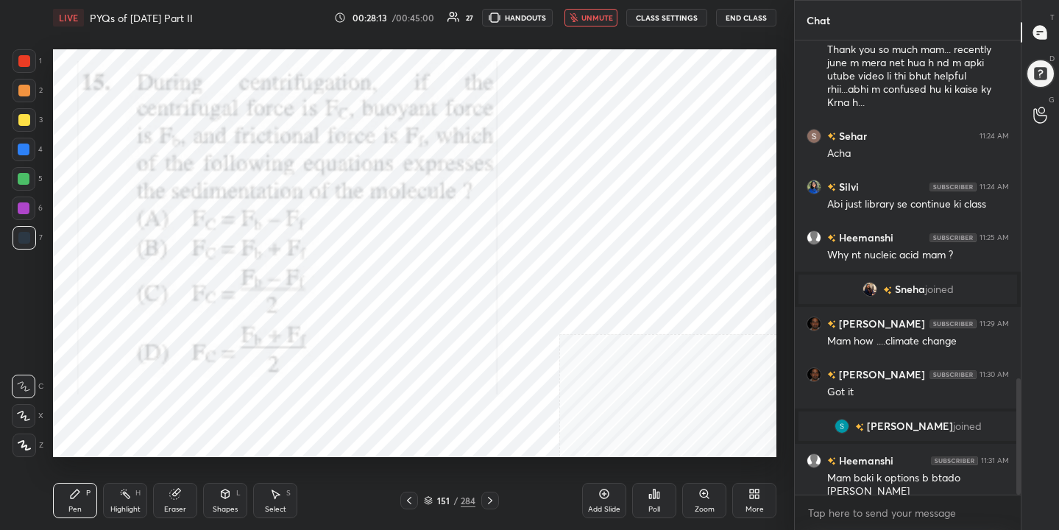
click at [427, 497] on icon at bounding box center [428, 499] width 7 height 4
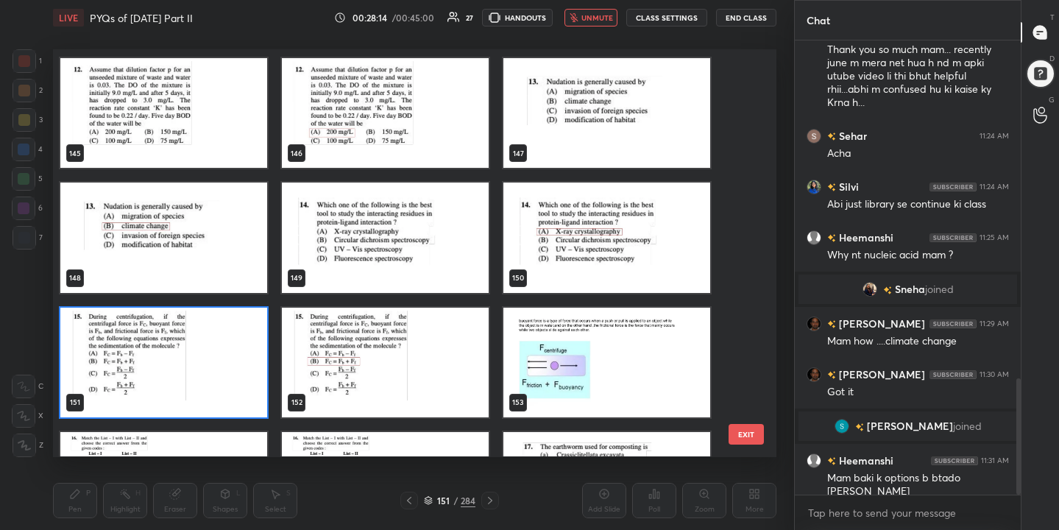
scroll to position [5977, 0]
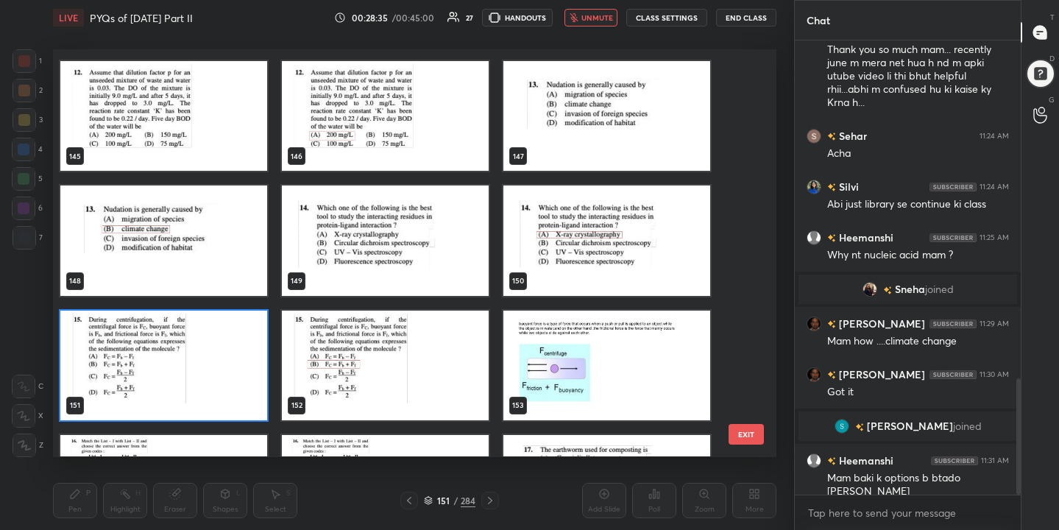
click at [233, 376] on img "grid" at bounding box center [163, 366] width 207 height 110
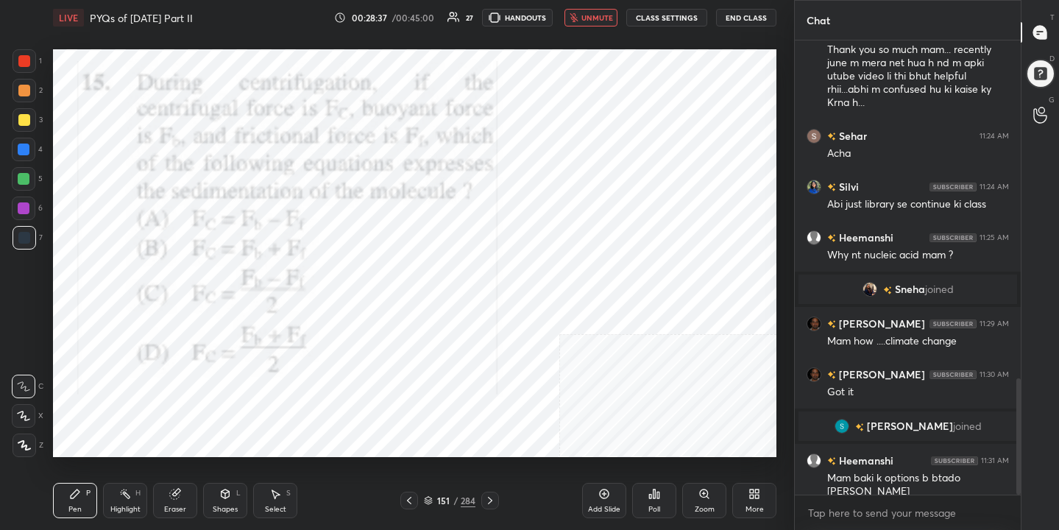
click at [641, 496] on div "Poll" at bounding box center [654, 500] width 44 height 35
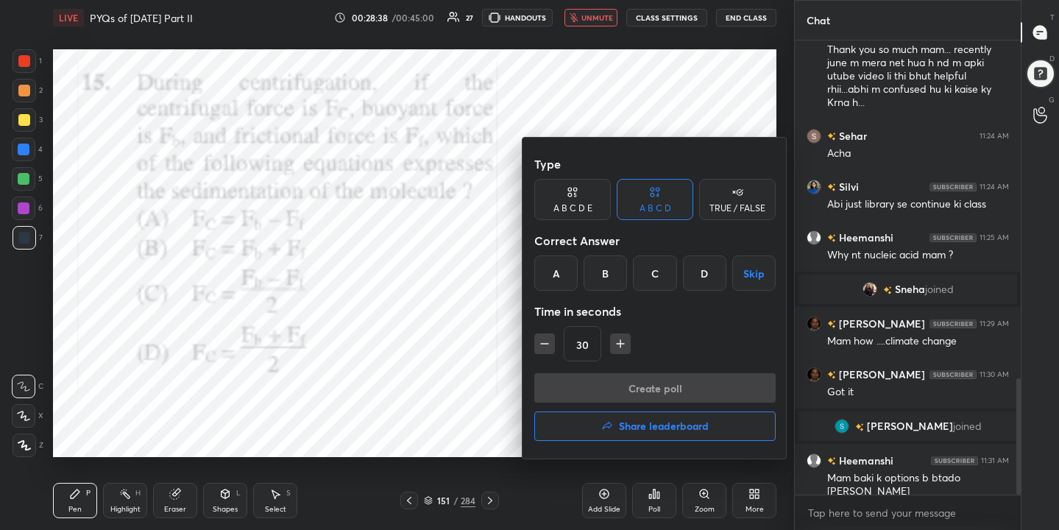
click at [609, 267] on div "B" at bounding box center [605, 272] width 43 height 35
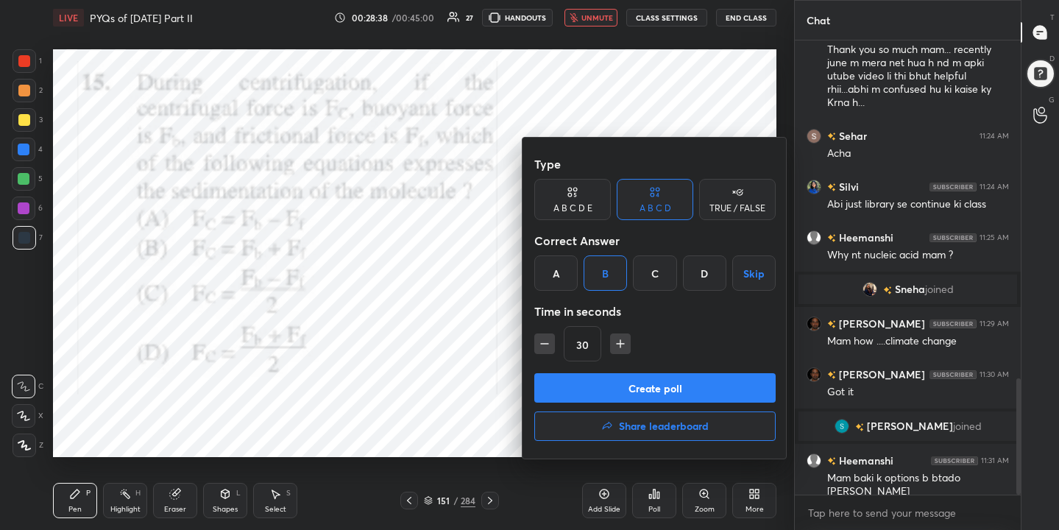
click at [648, 385] on button "Create poll" at bounding box center [654, 387] width 241 height 29
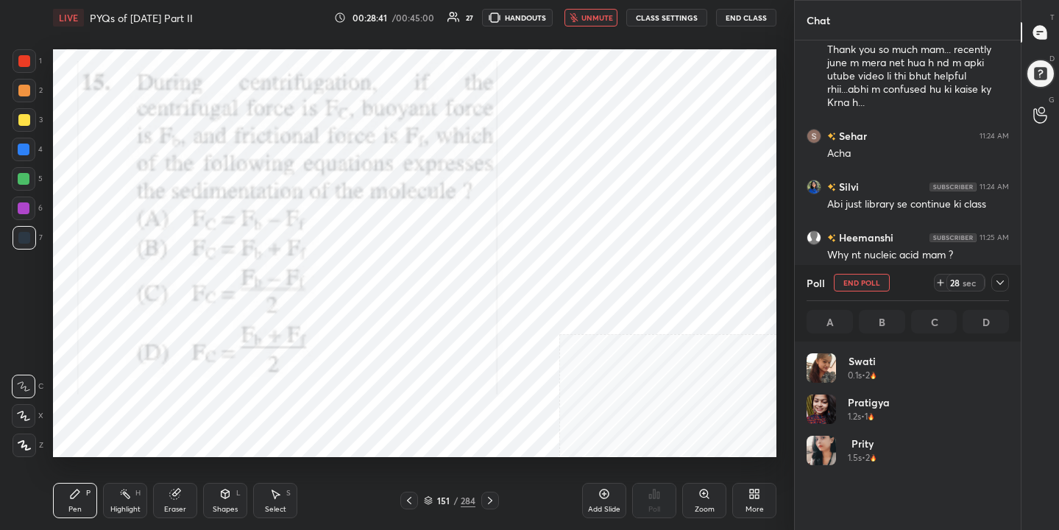
scroll to position [172, 198]
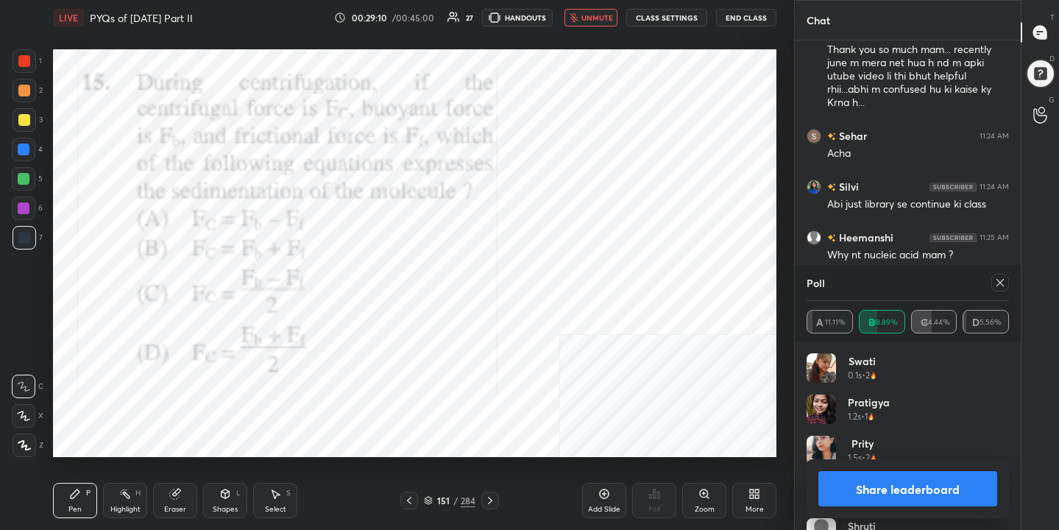
click at [1003, 285] on icon at bounding box center [1000, 283] width 12 height 12
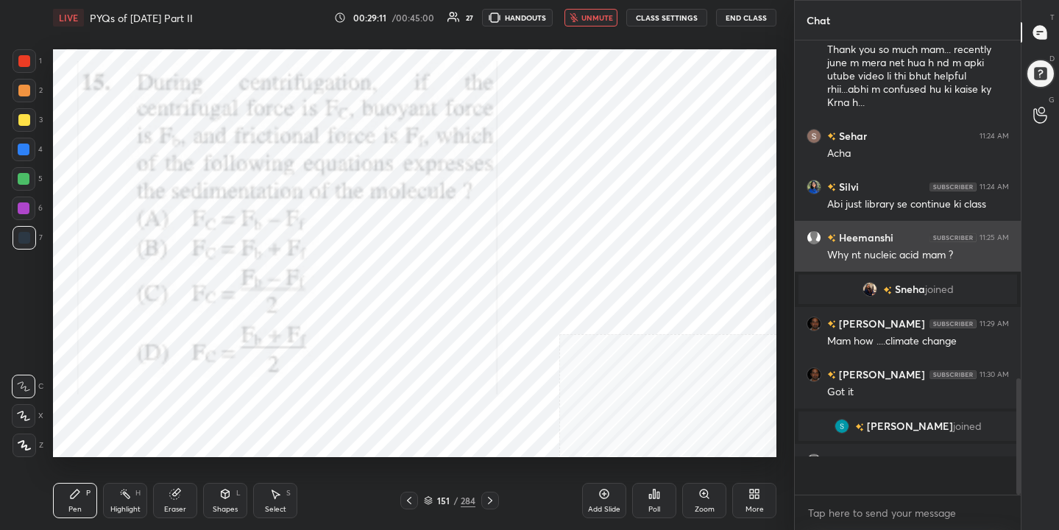
scroll to position [5, 5]
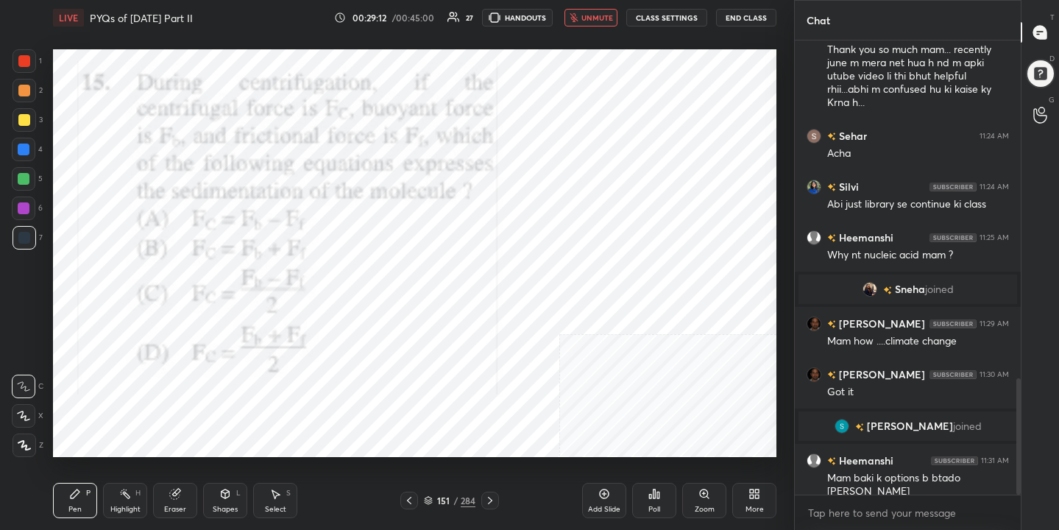
click at [587, 18] on span "unmute" at bounding box center [597, 18] width 32 height 10
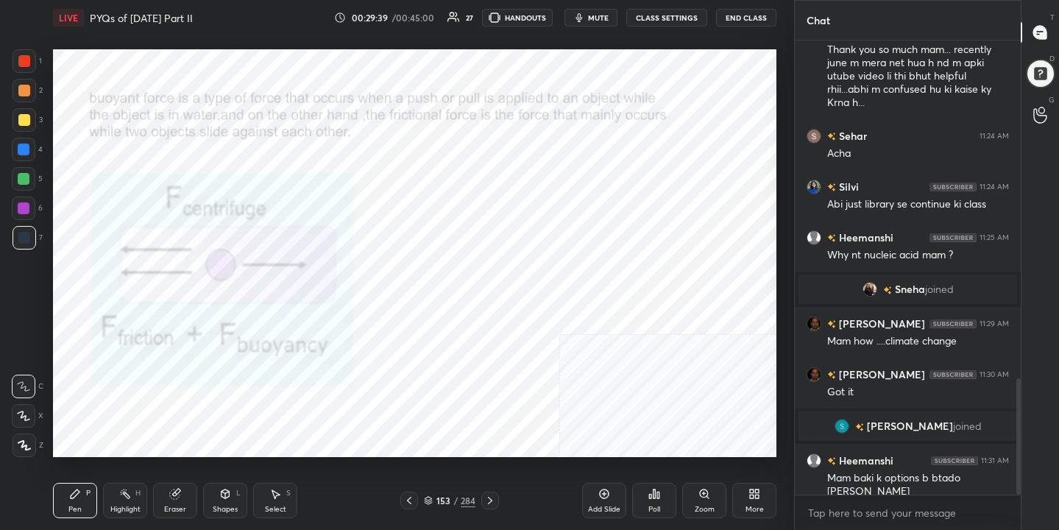
click at [428, 500] on icon at bounding box center [428, 499] width 7 height 4
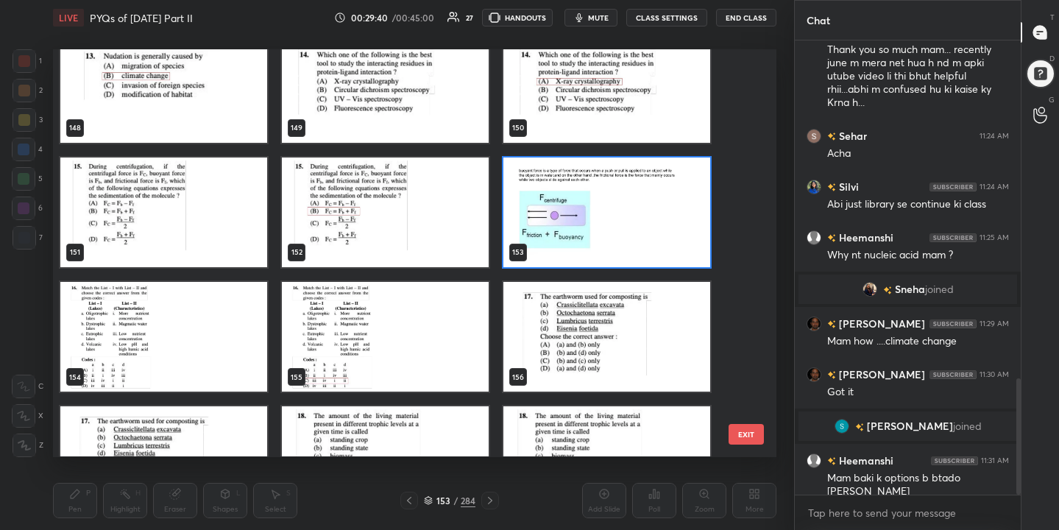
scroll to position [6139, 0]
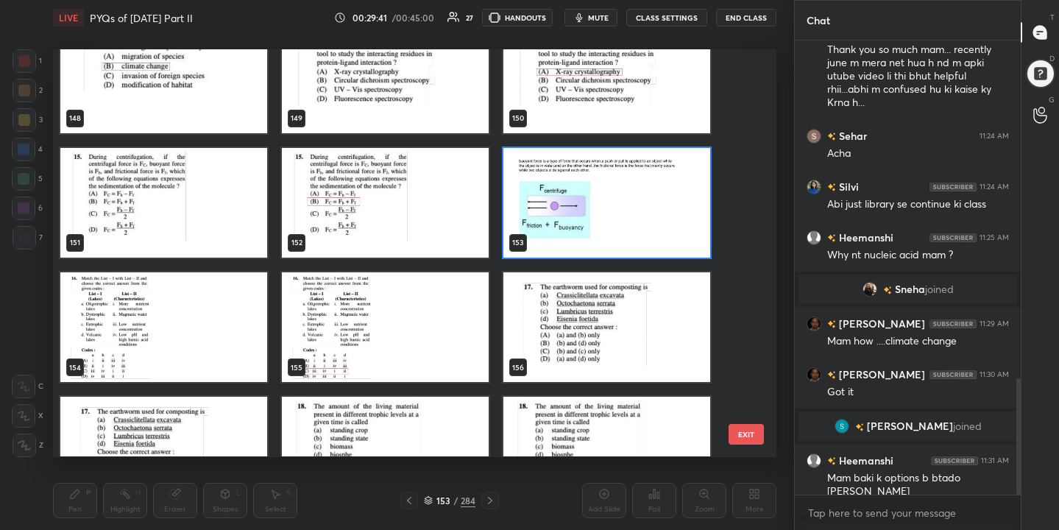
click at [205, 330] on img "grid" at bounding box center [163, 327] width 207 height 110
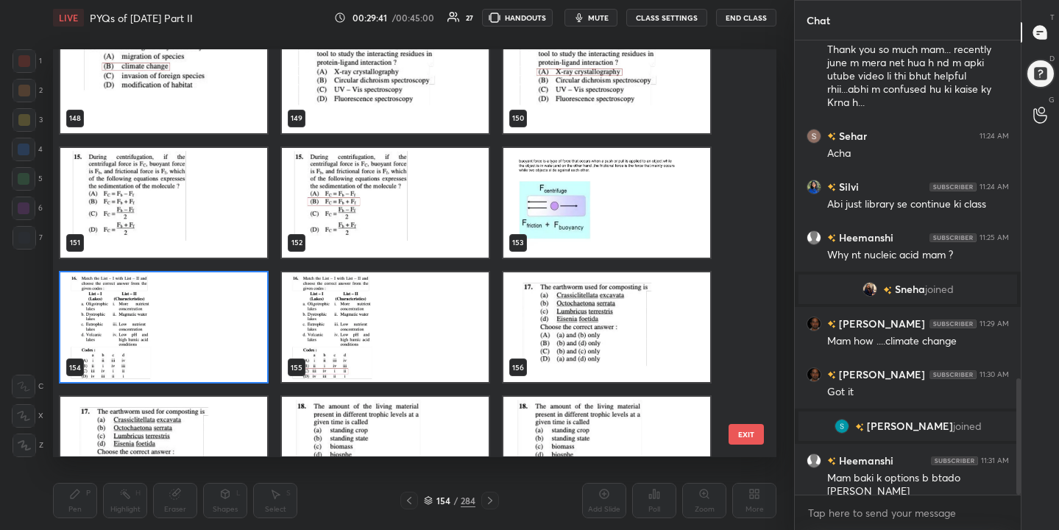
click at [205, 330] on img "grid" at bounding box center [163, 327] width 207 height 110
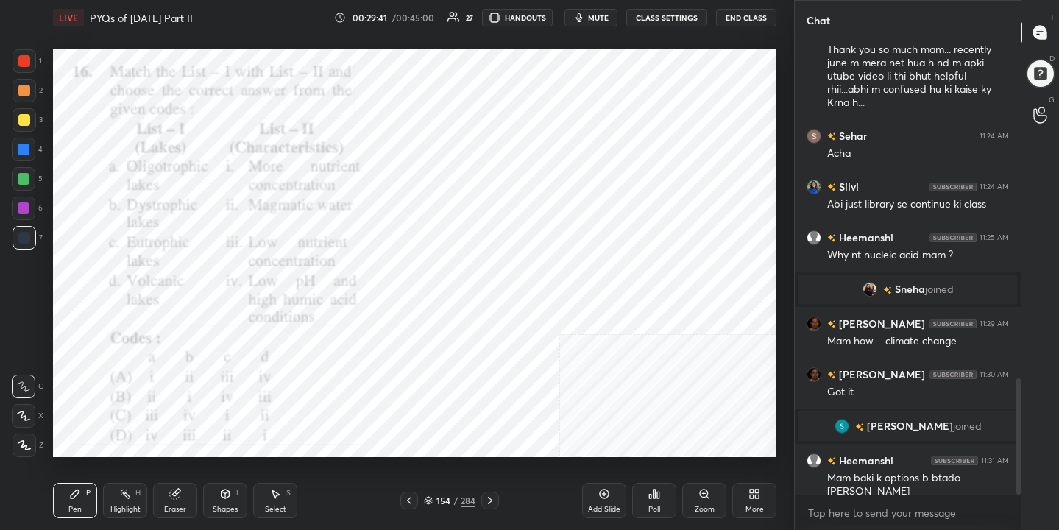
click at [205, 330] on img "grid" at bounding box center [163, 327] width 207 height 110
click at [589, 21] on button "mute" at bounding box center [590, 18] width 53 height 18
click at [435, 501] on div "154 / 284" at bounding box center [450, 500] width 52 height 13
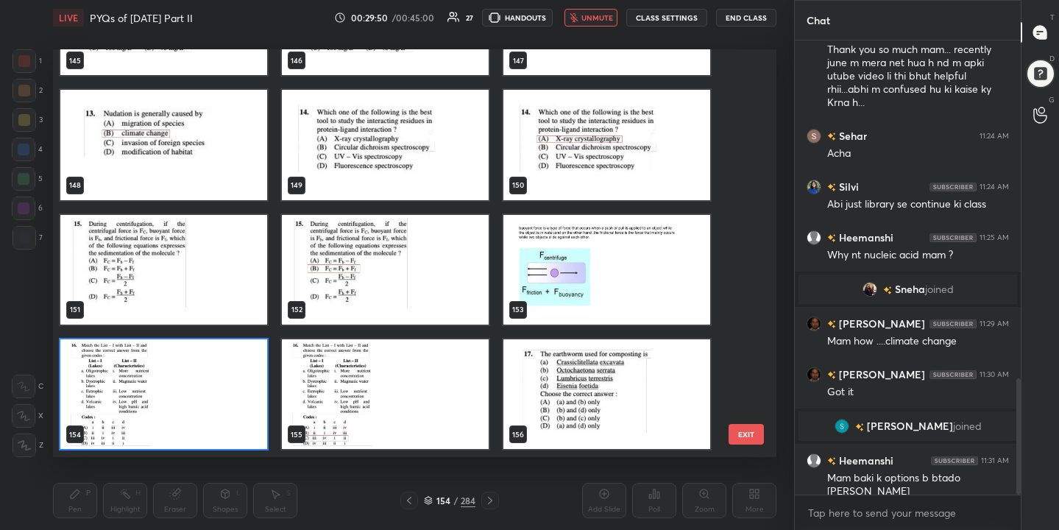
scroll to position [403, 717]
click at [237, 371] on img "grid" at bounding box center [163, 394] width 207 height 110
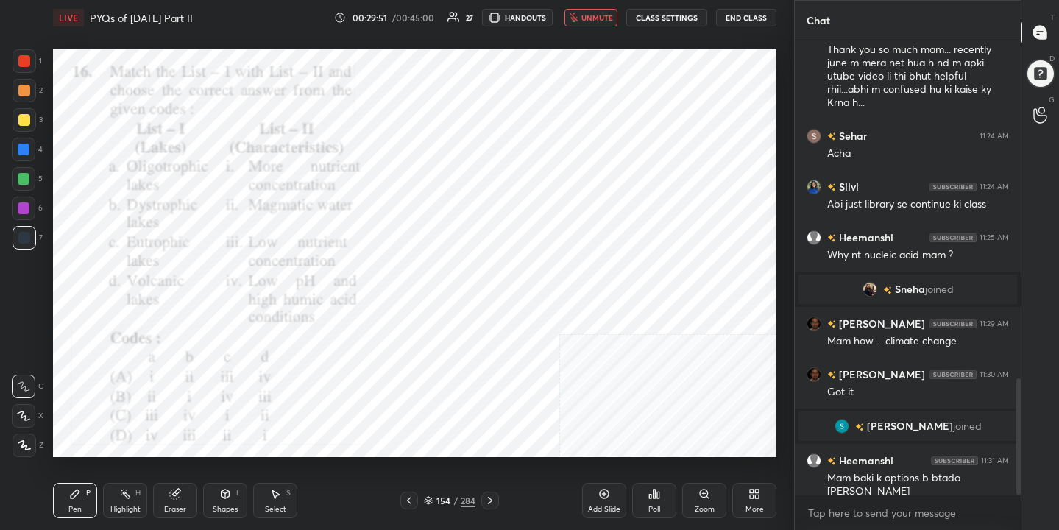
click at [237, 371] on img "grid" at bounding box center [163, 394] width 207 height 110
click at [425, 492] on div "154 / 284" at bounding box center [449, 501] width 99 height 18
click at [428, 503] on icon at bounding box center [428, 500] width 9 height 9
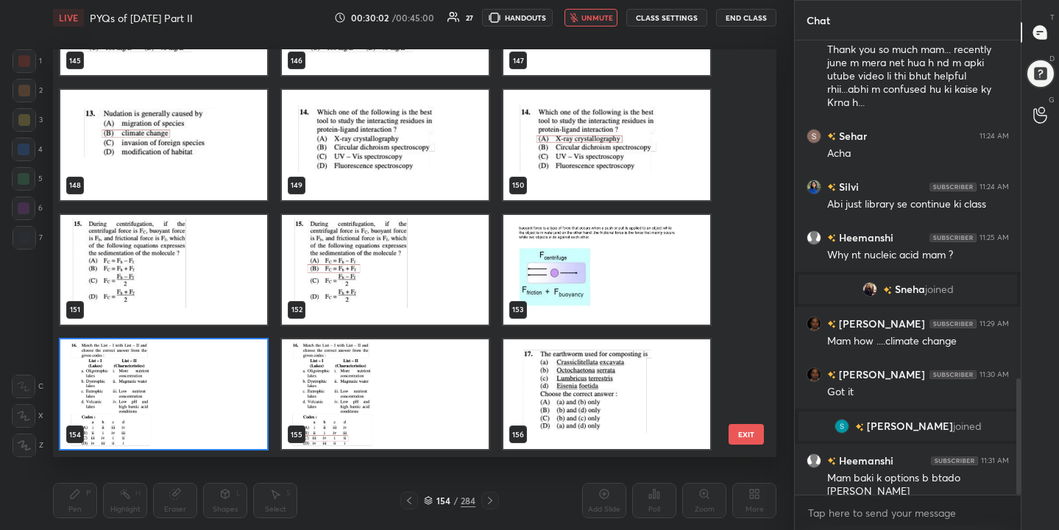
click at [239, 386] on img "grid" at bounding box center [163, 394] width 207 height 110
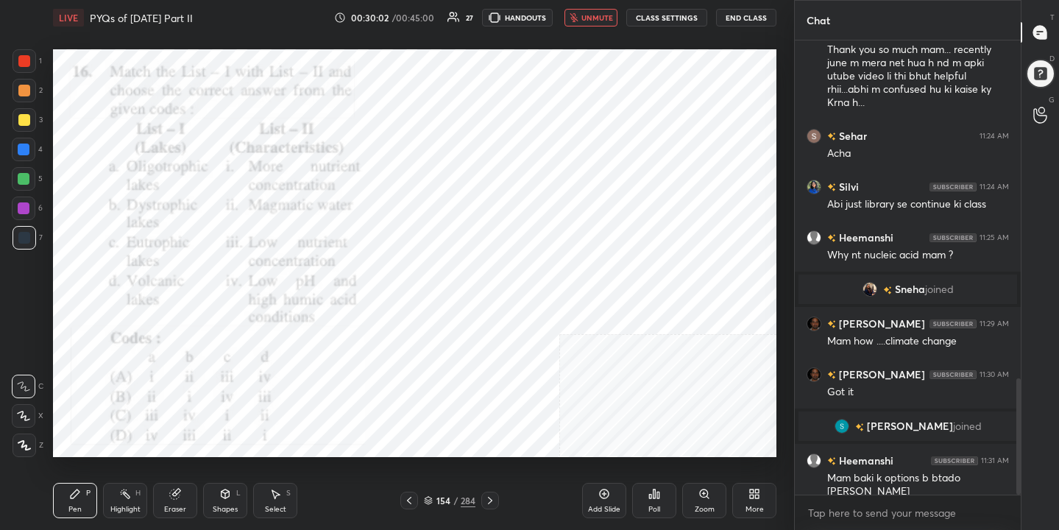
click at [239, 386] on img "grid" at bounding box center [163, 394] width 207 height 110
click at [643, 498] on div "Poll" at bounding box center [654, 500] width 44 height 35
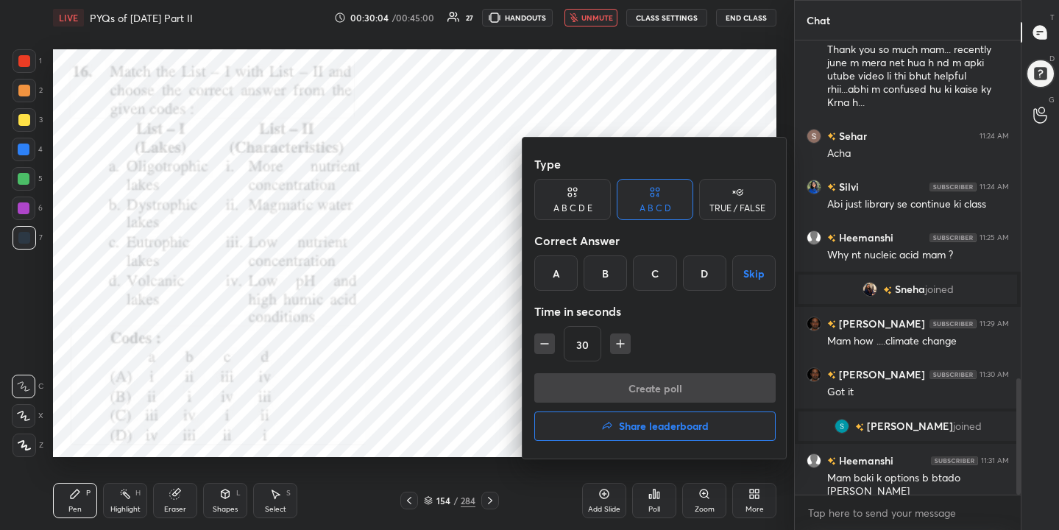
click at [654, 261] on div "C" at bounding box center [654, 272] width 43 height 35
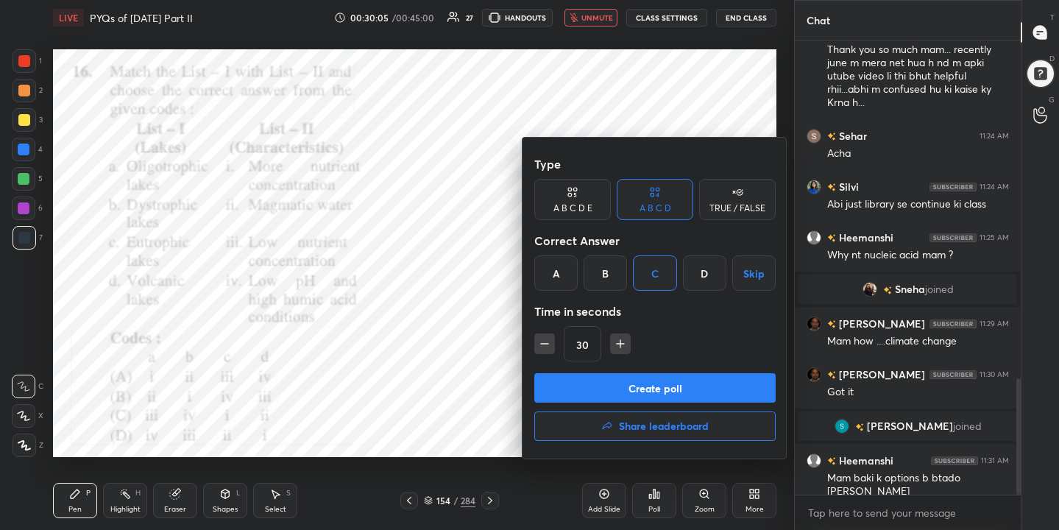
click at [673, 384] on button "Create poll" at bounding box center [654, 387] width 241 height 29
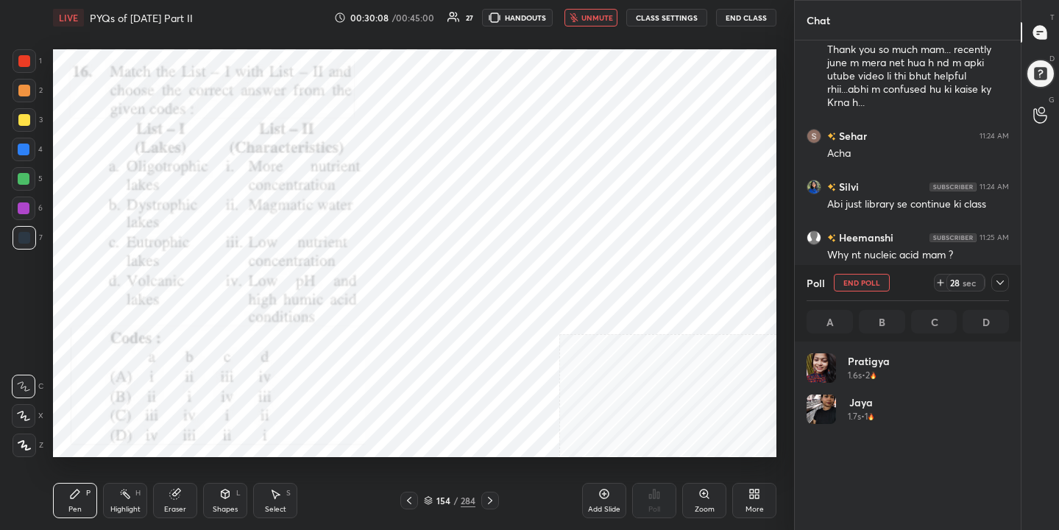
scroll to position [172, 198]
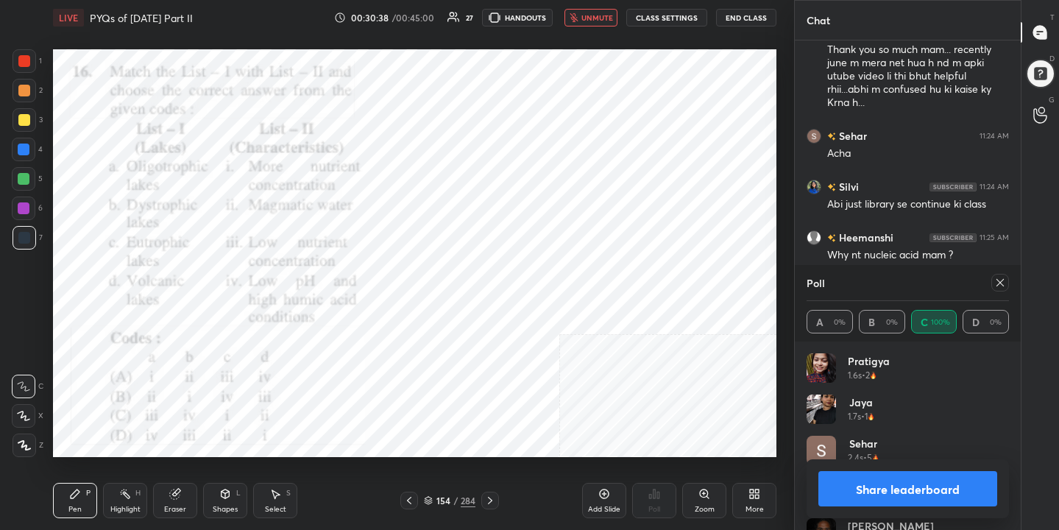
click at [1004, 280] on icon at bounding box center [1000, 283] width 12 height 12
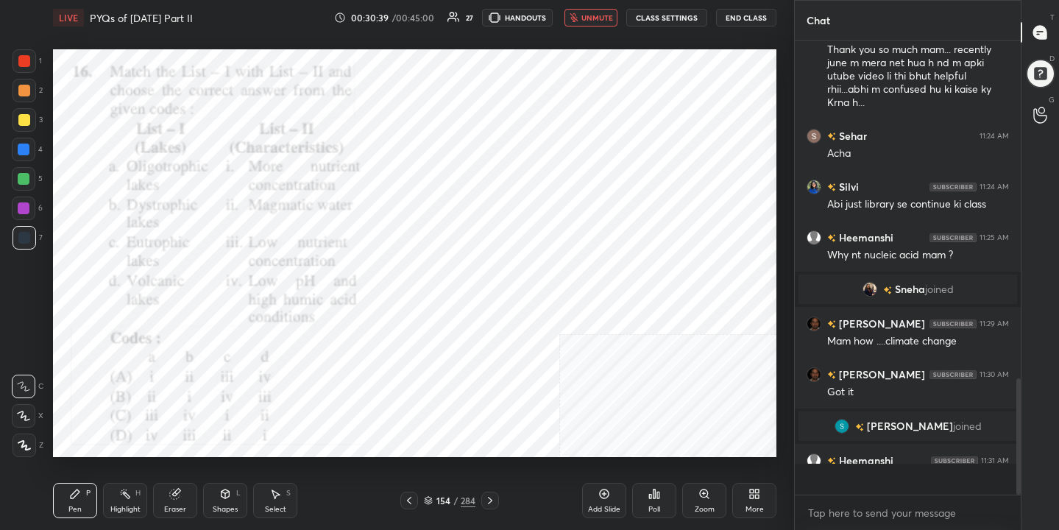
scroll to position [5, 5]
click at [603, 17] on span "unmute" at bounding box center [597, 18] width 32 height 10
click at [600, 13] on span "mute" at bounding box center [598, 18] width 21 height 10
click at [429, 500] on icon at bounding box center [428, 499] width 7 height 4
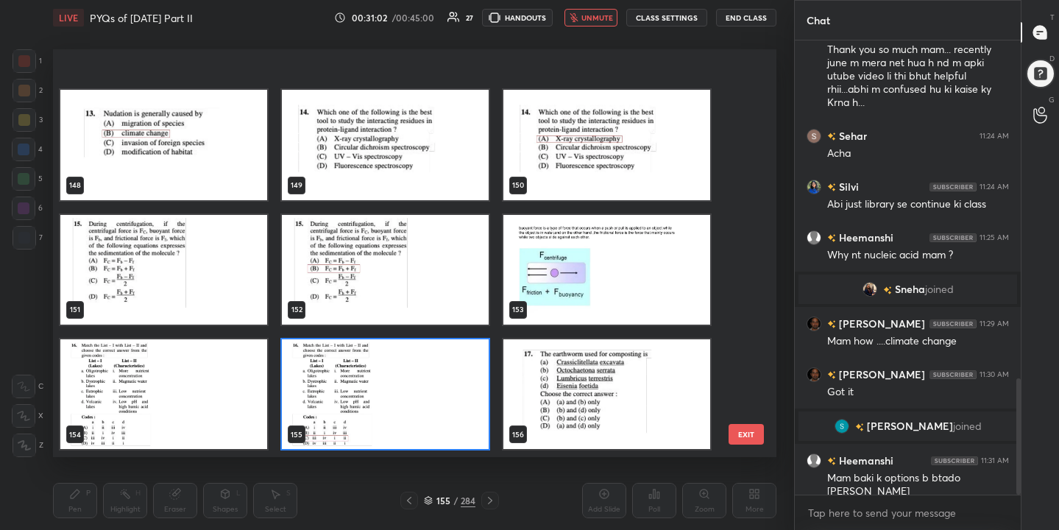
scroll to position [6238, 0]
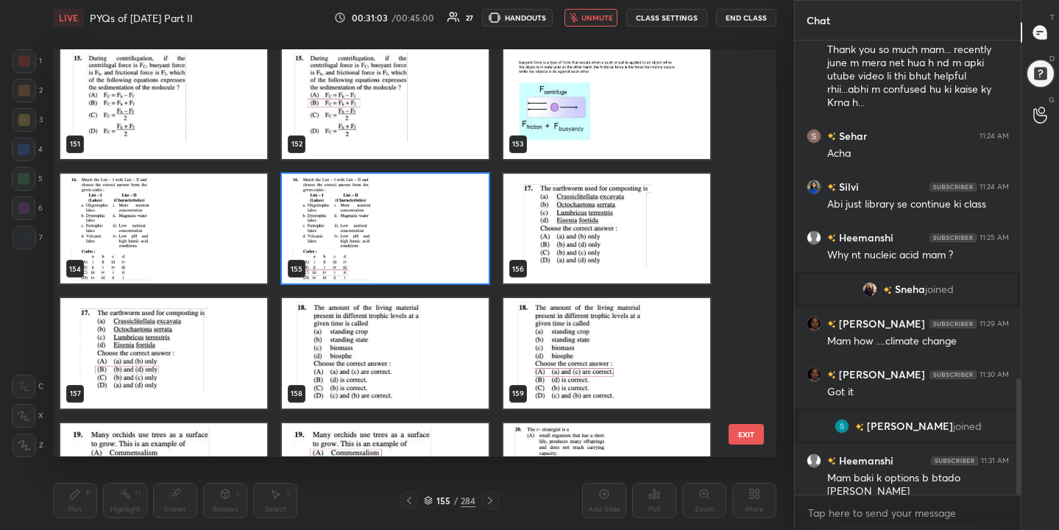
click at [570, 255] on img "grid" at bounding box center [606, 229] width 207 height 110
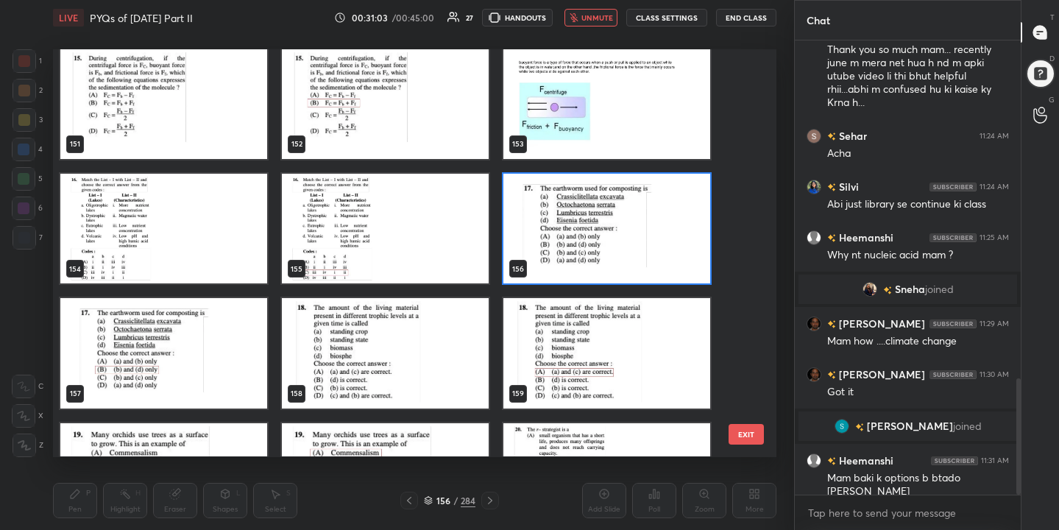
click at [570, 255] on img "grid" at bounding box center [606, 229] width 207 height 110
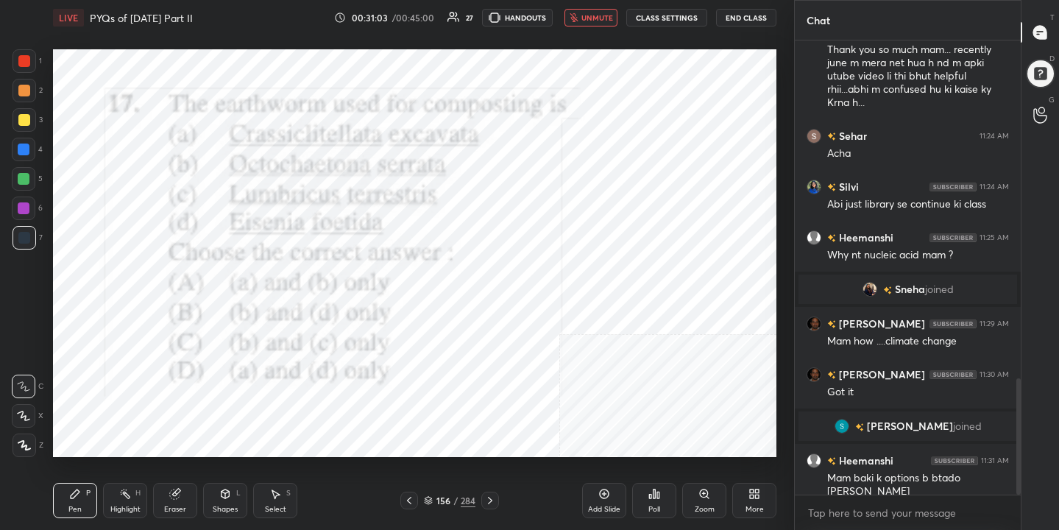
click at [570, 255] on img "grid" at bounding box center [606, 229] width 207 height 110
click at [427, 508] on div "156 / 284" at bounding box center [449, 501] width 99 height 18
click at [430, 497] on icon at bounding box center [428, 499] width 7 height 4
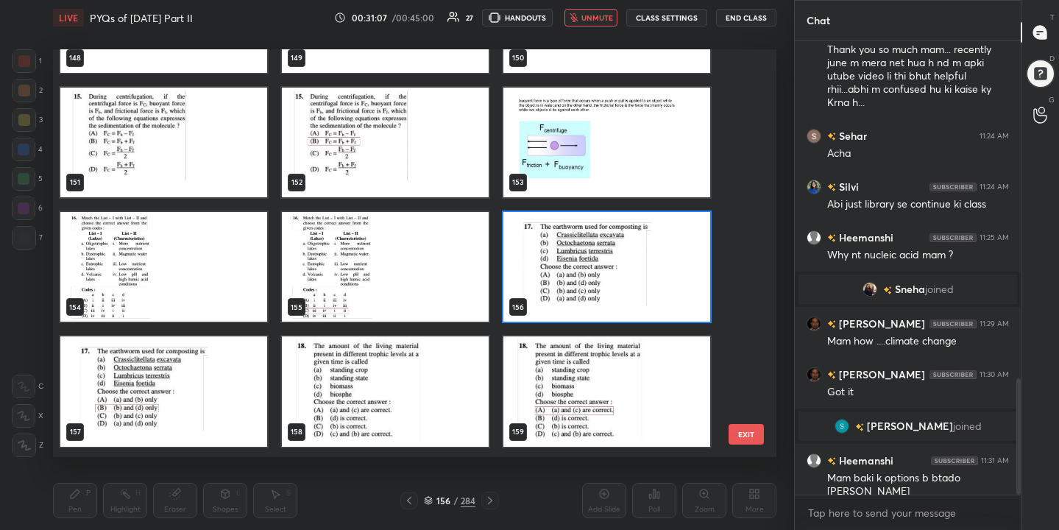
scroll to position [6226, 0]
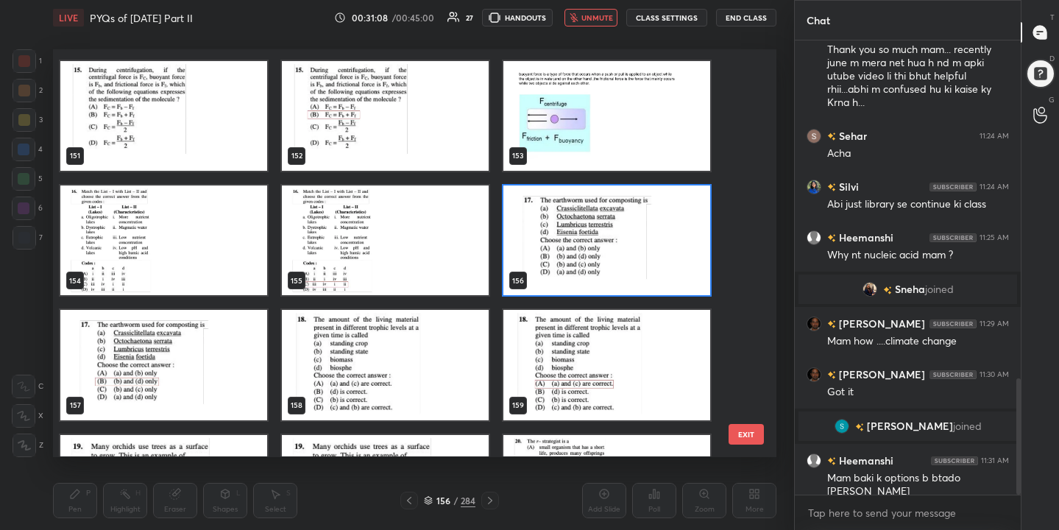
click at [564, 230] on img "grid" at bounding box center [606, 240] width 207 height 110
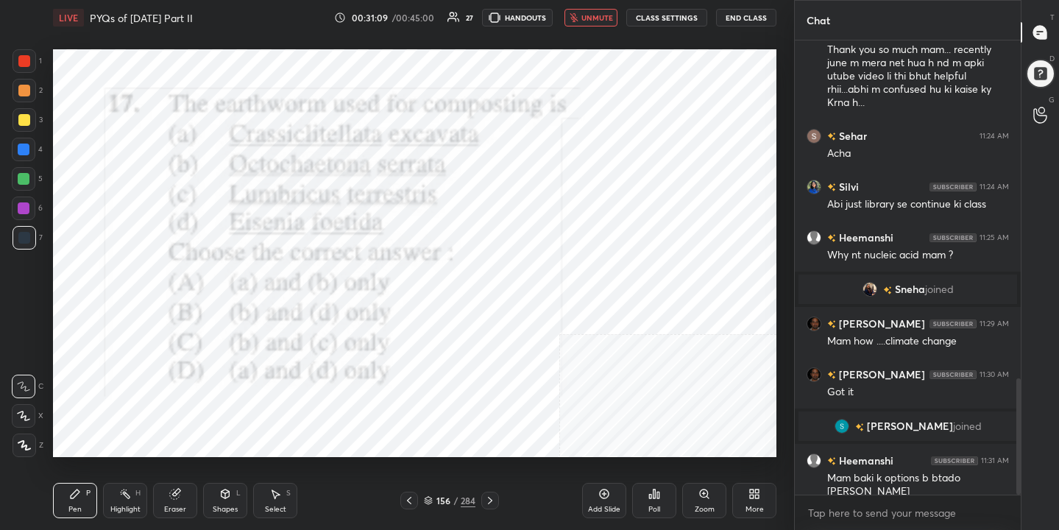
click at [663, 494] on div "Poll" at bounding box center [654, 500] width 44 height 35
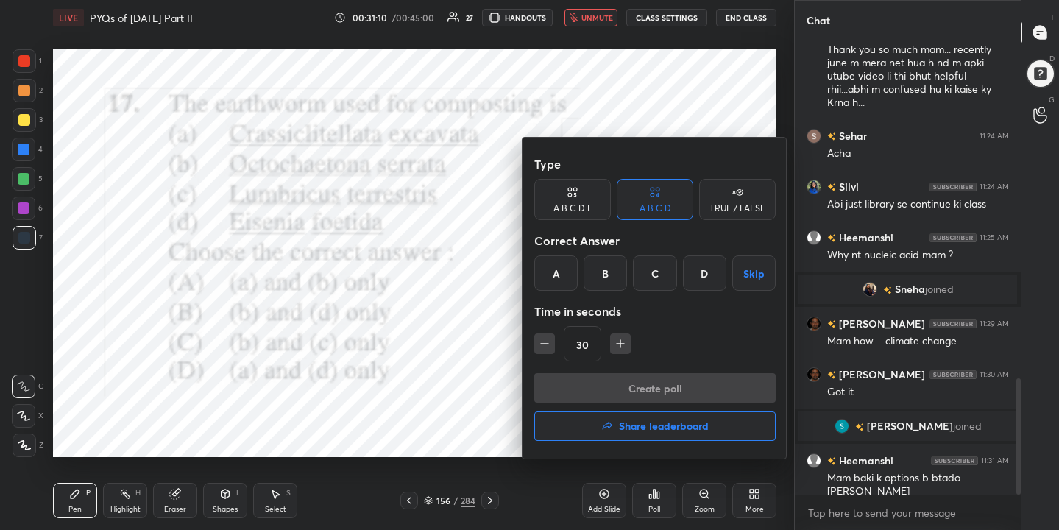
click at [606, 274] on div "B" at bounding box center [605, 272] width 43 height 35
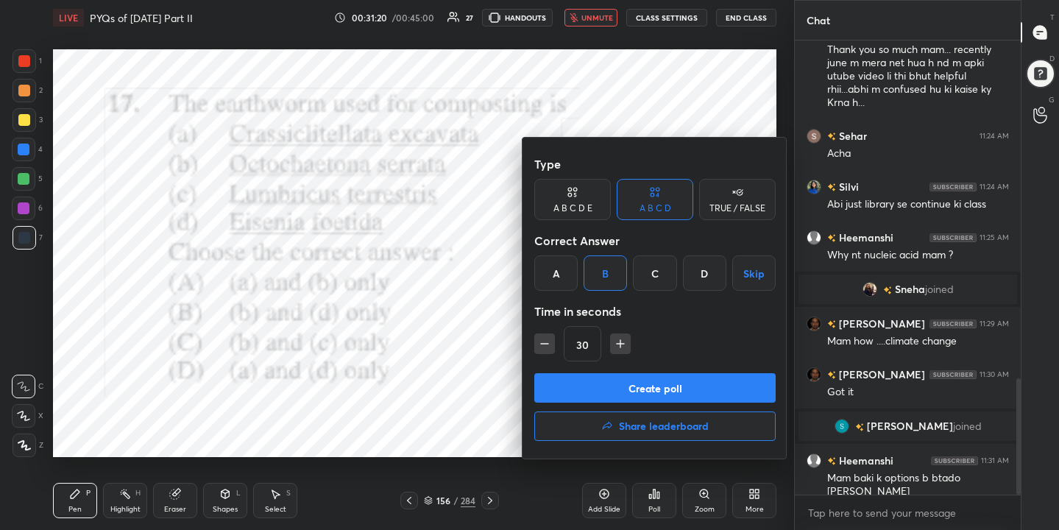
click at [644, 387] on button "Create poll" at bounding box center [654, 387] width 241 height 29
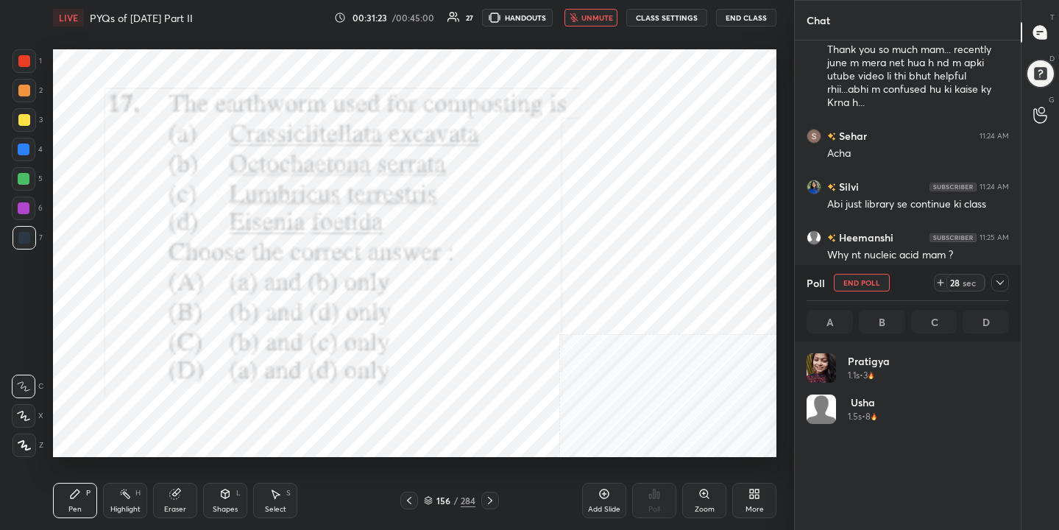
scroll to position [172, 198]
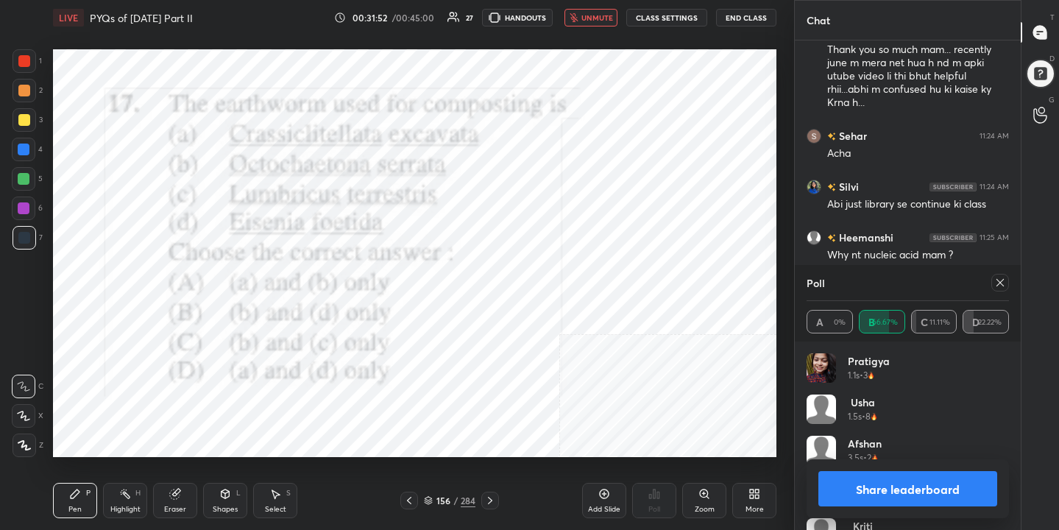
click at [1004, 283] on icon at bounding box center [1000, 283] width 12 height 12
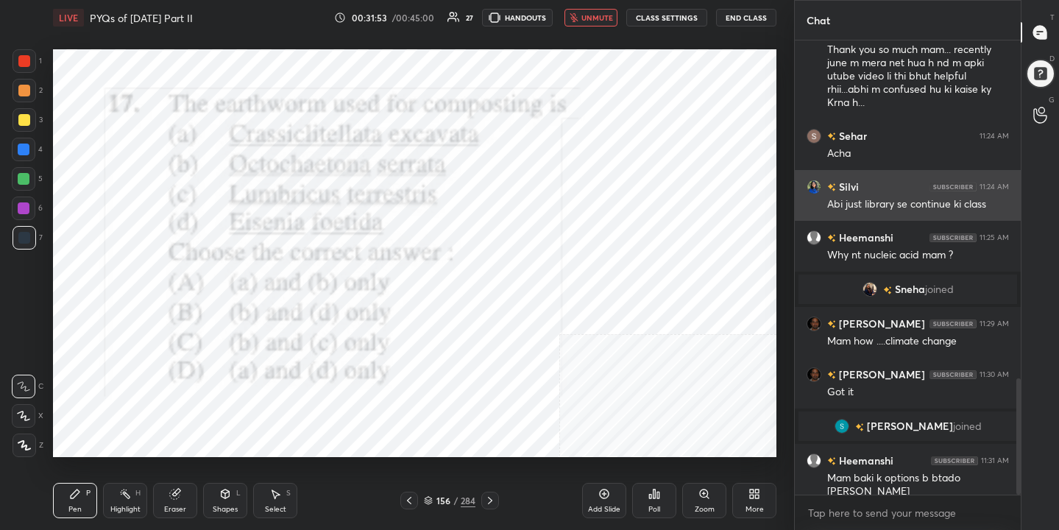
scroll to position [327, 222]
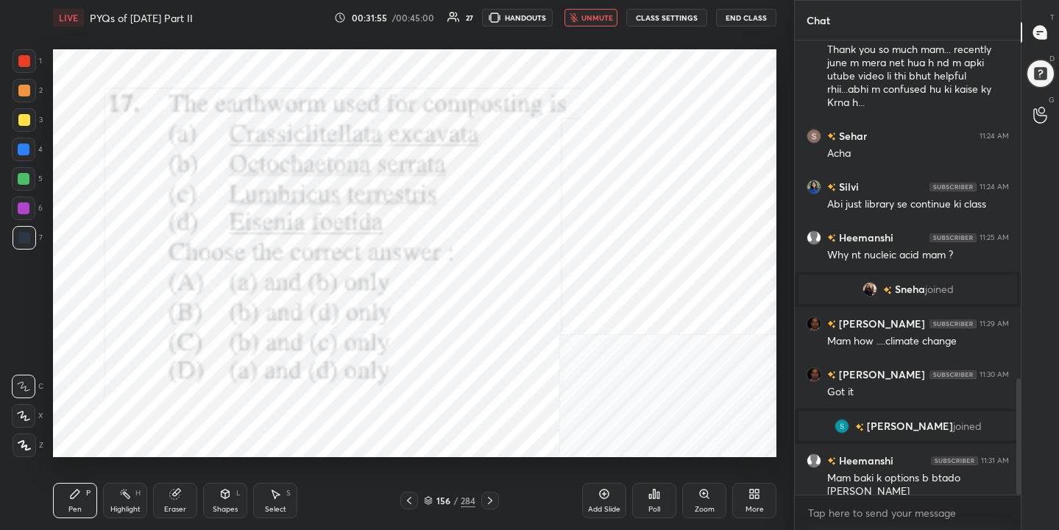
click at [594, 15] on span "unmute" at bounding box center [597, 18] width 32 height 10
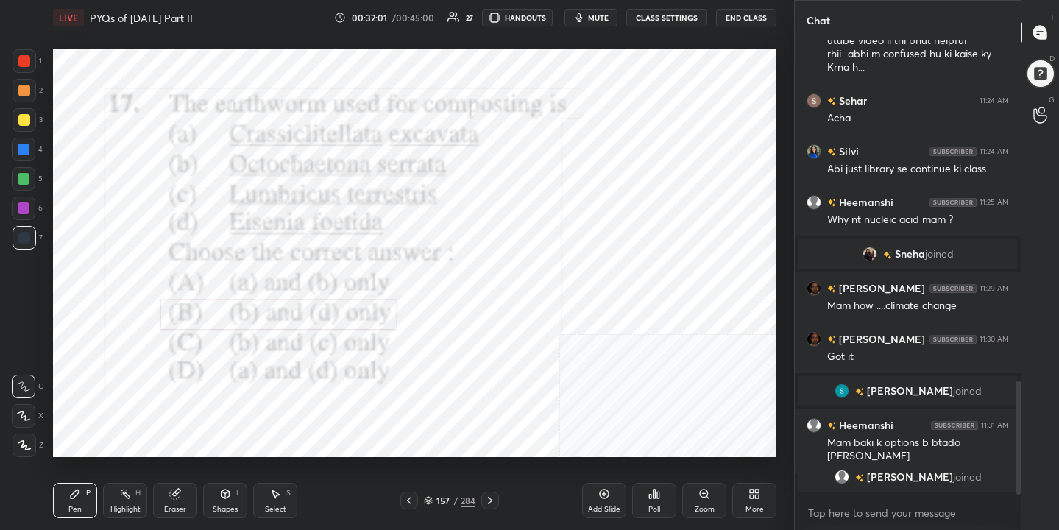
click at [434, 499] on div "157 / 284" at bounding box center [450, 500] width 52 height 13
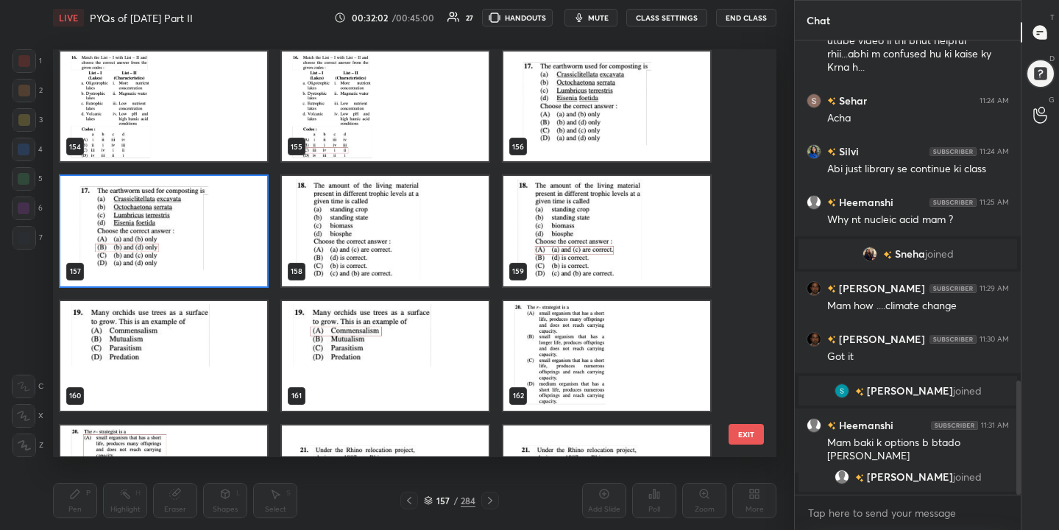
scroll to position [6358, 0]
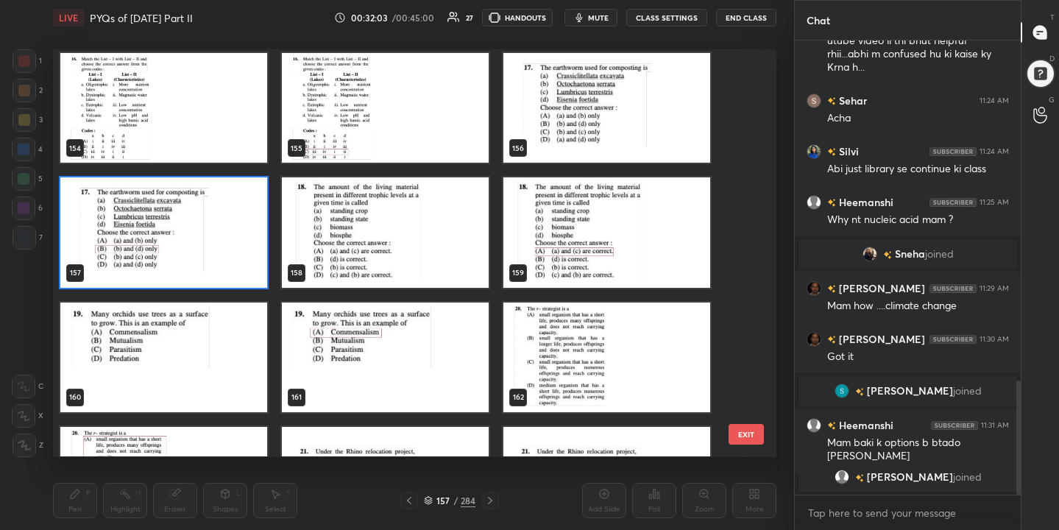
click at [400, 198] on img "grid" at bounding box center [385, 233] width 207 height 110
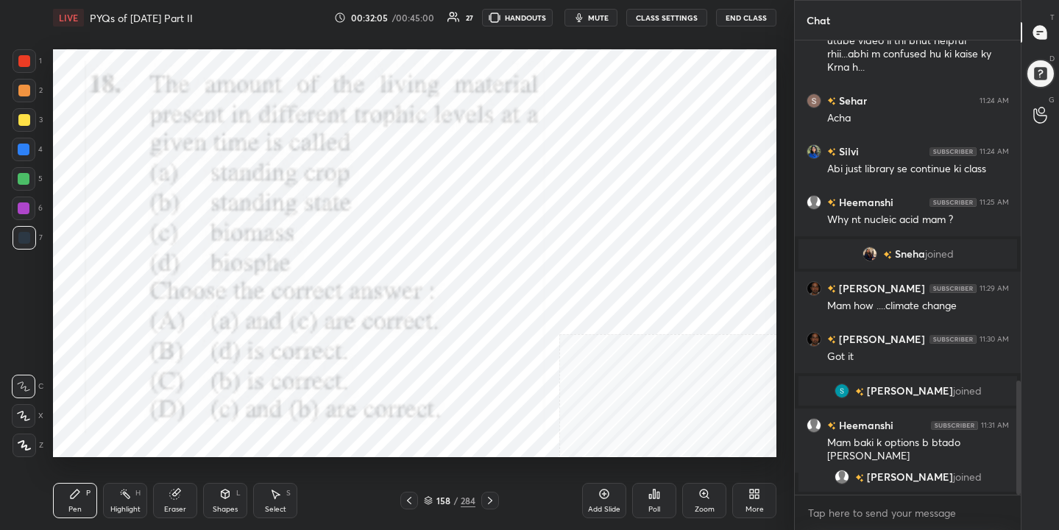
click at [585, 21] on icon "button" at bounding box center [579, 18] width 12 height 12
click at [430, 497] on icon at bounding box center [428, 500] width 9 height 9
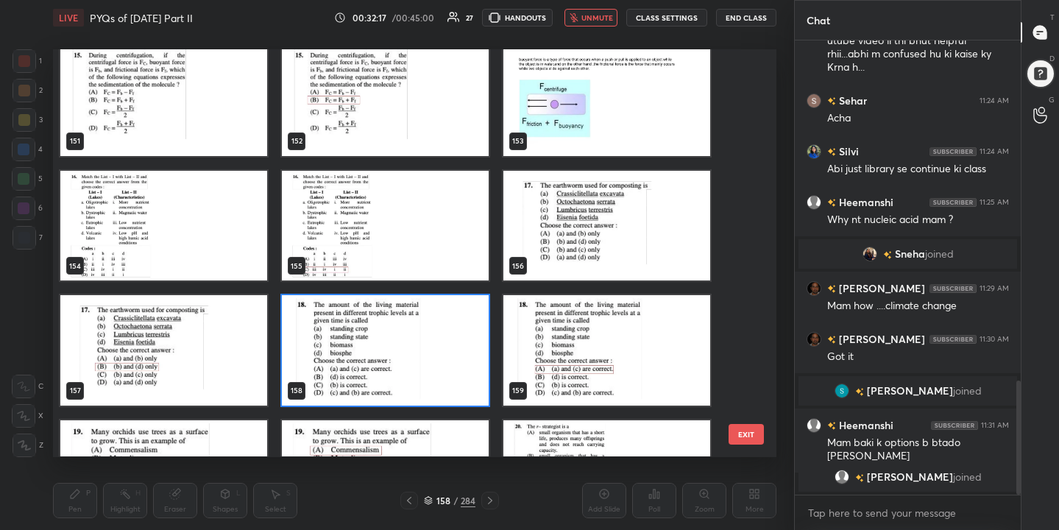
scroll to position [6247, 0]
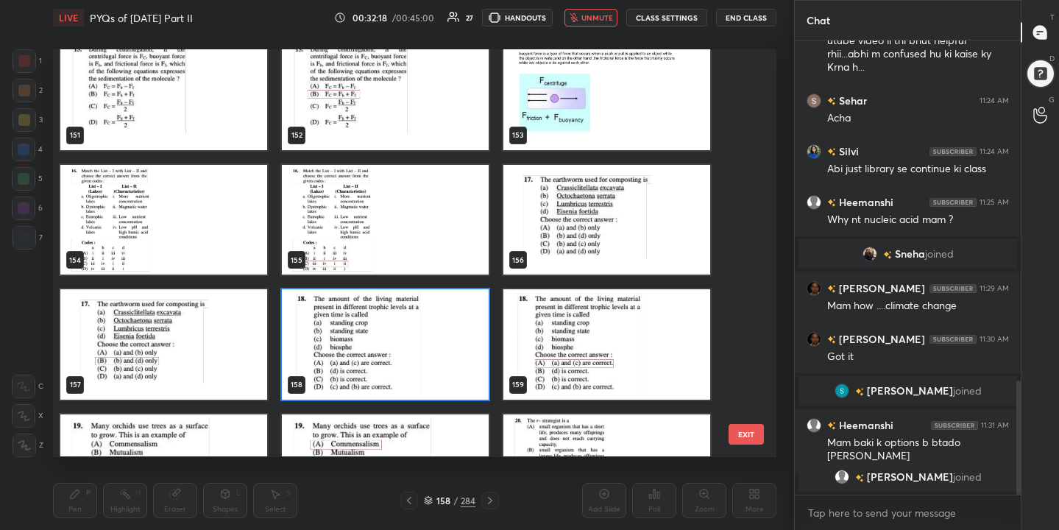
click at [444, 371] on img "grid" at bounding box center [385, 345] width 207 height 110
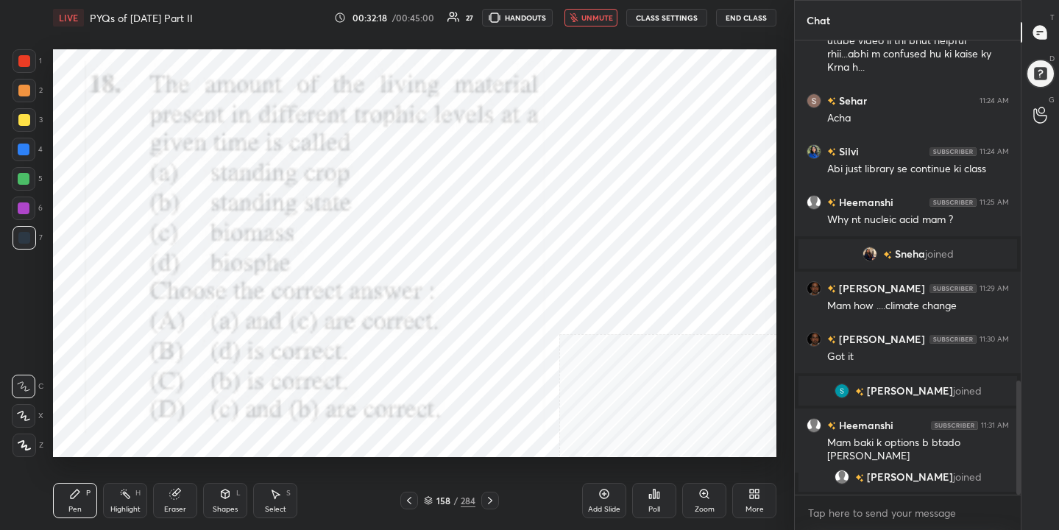
click at [444, 371] on img "grid" at bounding box center [385, 345] width 207 height 110
click at [648, 498] on icon at bounding box center [654, 494] width 12 height 12
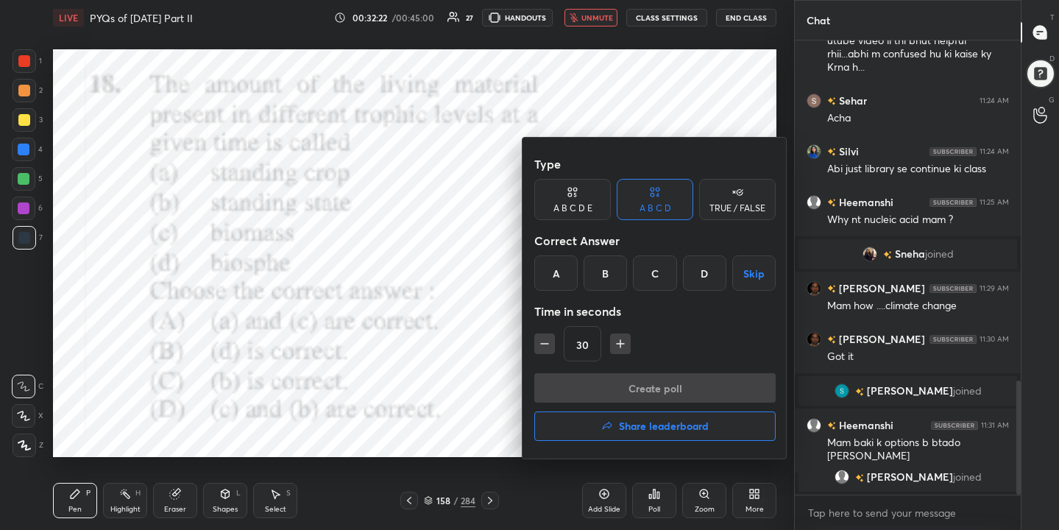
click at [557, 272] on div "A" at bounding box center [555, 272] width 43 height 35
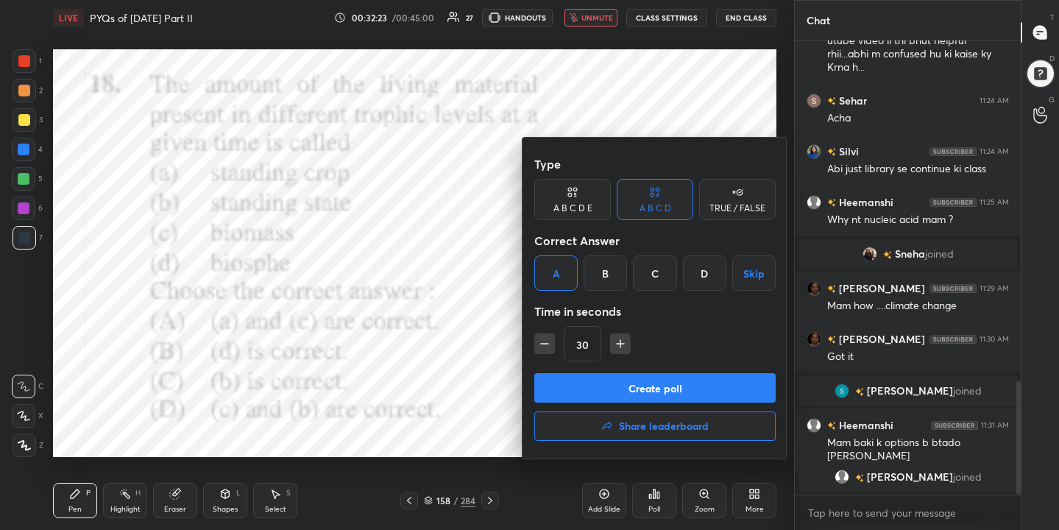
click at [652, 382] on button "Create poll" at bounding box center [654, 387] width 241 height 29
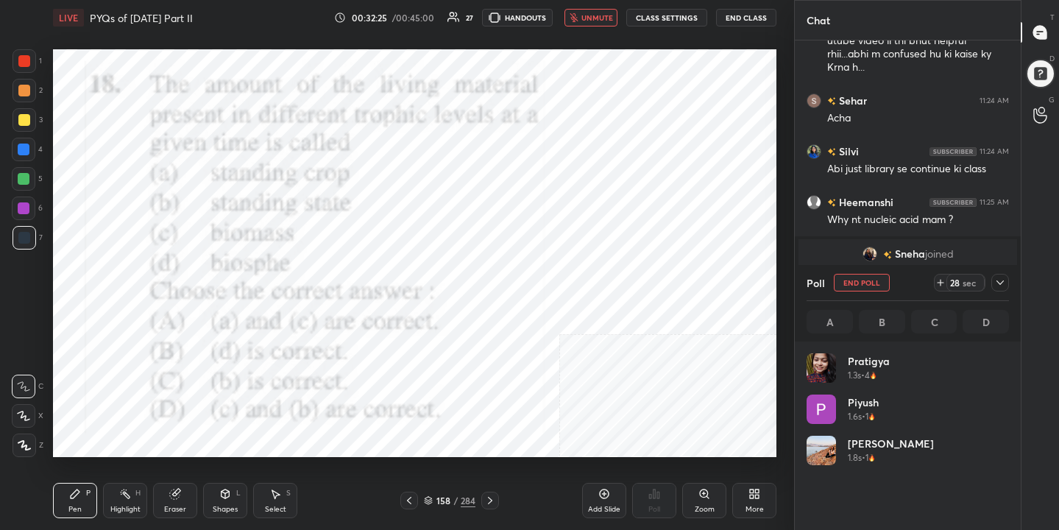
scroll to position [172, 198]
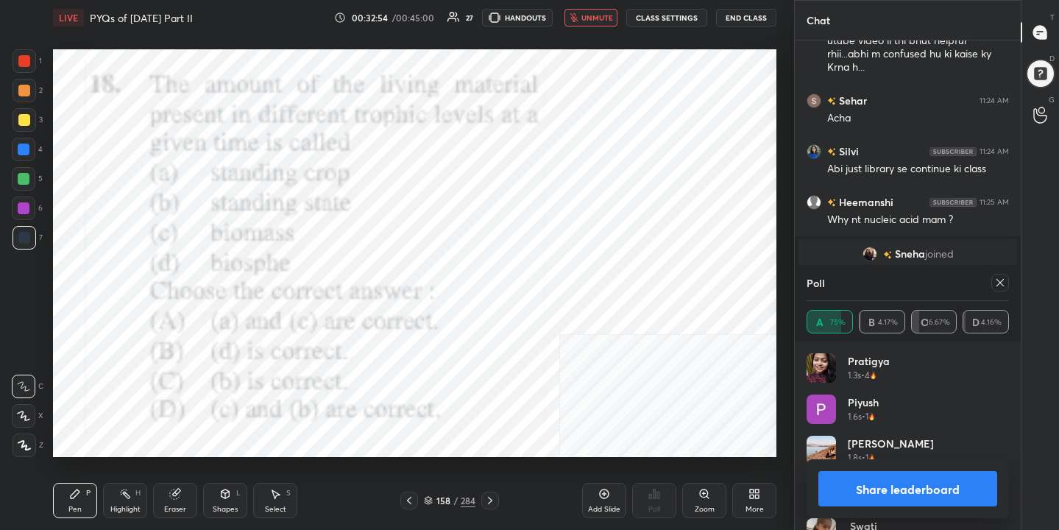
click at [995, 278] on icon at bounding box center [1000, 283] width 12 height 12
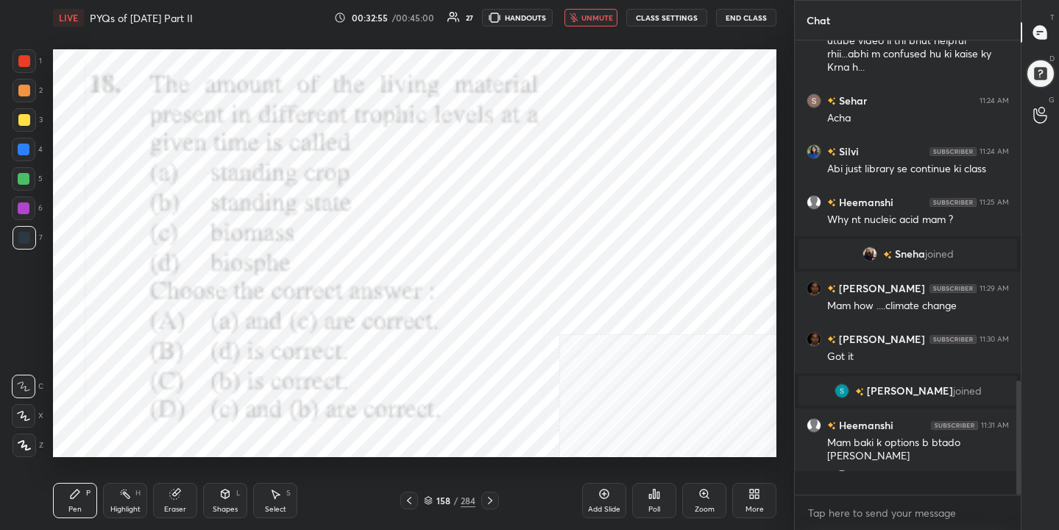
scroll to position [5, 5]
click at [584, 27] on div "LIVE PYQs of [DATE] Part II 00:32:56 / 00:45:00 27 HANDOUTS unmute CLASS SETTIN…" at bounding box center [414, 17] width 723 height 35
click at [585, 15] on span "unmute" at bounding box center [597, 18] width 32 height 10
click at [427, 497] on icon at bounding box center [428, 499] width 7 height 4
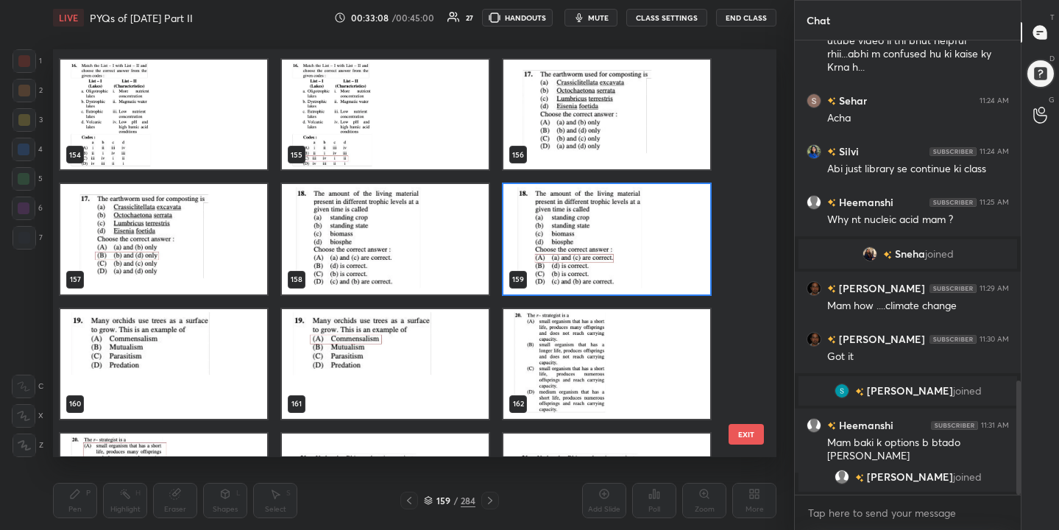
scroll to position [6368, 0]
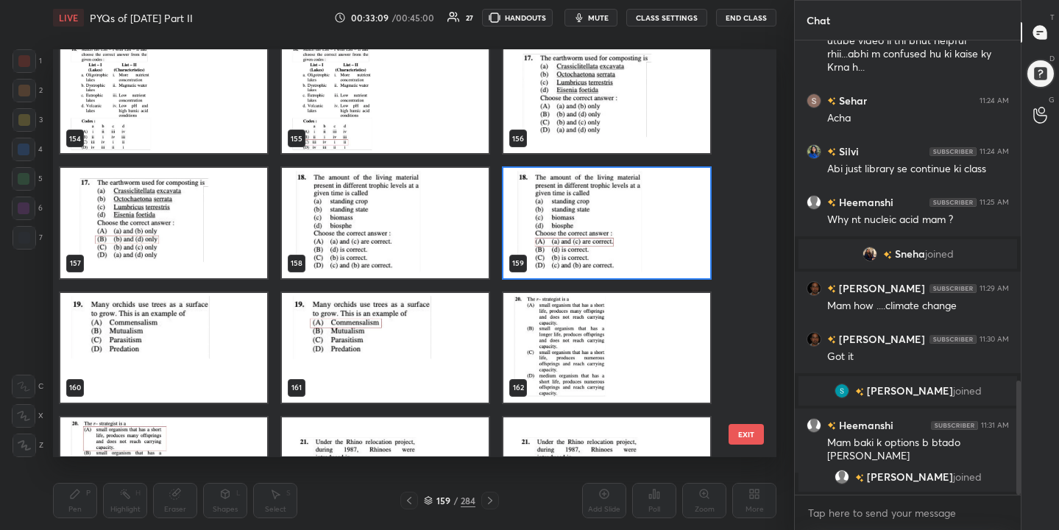
click at [228, 352] on img "grid" at bounding box center [163, 348] width 207 height 110
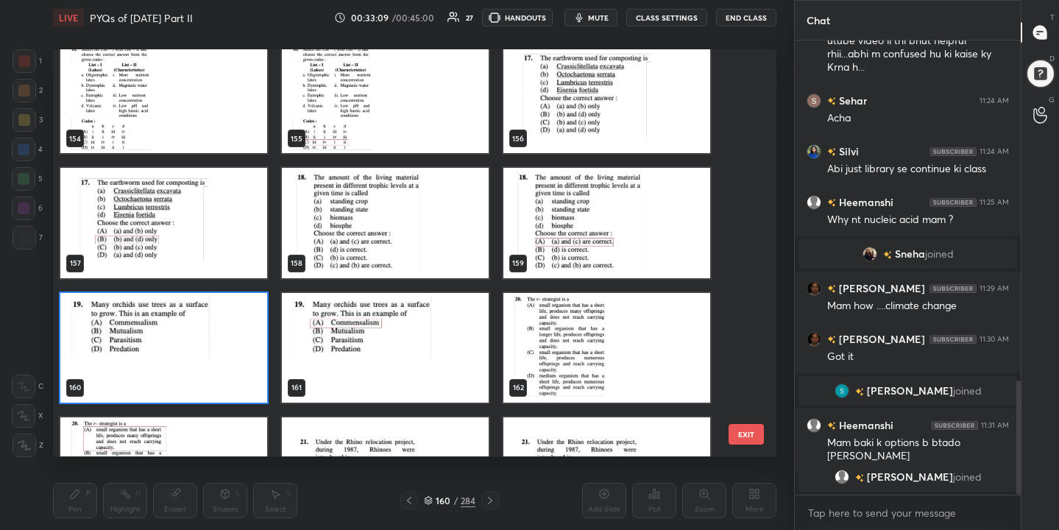
click at [228, 352] on img "grid" at bounding box center [163, 348] width 207 height 110
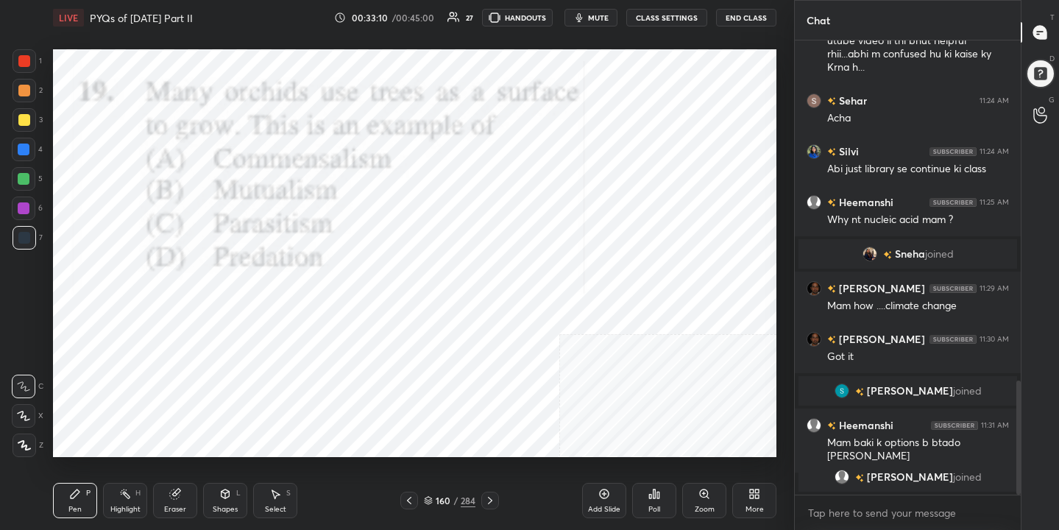
click at [606, 17] on span "mute" at bounding box center [598, 18] width 21 height 10
click at [656, 520] on div "Poll" at bounding box center [654, 500] width 44 height 82
click at [648, 488] on icon at bounding box center [654, 494] width 12 height 12
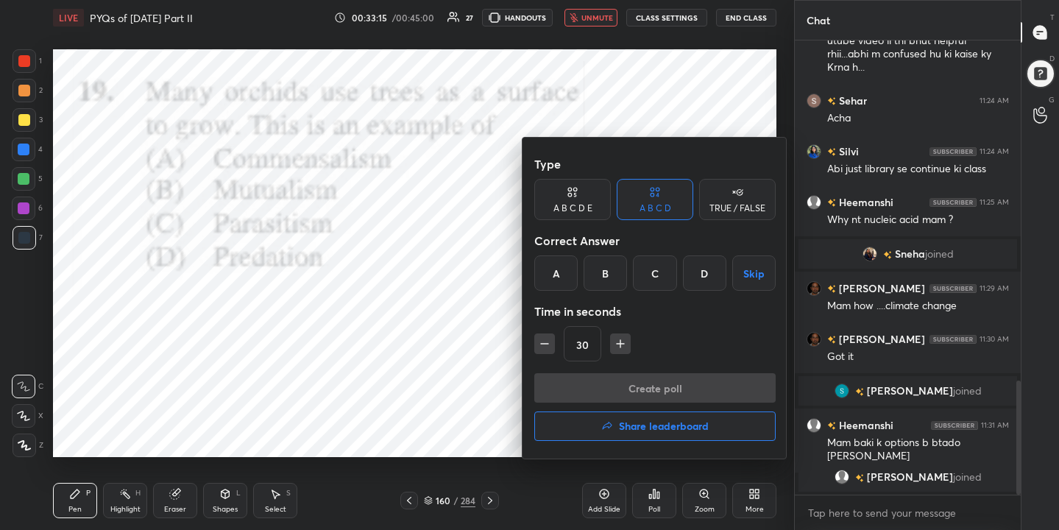
click at [573, 269] on div "A" at bounding box center [555, 272] width 43 height 35
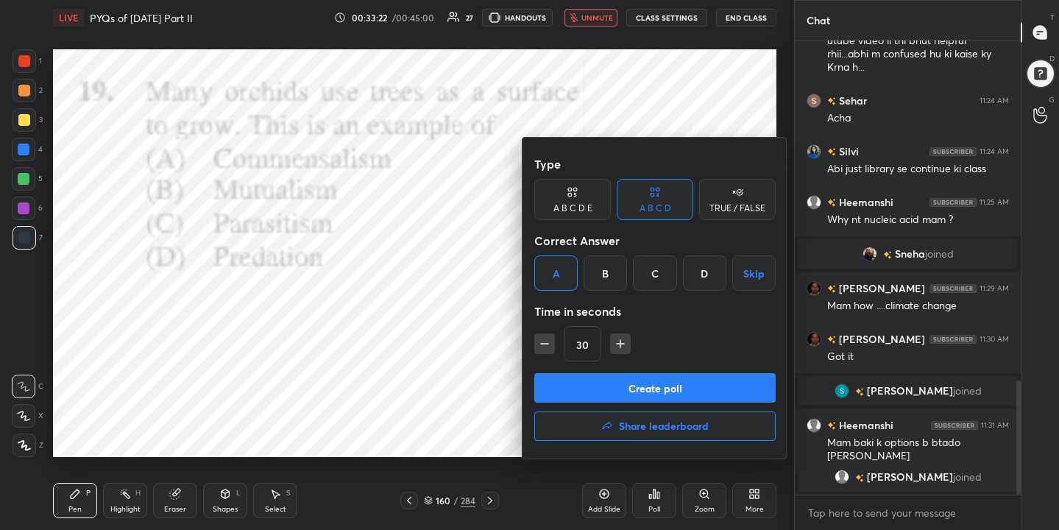
click at [687, 387] on button "Create poll" at bounding box center [654, 387] width 241 height 29
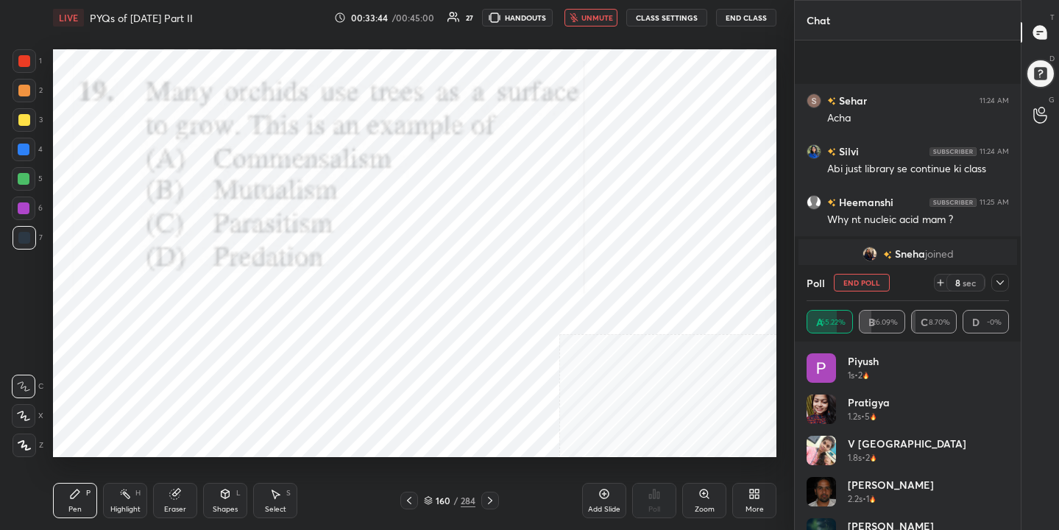
scroll to position [1447, 0]
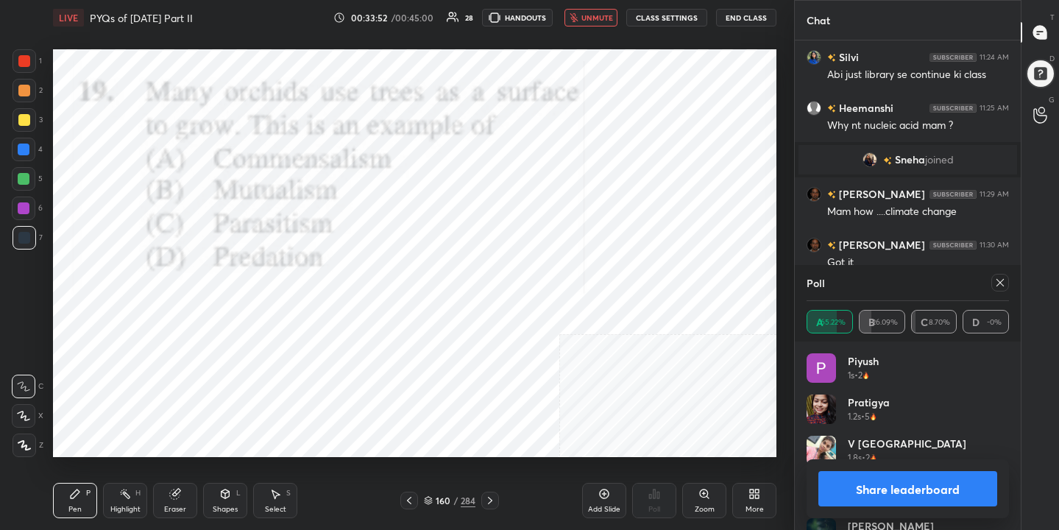
click at [1001, 275] on div at bounding box center [1000, 283] width 18 height 18
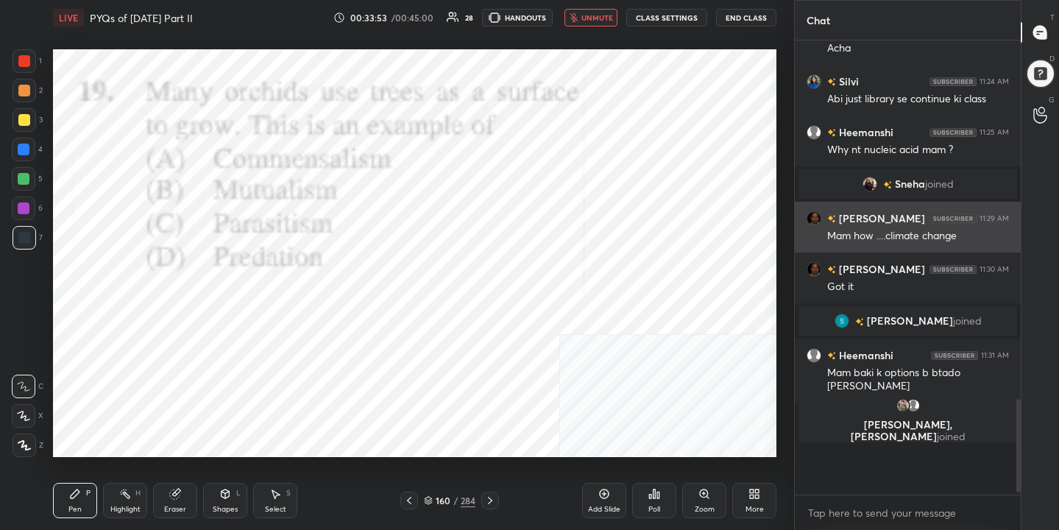
scroll to position [319, 222]
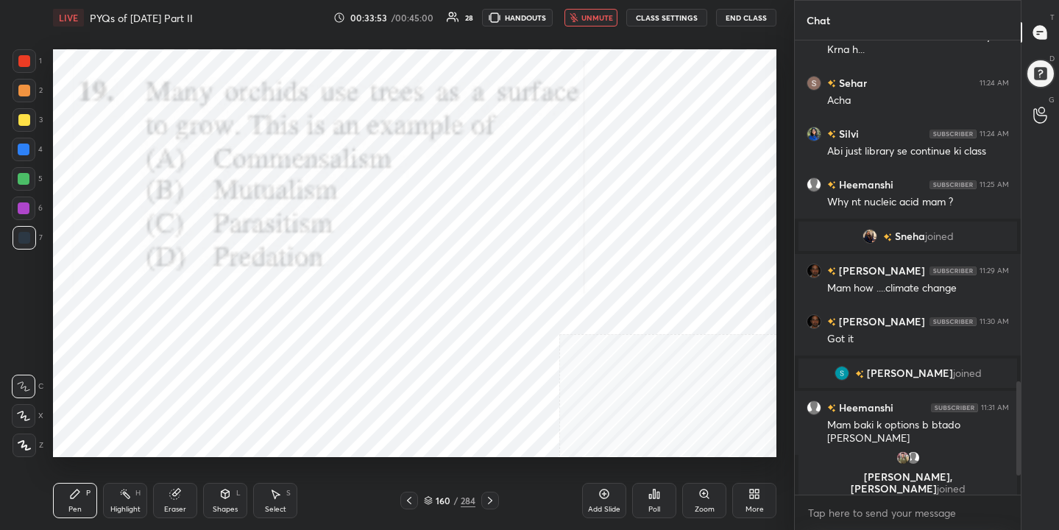
click at [609, 21] on span "unmute" at bounding box center [597, 18] width 32 height 10
click at [426, 497] on icon at bounding box center [428, 499] width 7 height 4
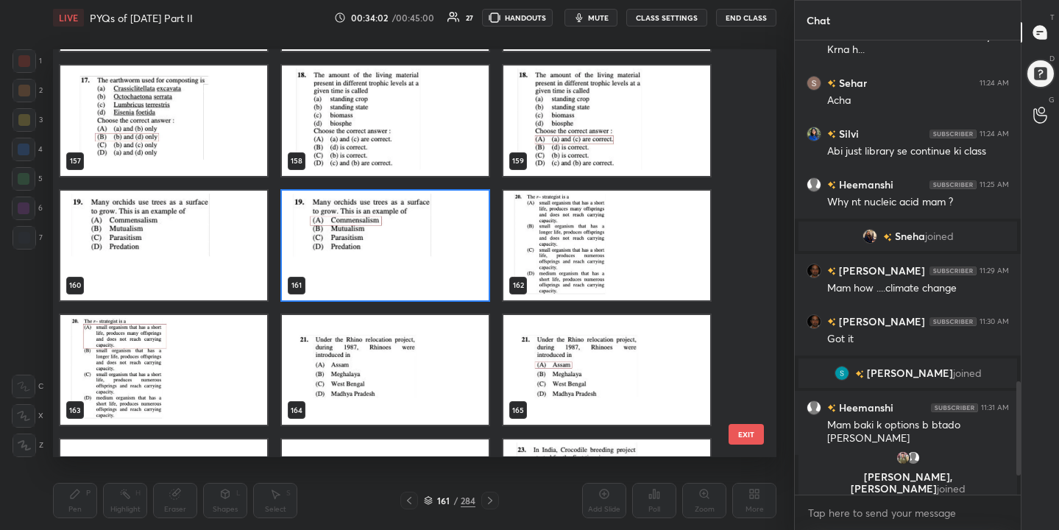
scroll to position [6473, 0]
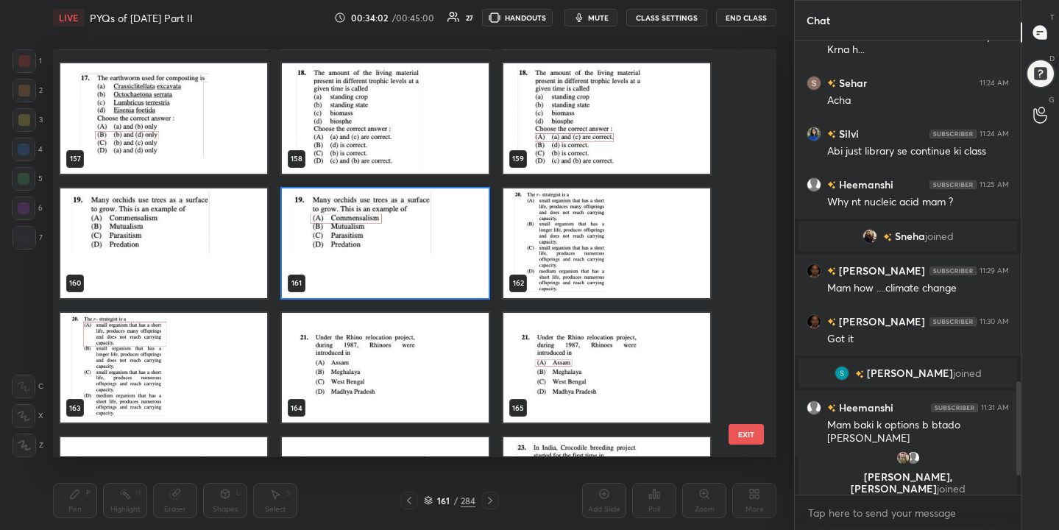
click at [595, 241] on img "grid" at bounding box center [606, 243] width 207 height 110
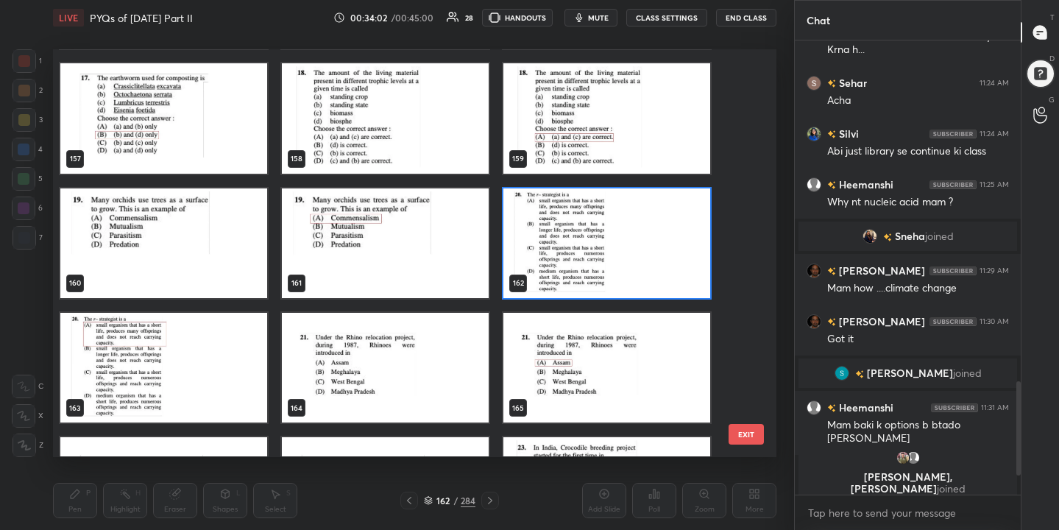
click at [595, 241] on img "grid" at bounding box center [606, 243] width 207 height 110
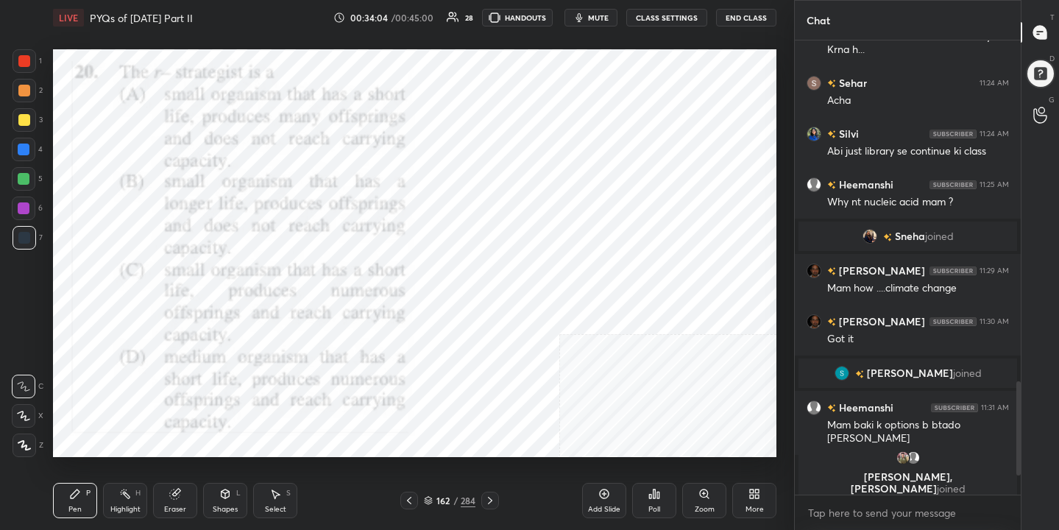
click at [593, 18] on span "mute" at bounding box center [598, 18] width 21 height 10
click at [442, 500] on div "162" at bounding box center [443, 500] width 15 height 9
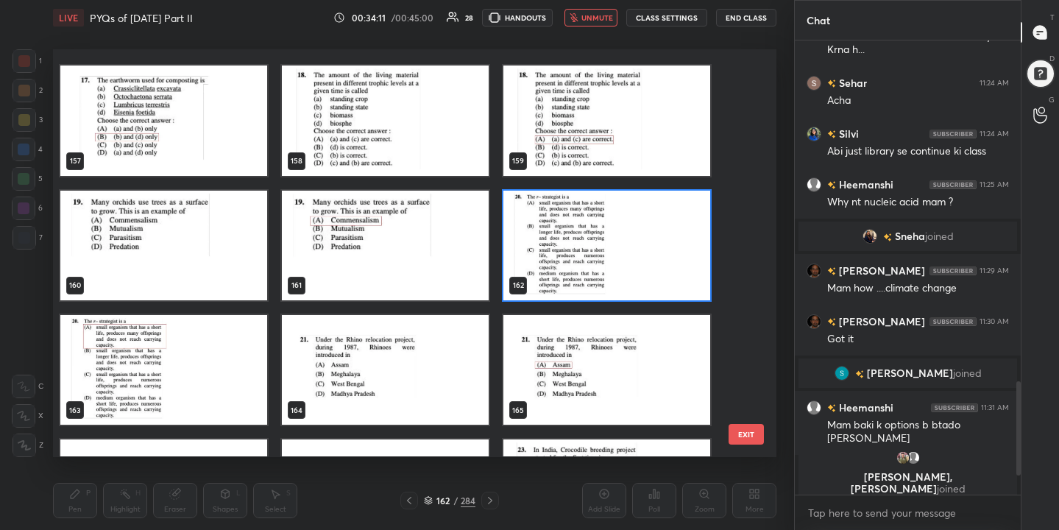
scroll to position [6484, 0]
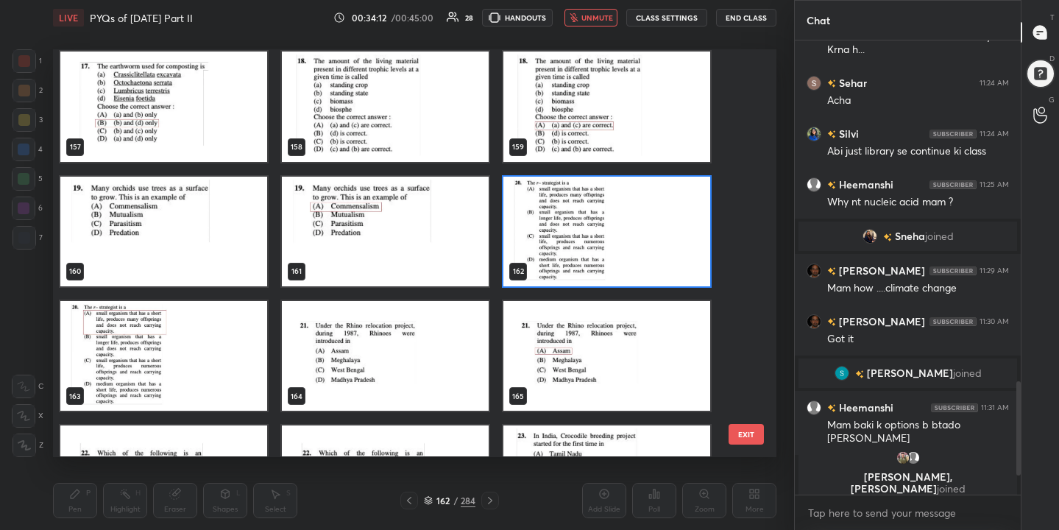
click at [598, 259] on img "grid" at bounding box center [606, 232] width 207 height 110
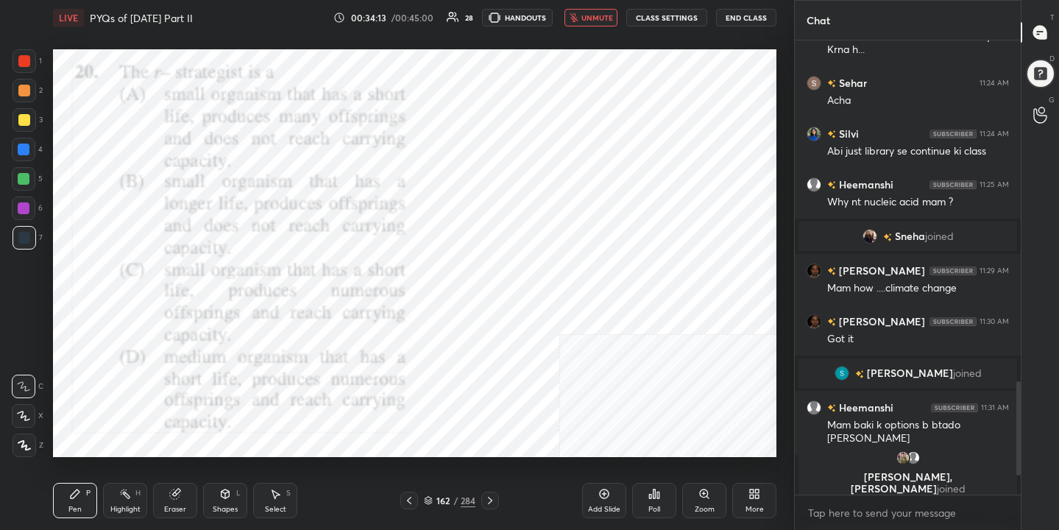
click at [598, 259] on img "grid" at bounding box center [606, 232] width 207 height 110
click at [664, 496] on div "Poll" at bounding box center [654, 500] width 44 height 35
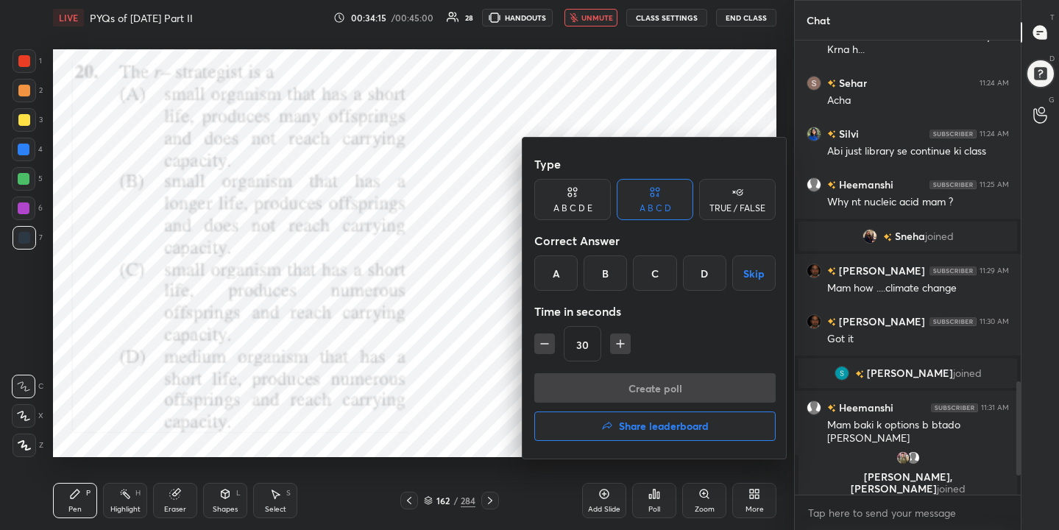
click at [549, 278] on div "A" at bounding box center [555, 272] width 43 height 35
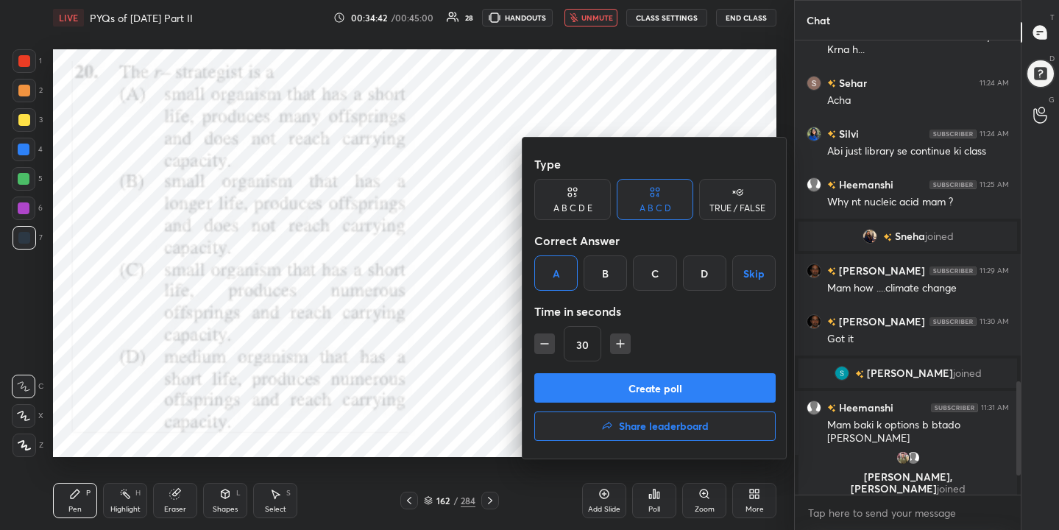
click at [640, 389] on button "Create poll" at bounding box center [654, 387] width 241 height 29
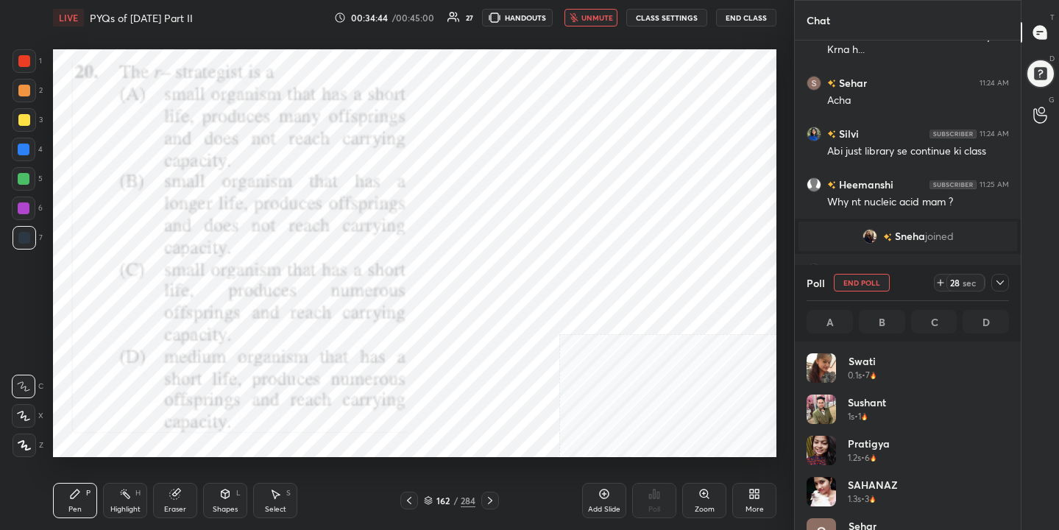
scroll to position [172, 198]
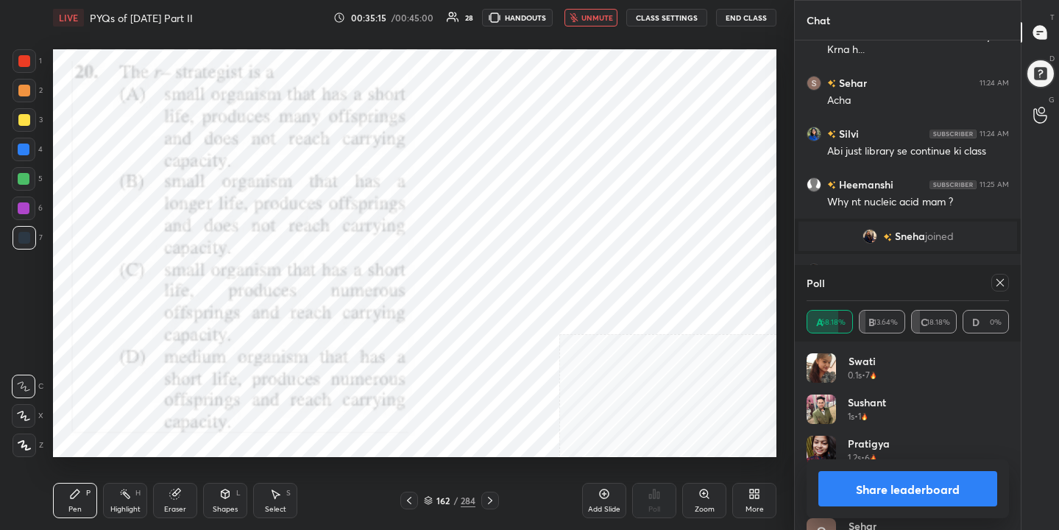
click at [1005, 280] on icon at bounding box center [1000, 283] width 12 height 12
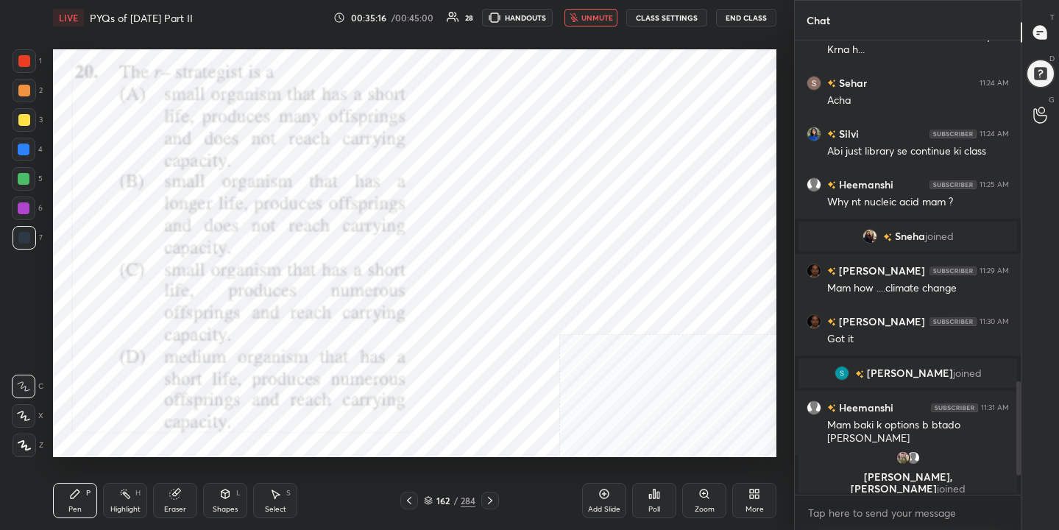
scroll to position [327, 222]
click at [590, 15] on span "unmute" at bounding box center [597, 18] width 32 height 10
click at [430, 497] on icon at bounding box center [428, 499] width 7 height 4
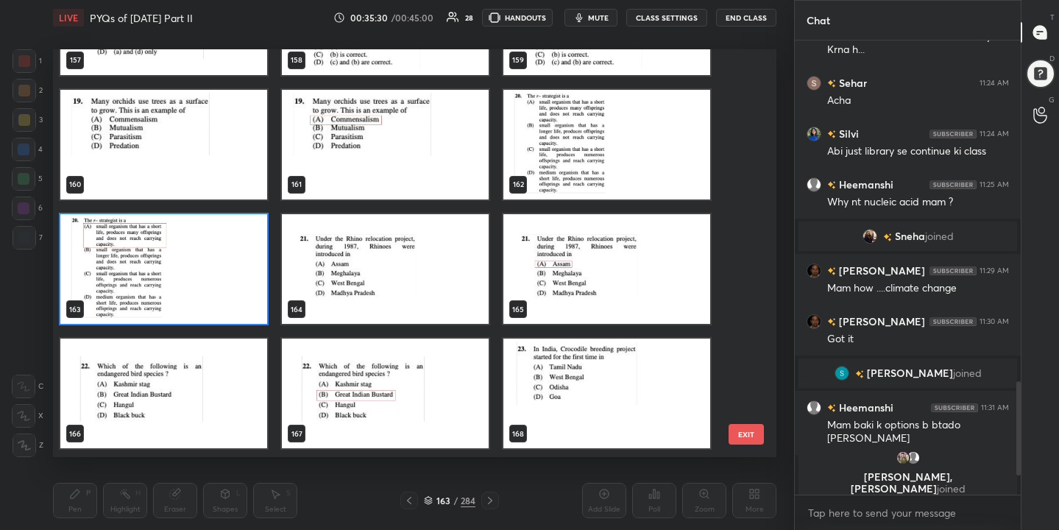
scroll to position [6604, 0]
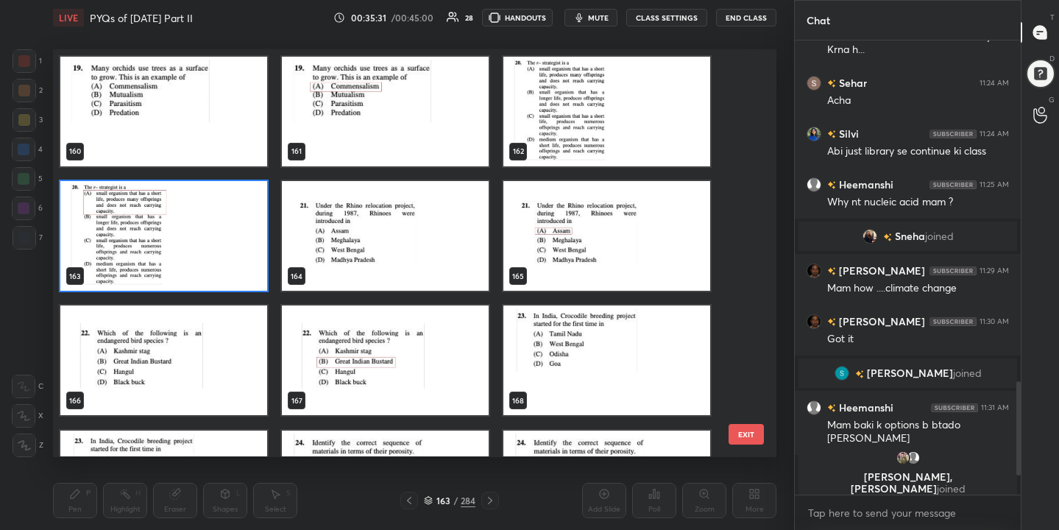
click at [392, 249] on img "grid" at bounding box center [385, 236] width 207 height 110
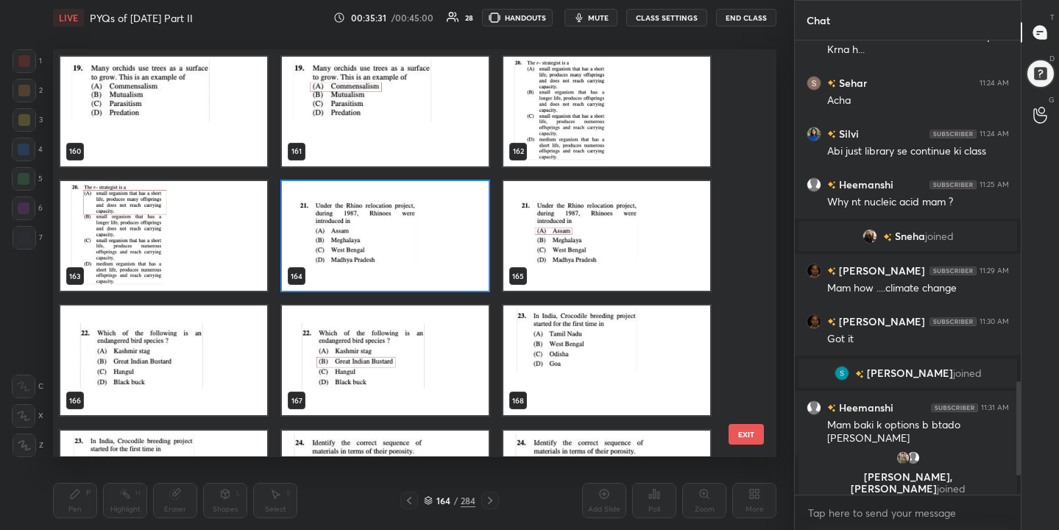
click at [392, 249] on img "grid" at bounding box center [385, 236] width 207 height 110
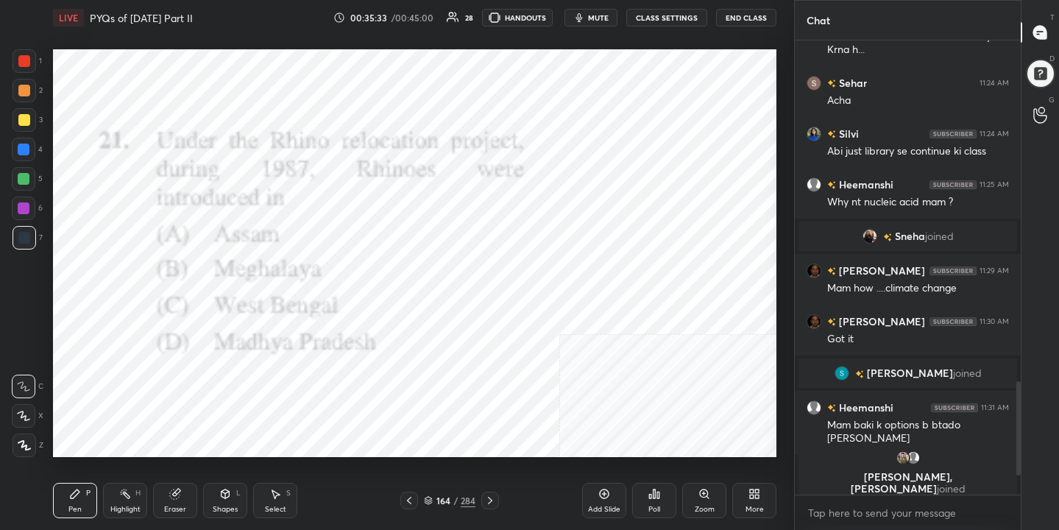
click at [595, 13] on span "mute" at bounding box center [598, 18] width 21 height 10
click at [428, 499] on icon at bounding box center [428, 500] width 9 height 9
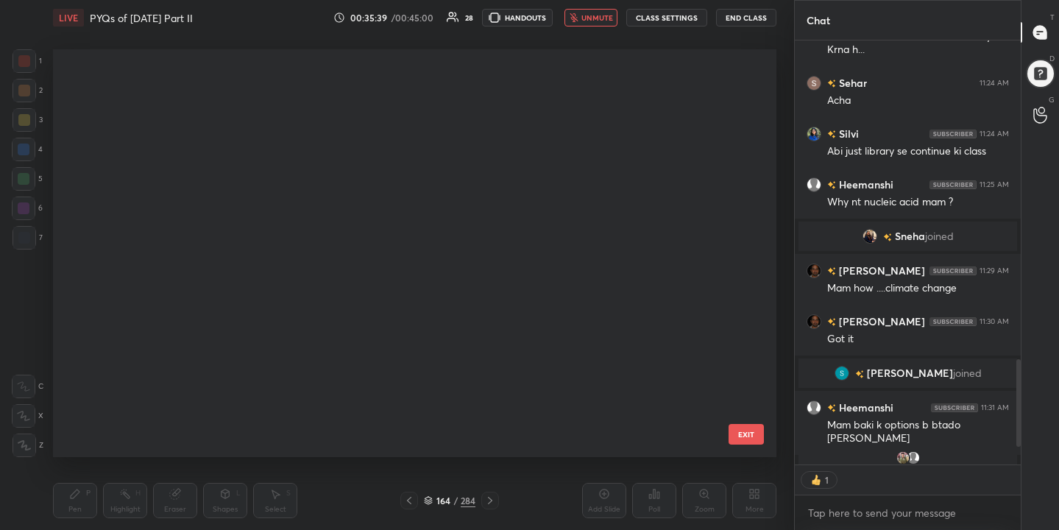
scroll to position [403, 717]
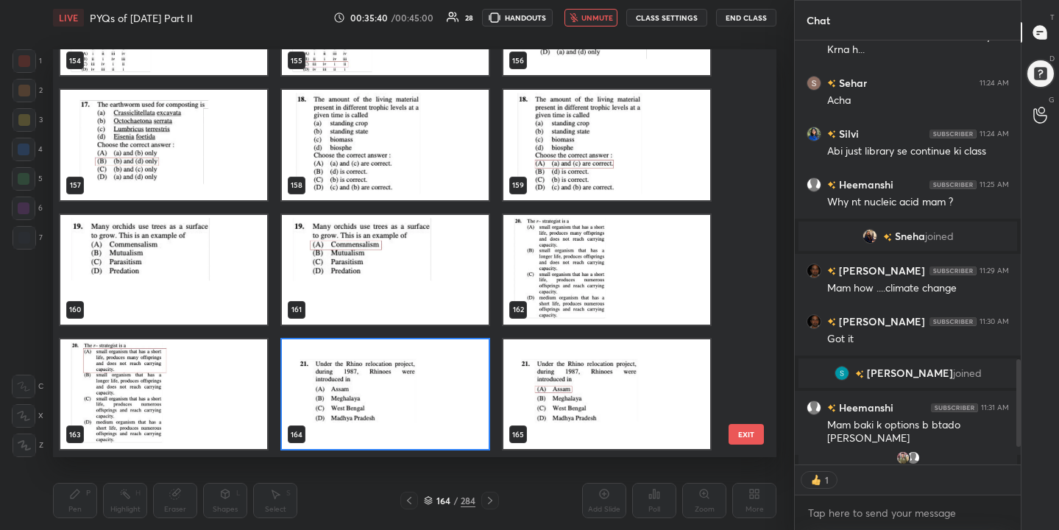
click at [380, 388] on img "grid" at bounding box center [385, 394] width 207 height 110
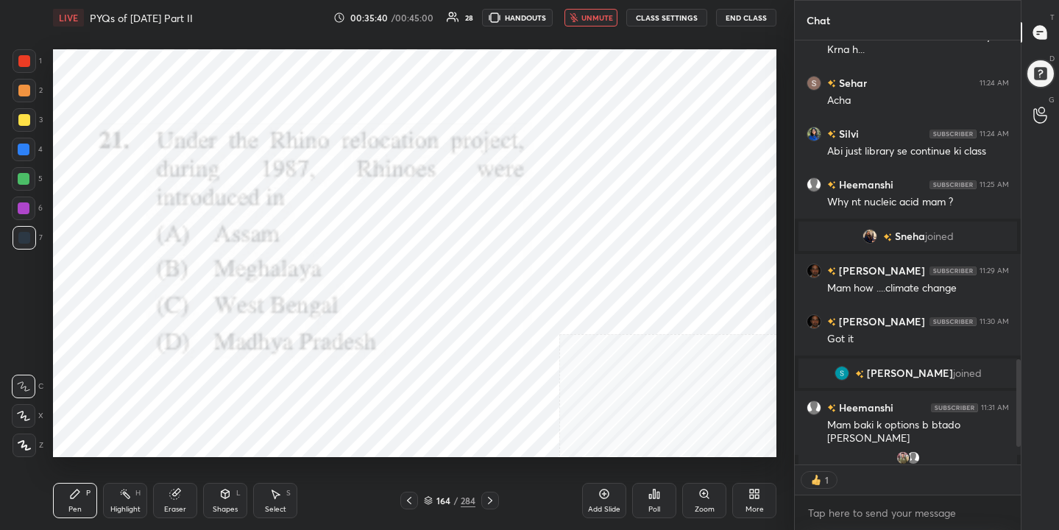
click at [380, 388] on img "grid" at bounding box center [385, 394] width 207 height 110
click at [651, 491] on icon at bounding box center [654, 494] width 12 height 12
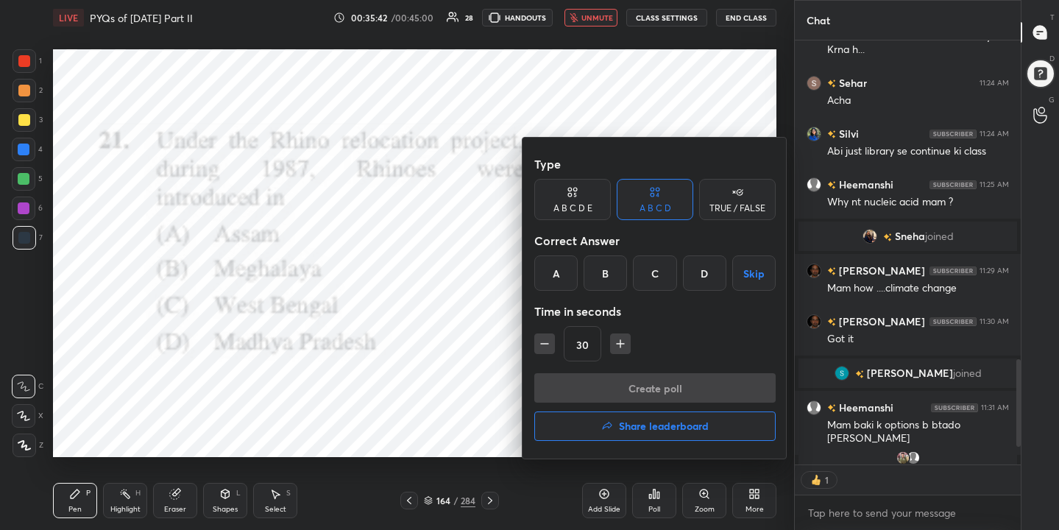
click at [553, 274] on div "A" at bounding box center [555, 272] width 43 height 35
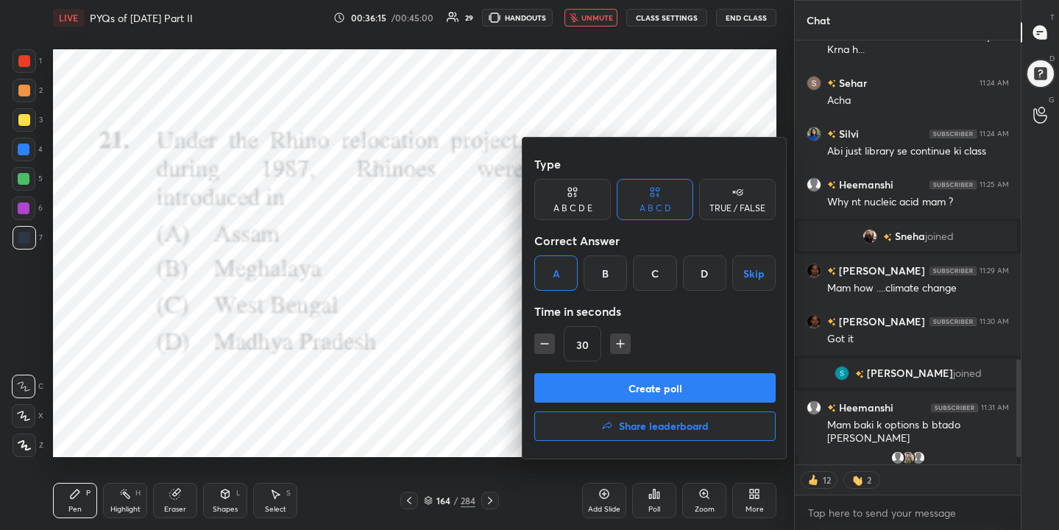
click at [583, 382] on button "Create poll" at bounding box center [654, 387] width 241 height 29
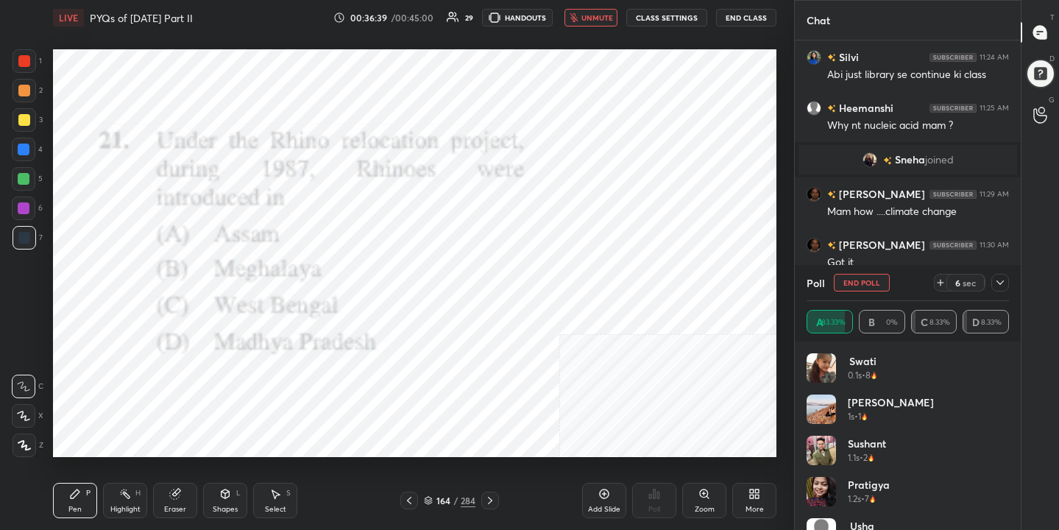
scroll to position [373, 222]
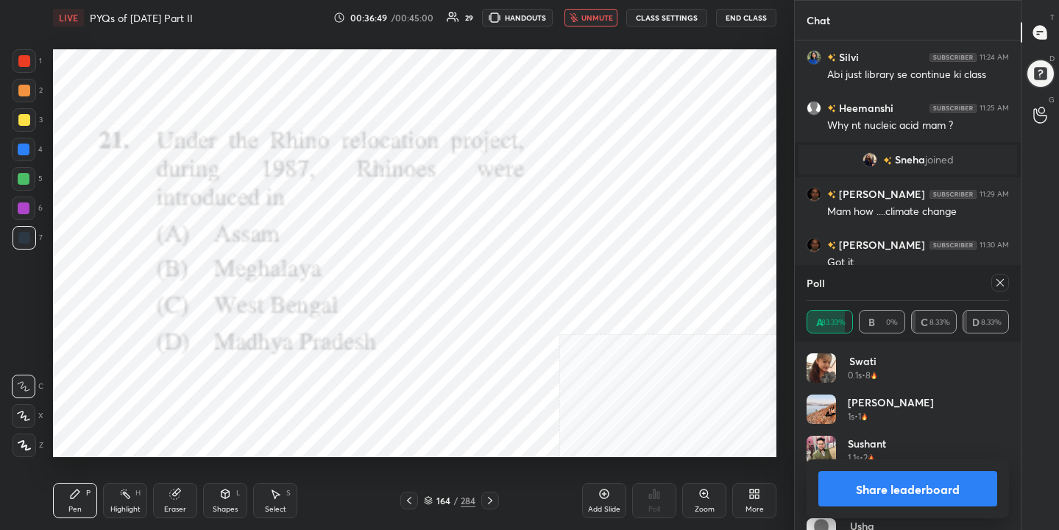
click at [1005, 281] on icon at bounding box center [1000, 283] width 12 height 12
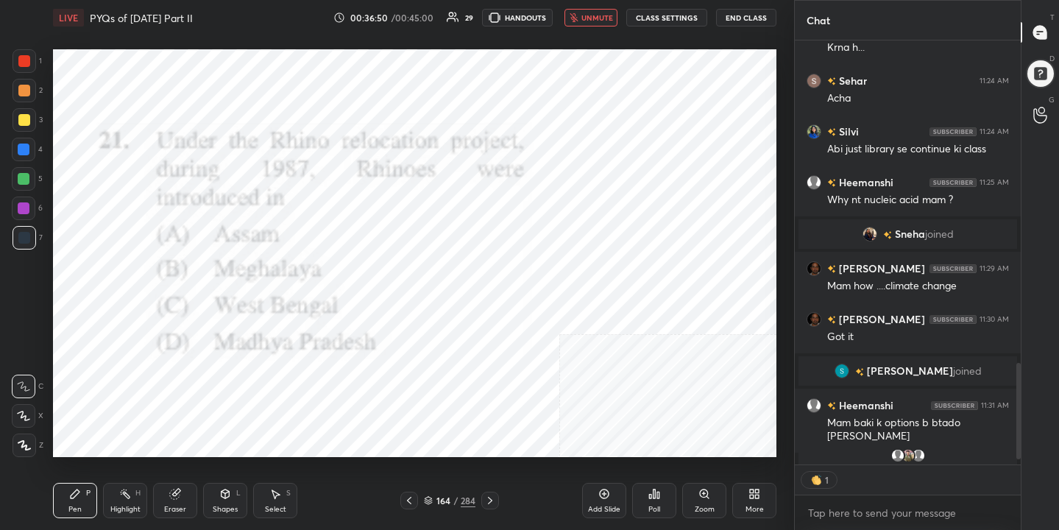
scroll to position [1373, 0]
click at [614, 7] on div "LIVE PYQs of [DATE] Part II 00:36:51 / 00:45:00 29 HANDOUTS unmute CLASS SETTIN…" at bounding box center [414, 17] width 723 height 35
click at [599, 15] on span "unmute" at bounding box center [597, 18] width 32 height 10
click at [430, 497] on icon at bounding box center [428, 499] width 7 height 4
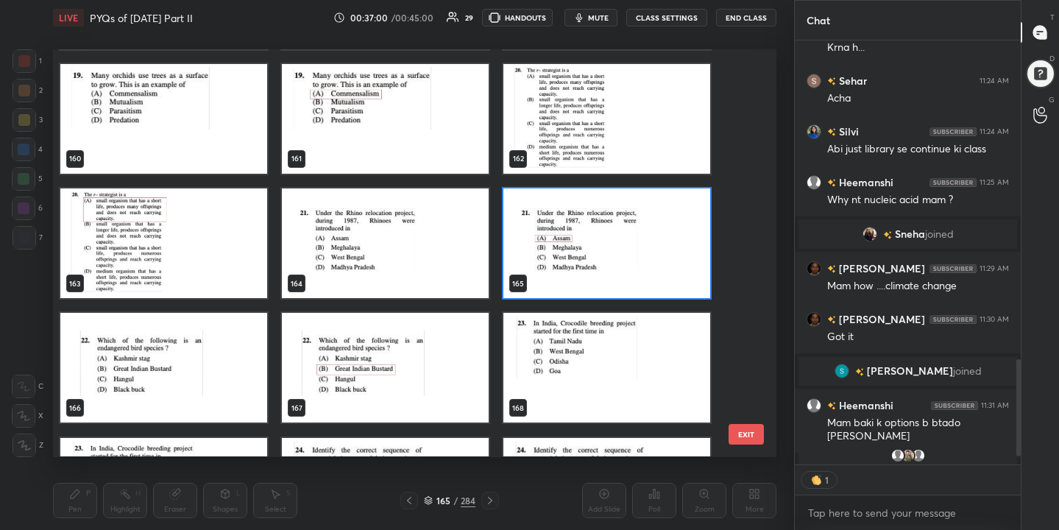
scroll to position [5, 5]
click at [245, 354] on img "grid" at bounding box center [163, 369] width 207 height 110
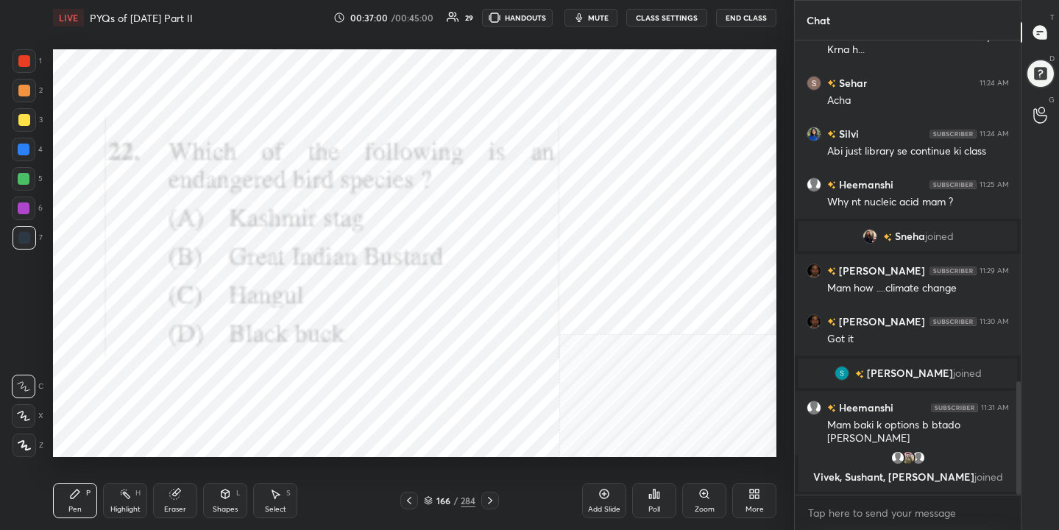
click at [245, 354] on img "grid" at bounding box center [163, 369] width 207 height 110
click at [438, 497] on div "166" at bounding box center [443, 500] width 15 height 9
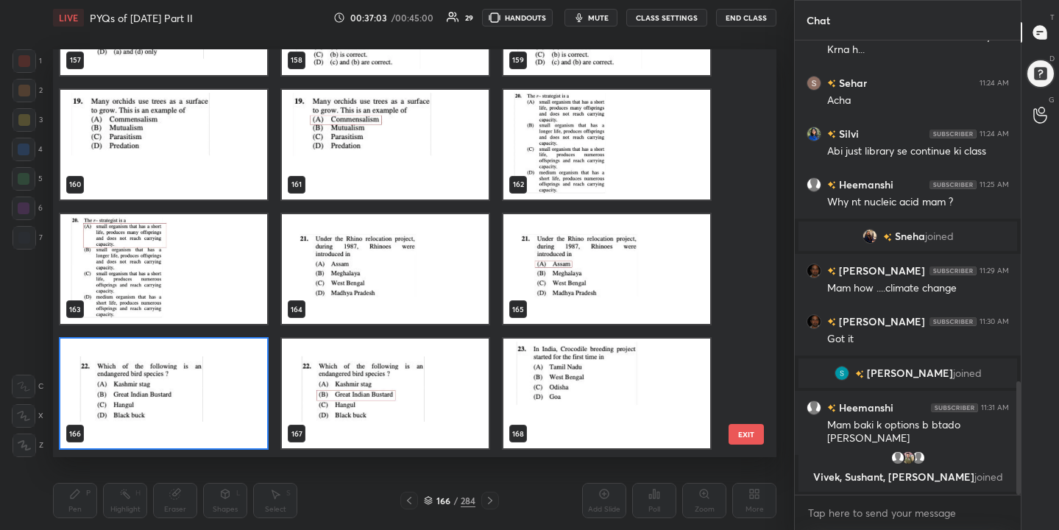
scroll to position [403, 717]
click at [202, 394] on img "grid" at bounding box center [163, 394] width 207 height 110
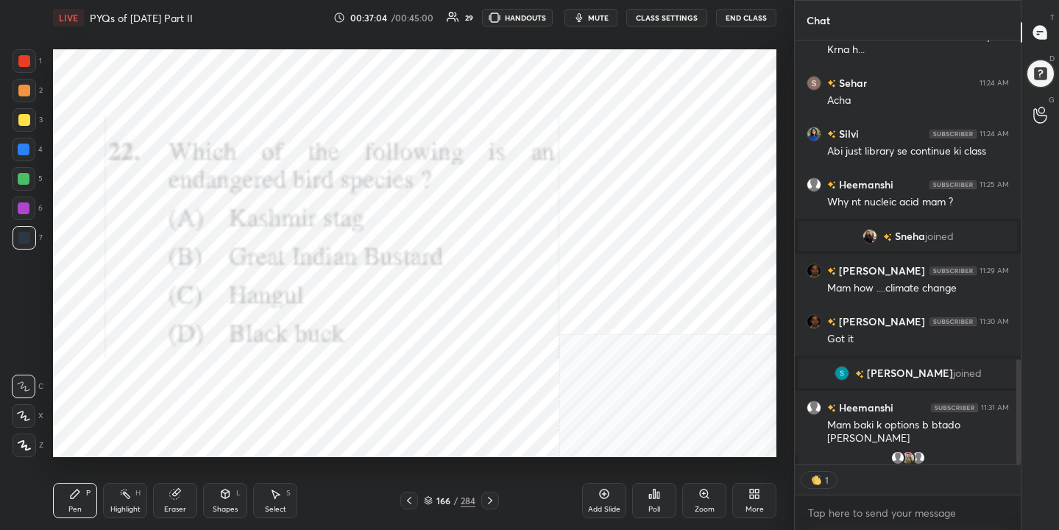
scroll to position [419, 222]
click at [666, 499] on div "Poll" at bounding box center [654, 500] width 44 height 35
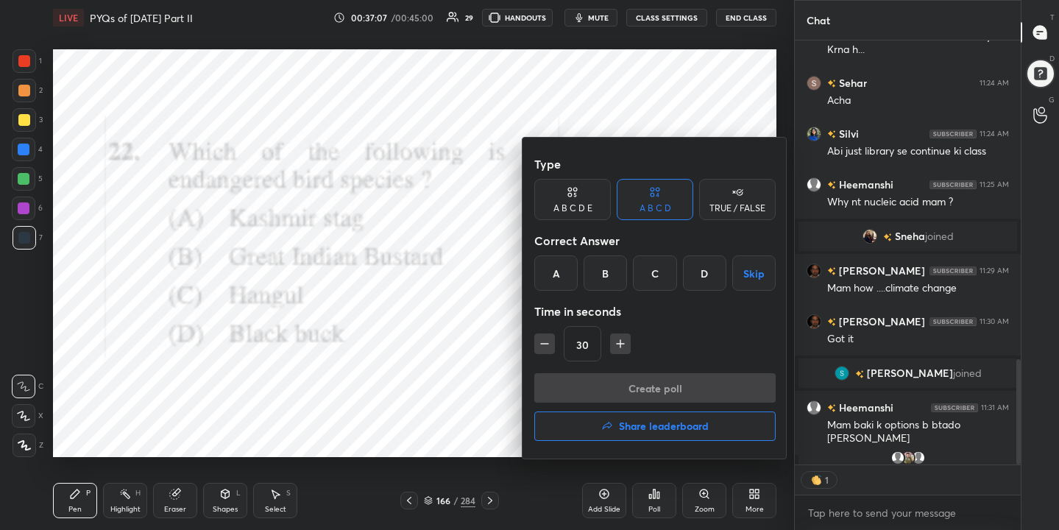
click at [600, 276] on div "B" at bounding box center [605, 272] width 43 height 35
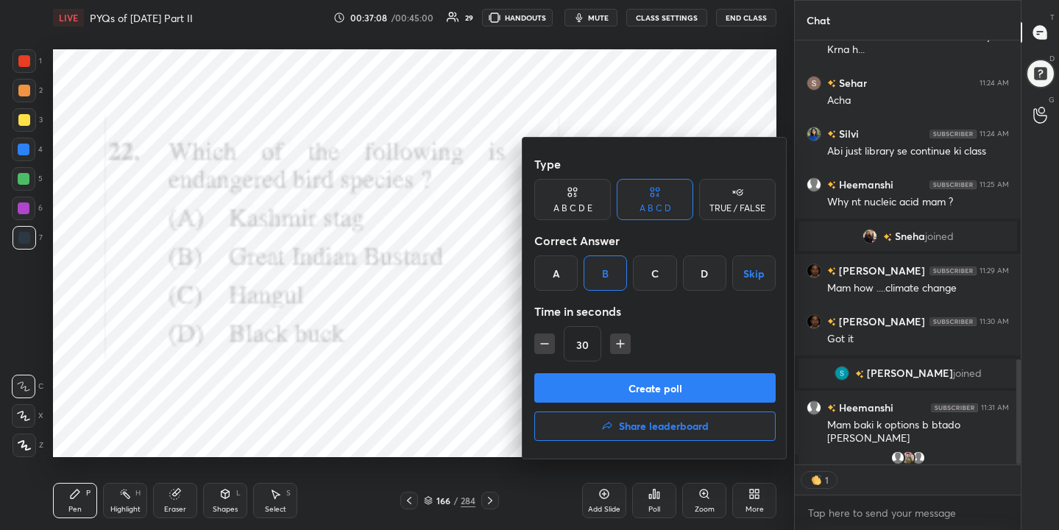
click at [662, 397] on button "Create poll" at bounding box center [654, 387] width 241 height 29
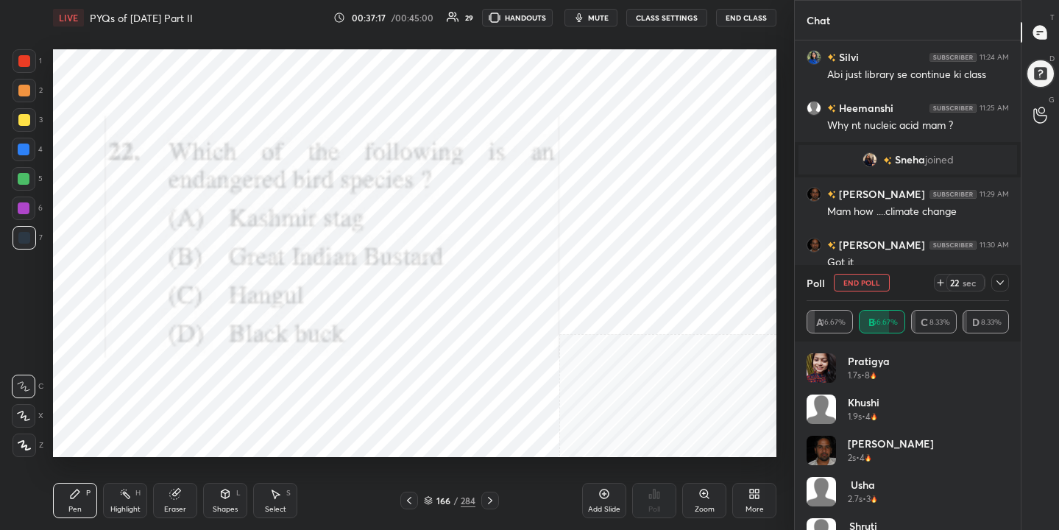
click at [601, 21] on span "mute" at bounding box center [598, 18] width 21 height 10
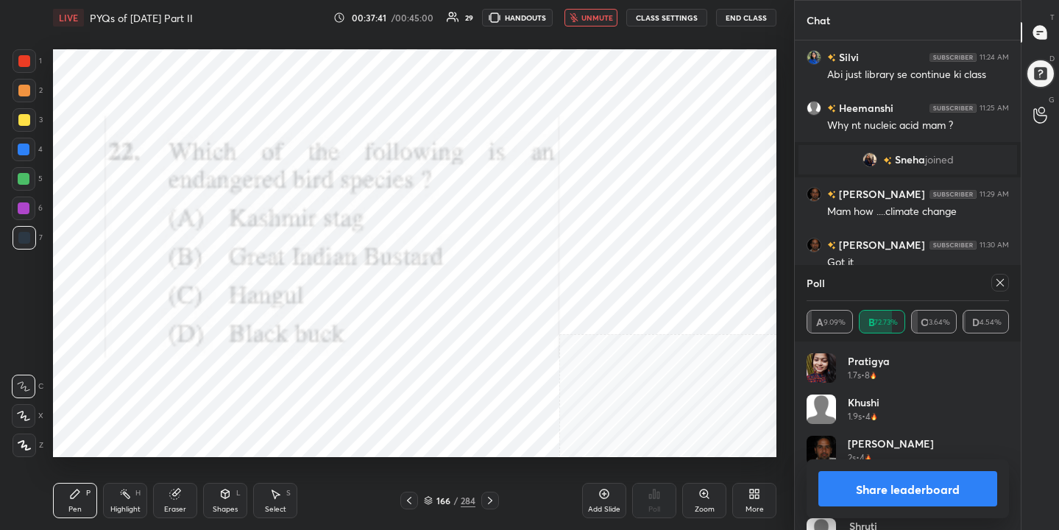
click at [999, 278] on icon at bounding box center [1000, 283] width 12 height 12
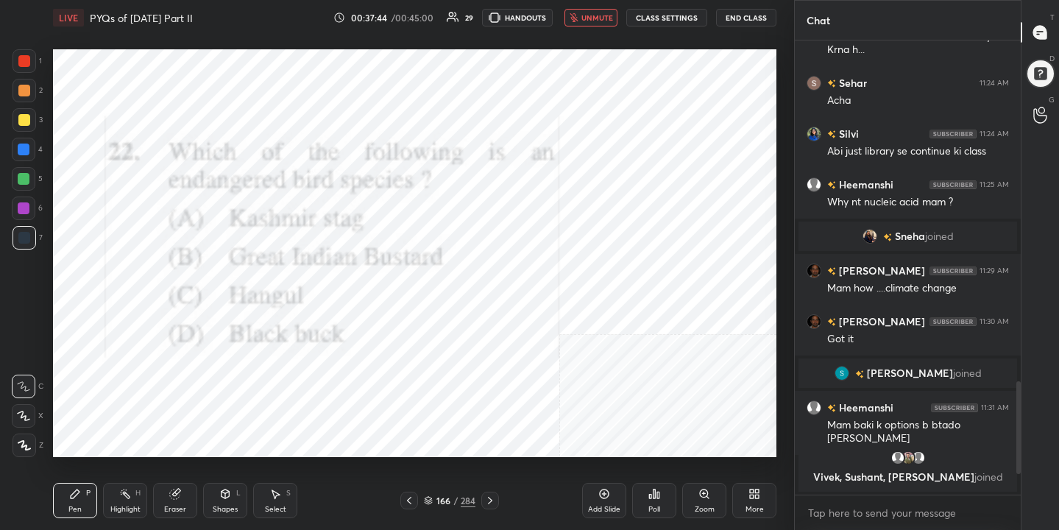
click at [584, 18] on span "unmute" at bounding box center [597, 18] width 32 height 10
click at [436, 498] on div "167" at bounding box center [443, 500] width 15 height 9
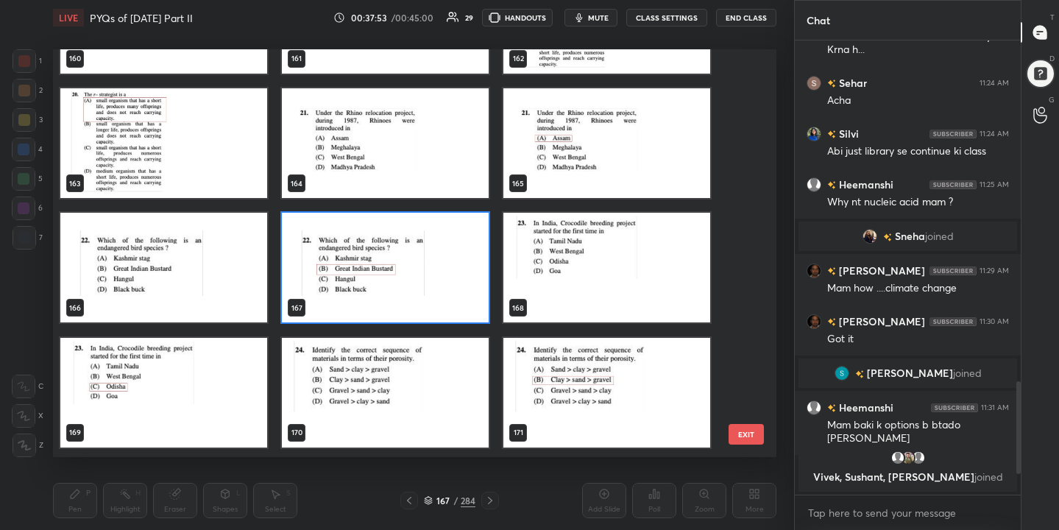
click at [574, 264] on img "grid" at bounding box center [606, 268] width 207 height 110
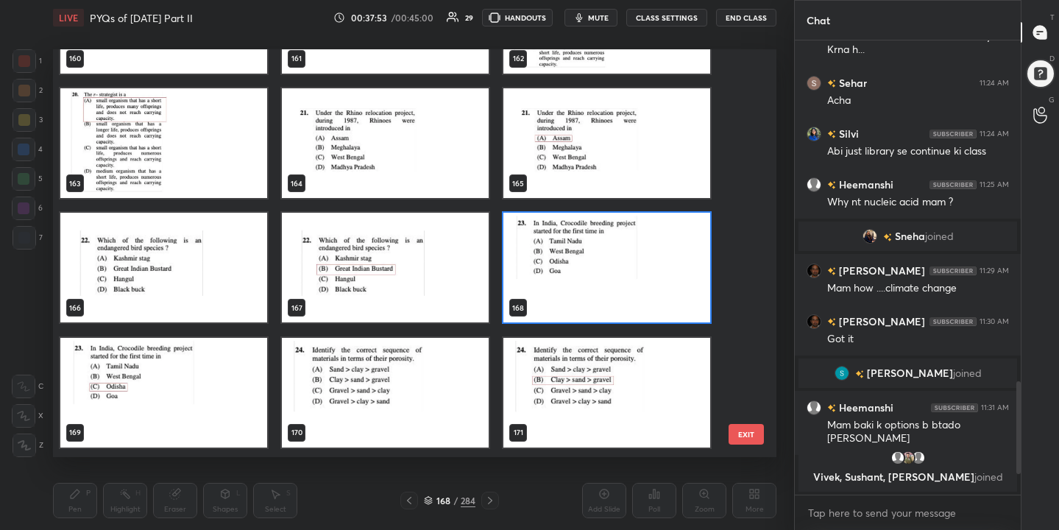
click at [574, 264] on img "grid" at bounding box center [606, 268] width 207 height 110
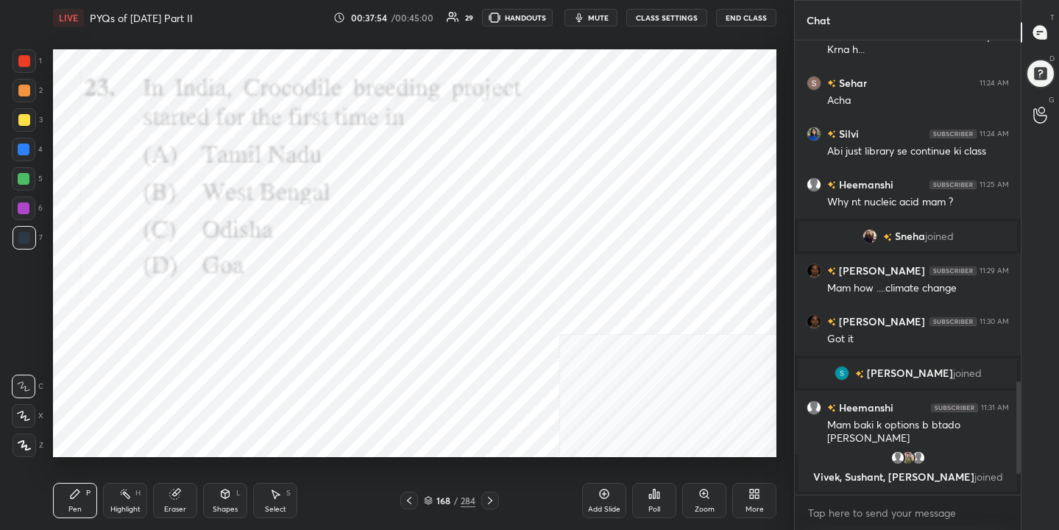
click at [654, 500] on div "Poll" at bounding box center [654, 500] width 44 height 35
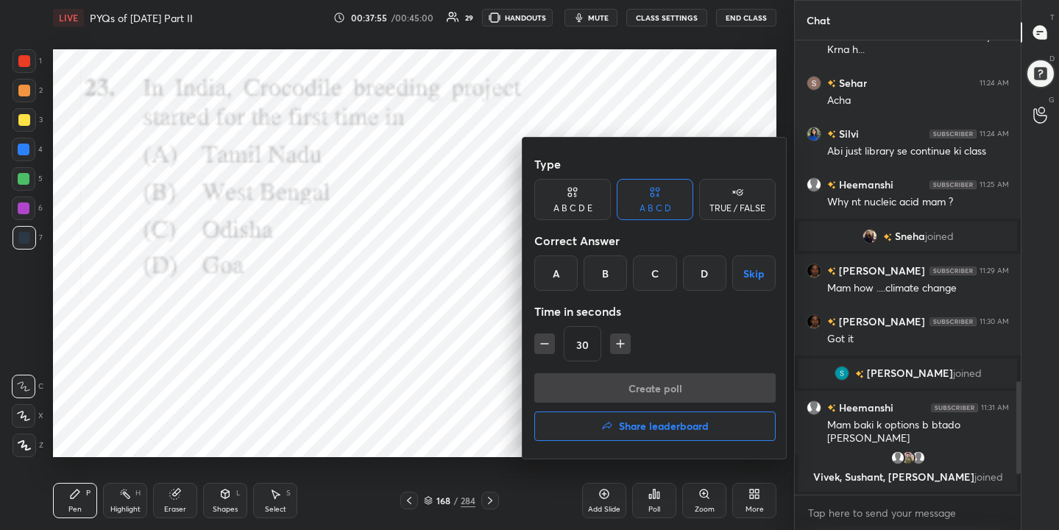
click at [643, 272] on div "C" at bounding box center [654, 272] width 43 height 35
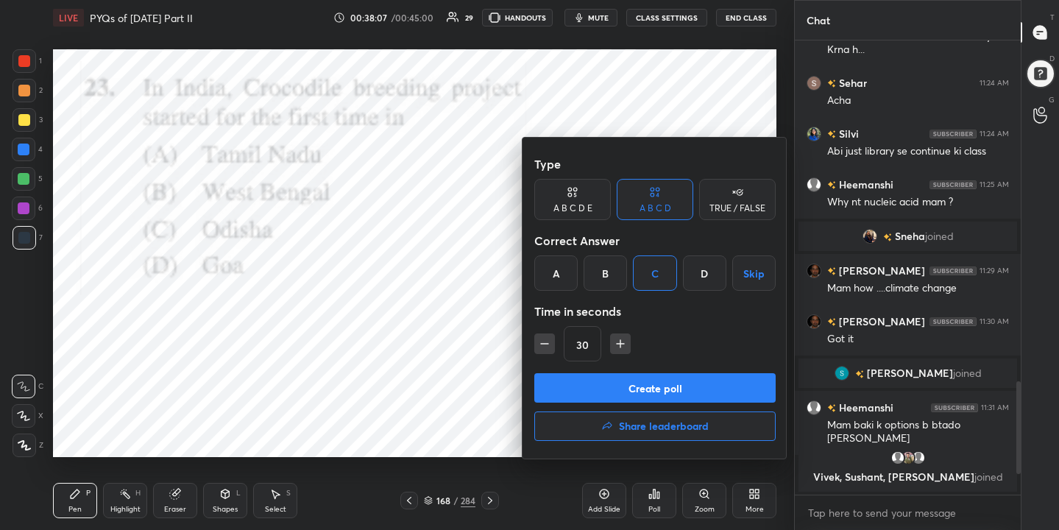
scroll to position [1407, 0]
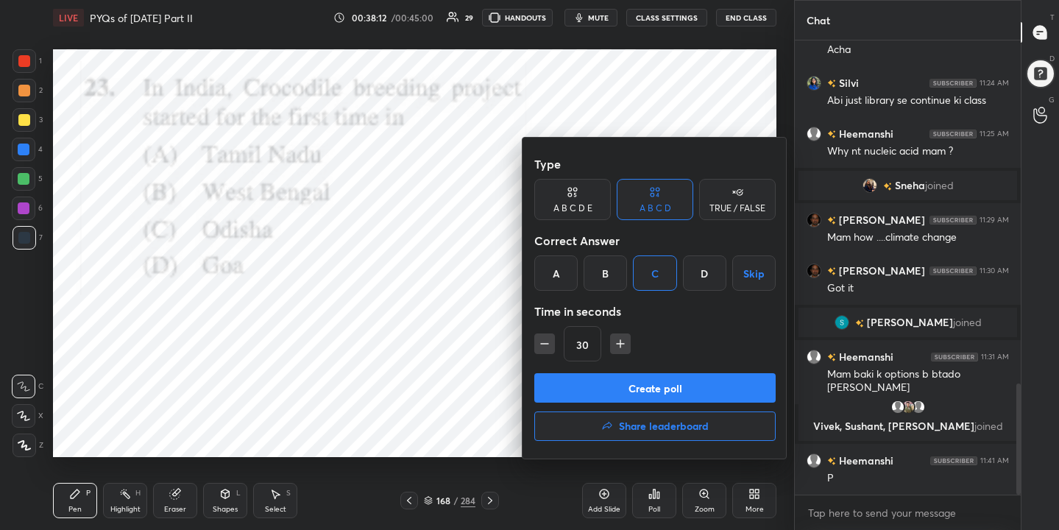
click at [700, 390] on button "Create poll" at bounding box center [654, 387] width 241 height 29
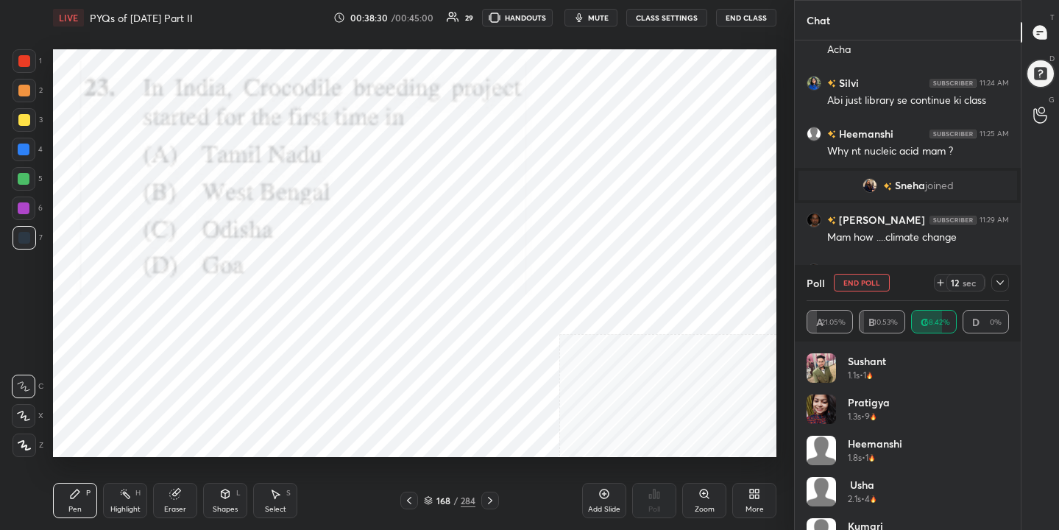
scroll to position [1498, 0]
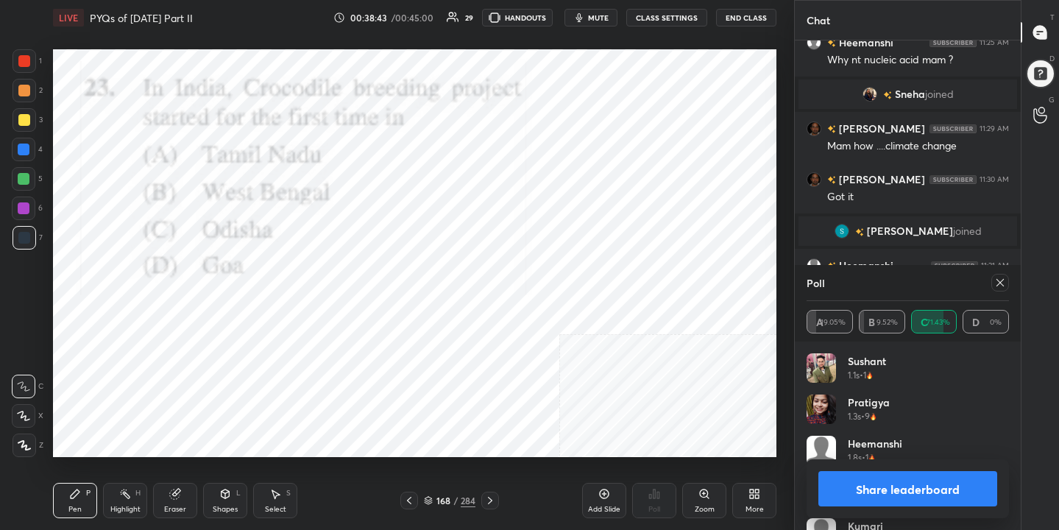
click at [999, 269] on div "Poll" at bounding box center [908, 282] width 202 height 35
click at [999, 280] on icon at bounding box center [1000, 283] width 12 height 12
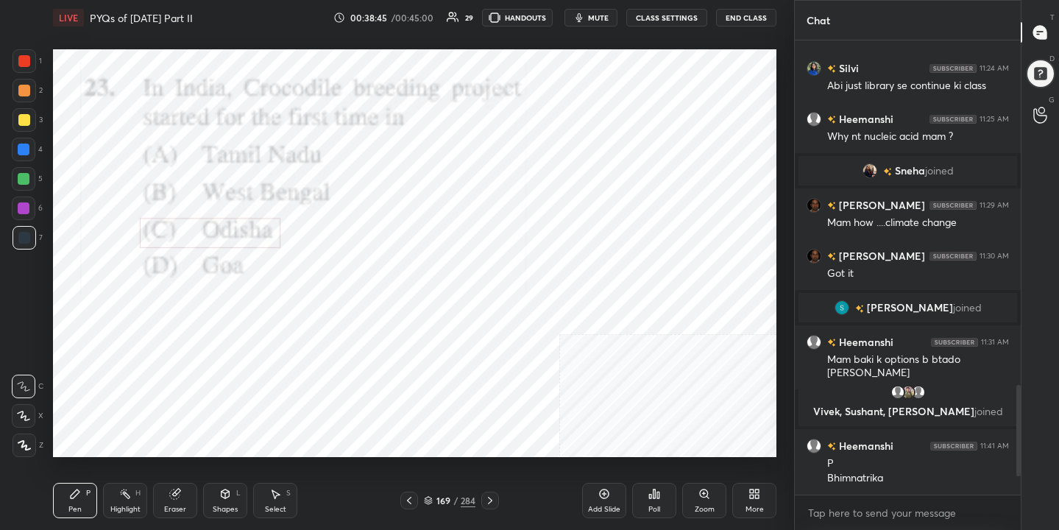
scroll to position [1422, 0]
click at [432, 498] on icon at bounding box center [428, 499] width 7 height 4
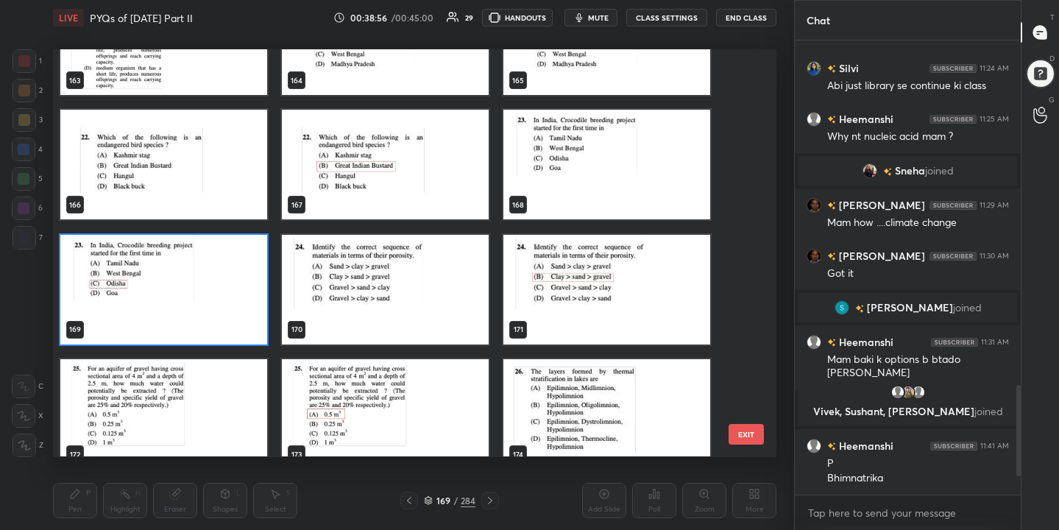
scroll to position [6832, 0]
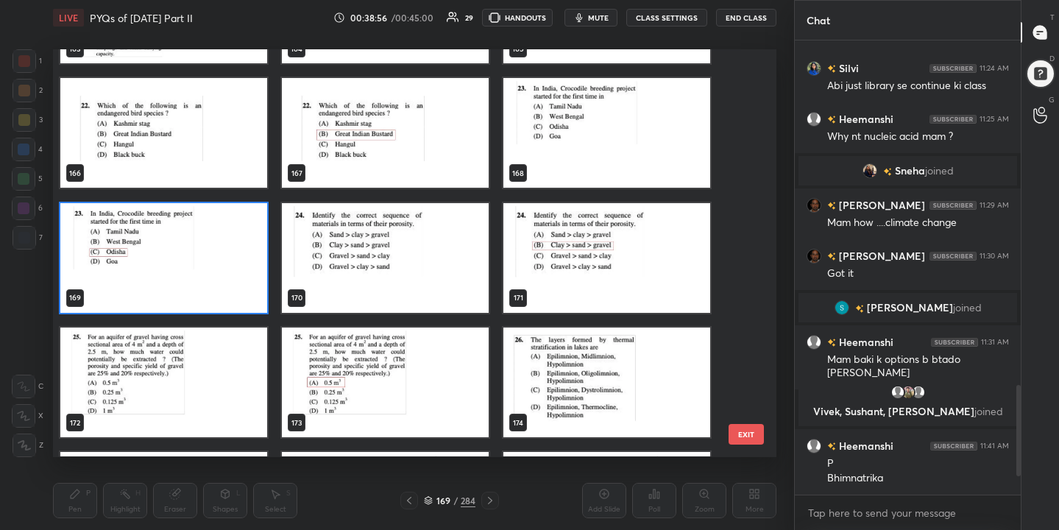
click at [452, 244] on img "grid" at bounding box center [385, 258] width 207 height 110
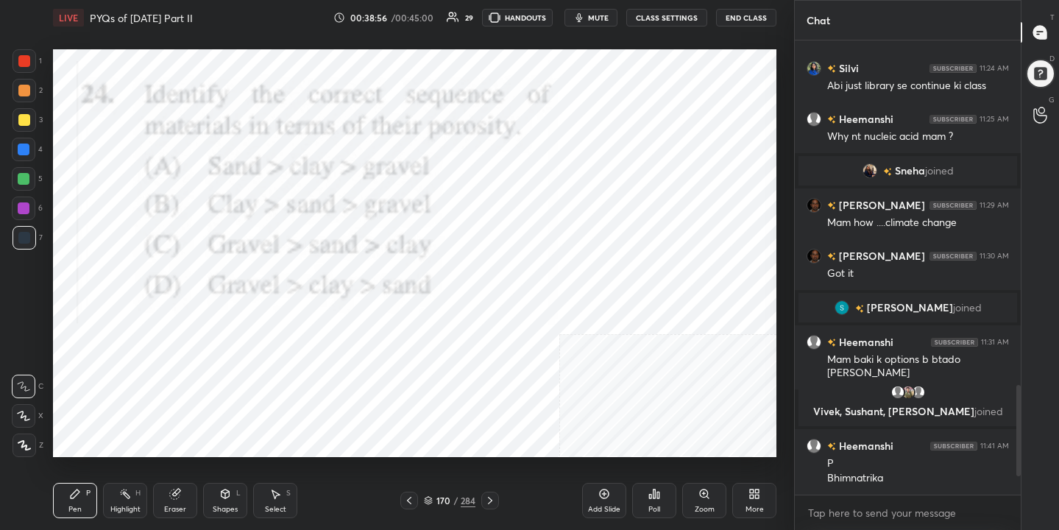
click at [452, 244] on img "grid" at bounding box center [385, 258] width 207 height 110
click at [600, 9] on button "mute" at bounding box center [590, 18] width 53 height 18
click at [429, 496] on icon at bounding box center [428, 500] width 9 height 9
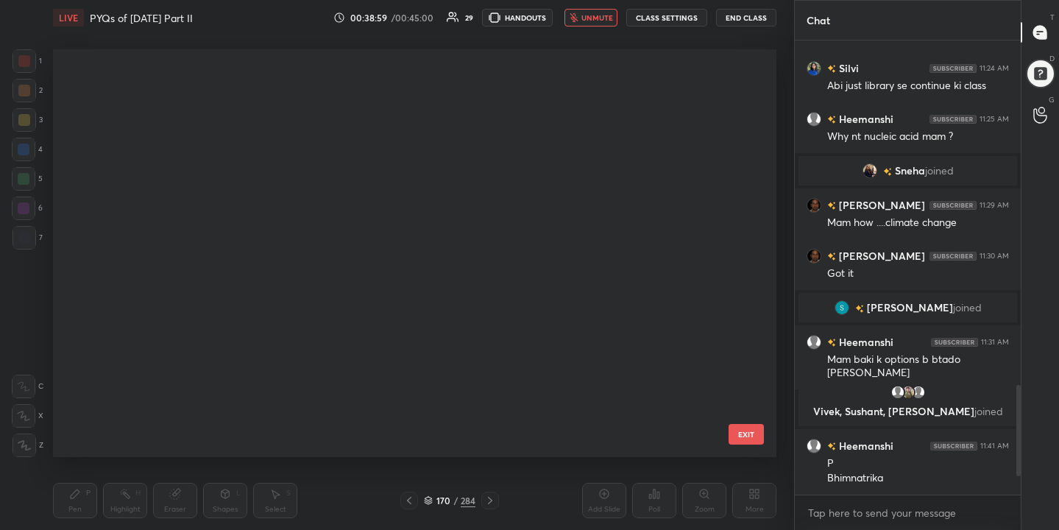
scroll to position [403, 717]
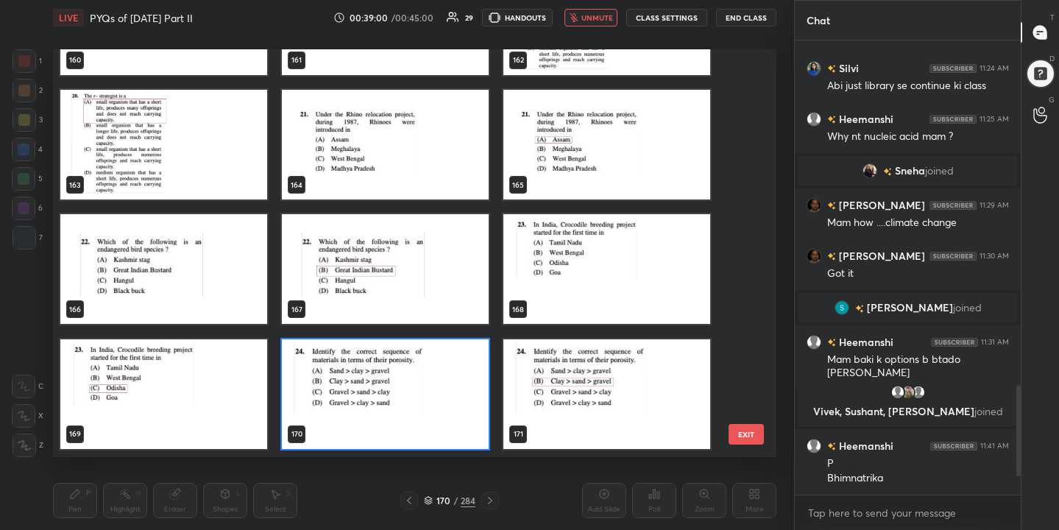
click at [445, 392] on img "grid" at bounding box center [385, 394] width 207 height 110
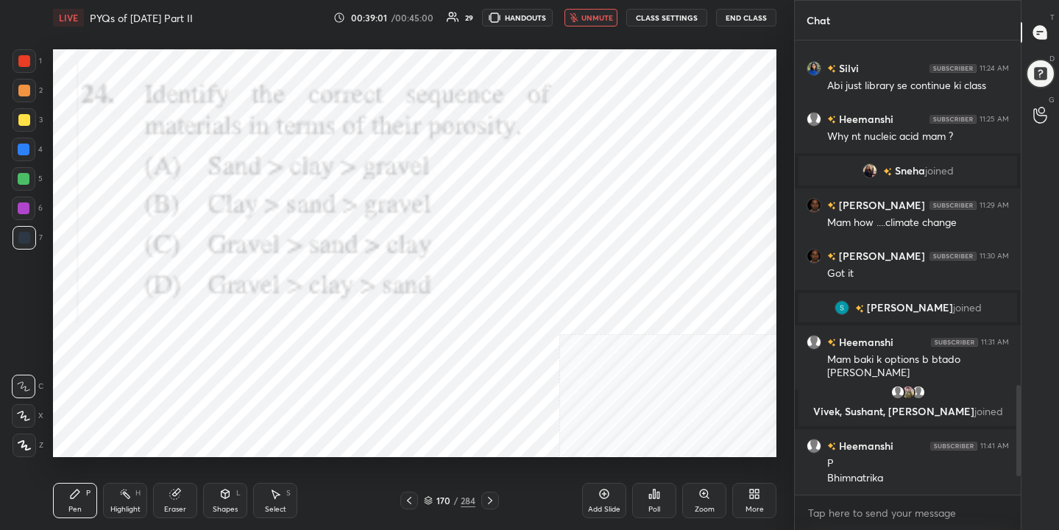
click at [650, 506] on div "Poll" at bounding box center [654, 509] width 12 height 7
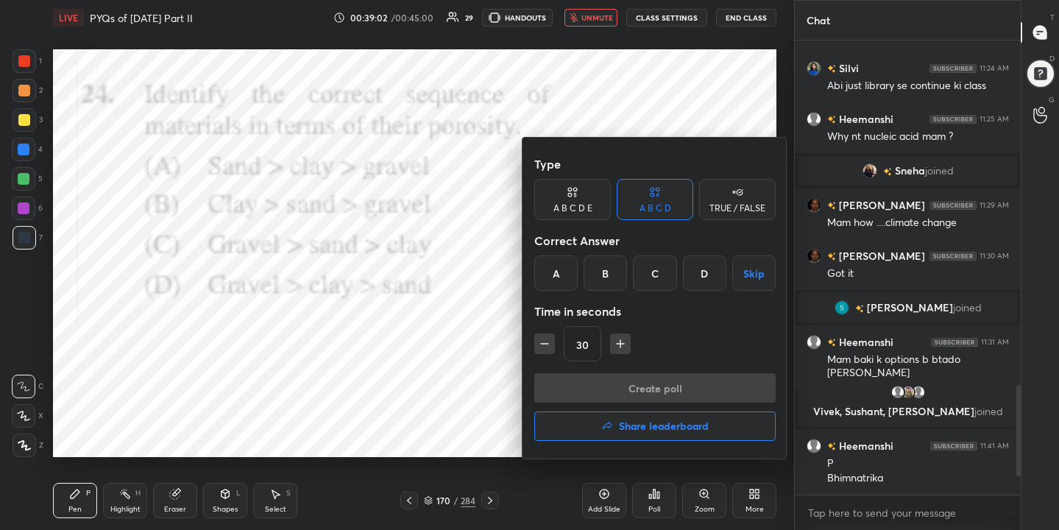
click at [607, 274] on div "B" at bounding box center [605, 272] width 43 height 35
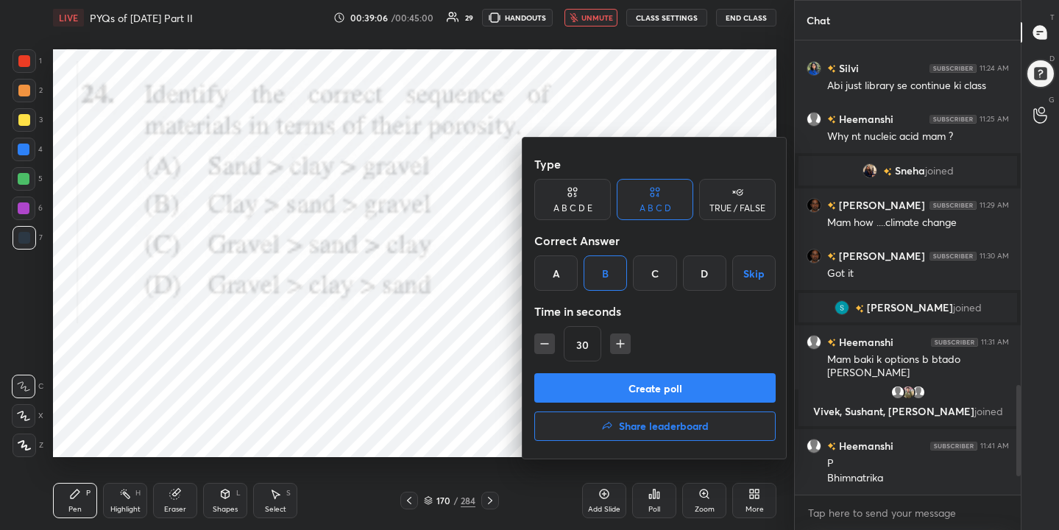
click at [656, 386] on button "Create poll" at bounding box center [654, 387] width 241 height 29
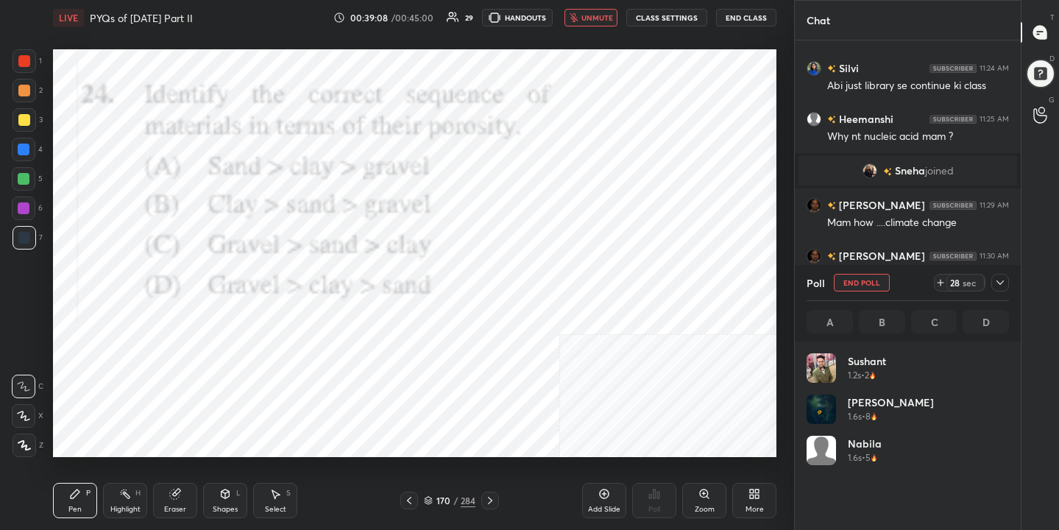
scroll to position [172, 198]
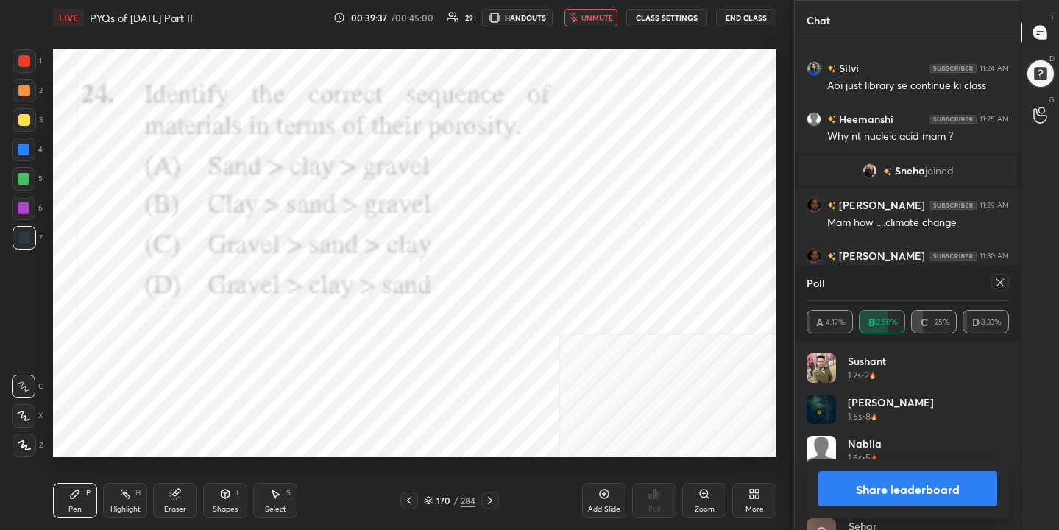
click at [1000, 277] on icon at bounding box center [1000, 283] width 12 height 12
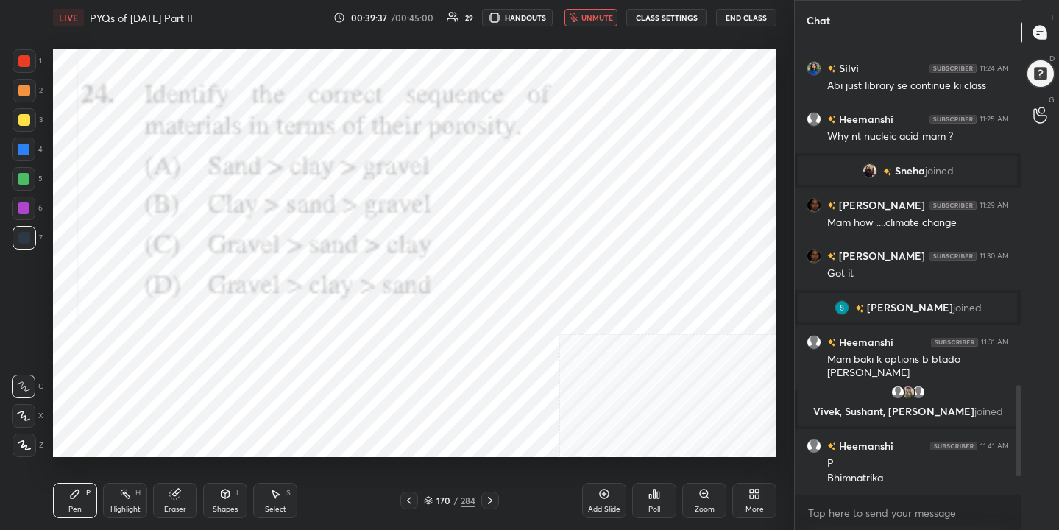
scroll to position [450, 222]
click at [601, 19] on span "unmute" at bounding box center [597, 18] width 32 height 10
click at [436, 500] on div "171" at bounding box center [443, 500] width 15 height 9
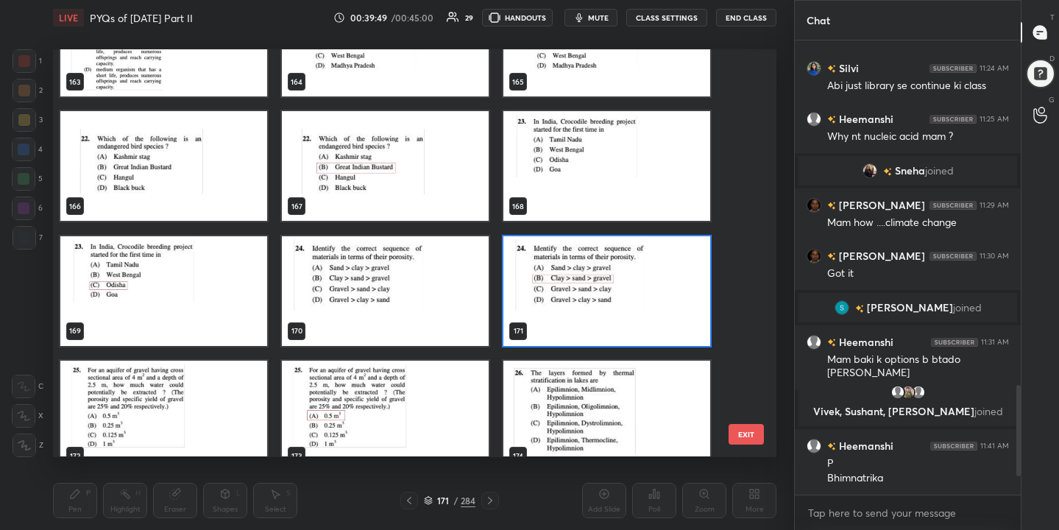
scroll to position [6823, 0]
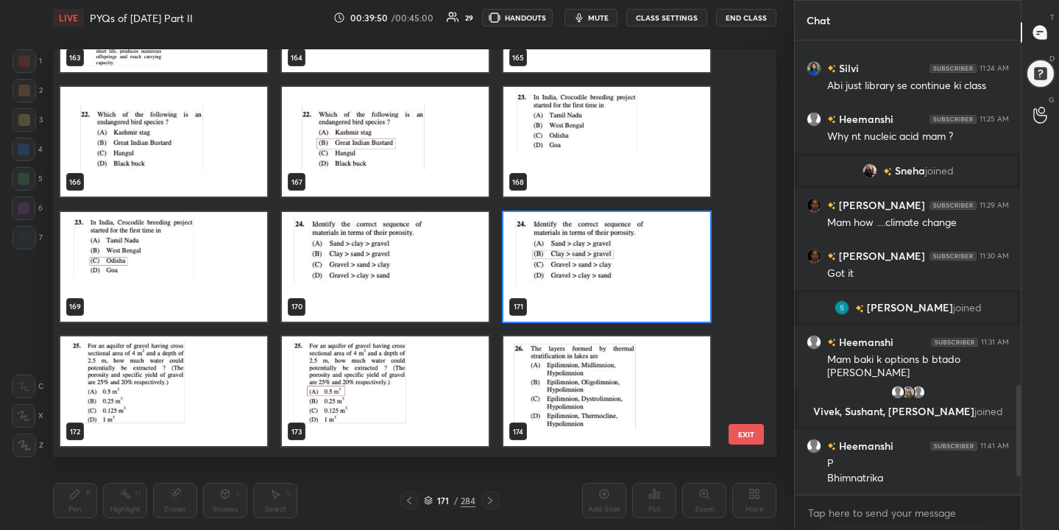
click at [194, 371] on img "grid" at bounding box center [163, 391] width 207 height 110
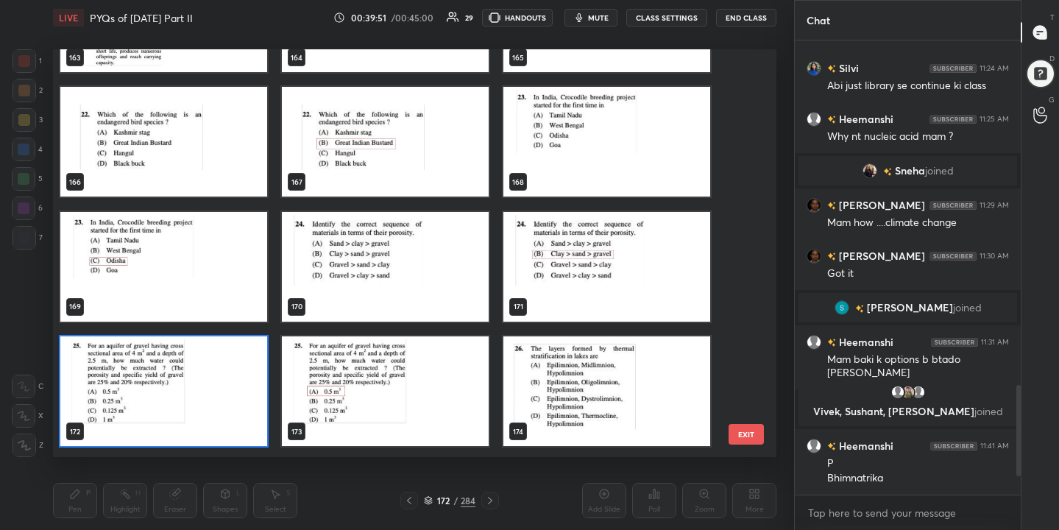
click at [194, 371] on img "grid" at bounding box center [163, 391] width 207 height 110
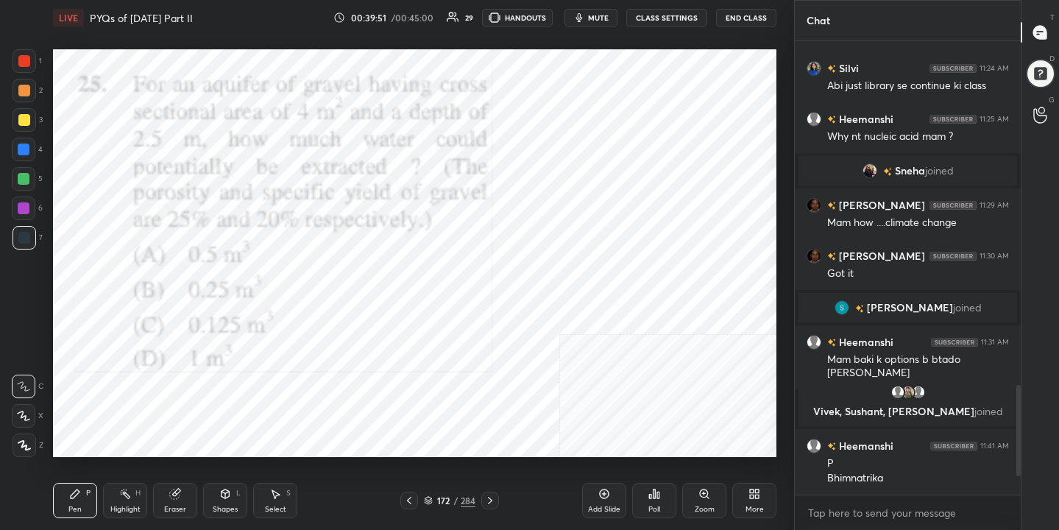
click at [194, 371] on img "grid" at bounding box center [163, 391] width 207 height 110
click at [590, 13] on span "mute" at bounding box center [598, 18] width 21 height 10
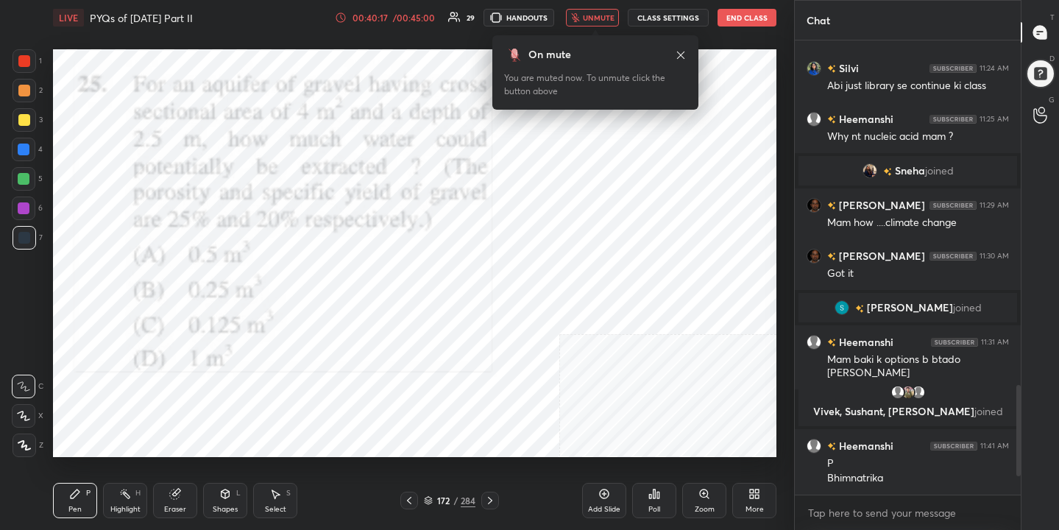
click at [434, 494] on div "172 / 284" at bounding box center [450, 500] width 52 height 13
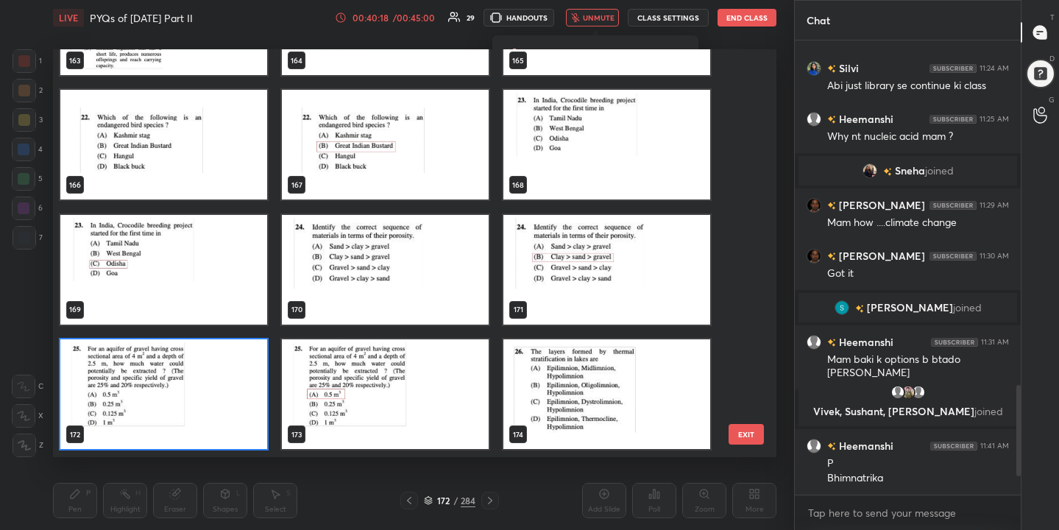
scroll to position [403, 717]
click at [208, 372] on img "grid" at bounding box center [163, 394] width 207 height 110
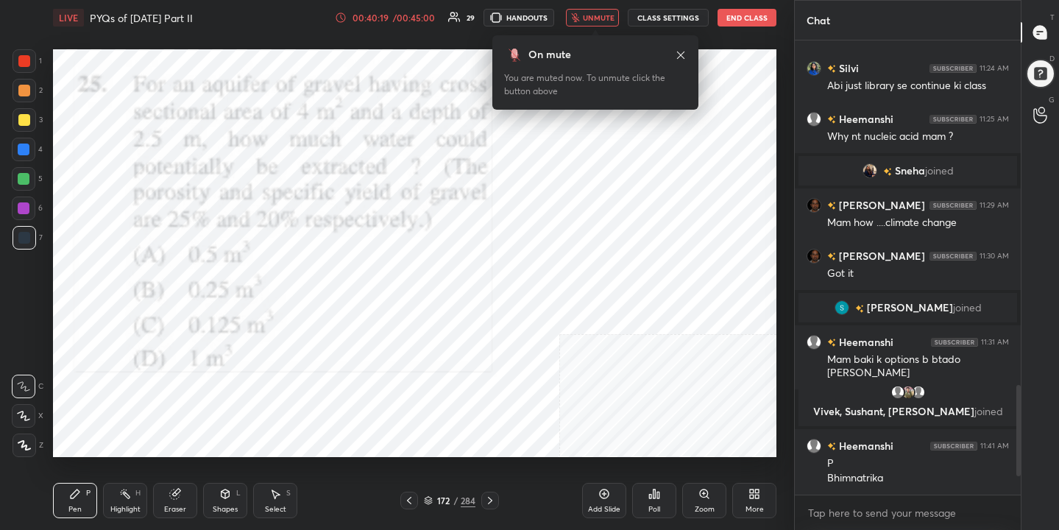
click at [208, 372] on img "grid" at bounding box center [163, 394] width 207 height 110
click at [654, 494] on icon at bounding box center [655, 493] width 2 height 9
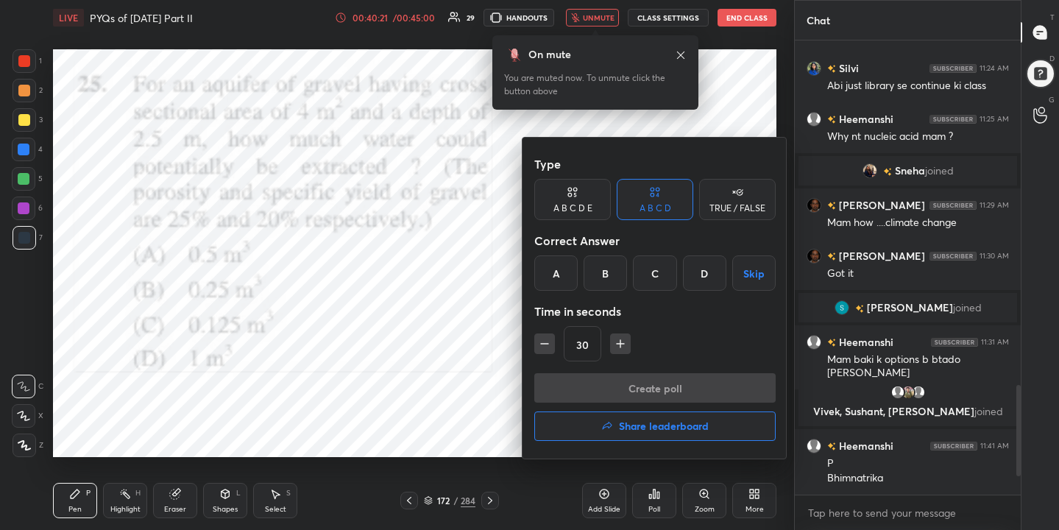
click at [562, 273] on div "A" at bounding box center [555, 272] width 43 height 35
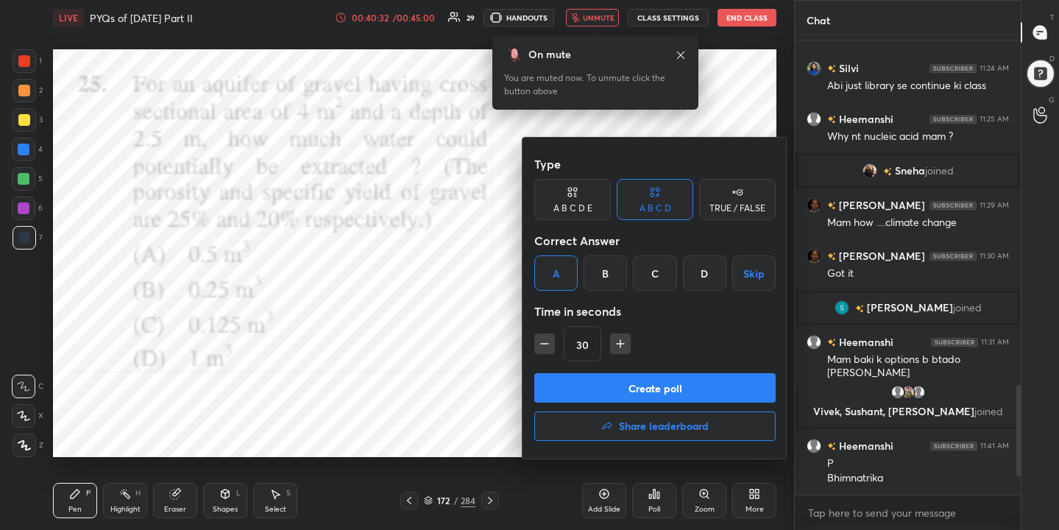
click at [634, 382] on button "Create poll" at bounding box center [654, 387] width 241 height 29
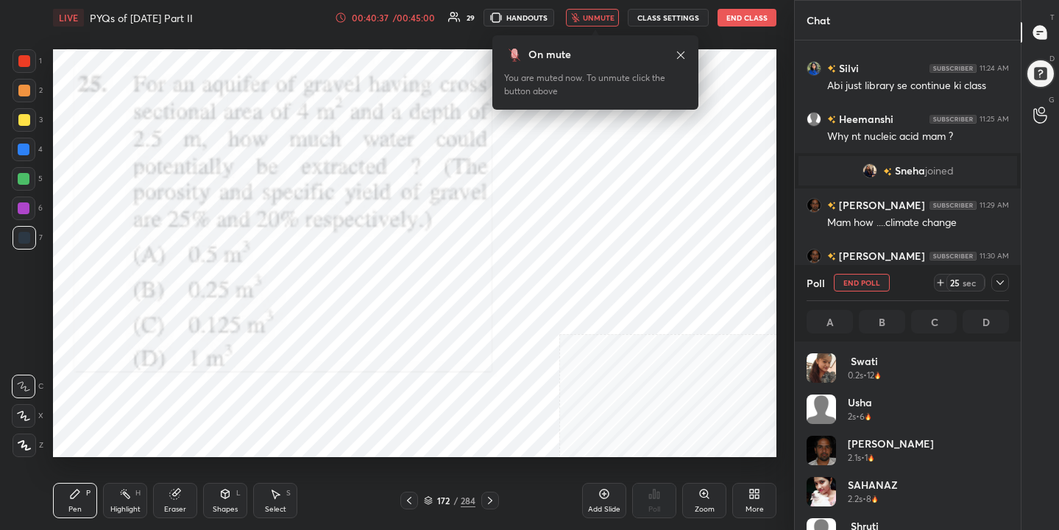
scroll to position [1549, 0]
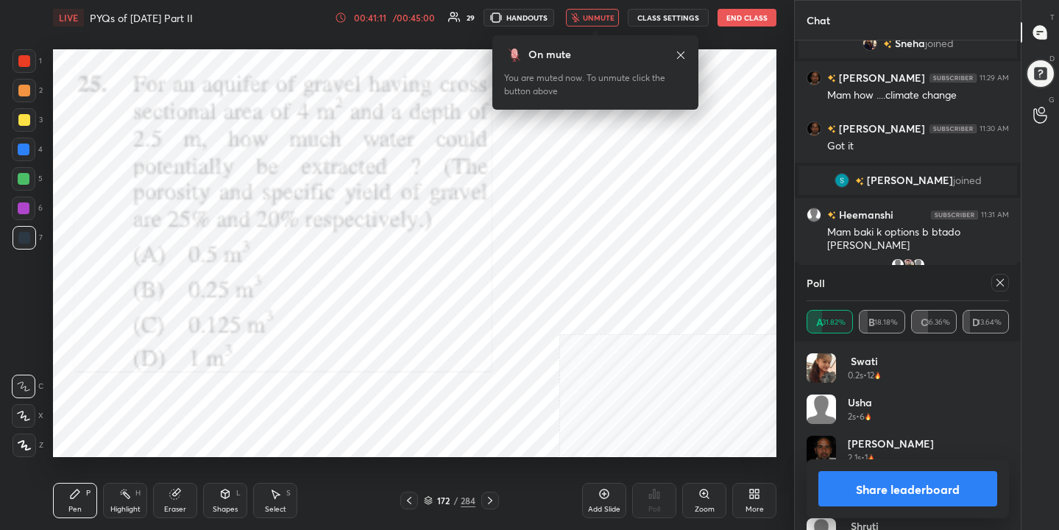
click at [1002, 275] on div at bounding box center [1000, 283] width 18 height 18
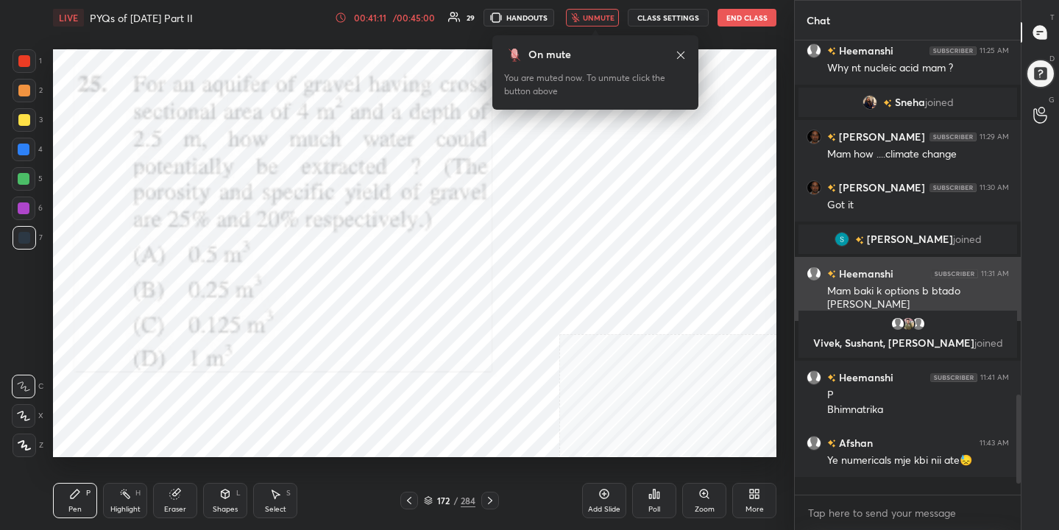
scroll to position [1473, 0]
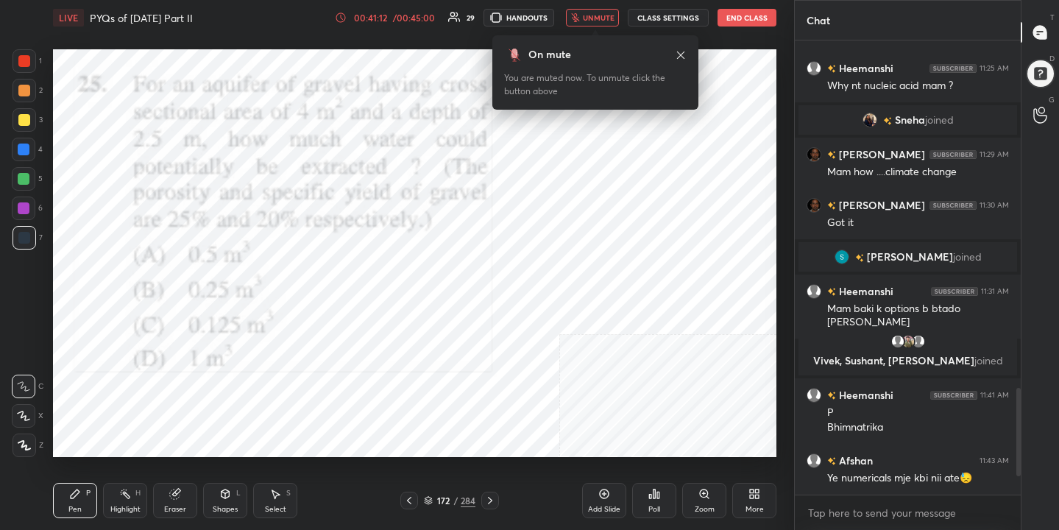
click at [615, 24] on button "unmute" at bounding box center [592, 18] width 53 height 18
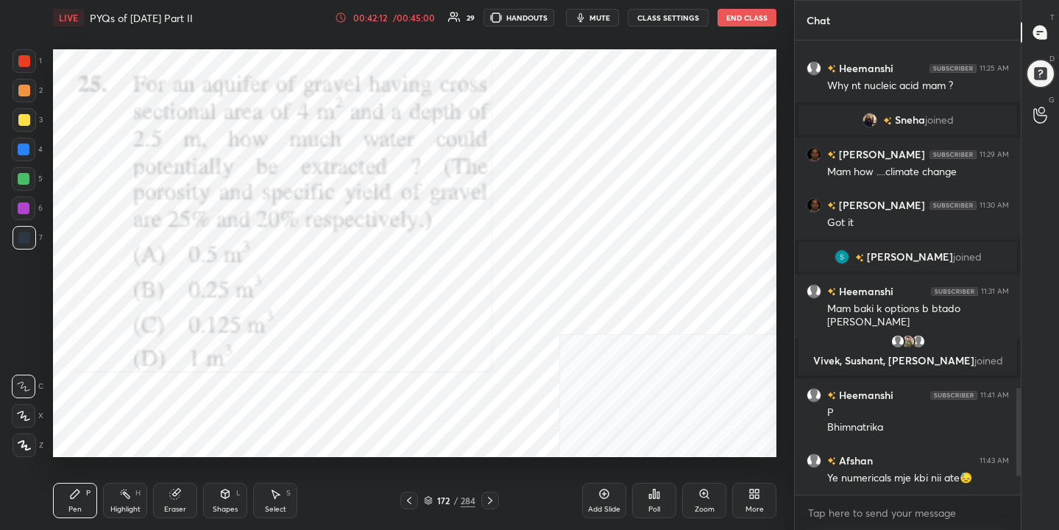
click at [432, 495] on div "172 / 284" at bounding box center [450, 500] width 52 height 13
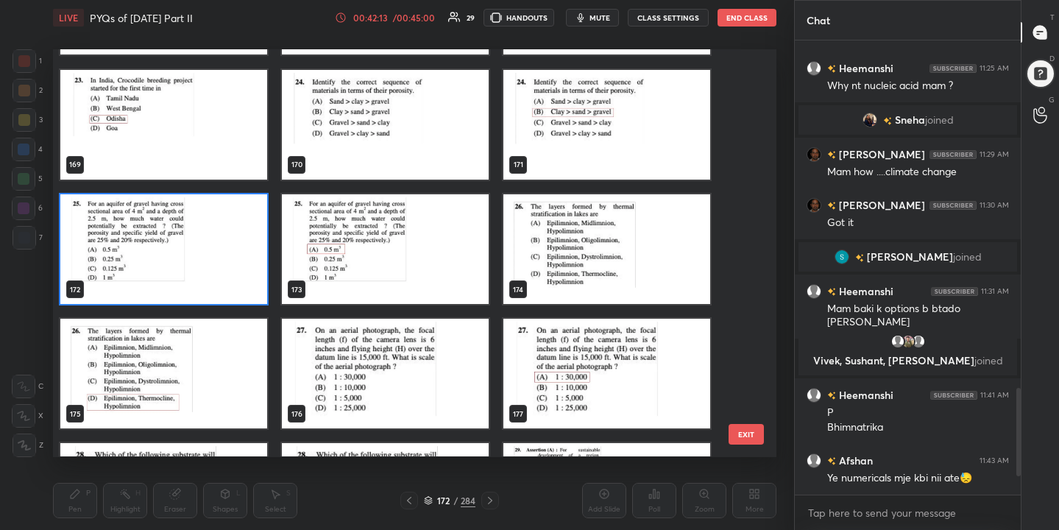
scroll to position [6970, 0]
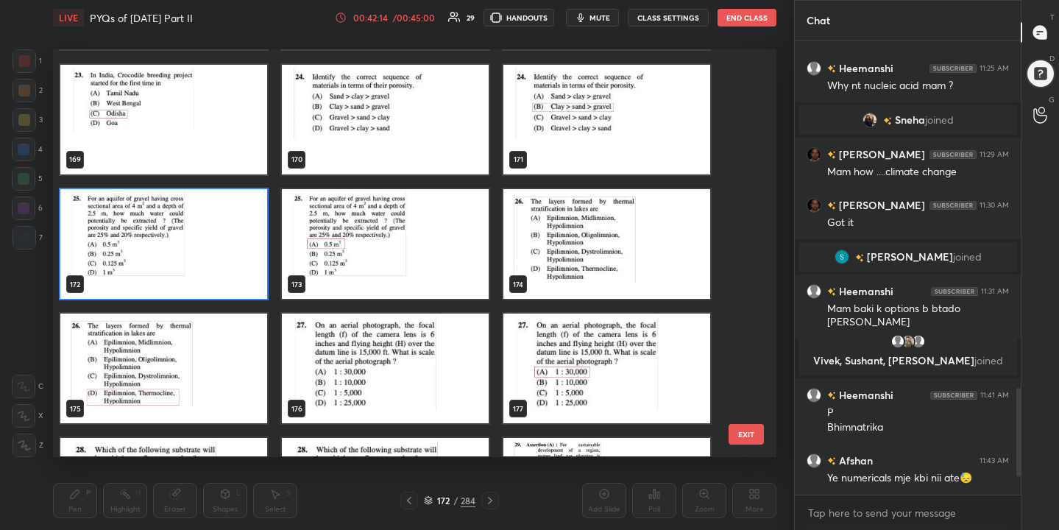
click at [572, 252] on img "grid" at bounding box center [606, 244] width 207 height 110
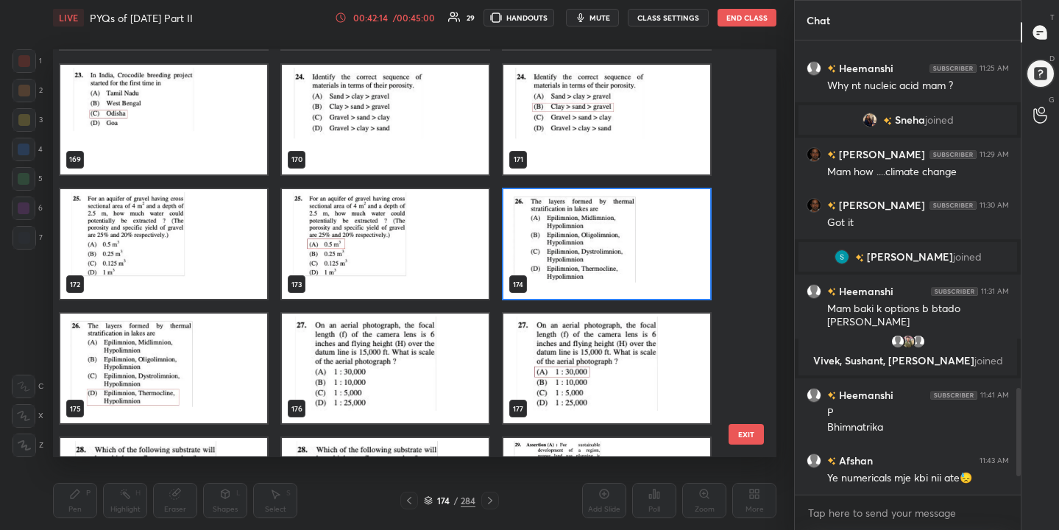
click at [572, 252] on img "grid" at bounding box center [606, 244] width 207 height 110
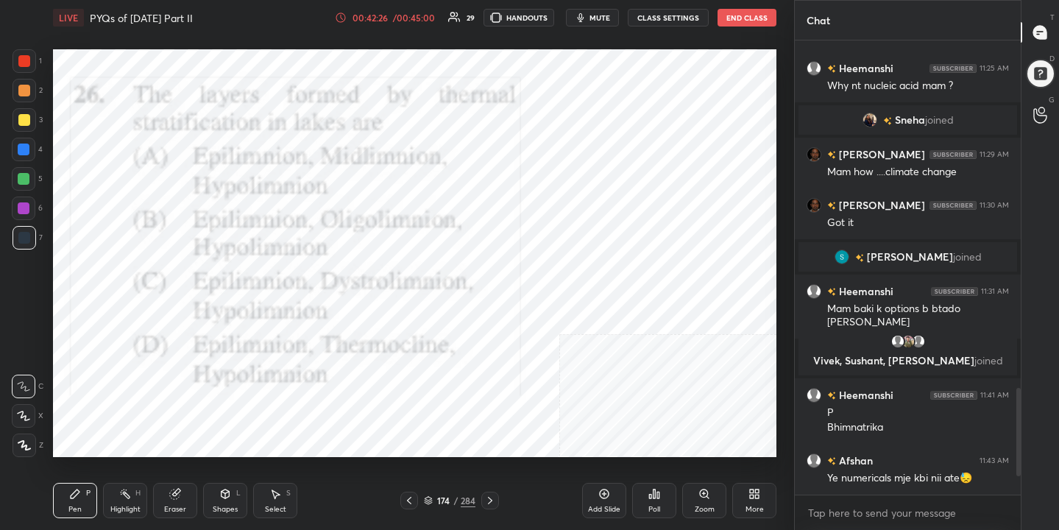
click at [609, 23] on button "mute" at bounding box center [592, 18] width 53 height 18
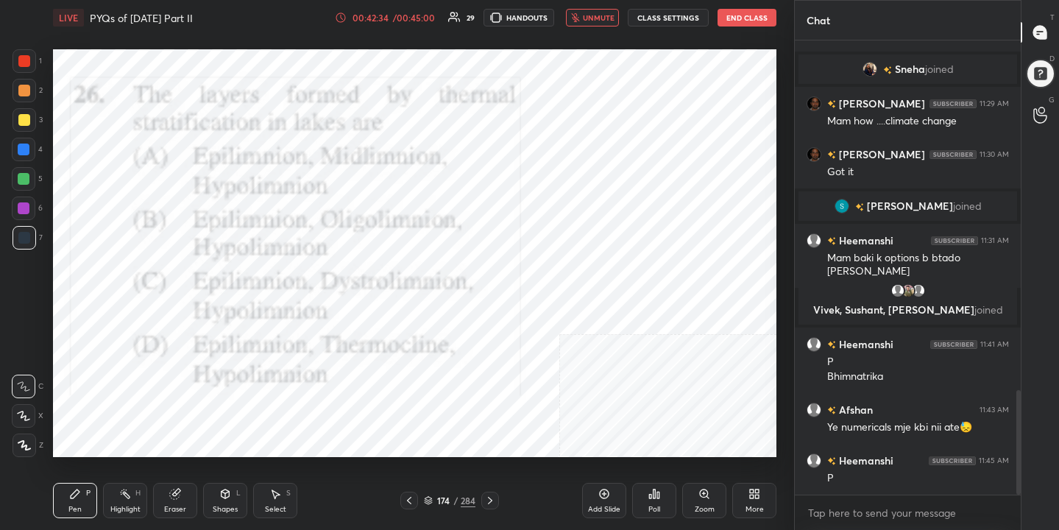
click at [440, 505] on div "174" at bounding box center [443, 500] width 15 height 9
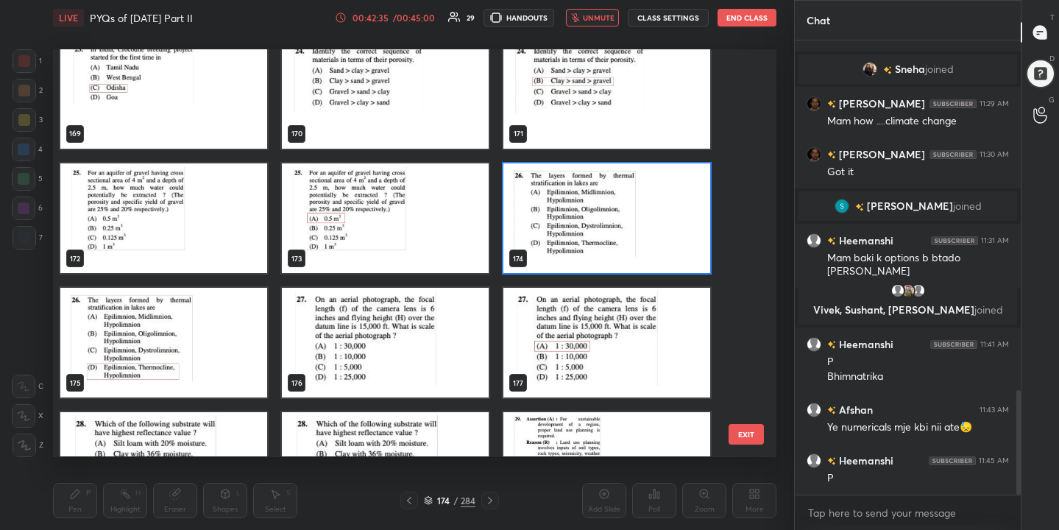
scroll to position [6999, 0]
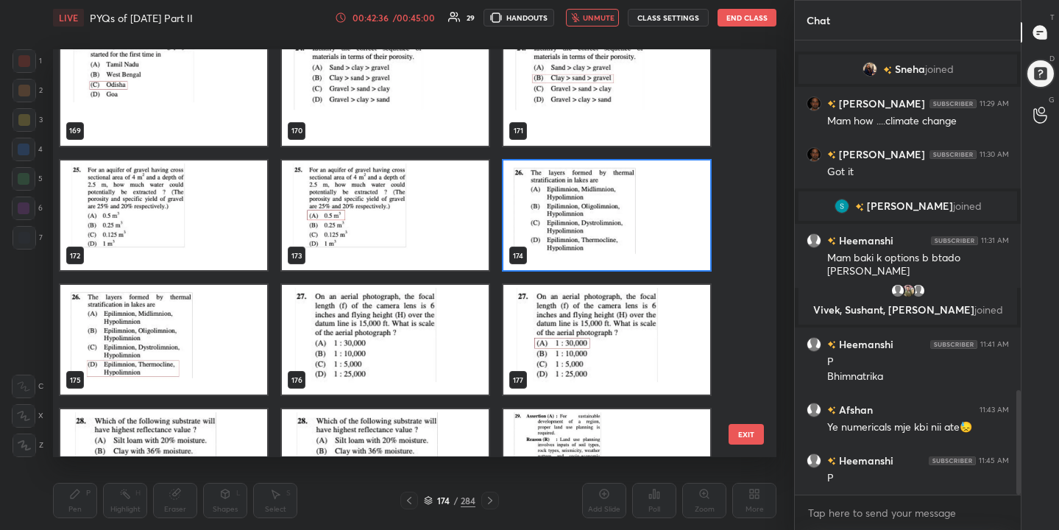
click at [592, 224] on img "grid" at bounding box center [606, 215] width 207 height 110
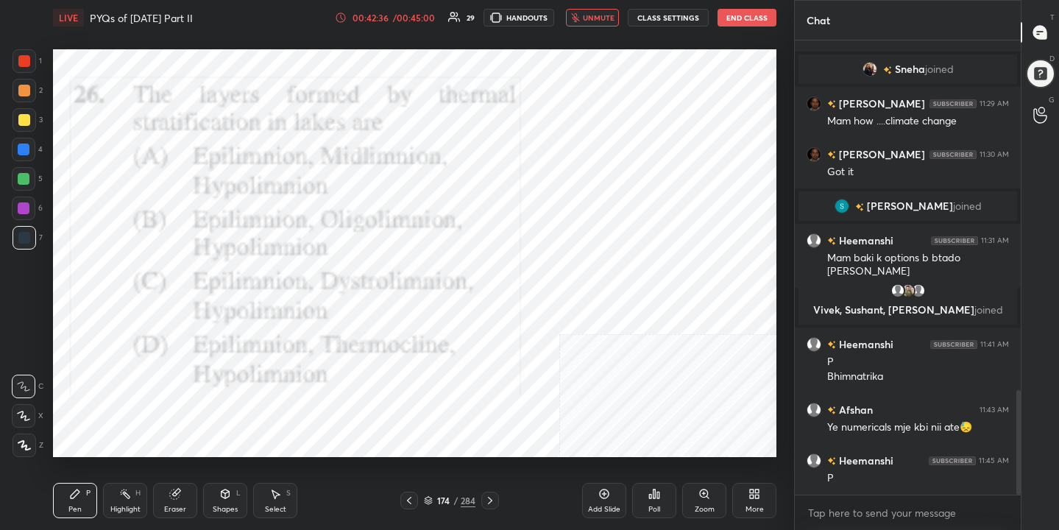
click at [592, 224] on img "grid" at bounding box center [606, 215] width 207 height 110
click at [647, 498] on div "Poll" at bounding box center [654, 500] width 44 height 35
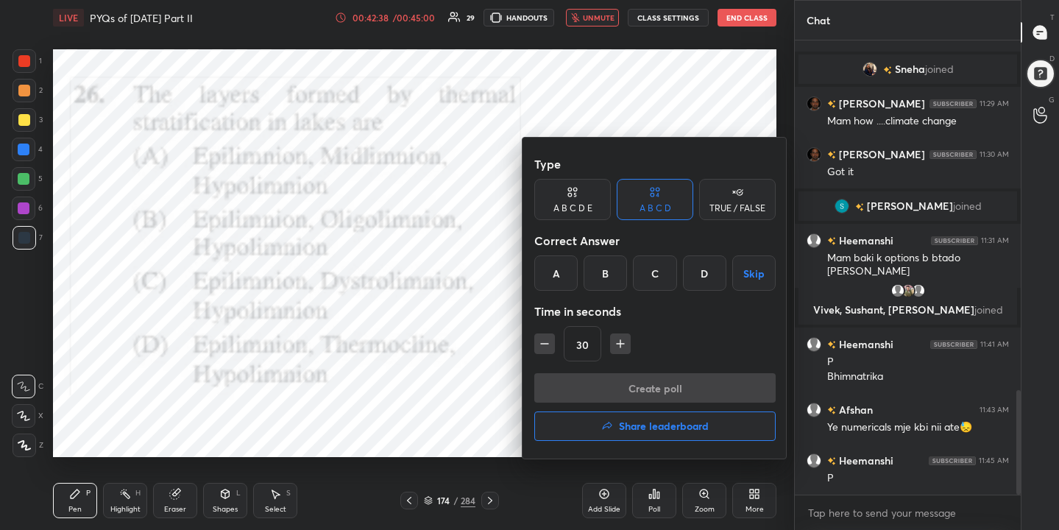
click at [696, 280] on div "D" at bounding box center [704, 272] width 43 height 35
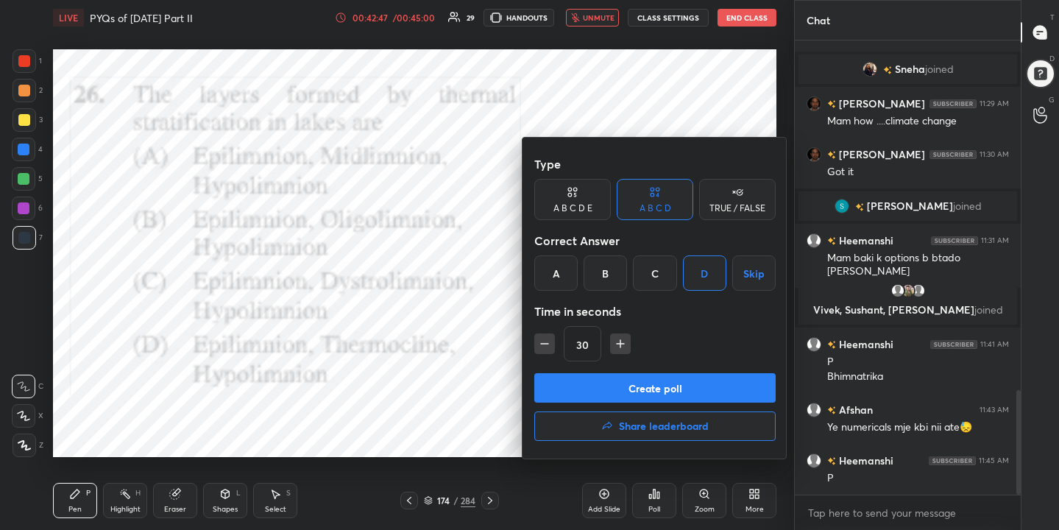
click at [668, 383] on button "Create poll" at bounding box center [654, 387] width 241 height 29
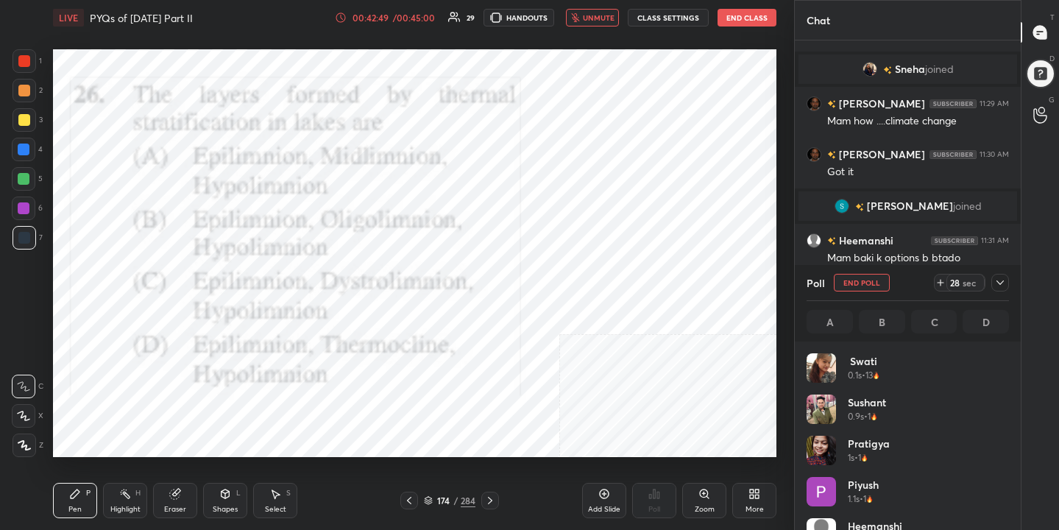
scroll to position [172, 198]
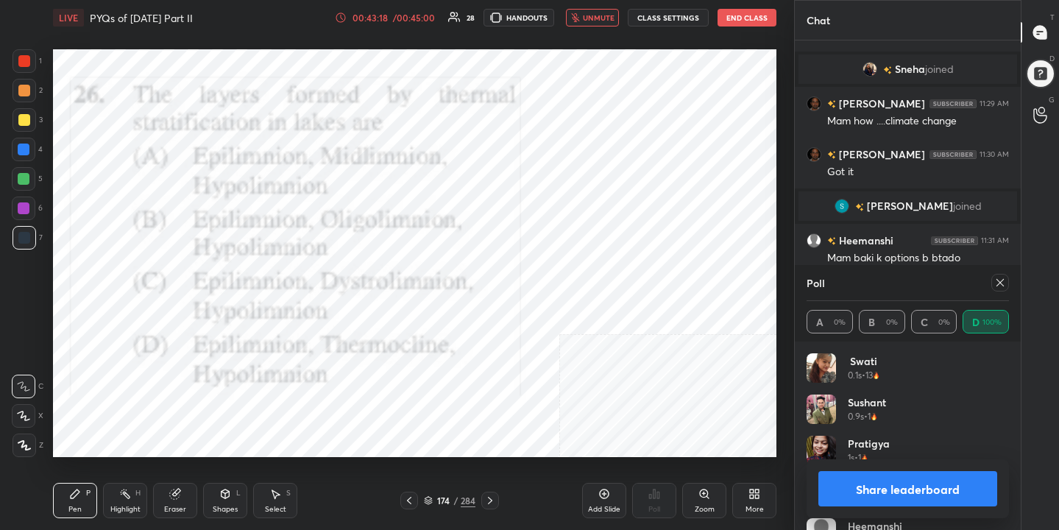
click at [999, 283] on icon at bounding box center [999, 282] width 7 height 7
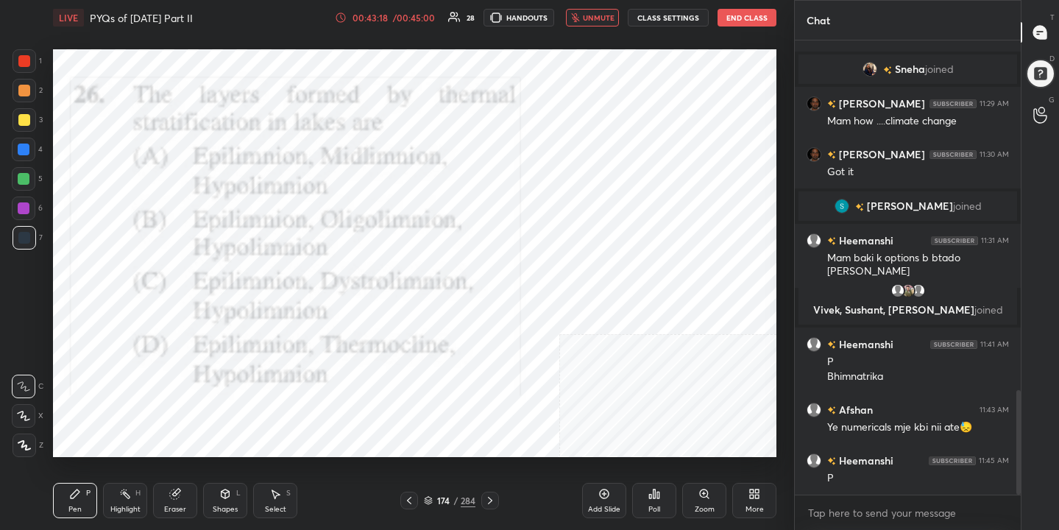
scroll to position [5, 5]
click at [594, 20] on span "unmute" at bounding box center [599, 18] width 32 height 10
click at [436, 498] on div "175" at bounding box center [443, 500] width 15 height 9
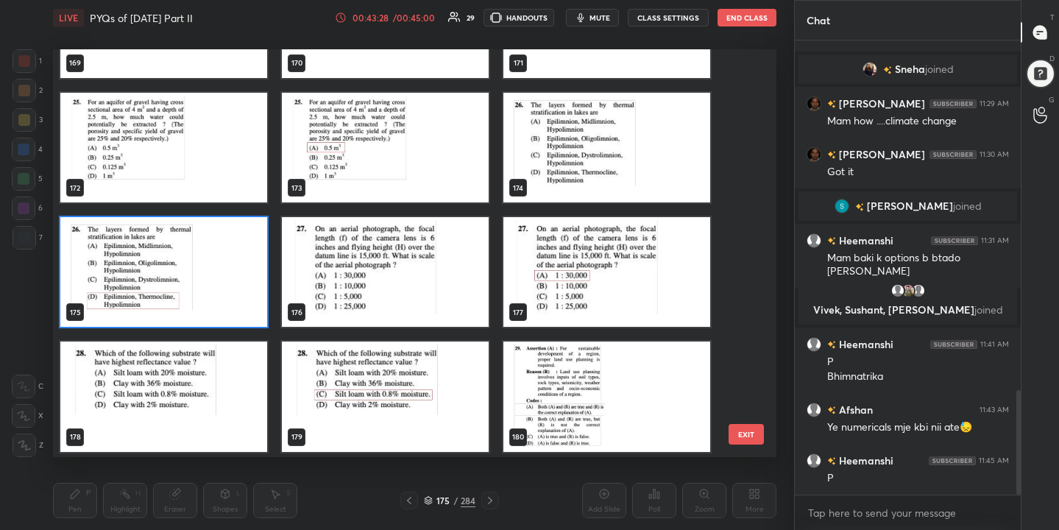
scroll to position [7078, 0]
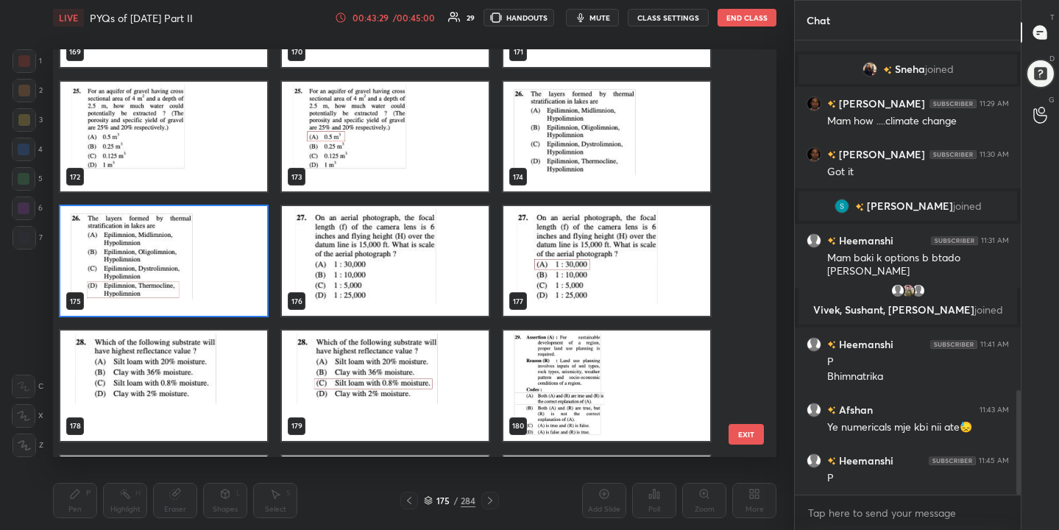
click at [417, 266] on img "grid" at bounding box center [385, 262] width 207 height 110
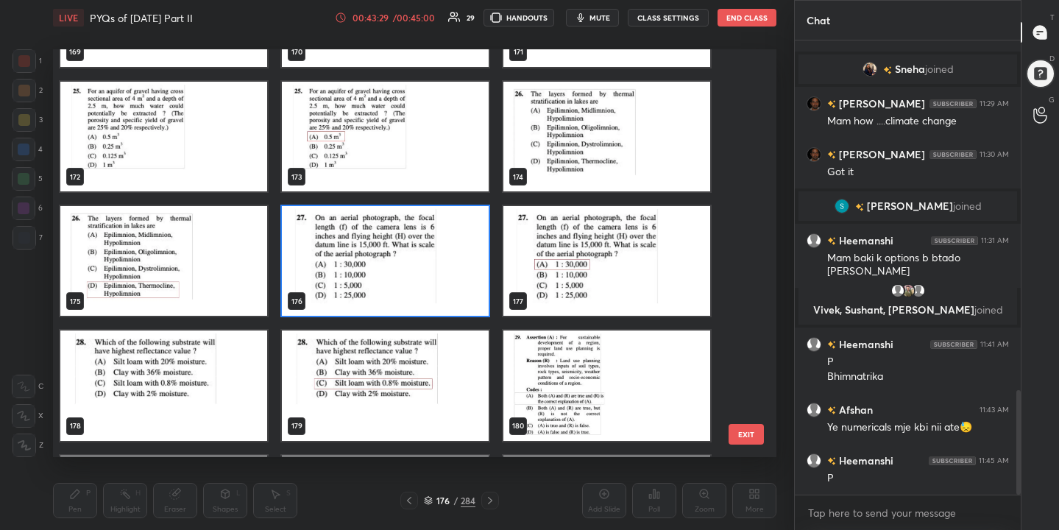
click at [417, 266] on img "grid" at bounding box center [385, 262] width 207 height 110
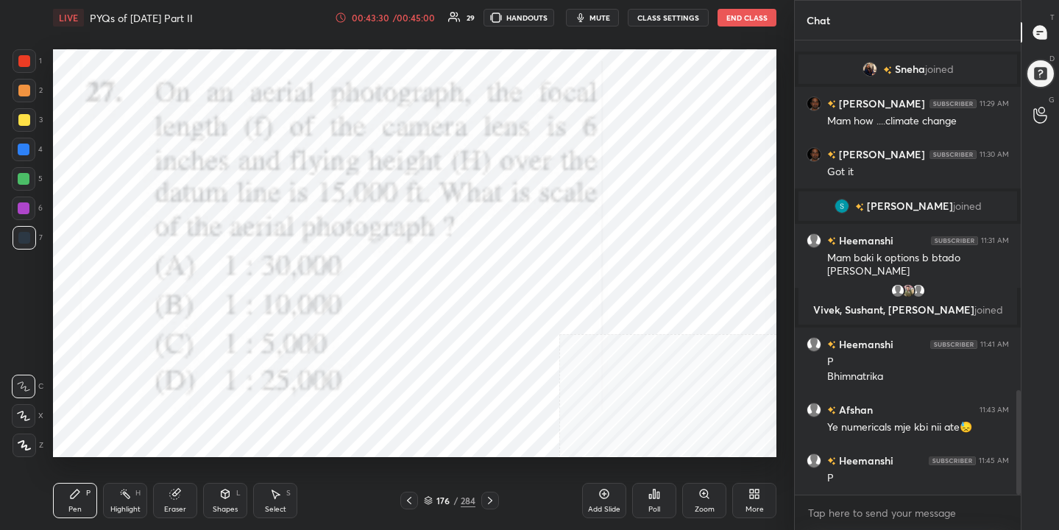
click at [581, 24] on button "mute" at bounding box center [592, 18] width 53 height 18
click at [425, 502] on icon at bounding box center [428, 503] width 7 height 2
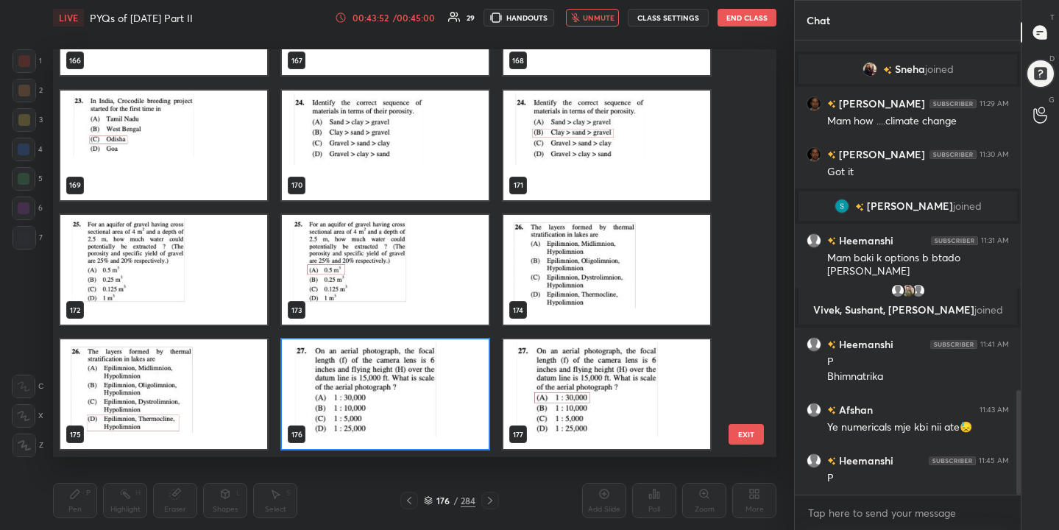
scroll to position [403, 717]
click at [389, 378] on img "grid" at bounding box center [385, 395] width 207 height 110
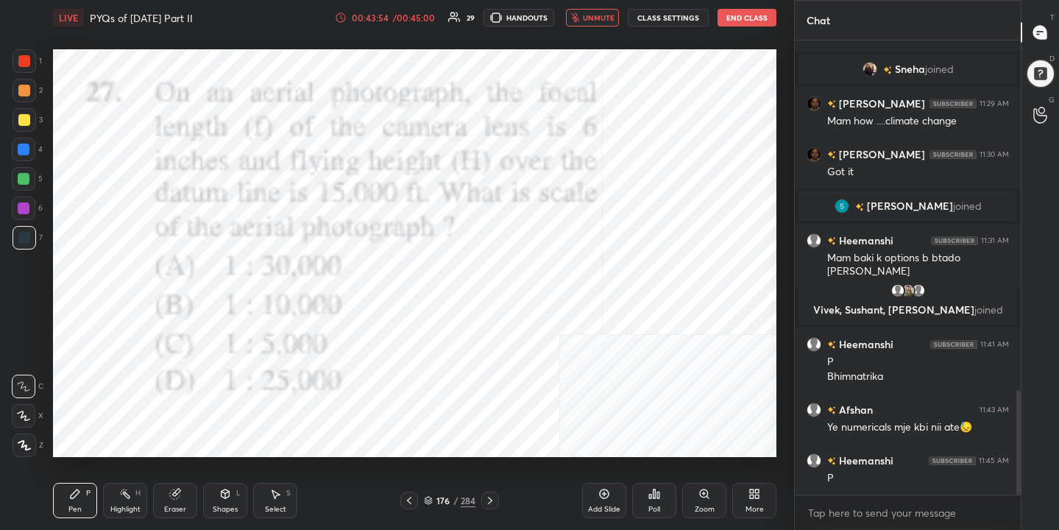
click at [389, 378] on img "grid" at bounding box center [385, 395] width 207 height 110
click at [655, 500] on div "Poll" at bounding box center [654, 500] width 44 height 35
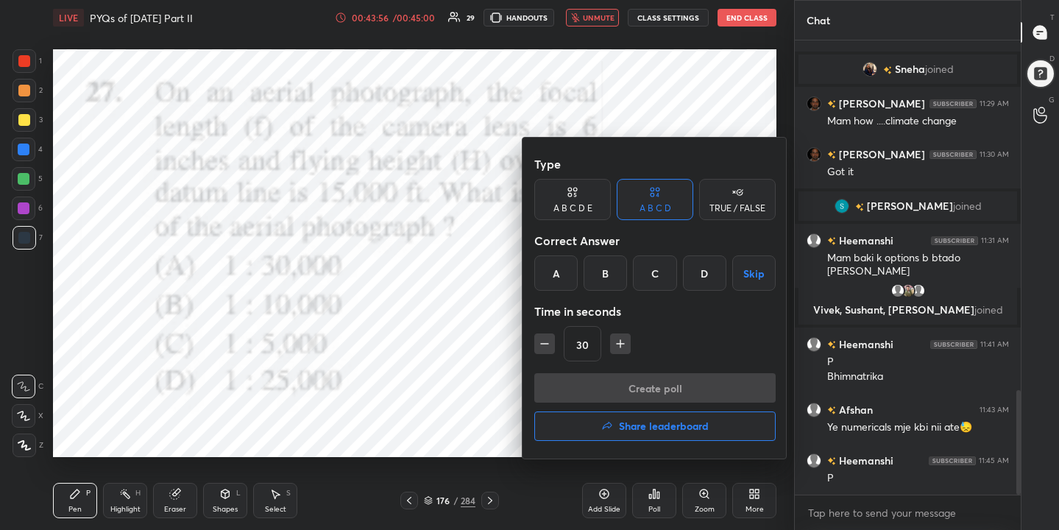
click at [545, 280] on div "A" at bounding box center [555, 272] width 43 height 35
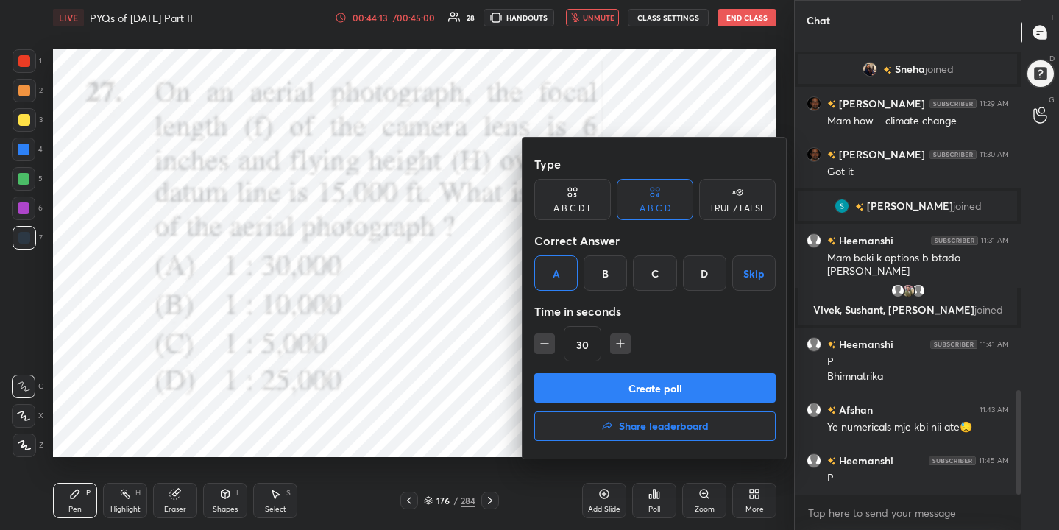
click at [613, 394] on button "Create poll" at bounding box center [654, 387] width 241 height 29
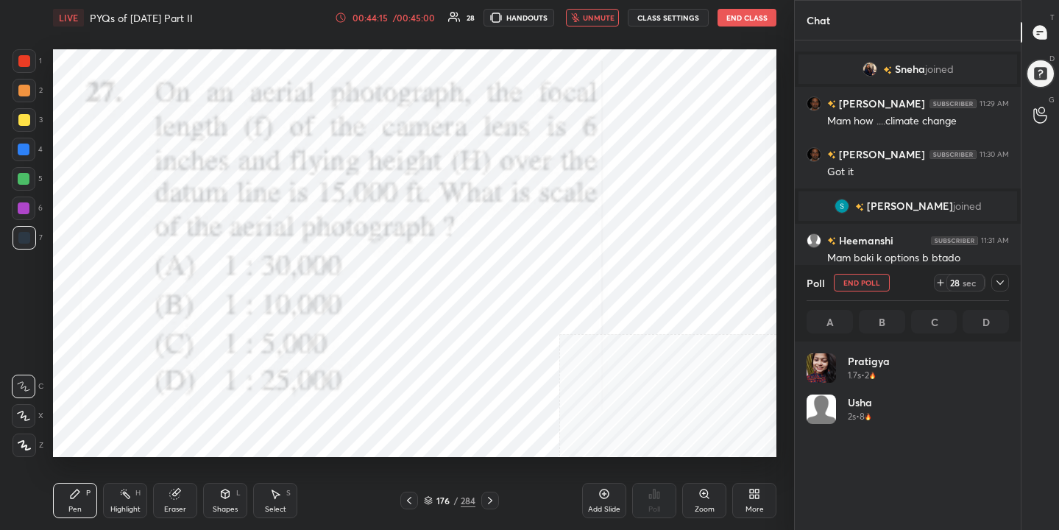
scroll to position [172, 198]
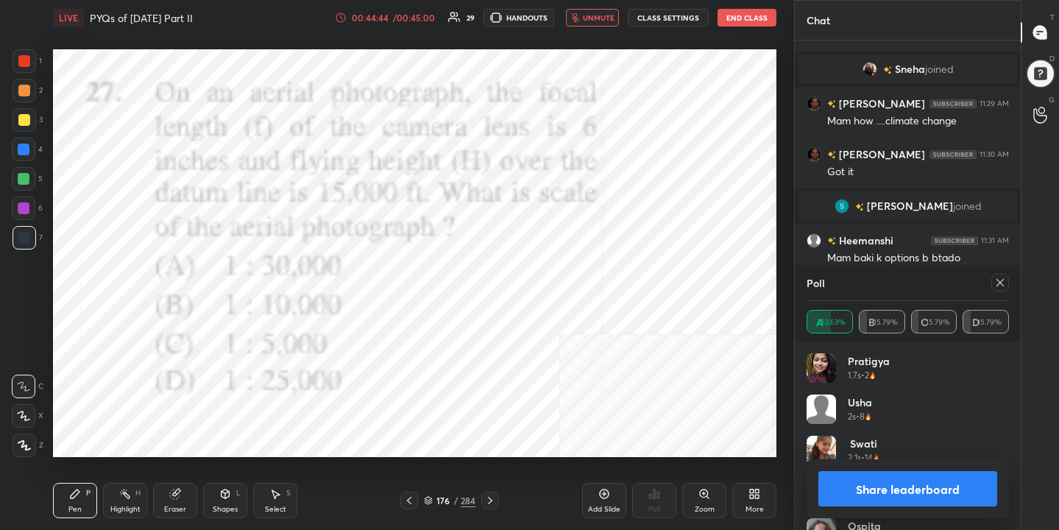
click at [998, 282] on icon at bounding box center [1000, 283] width 12 height 12
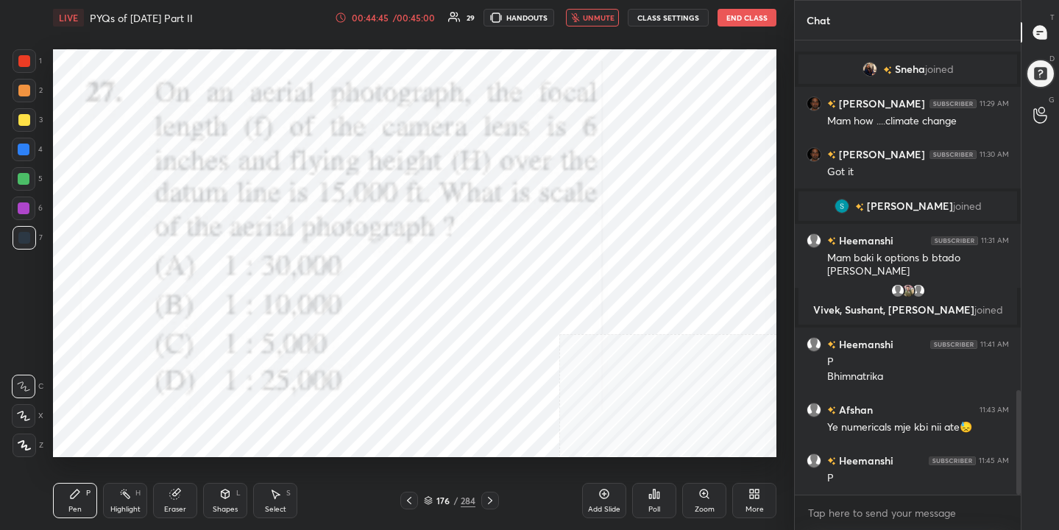
scroll to position [5, 5]
click at [614, 20] on span "unmute" at bounding box center [599, 18] width 32 height 10
drag, startPoint x: 175, startPoint y: 502, endPoint x: 188, endPoint y: 475, distance: 30.3
click at [175, 501] on div "Eraser" at bounding box center [175, 500] width 44 height 35
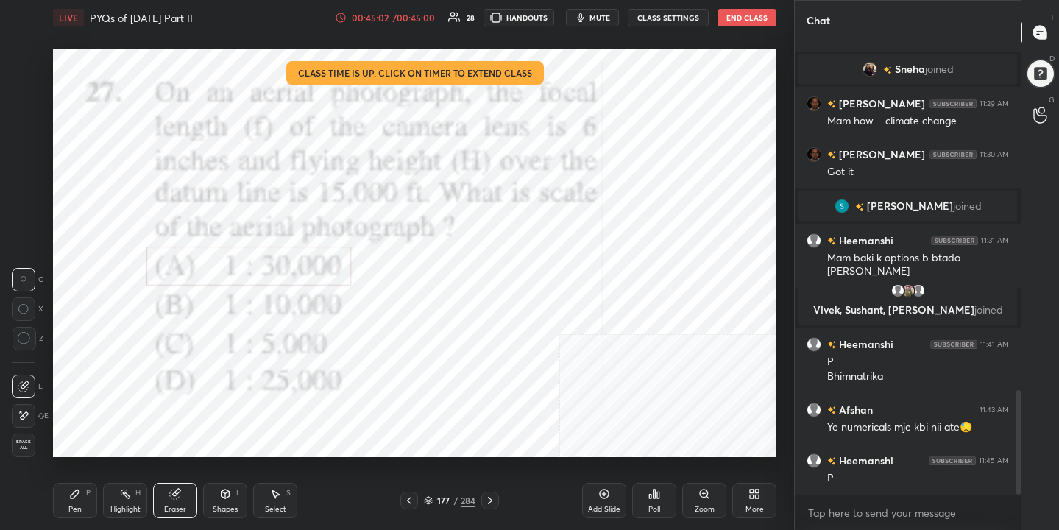
drag, startPoint x: 80, startPoint y: 495, endPoint x: 98, endPoint y: 466, distance: 34.3
click at [80, 493] on div "Pen P" at bounding box center [75, 500] width 44 height 35
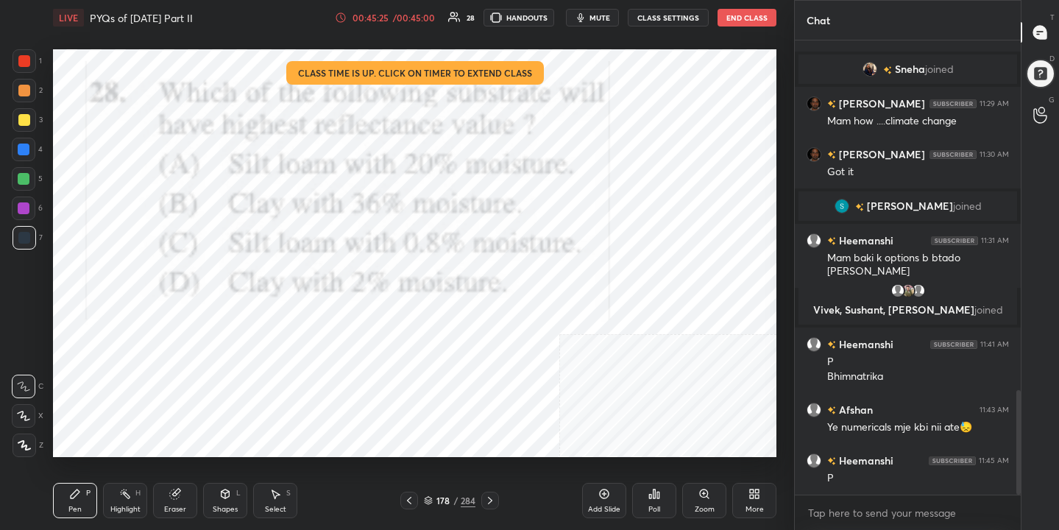
scroll to position [1574, 0]
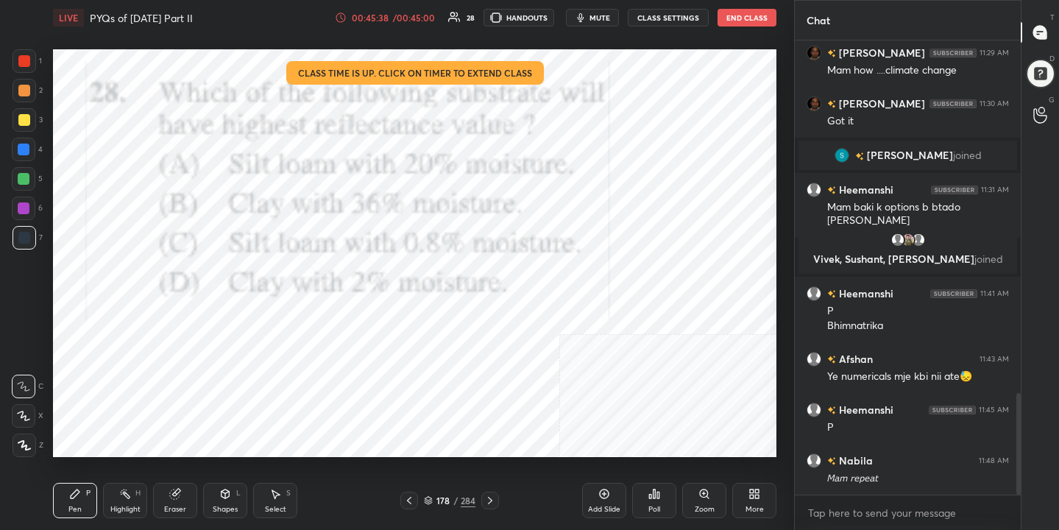
click at [434, 496] on div "178 / 284" at bounding box center [450, 500] width 52 height 13
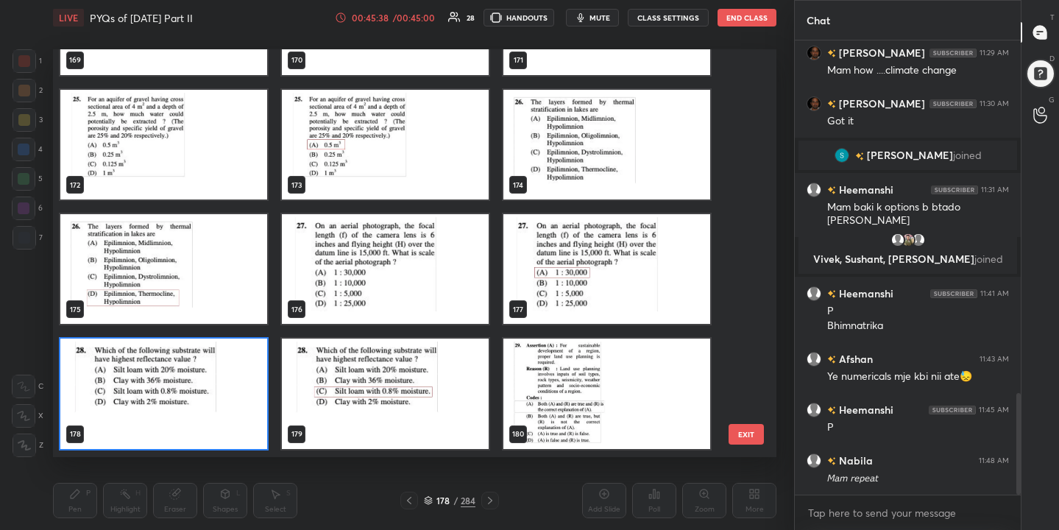
scroll to position [403, 717]
click at [216, 378] on img "grid" at bounding box center [163, 394] width 207 height 110
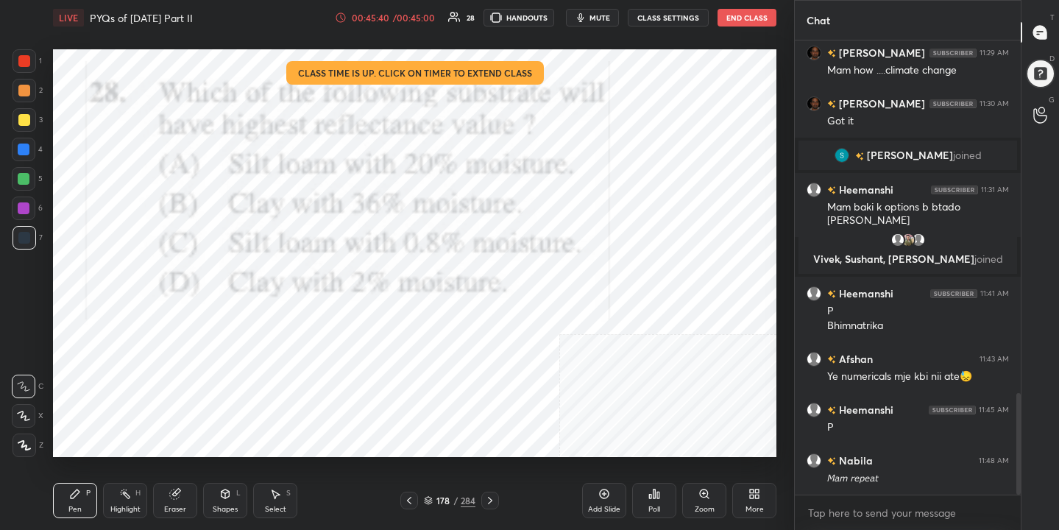
click at [216, 378] on img "grid" at bounding box center [163, 394] width 207 height 110
click at [659, 497] on icon at bounding box center [654, 494] width 12 height 12
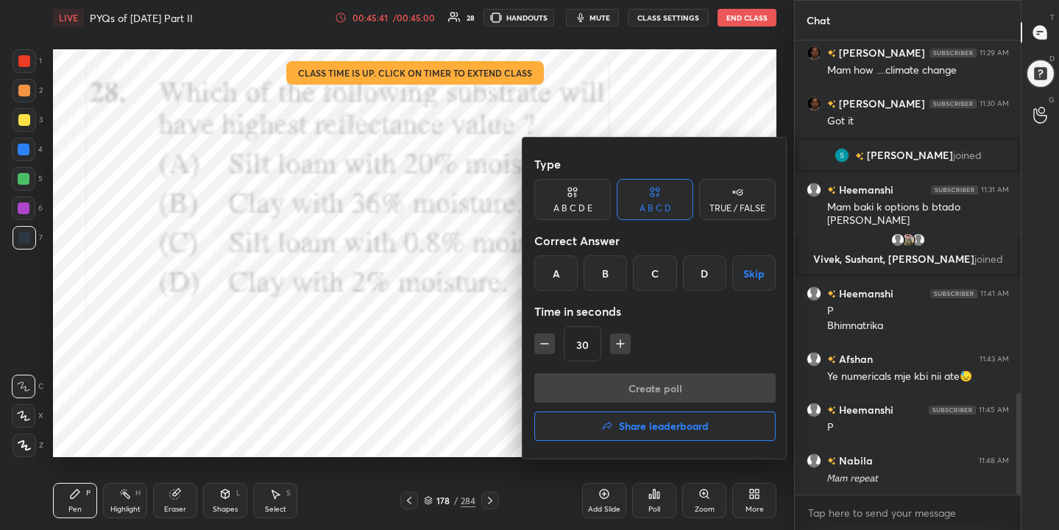
click at [654, 273] on div "C" at bounding box center [654, 272] width 43 height 35
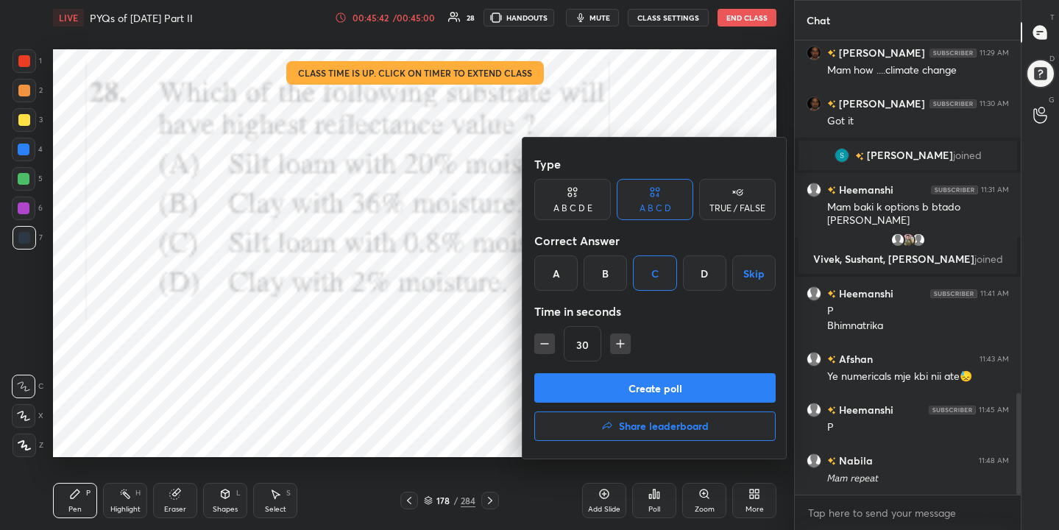
click at [656, 375] on button "Create poll" at bounding box center [654, 387] width 241 height 29
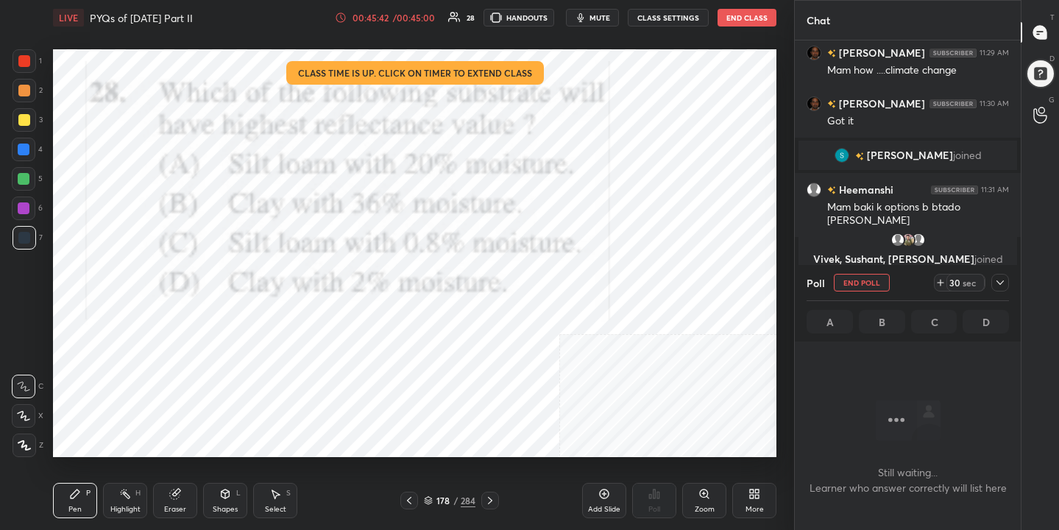
scroll to position [251, 222]
click at [607, 23] on button "mute" at bounding box center [592, 18] width 53 height 18
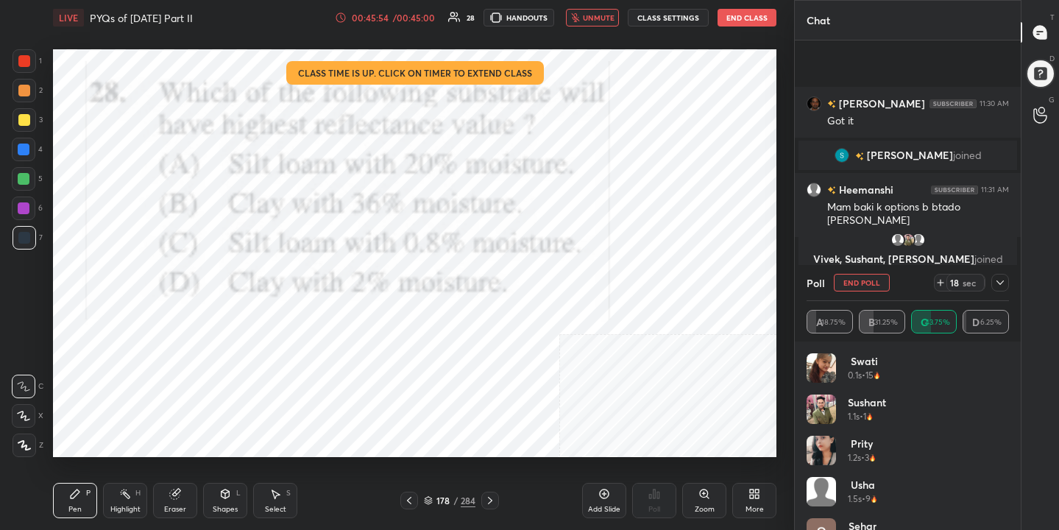
scroll to position [1701, 0]
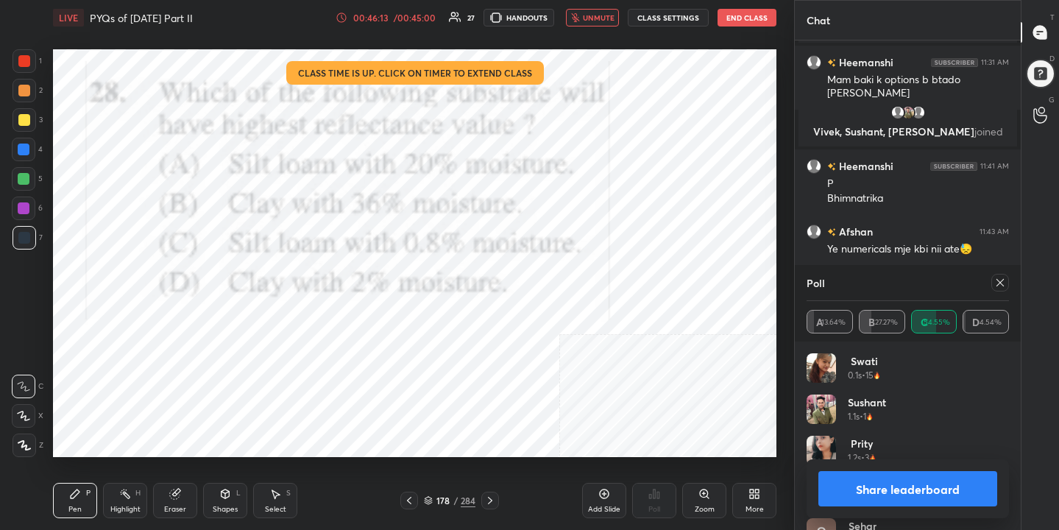
click at [999, 280] on icon at bounding box center [1000, 283] width 12 height 12
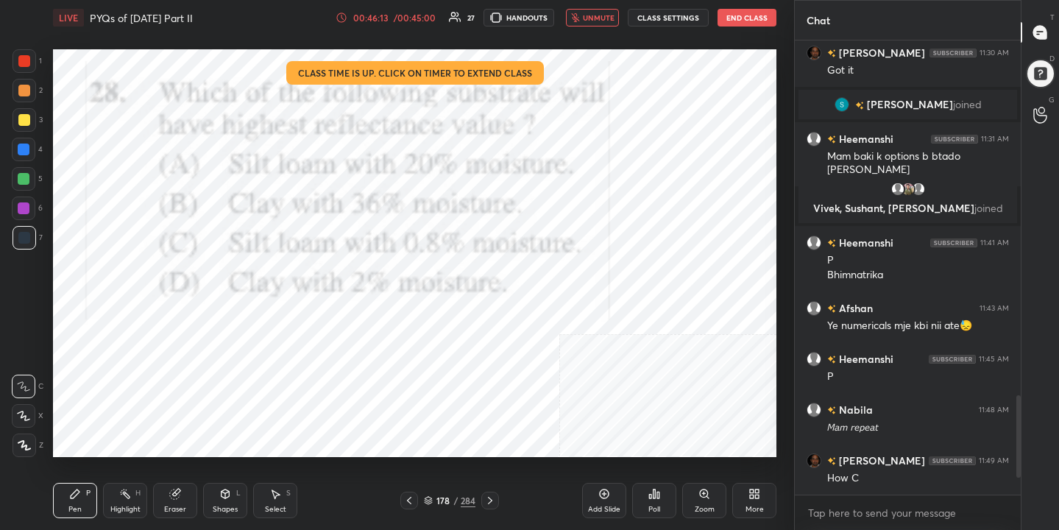
scroll to position [1625, 0]
click at [587, 26] on button "unmute" at bounding box center [592, 18] width 53 height 18
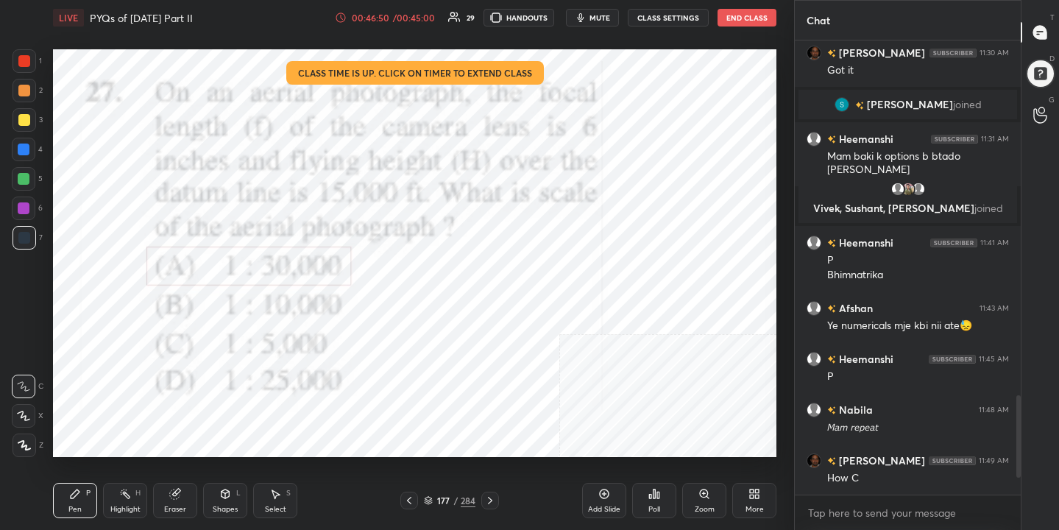
click at [651, 501] on div "Poll" at bounding box center [654, 500] width 44 height 35
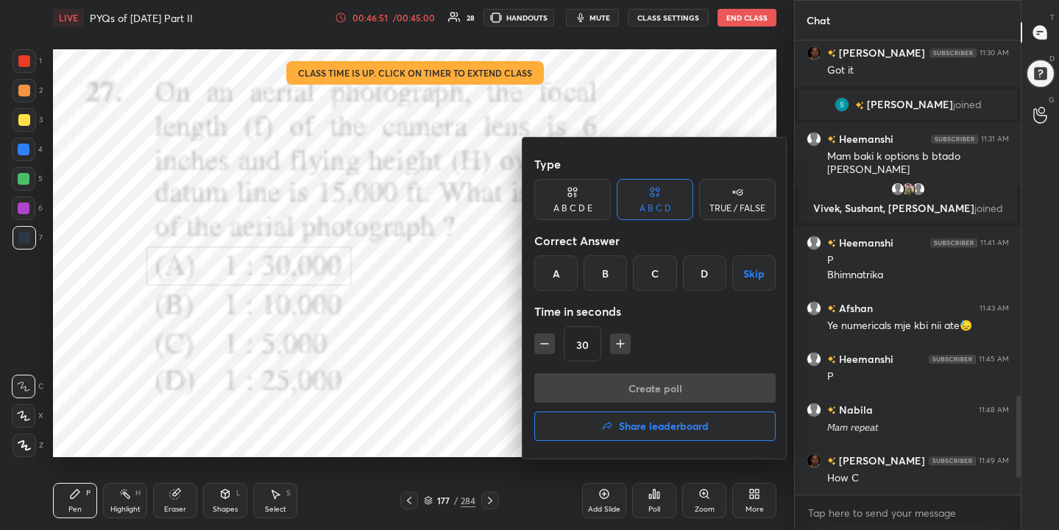
click at [656, 431] on h4 "Share leaderboard" at bounding box center [664, 426] width 90 height 10
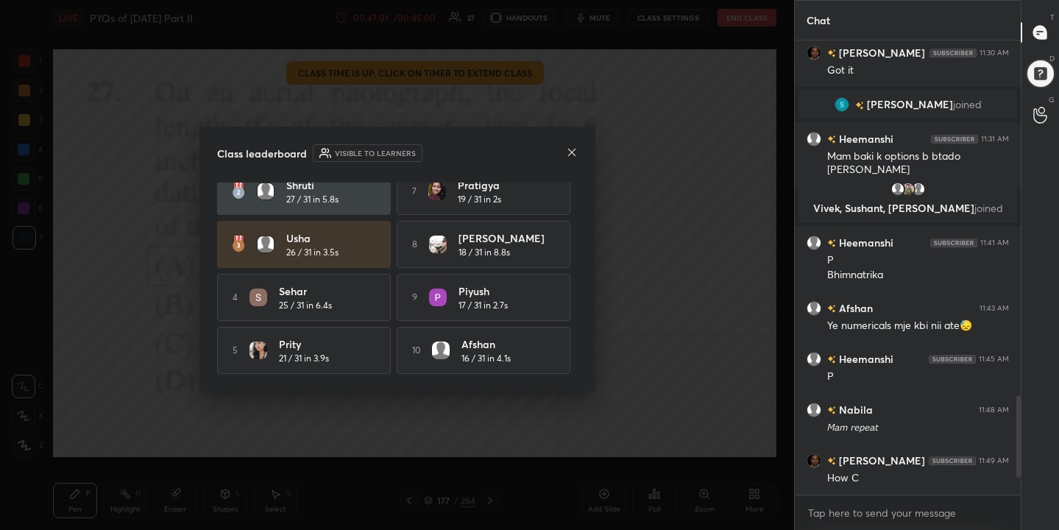
scroll to position [71, 0]
click at [573, 149] on icon at bounding box center [570, 151] width 7 height 7
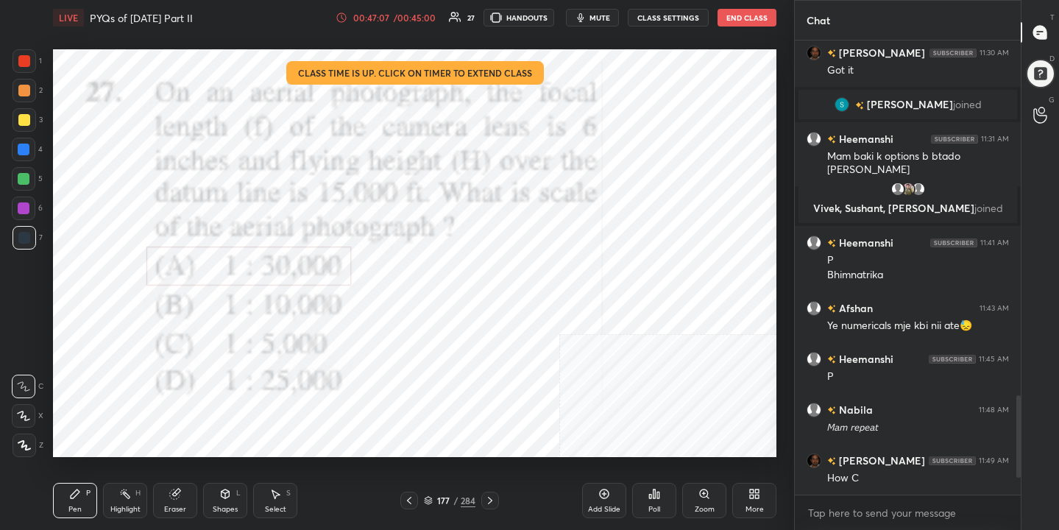
scroll to position [1676, 0]
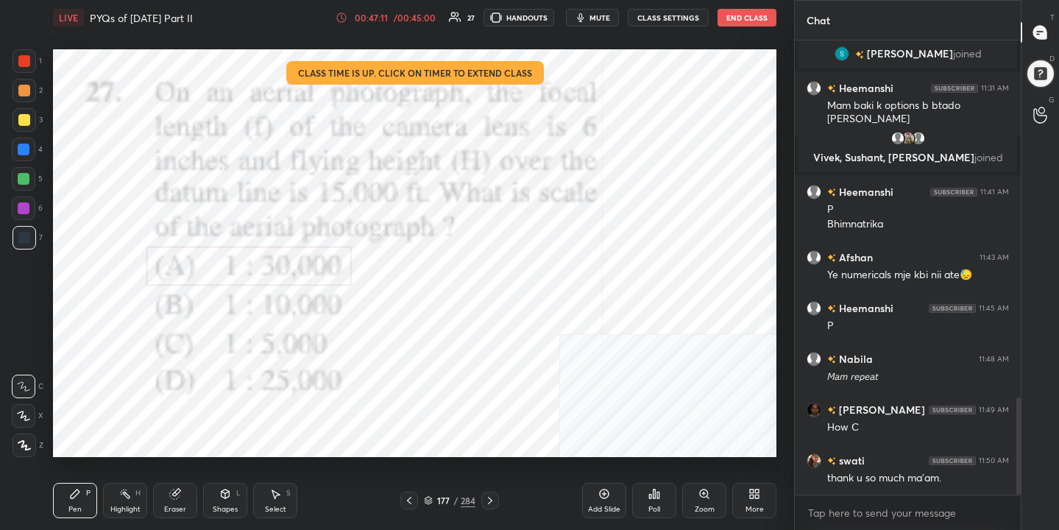
click at [742, 17] on button "End Class" at bounding box center [747, 18] width 59 height 18
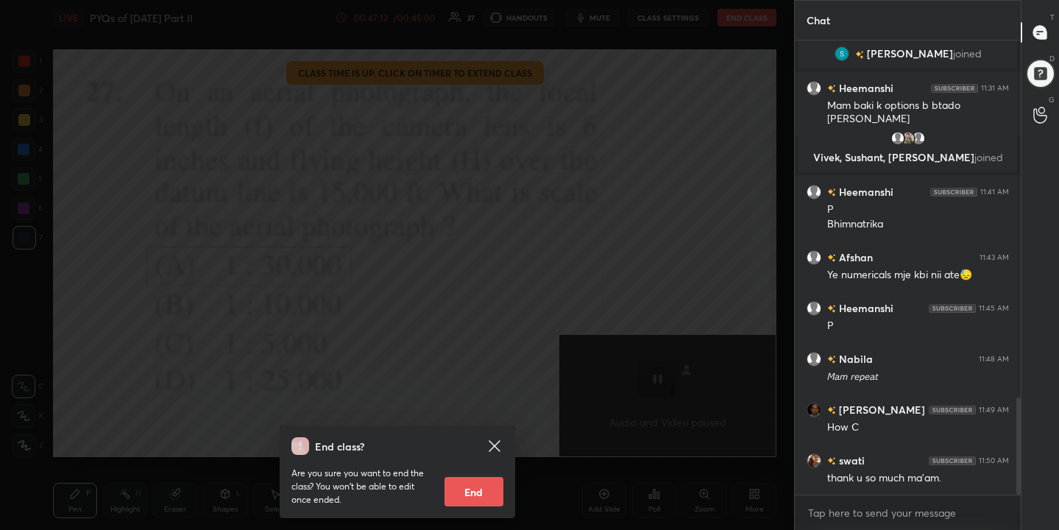
click at [469, 492] on button "End" at bounding box center [474, 491] width 59 height 29
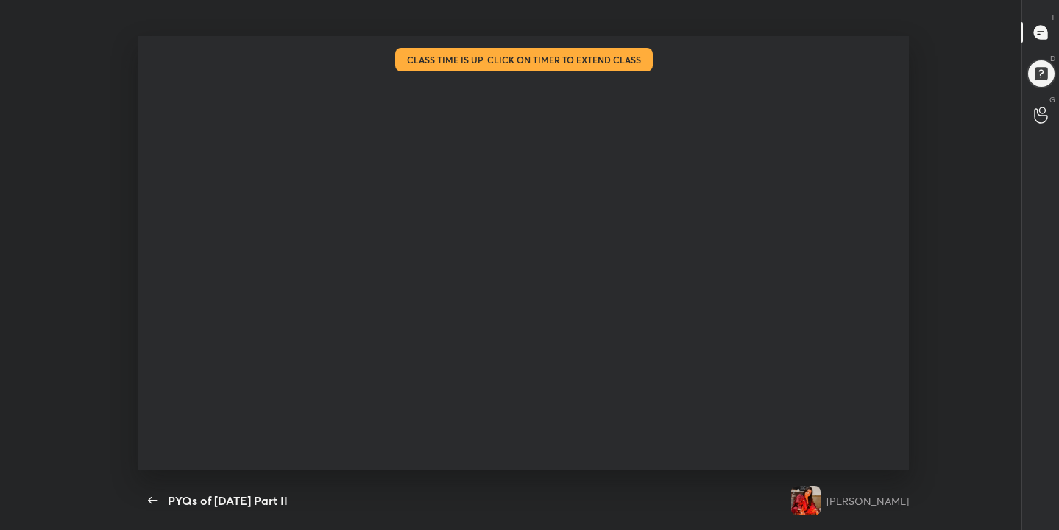
type textarea "x"
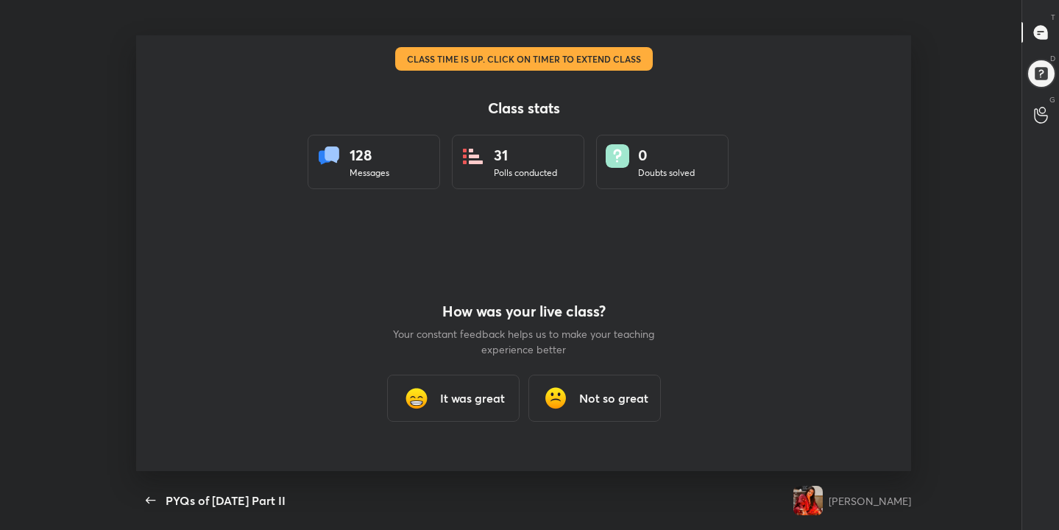
scroll to position [5, 1]
click at [475, 402] on h3 "It was great" at bounding box center [472, 398] width 65 height 18
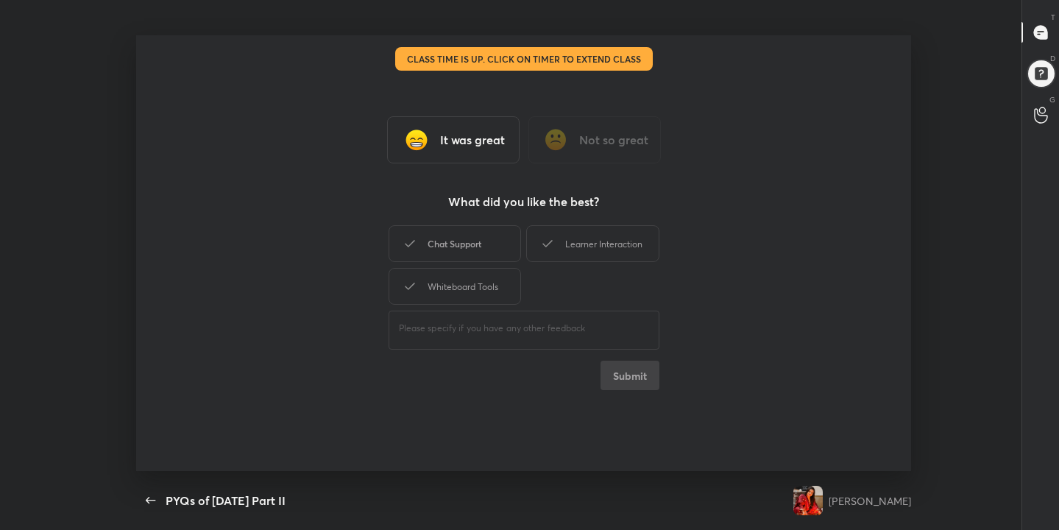
click at [463, 238] on div "Chat Support" at bounding box center [455, 243] width 132 height 37
click at [589, 244] on div "Learner Interaction" at bounding box center [592, 243] width 132 height 37
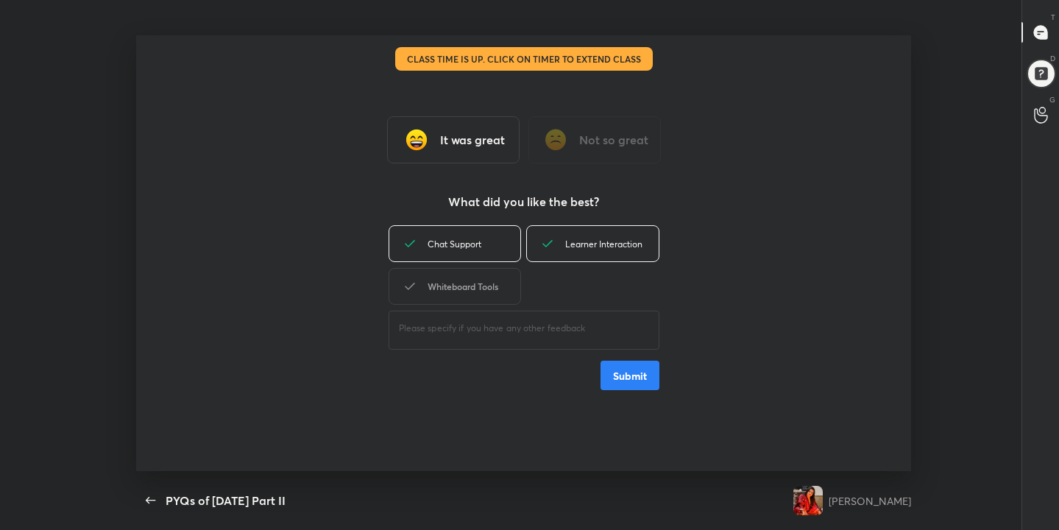
click at [461, 291] on div "Whiteboard Tools" at bounding box center [455, 286] width 132 height 37
click at [631, 377] on button "Submit" at bounding box center [630, 375] width 59 height 29
